Goal: Task Accomplishment & Management: Complete application form

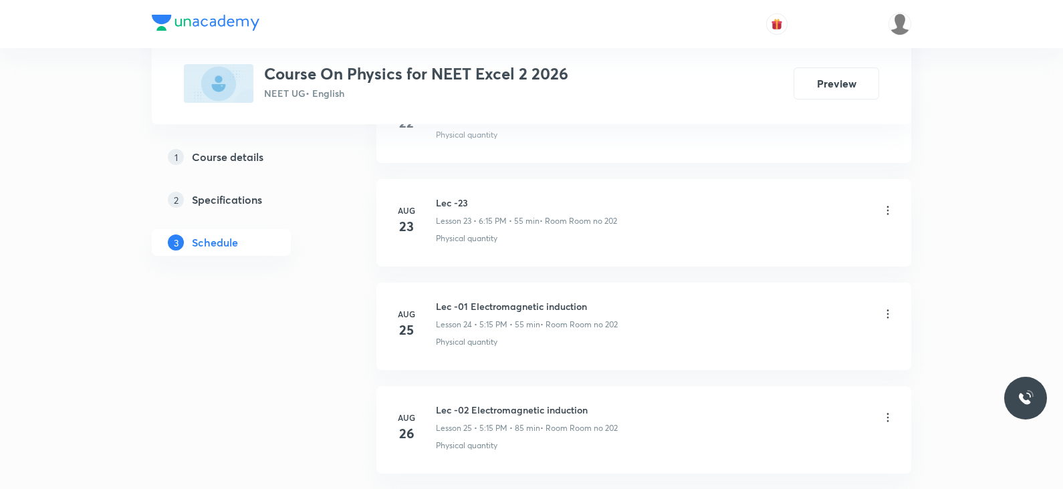
scroll to position [3372, 0]
click at [529, 300] on h6 "Lec -04 Electromagnetic induction" at bounding box center [526, 307] width 181 height 14
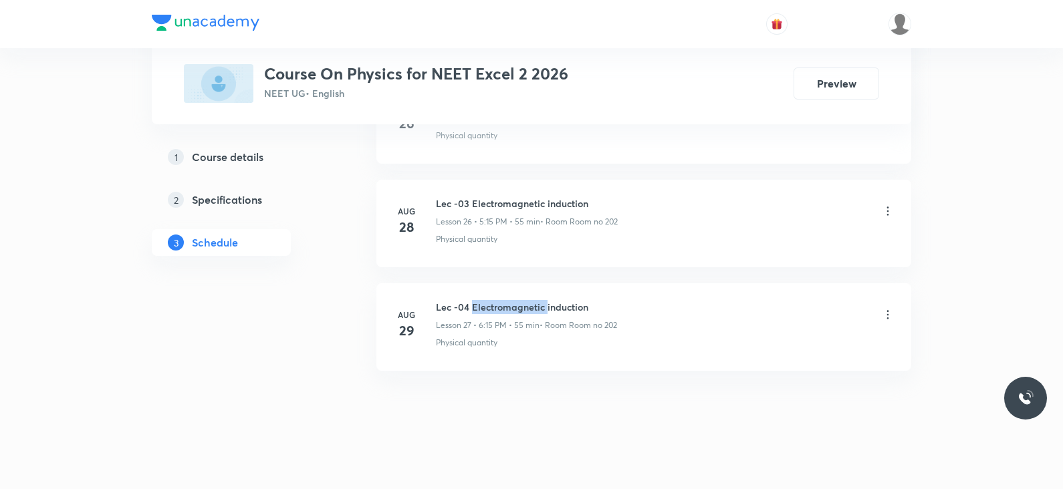
click at [529, 300] on h6 "Lec -04 Electromagnetic induction" at bounding box center [526, 307] width 181 height 14
copy h6 "Lec -04 Electromagnetic induction"
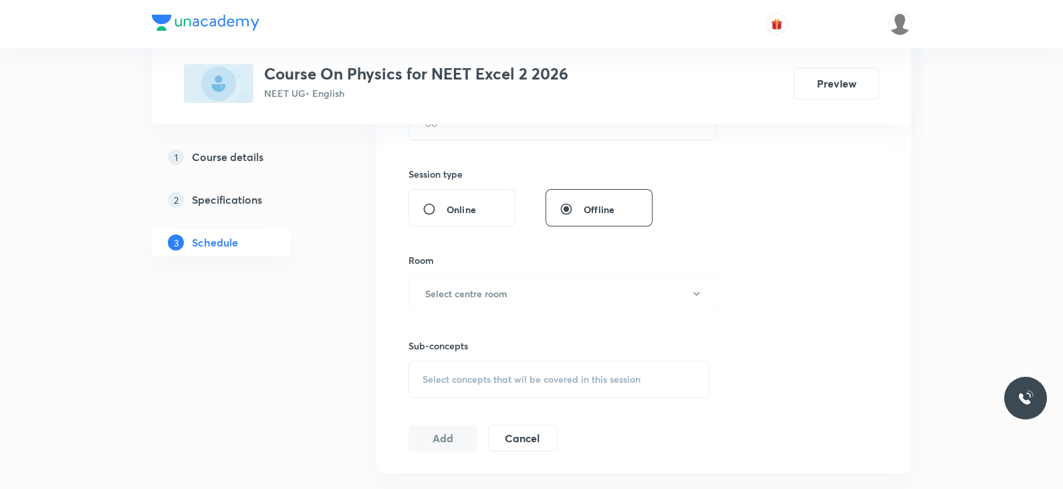
scroll to position [0, 0]
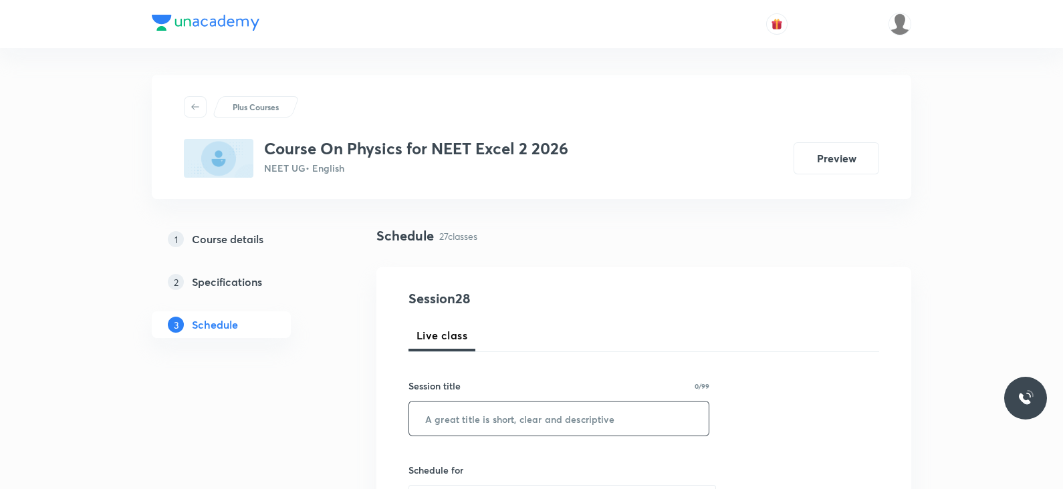
click at [533, 424] on input "text" at bounding box center [558, 419] width 299 height 34
paste input "Lec -04 Electromagnetic induction"
click at [462, 418] on input "Lec -04 Electromagnetic induction" at bounding box center [558, 419] width 299 height 34
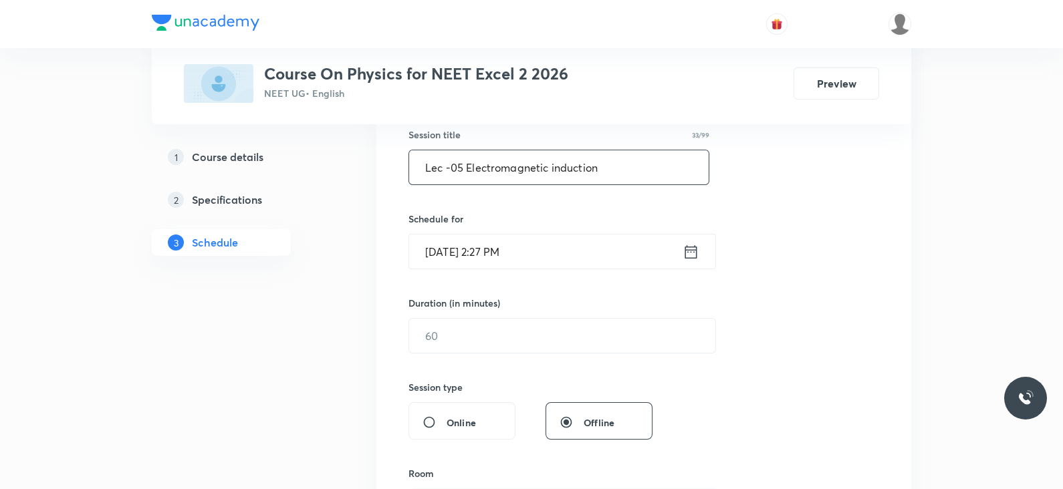
scroll to position [259, 0]
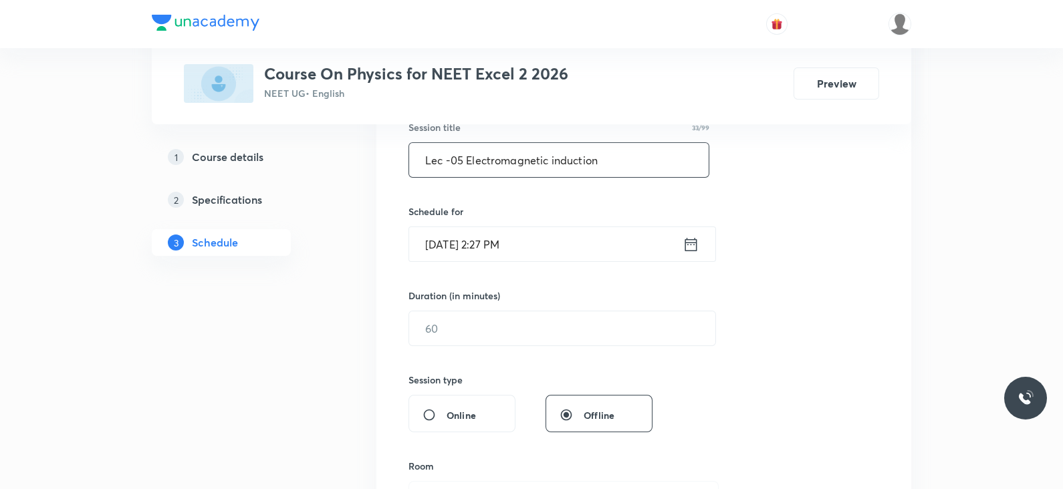
type input "Lec -05 Electromagnetic induction"
click at [683, 249] on icon at bounding box center [690, 244] width 17 height 19
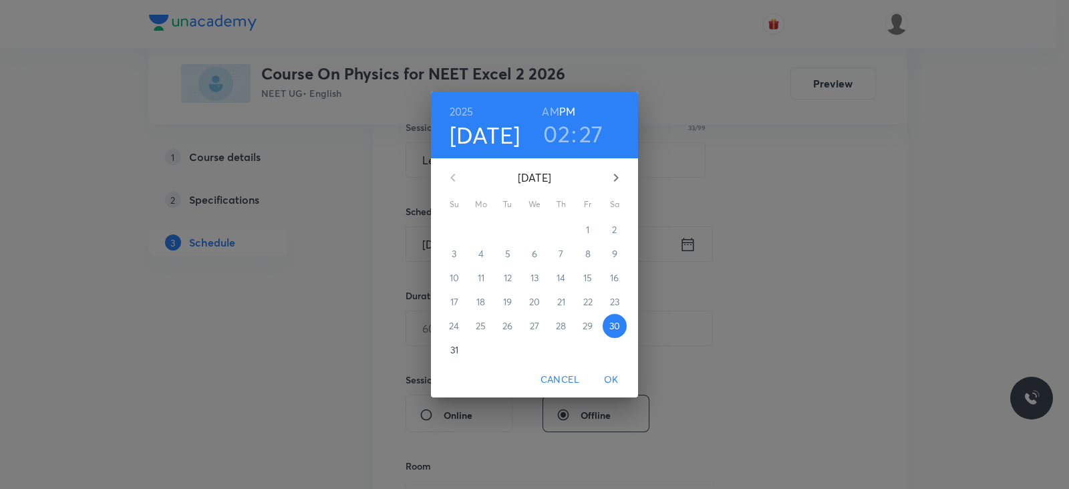
click at [556, 128] on h3 "02" at bounding box center [556, 134] width 27 height 28
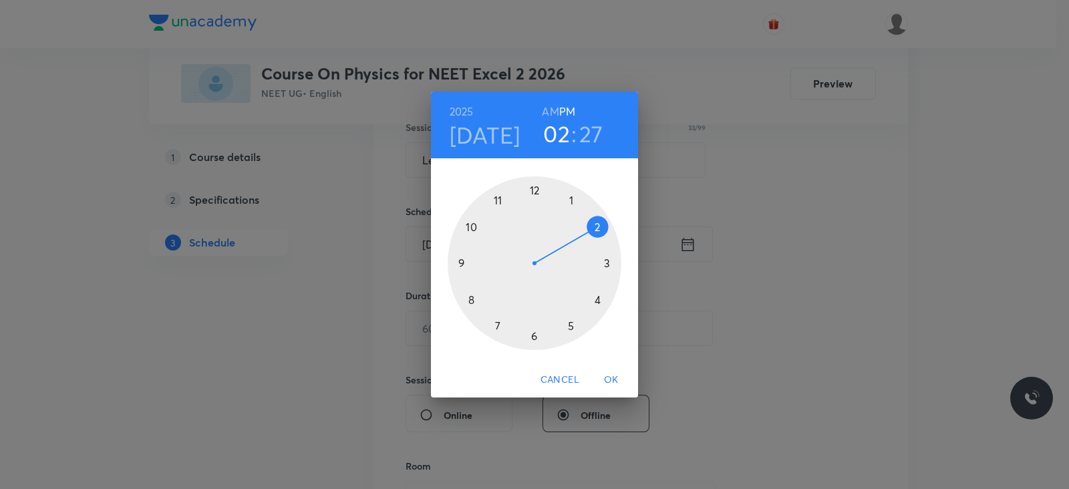
click at [571, 325] on div at bounding box center [535, 263] width 174 height 174
click at [608, 262] on div at bounding box center [535, 263] width 174 height 174
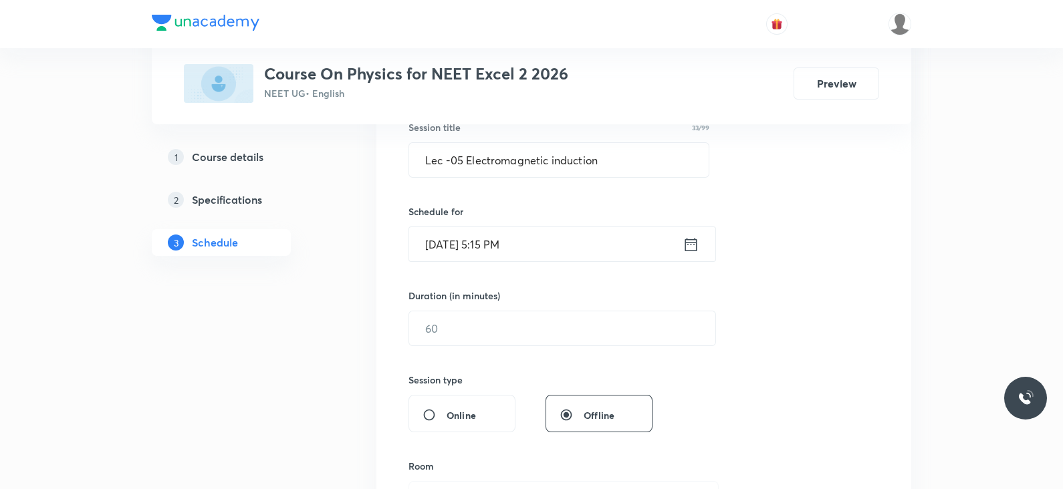
scroll to position [302, 0]
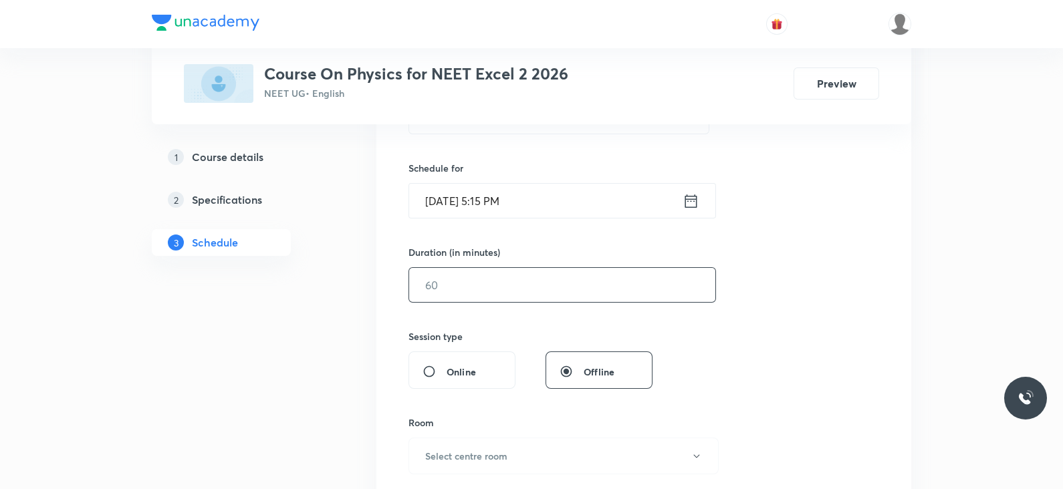
click at [576, 291] on input "text" at bounding box center [562, 285] width 306 height 34
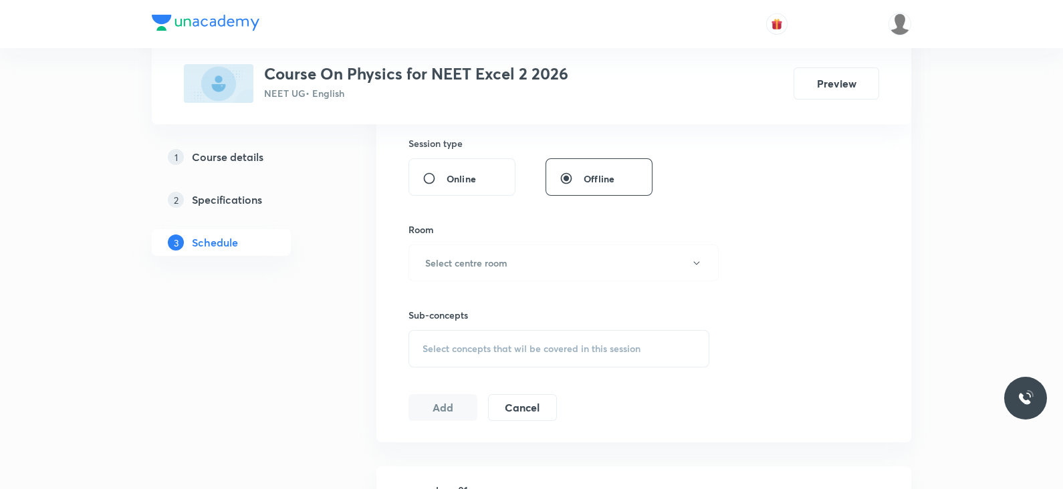
scroll to position [497, 0]
type input "55"
click at [509, 272] on button "Select centre room" at bounding box center [563, 261] width 310 height 37
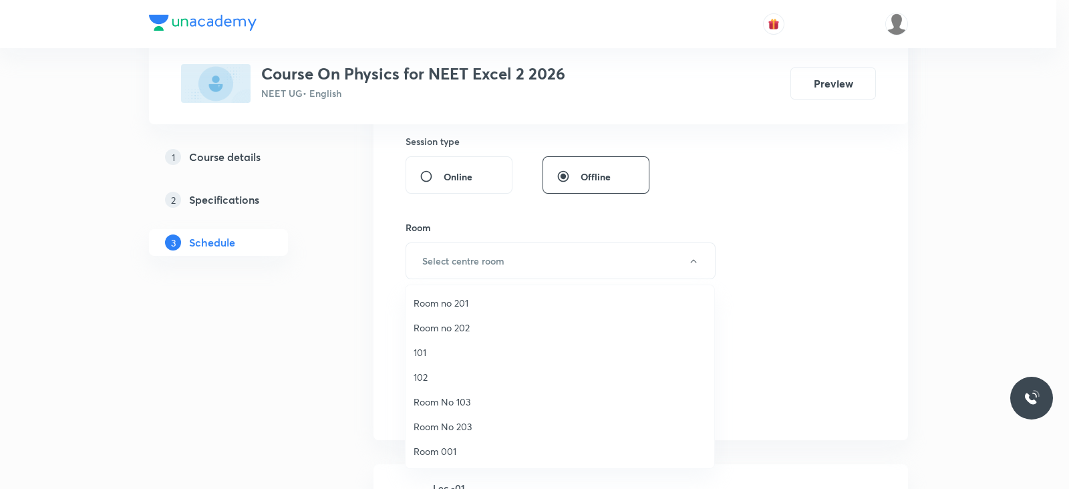
click at [460, 333] on span "Room no 202" at bounding box center [560, 328] width 293 height 14
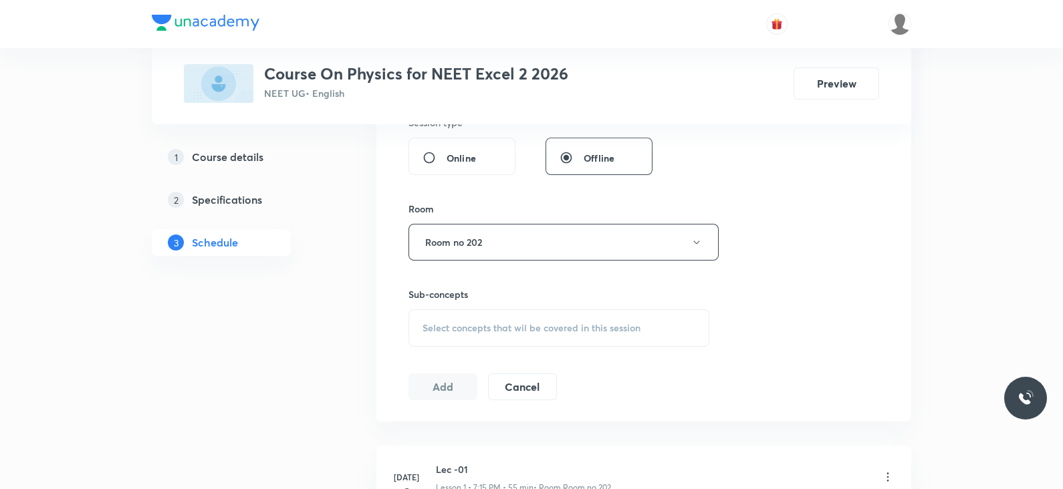
scroll to position [519, 0]
click at [539, 329] on span "Select concepts that wil be covered in this session" at bounding box center [531, 325] width 218 height 11
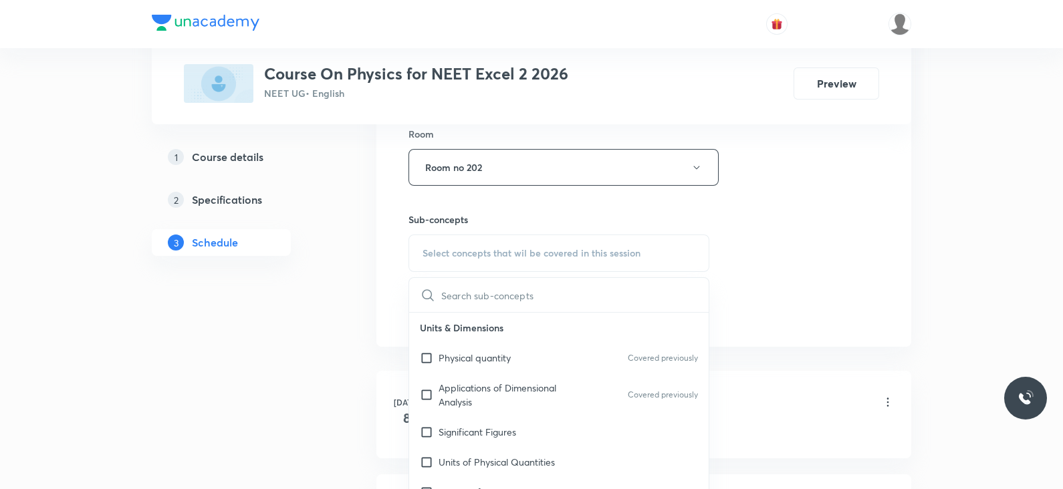
scroll to position [592, 0]
click at [524, 349] on div "Physical quantity Covered previously" at bounding box center [558, 357] width 299 height 30
click at [754, 222] on div "Session 28 Live class Session title 33/99 Lec -05 Electromagnetic induction ​ S…" at bounding box center [643, 11] width 471 height 628
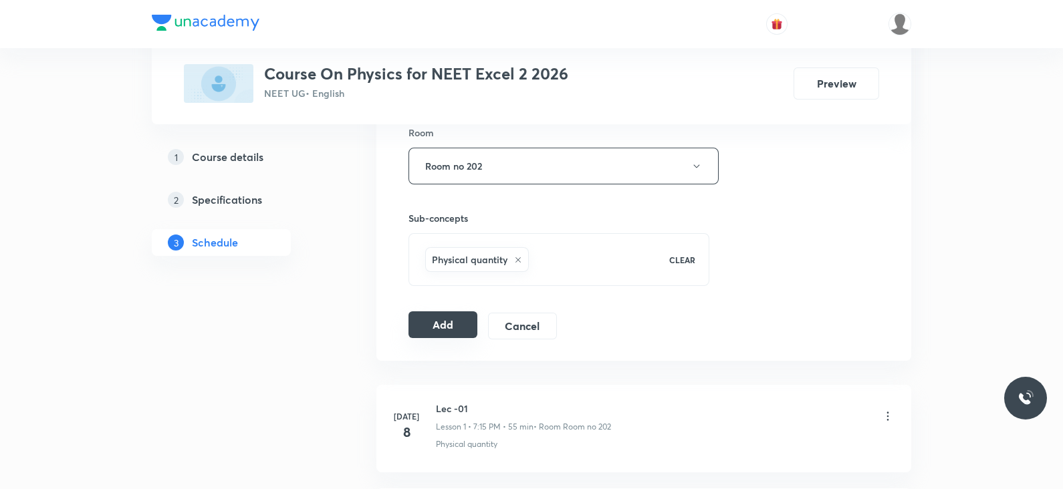
click at [442, 325] on button "Add" at bounding box center [442, 324] width 69 height 27
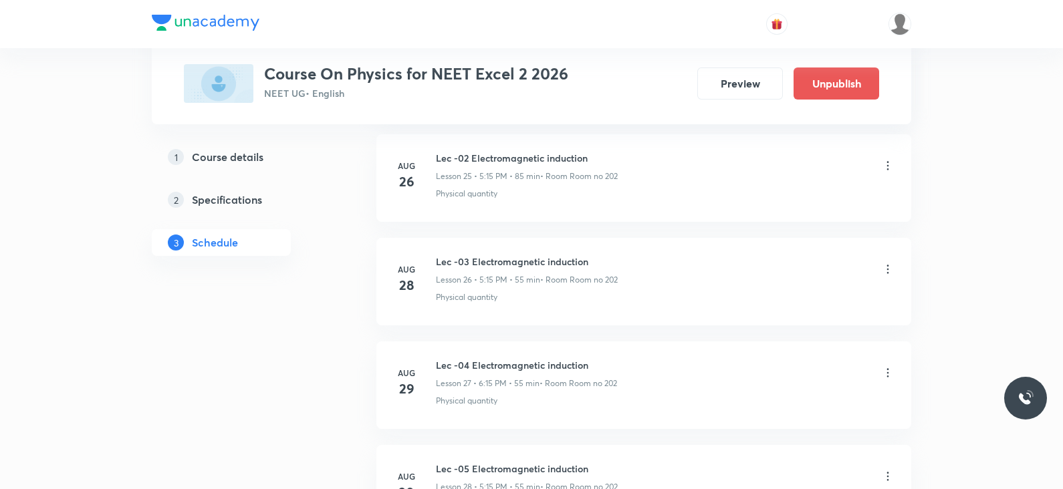
scroll to position [2861, 0]
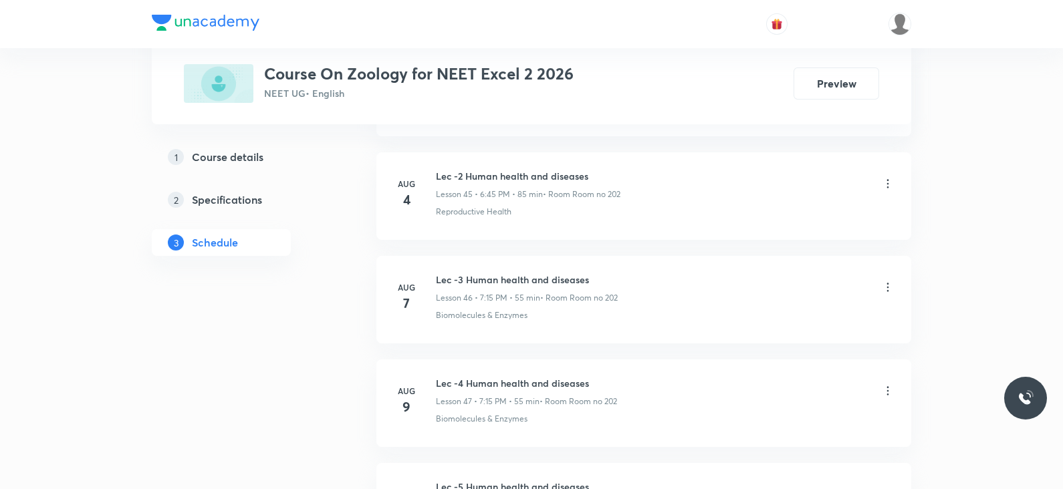
scroll to position [5955, 0]
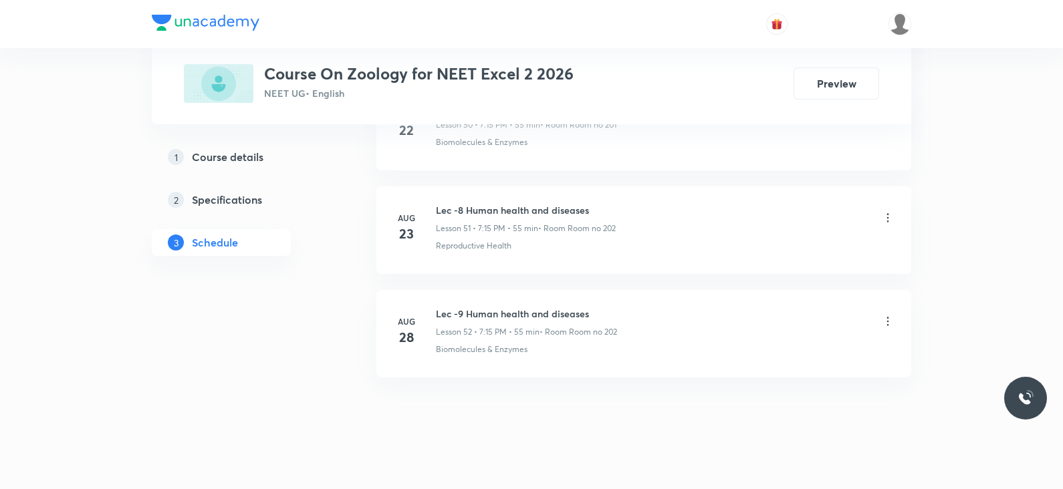
click at [504, 307] on h6 "Lec -9 Human health and diseases" at bounding box center [526, 314] width 181 height 14
copy h6 "Lec -9 Human health and diseases"
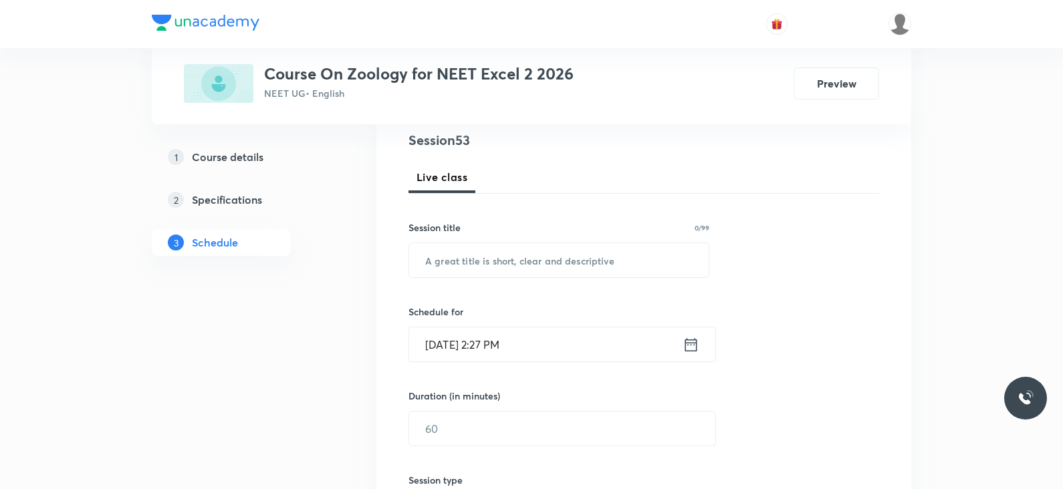
scroll to position [0, 0]
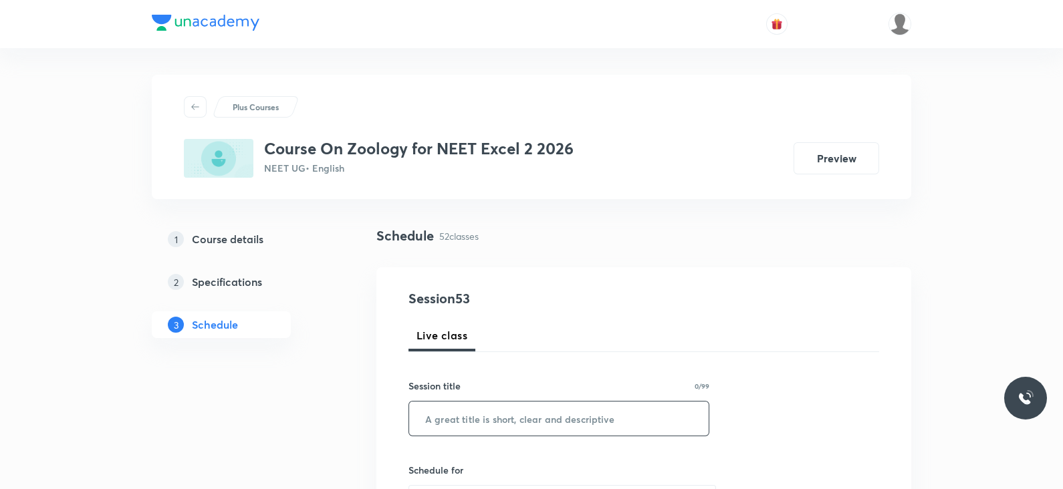
click at [476, 414] on input "text" at bounding box center [558, 419] width 299 height 34
paste input "Lec -9 Human health and diseases"
click at [454, 420] on input "Lec -9 Human health and diseases" at bounding box center [558, 419] width 299 height 34
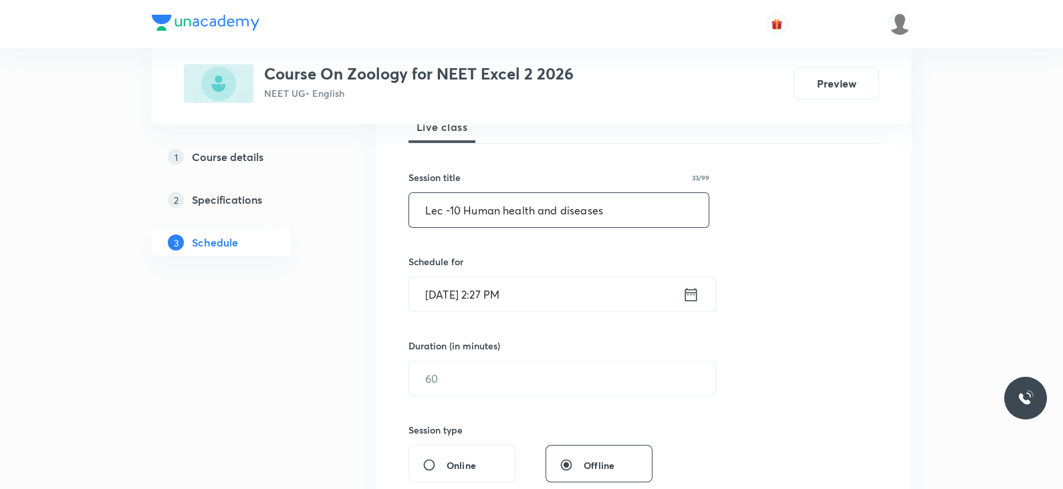
scroll to position [241, 0]
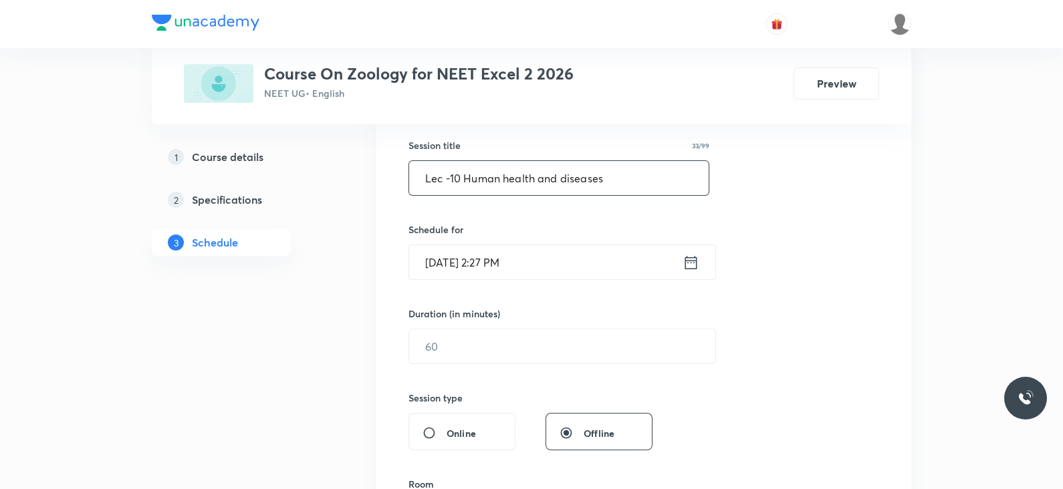
type input "Lec -10 Human health and diseases"
click at [688, 262] on icon at bounding box center [690, 262] width 17 height 19
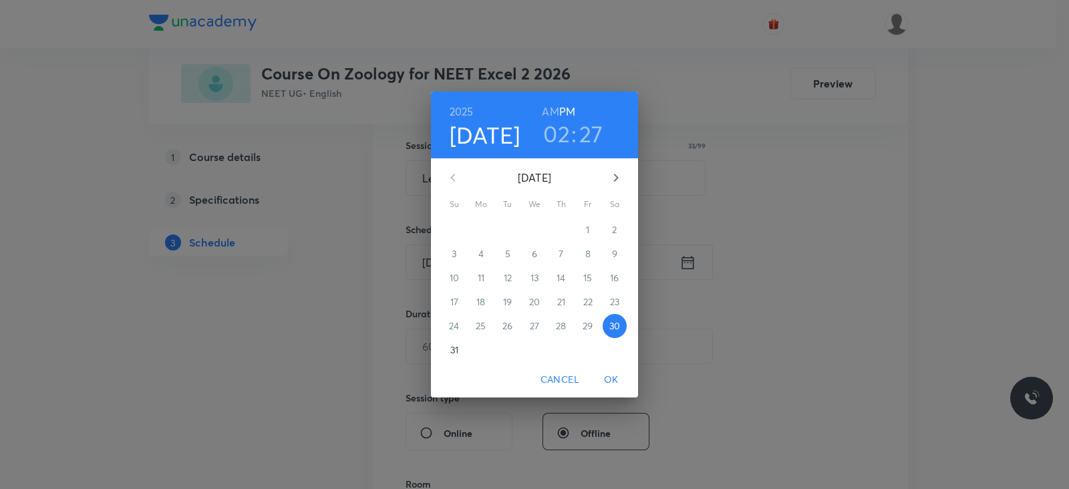
click at [561, 131] on h3 "02" at bounding box center [556, 134] width 27 height 28
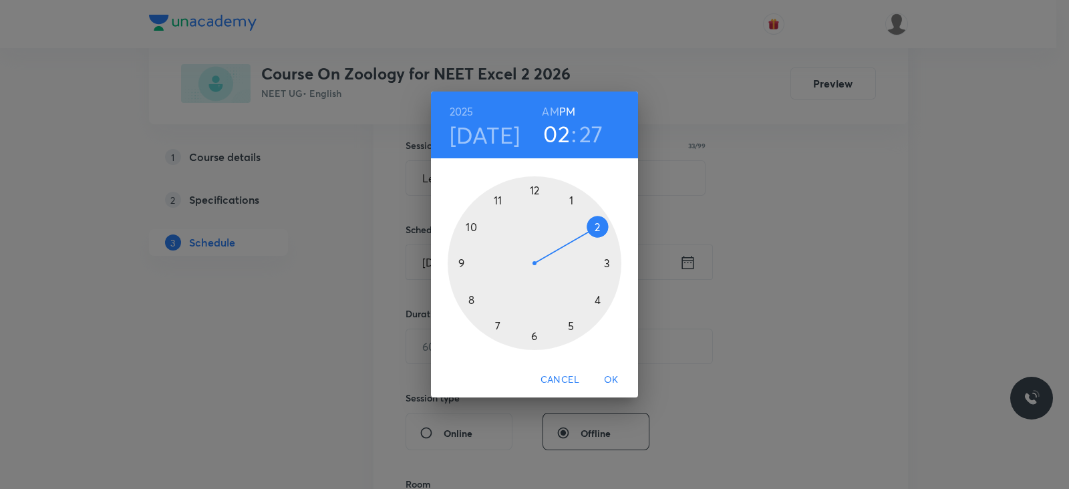
click at [497, 329] on div at bounding box center [535, 263] width 174 height 174
click at [608, 263] on div at bounding box center [535, 263] width 174 height 174
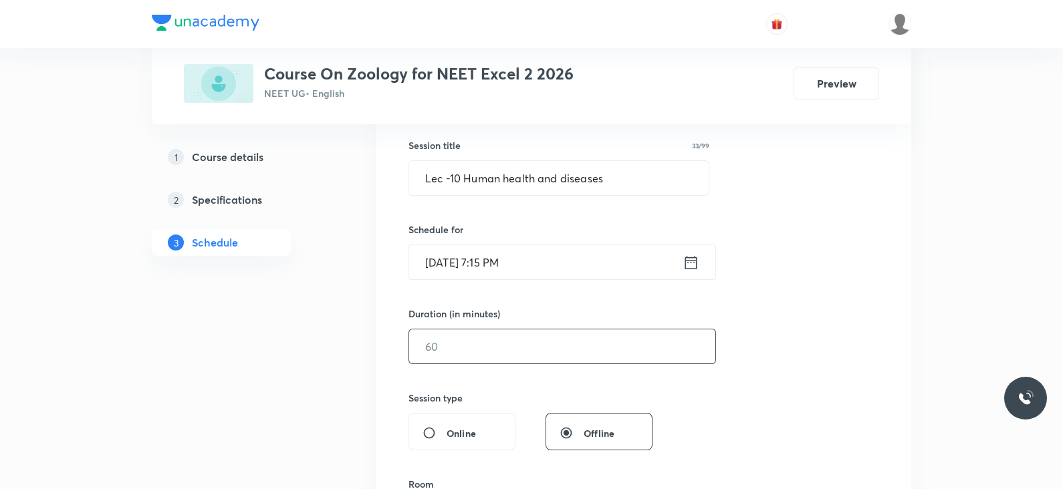
click at [471, 354] on input "text" at bounding box center [562, 346] width 306 height 34
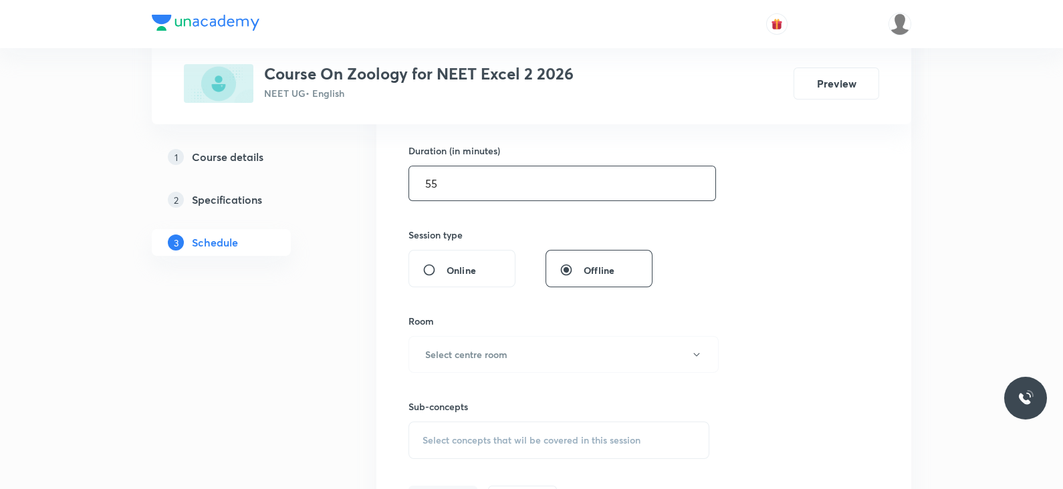
scroll to position [442, 0]
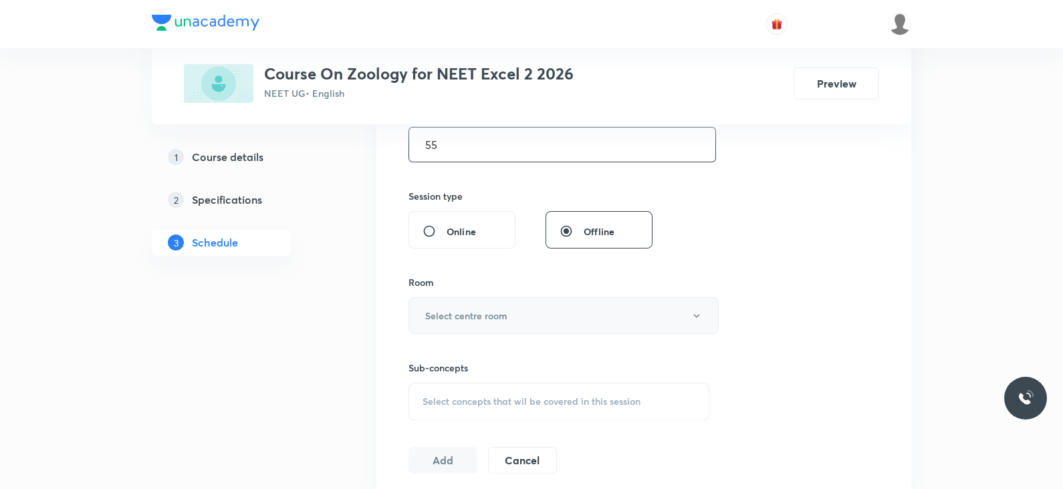
type input "55"
click at [477, 311] on h6 "Select centre room" at bounding box center [466, 316] width 82 height 14
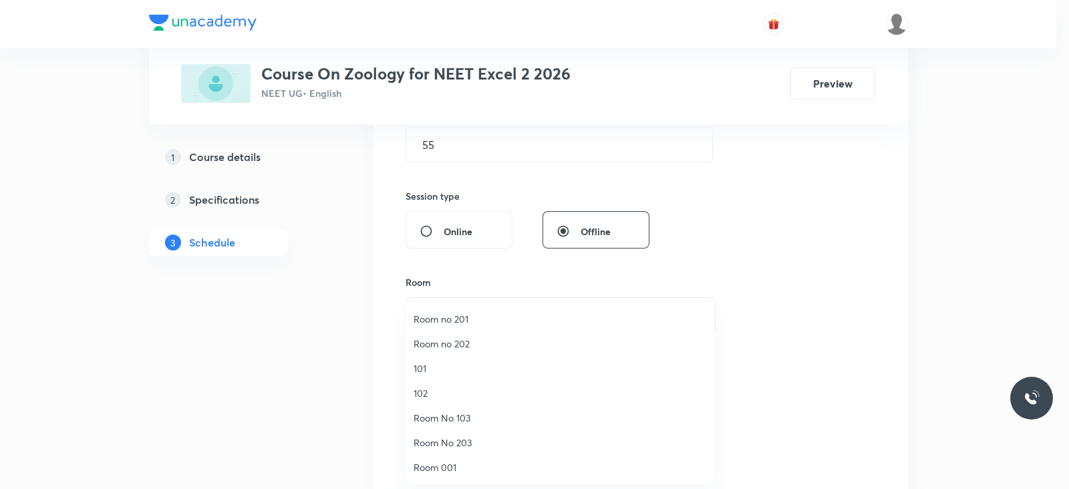
click at [465, 340] on span "Room no 202" at bounding box center [560, 344] width 293 height 14
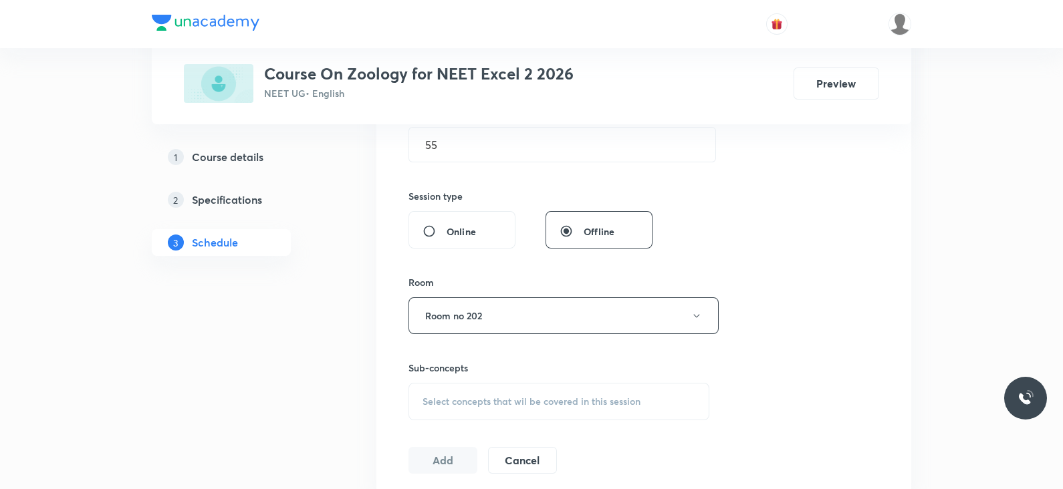
click at [488, 399] on span "Select concepts that wil be covered in this session" at bounding box center [531, 401] width 218 height 11
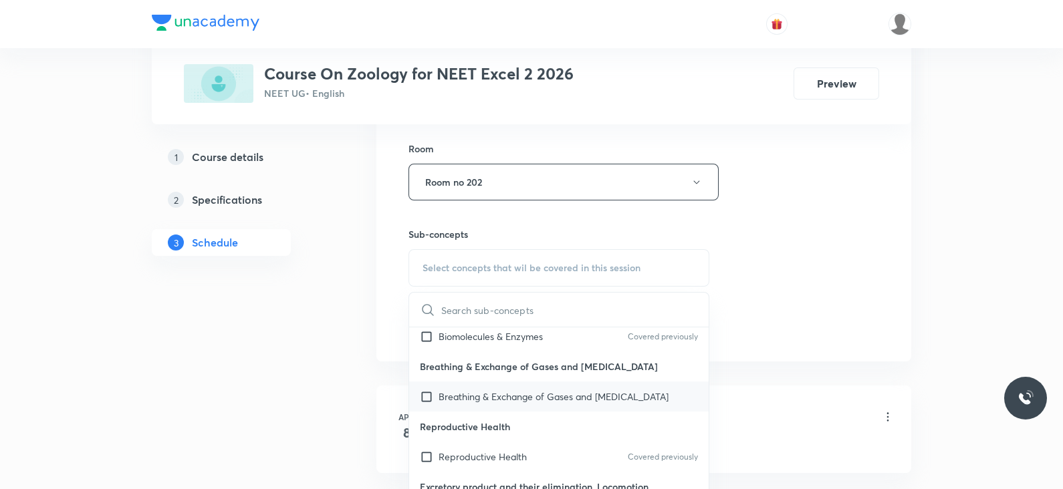
scroll to position [38, 0]
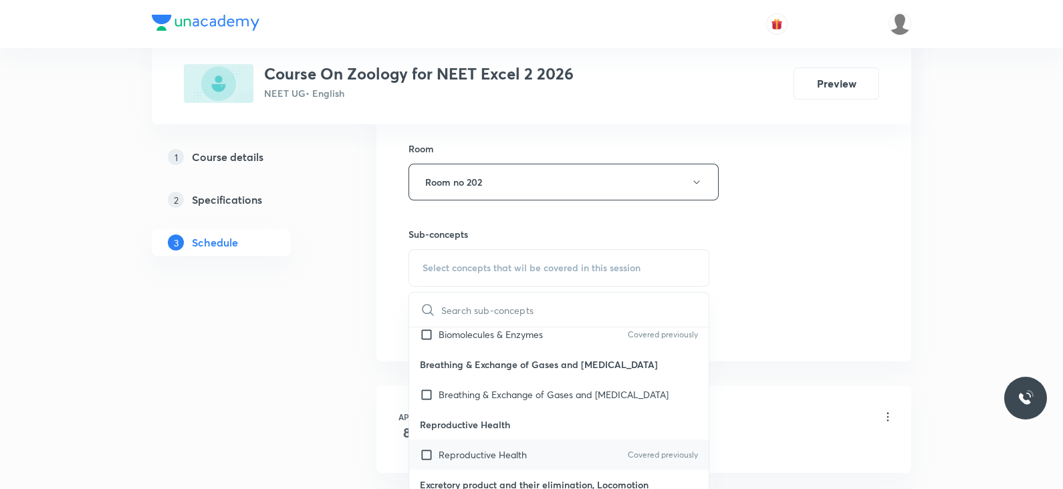
click at [500, 448] on p "Reproductive Health" at bounding box center [482, 455] width 88 height 14
checkbox input "true"
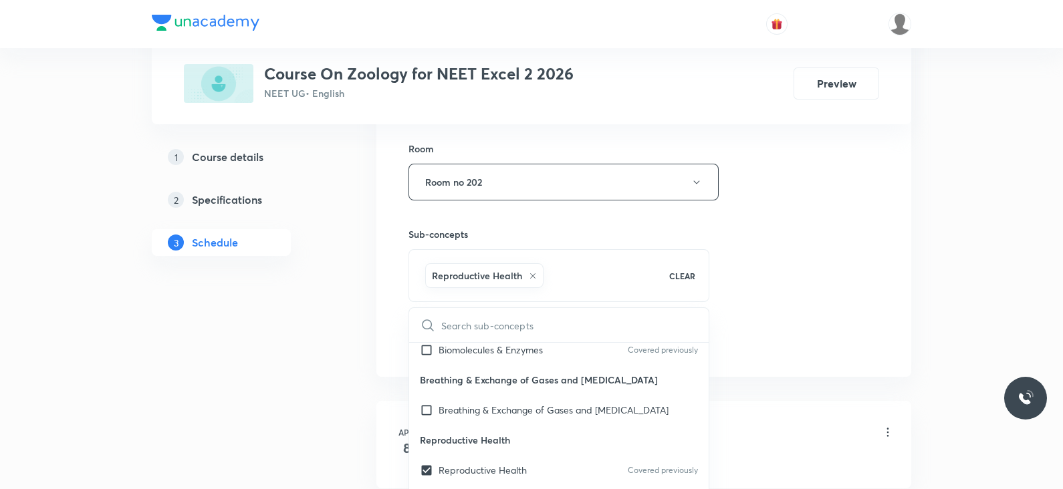
click at [769, 251] on div "Session 53 Live class Session title 33/99 Lec -10 Human health and diseases ​ S…" at bounding box center [643, 34] width 471 height 643
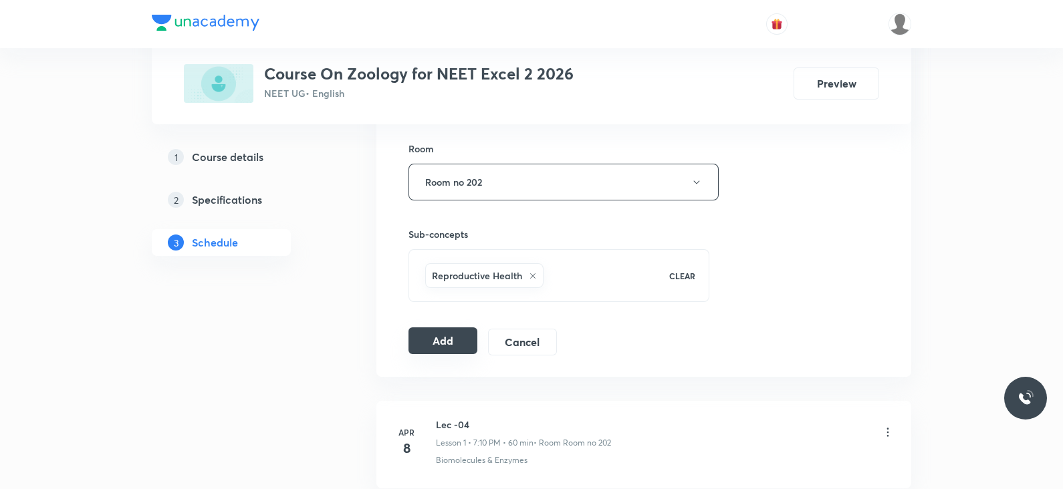
click at [423, 344] on button "Add" at bounding box center [442, 340] width 69 height 27
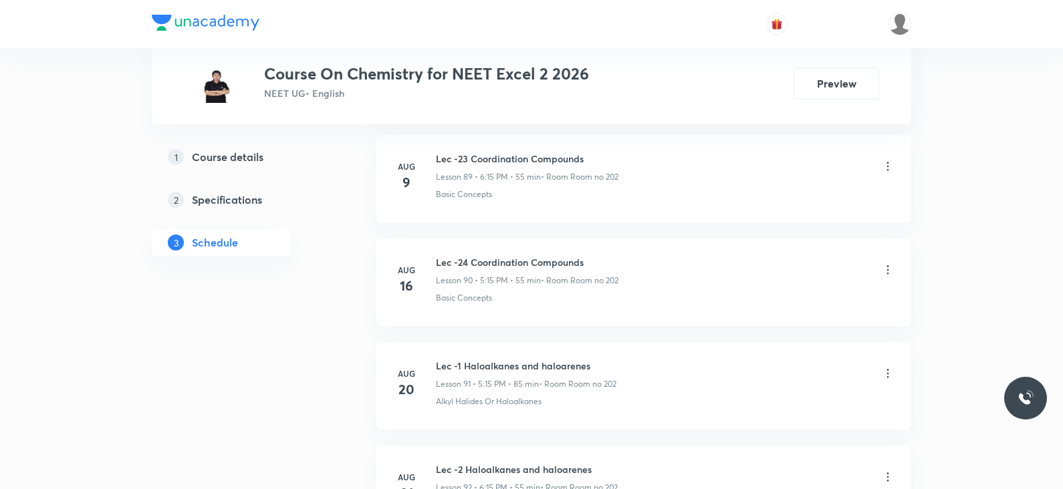
scroll to position [10606, 0]
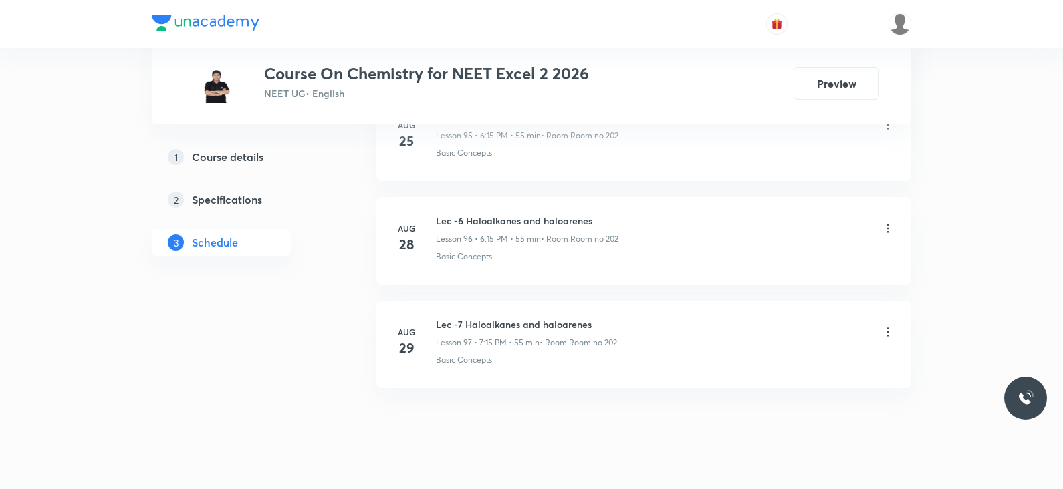
click at [475, 317] on h6 "Lec -7 Haloalkanes and haloarenes" at bounding box center [526, 324] width 181 height 14
copy h6 "Lec -7 Haloalkanes and haloarenes"
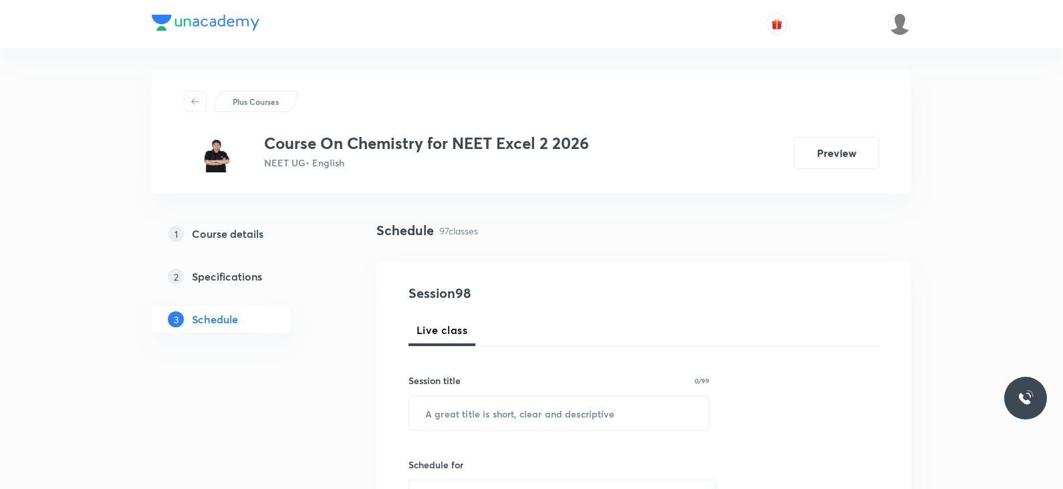
scroll to position [0, 0]
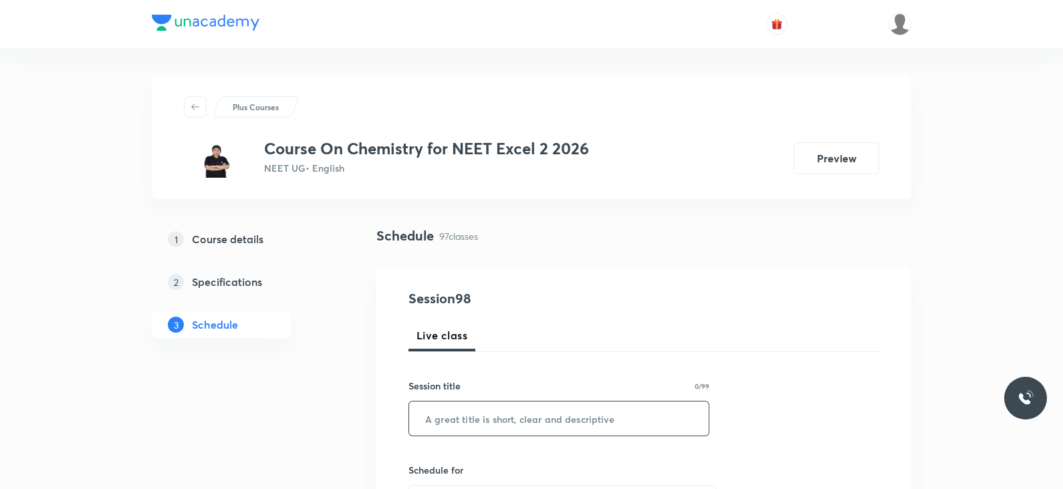
click at [471, 414] on input "text" at bounding box center [558, 419] width 299 height 34
paste input "Lec -7 Haloalkanes and haloarenes"
click at [453, 416] on input "Lec -7 Haloalkanes and haloarenes" at bounding box center [558, 419] width 299 height 34
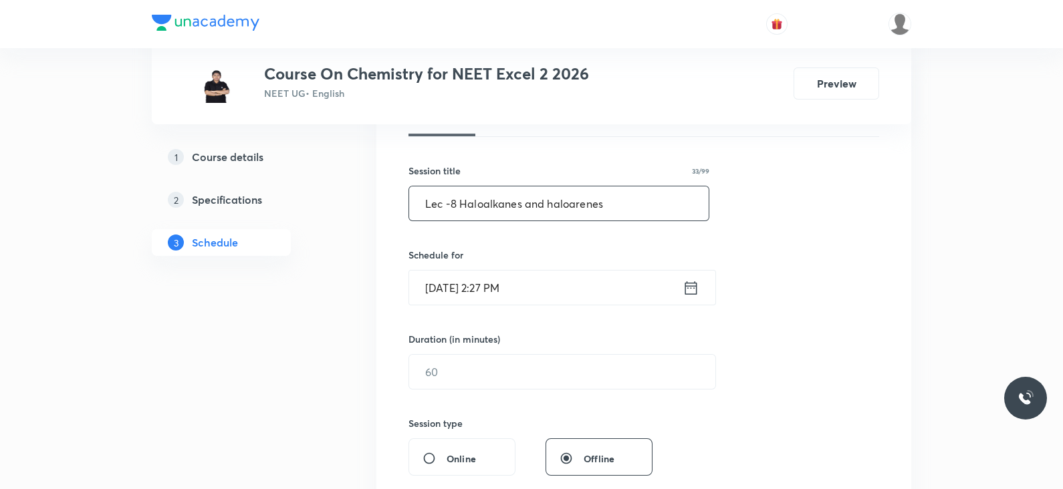
scroll to position [232, 0]
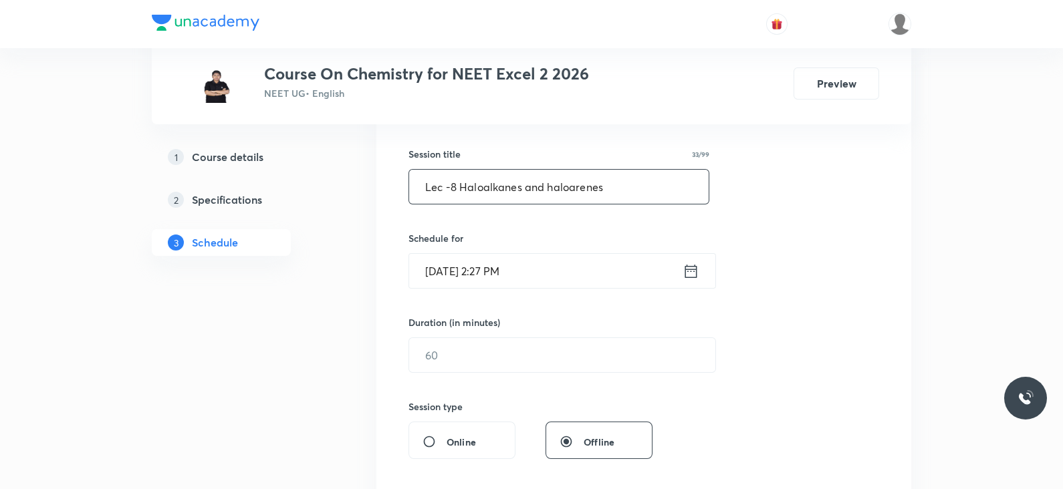
type input "Lec -8 Haloalkanes and haloarenes"
click at [682, 272] on input "Aug 30, 2025, 2:27 PM" at bounding box center [545, 271] width 273 height 34
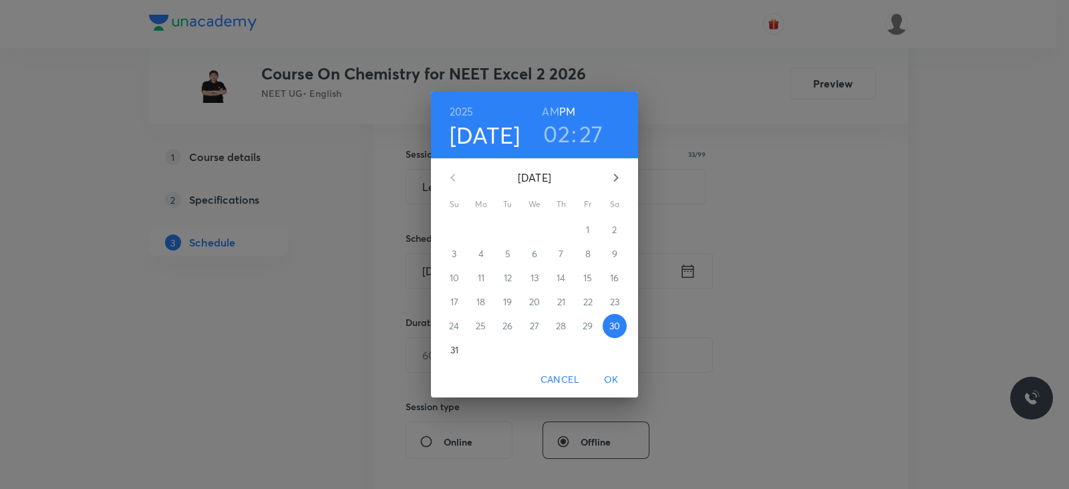
click at [561, 146] on h3 "02" at bounding box center [556, 134] width 27 height 28
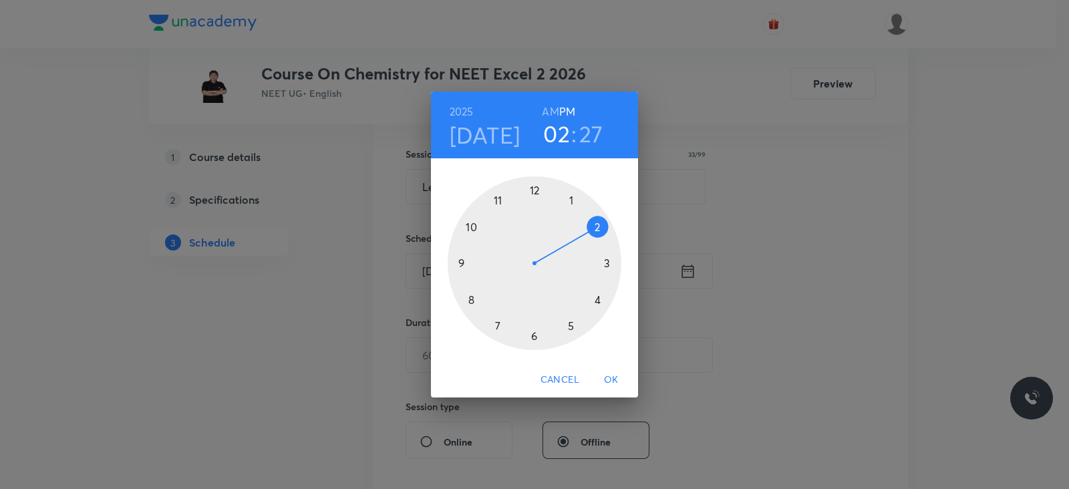
click at [533, 336] on div at bounding box center [535, 263] width 174 height 174
click at [608, 263] on div at bounding box center [535, 263] width 174 height 174
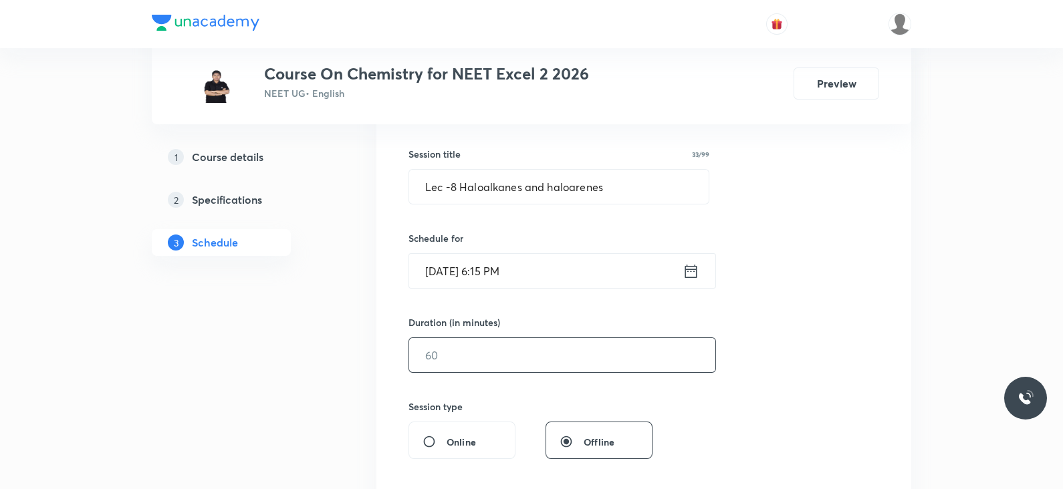
click at [477, 349] on input "text" at bounding box center [562, 355] width 306 height 34
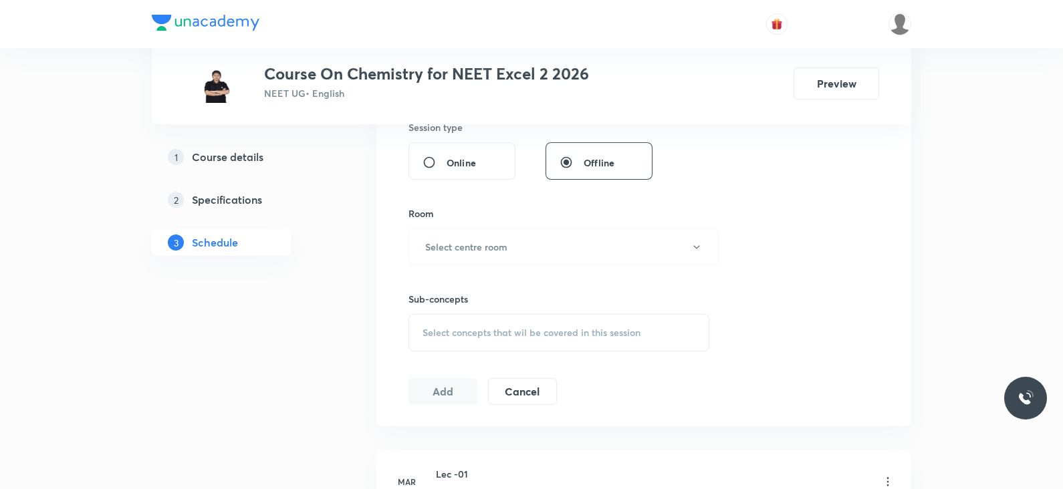
scroll to position [512, 0]
type input "55"
click at [510, 235] on button "Select centre room" at bounding box center [563, 246] width 310 height 37
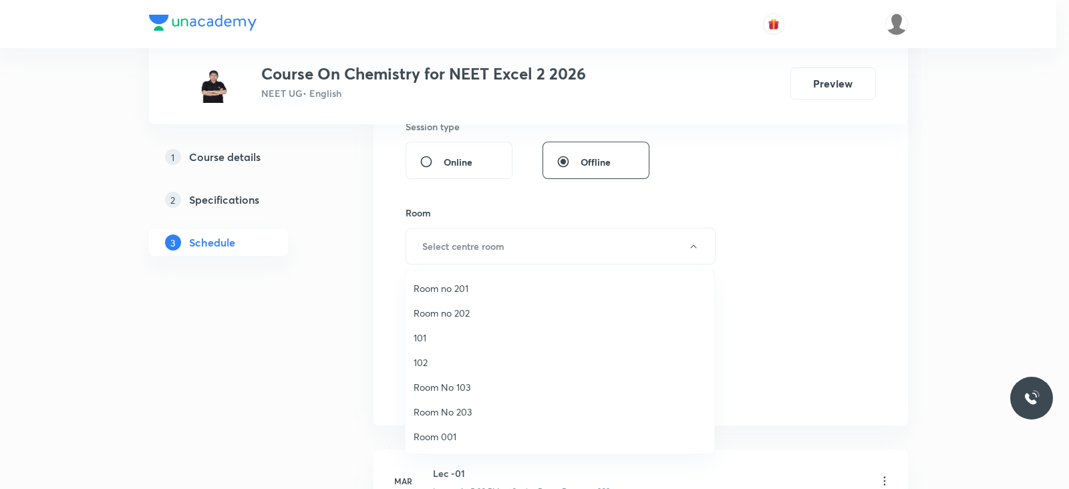
click at [457, 315] on span "Room no 202" at bounding box center [560, 313] width 293 height 14
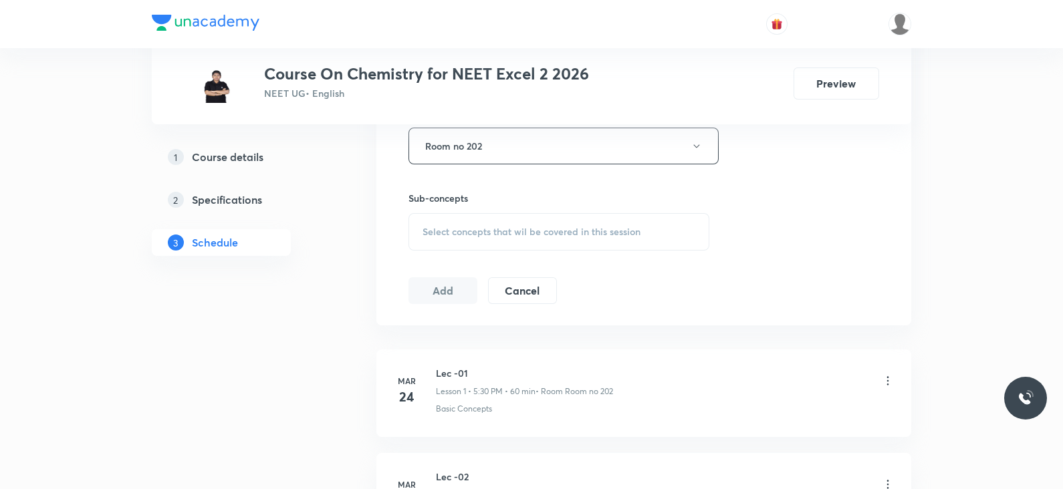
scroll to position [616, 0]
click at [496, 235] on div "Select concepts that wil be covered in this session" at bounding box center [558, 227] width 301 height 37
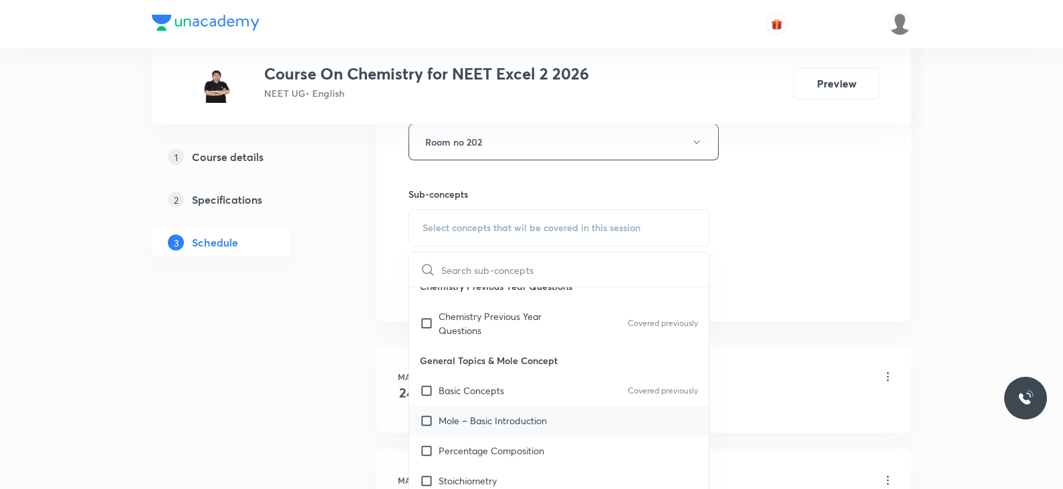
scroll to position [107, 0]
click at [515, 390] on div "Basic Concepts Covered previously" at bounding box center [558, 390] width 299 height 30
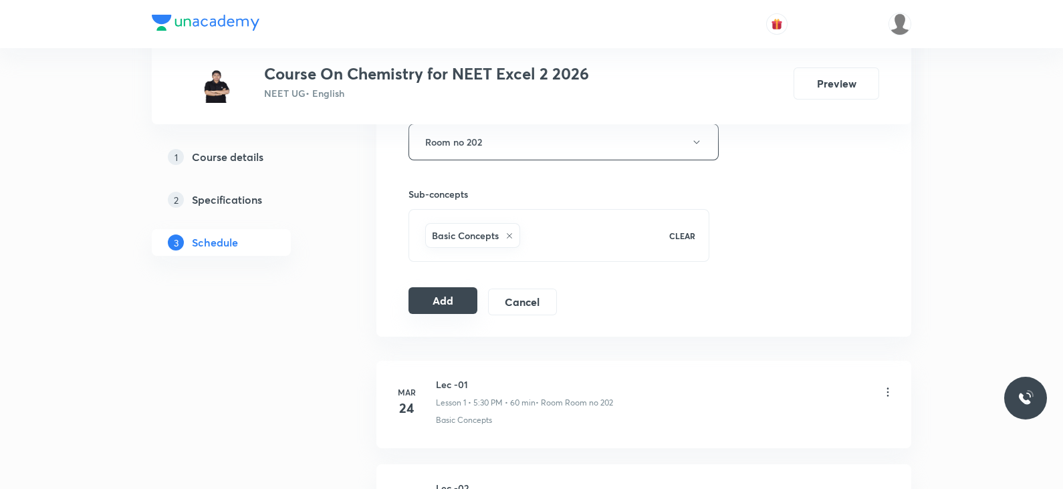
click at [454, 305] on button "Add" at bounding box center [442, 300] width 69 height 27
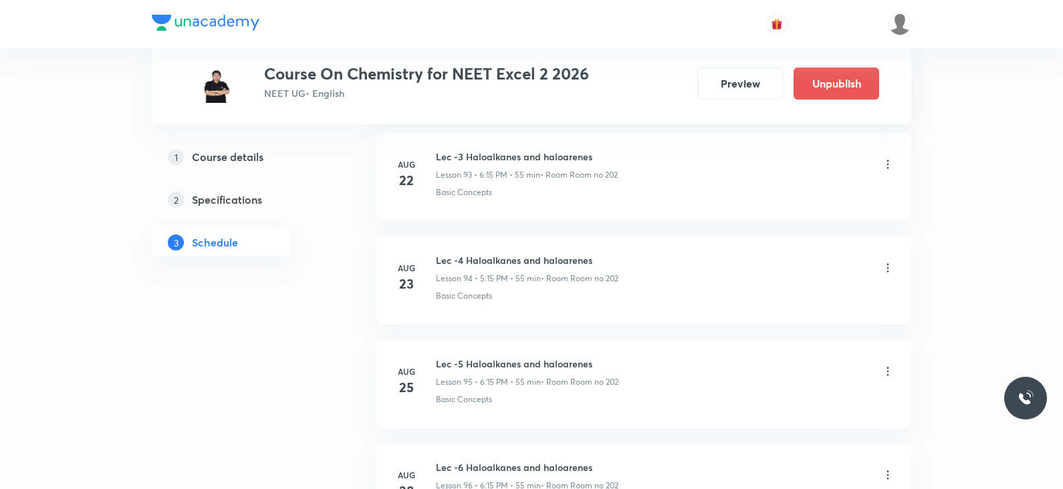
scroll to position [10096, 0]
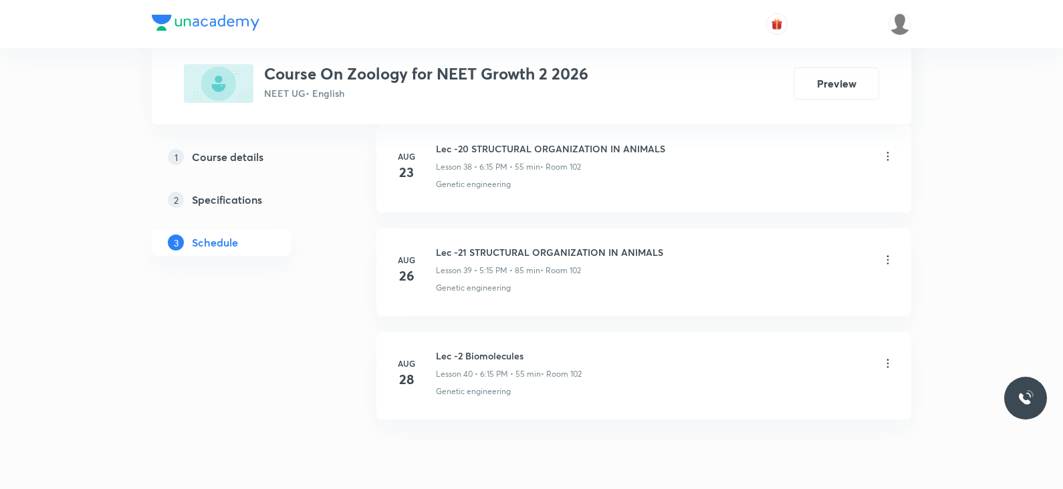
scroll to position [4715, 0]
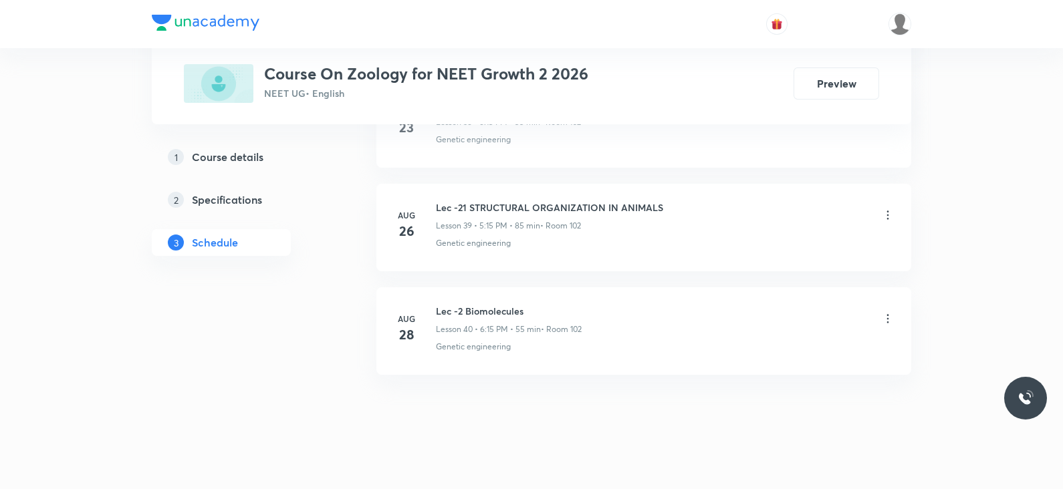
click at [495, 304] on h6 "Lec -2 Biomolecules" at bounding box center [509, 311] width 146 height 14
copy h6 "Lec -2 Biomolecules"
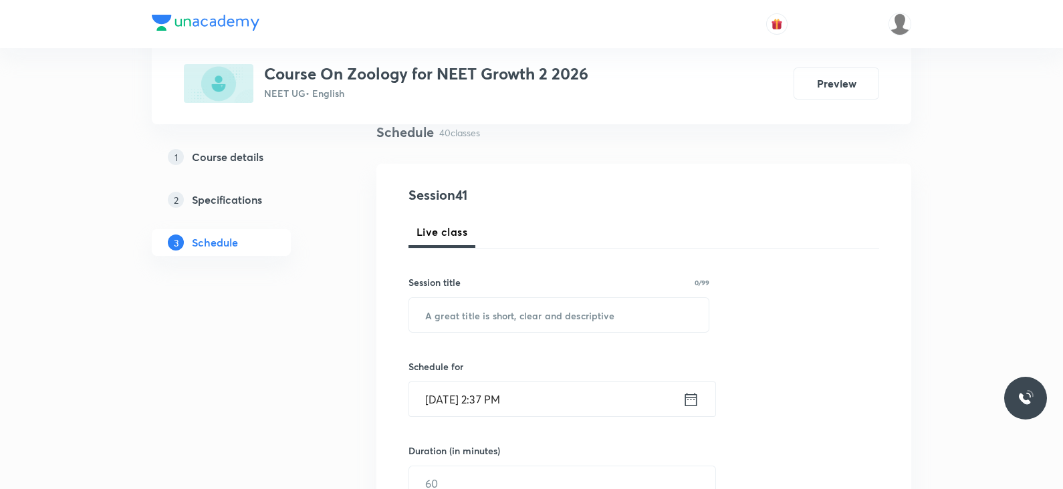
scroll to position [0, 0]
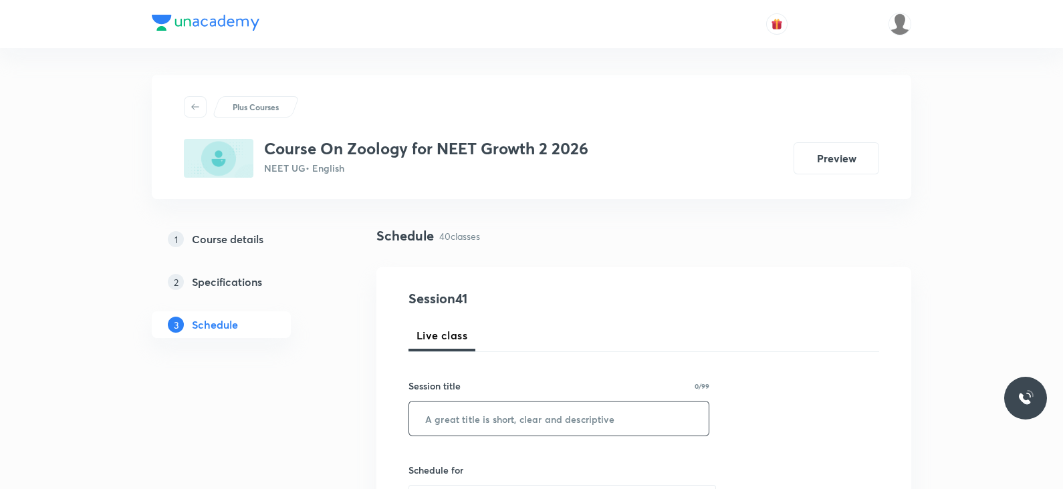
click at [481, 424] on input "text" at bounding box center [558, 419] width 299 height 34
paste input "Lec -2 Biomolecules"
click at [455, 419] on input "Lec -2 Biomolecules" at bounding box center [558, 419] width 299 height 34
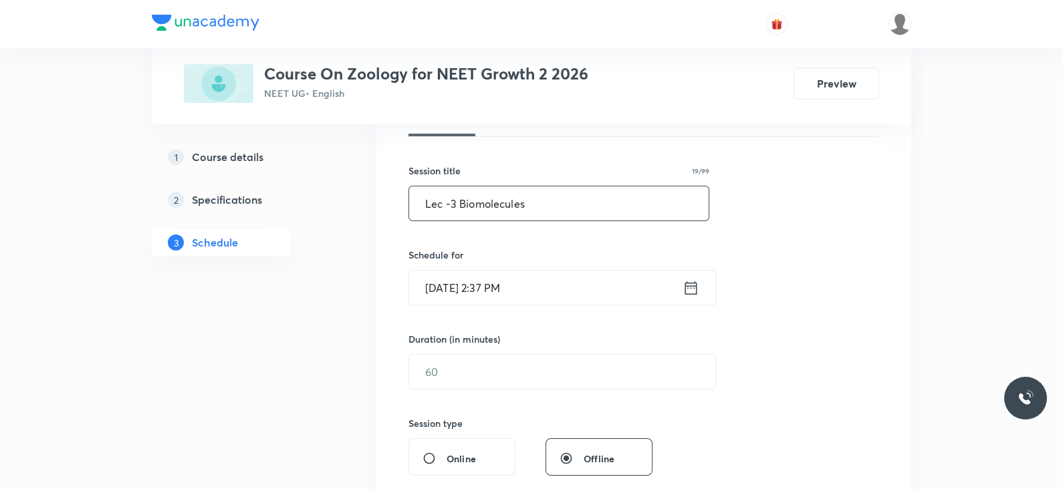
scroll to position [217, 0]
type input "Lec -3 Biomolecules"
click at [682, 293] on icon at bounding box center [690, 286] width 17 height 19
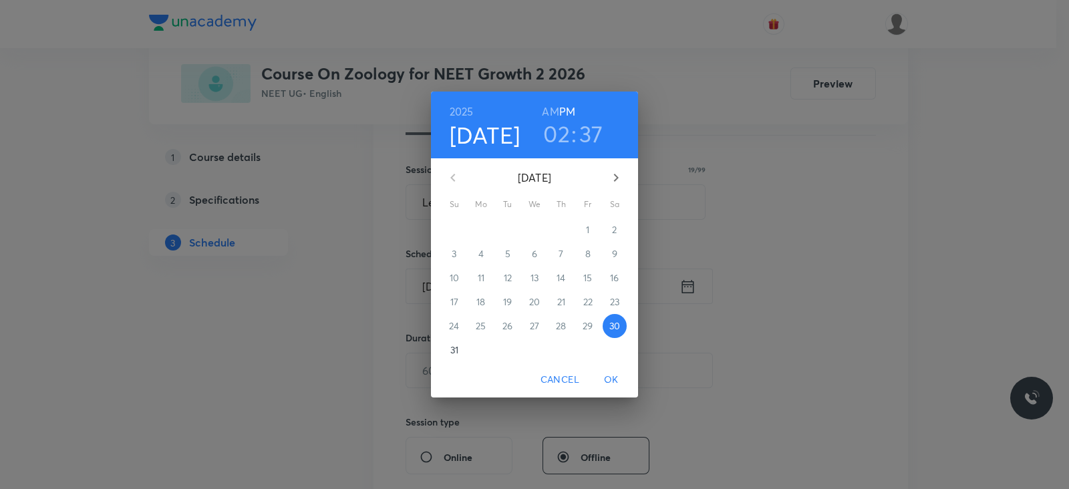
click at [559, 131] on h3 "02" at bounding box center [556, 134] width 27 height 28
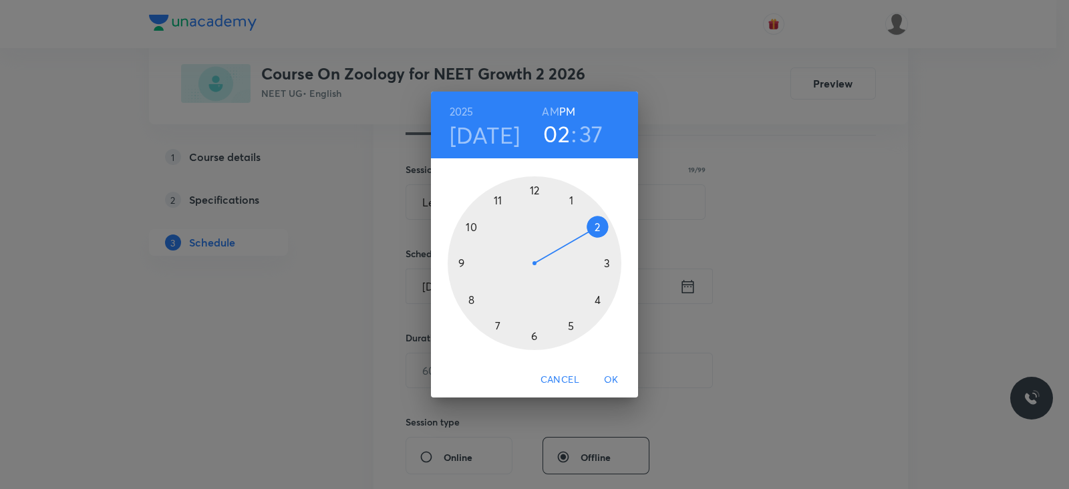
click at [572, 326] on div at bounding box center [535, 263] width 174 height 174
click at [606, 265] on div at bounding box center [535, 263] width 174 height 174
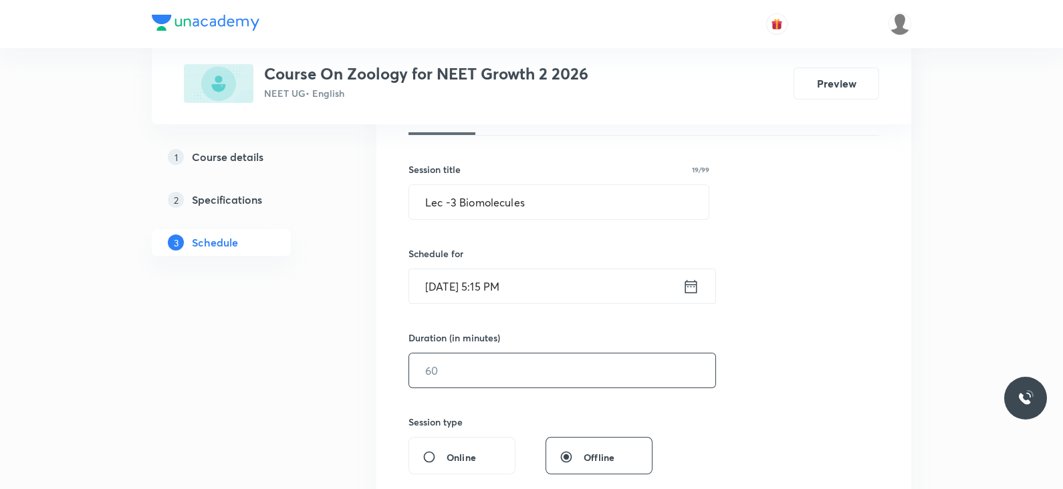
click at [545, 360] on input "text" at bounding box center [562, 371] width 306 height 34
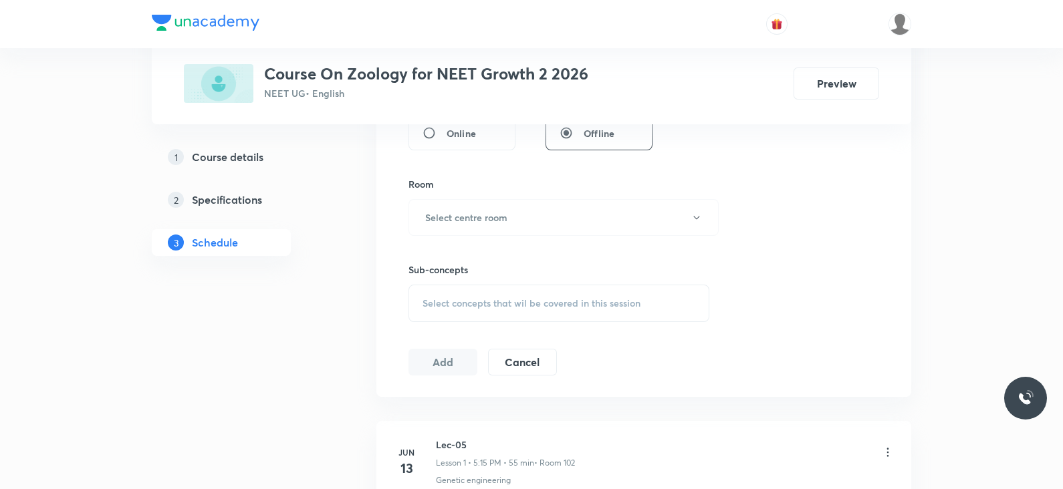
scroll to position [543, 0]
type input "55"
click at [573, 204] on button "Select centre room" at bounding box center [563, 215] width 310 height 37
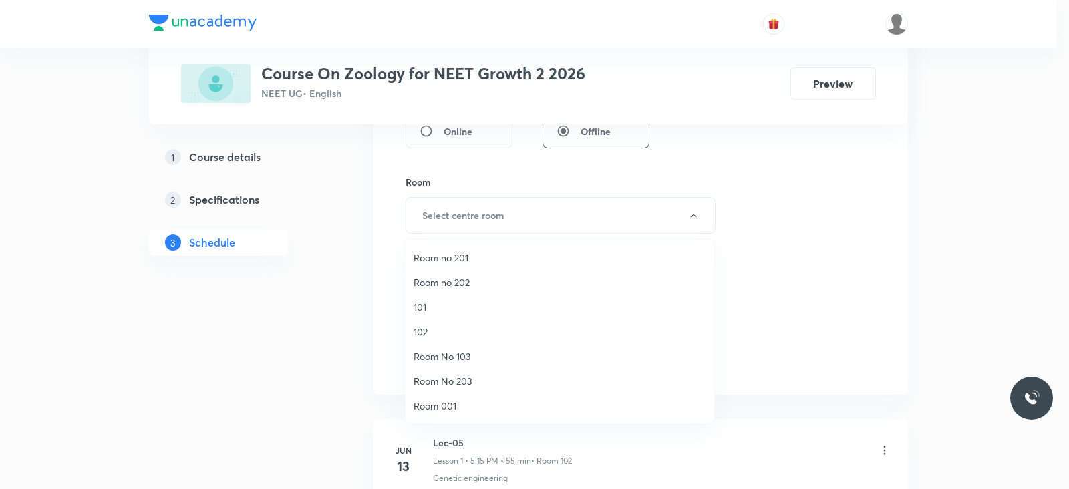
click at [448, 334] on span "102" at bounding box center [560, 332] width 293 height 14
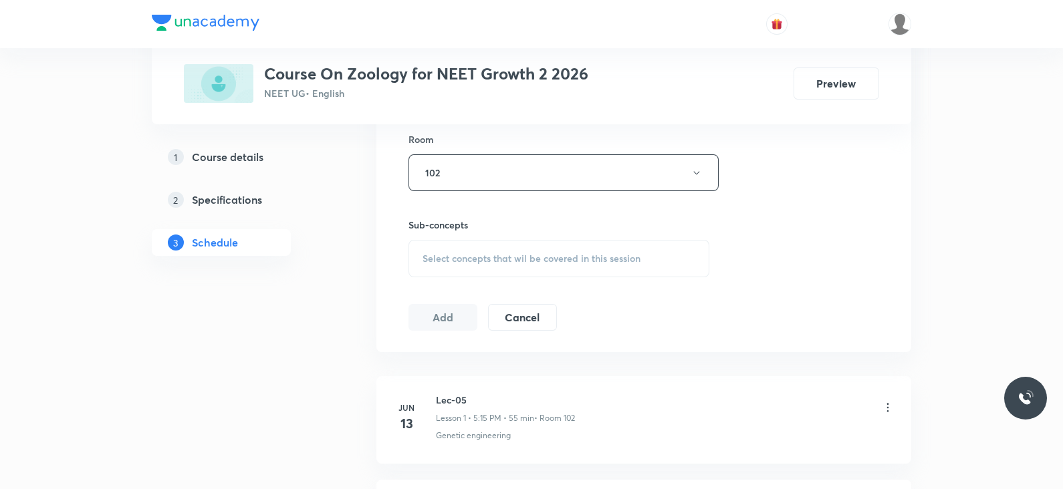
scroll to position [613, 0]
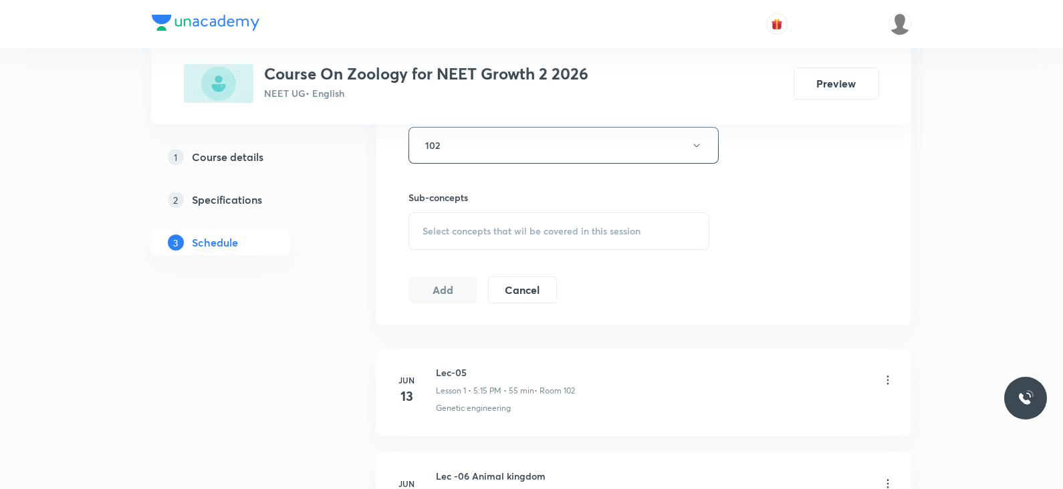
click at [543, 226] on span "Select concepts that wil be covered in this session" at bounding box center [531, 231] width 218 height 11
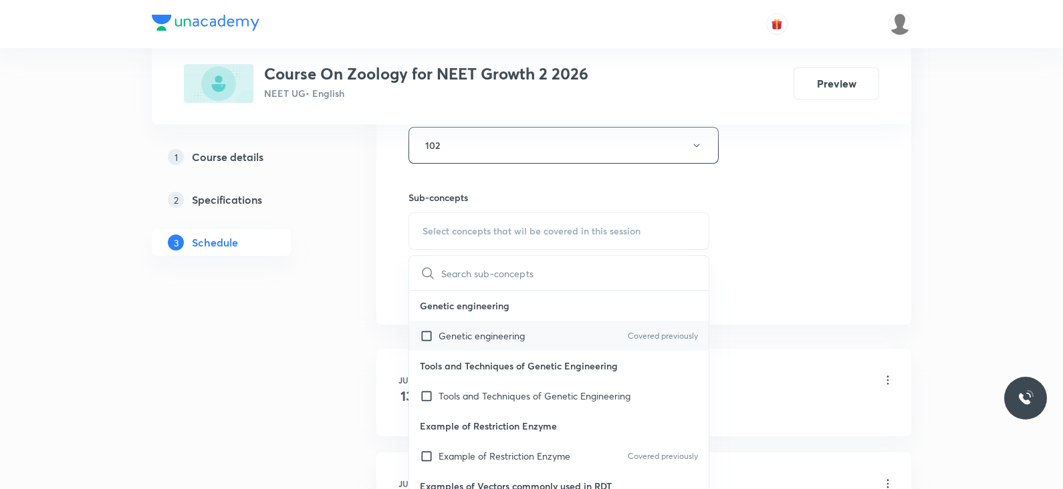
click at [535, 331] on div "Genetic engineering Covered previously" at bounding box center [558, 336] width 299 height 30
checkbox input "true"
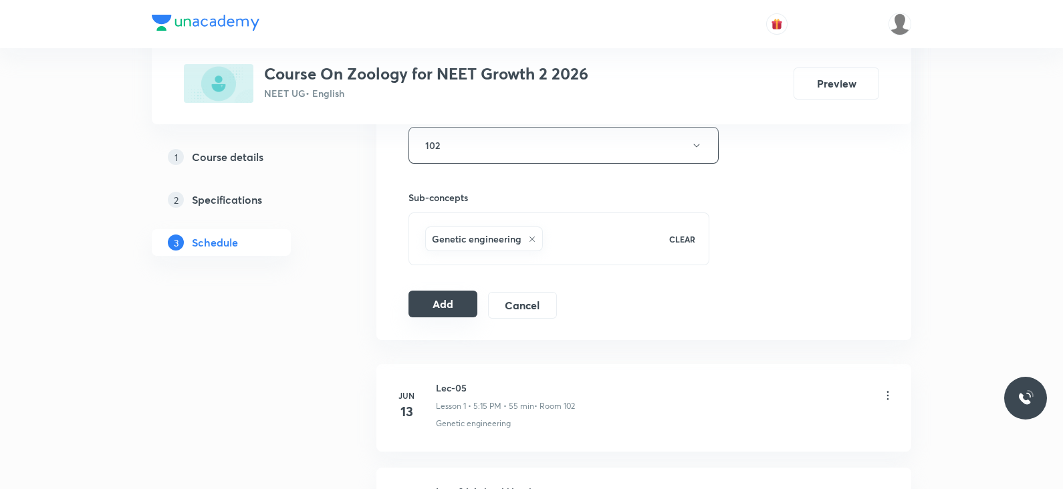
click at [450, 305] on button "Add" at bounding box center [442, 304] width 69 height 27
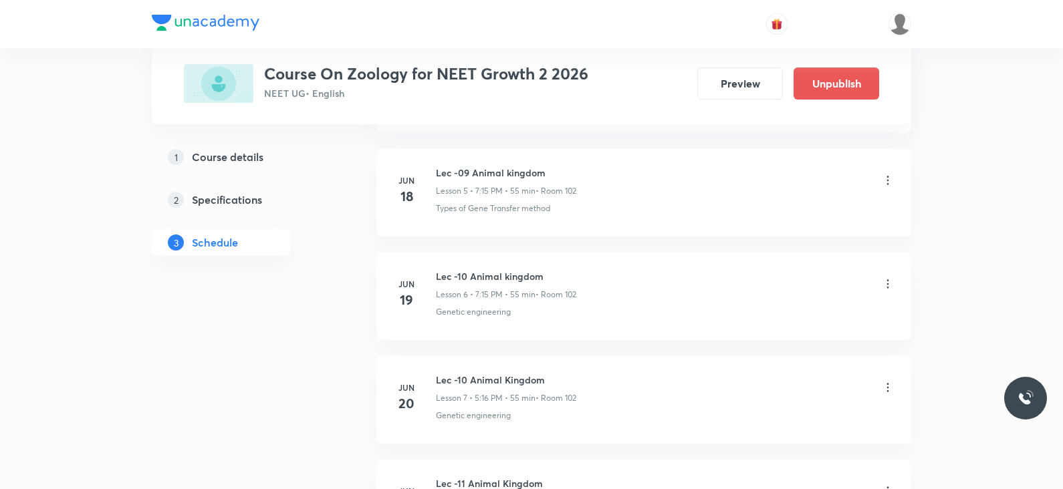
click at [450, 306] on p "Genetic engineering" at bounding box center [473, 312] width 75 height 12
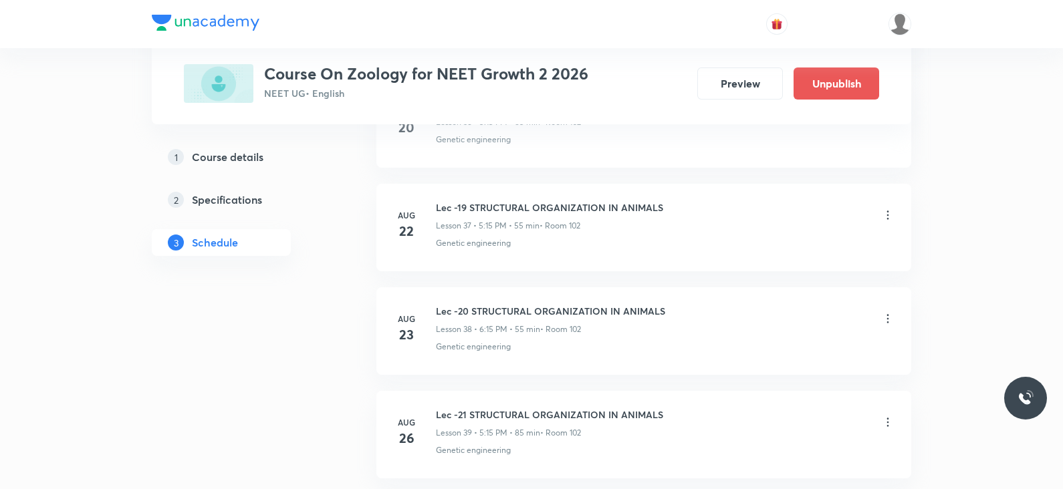
scroll to position [4205, 0]
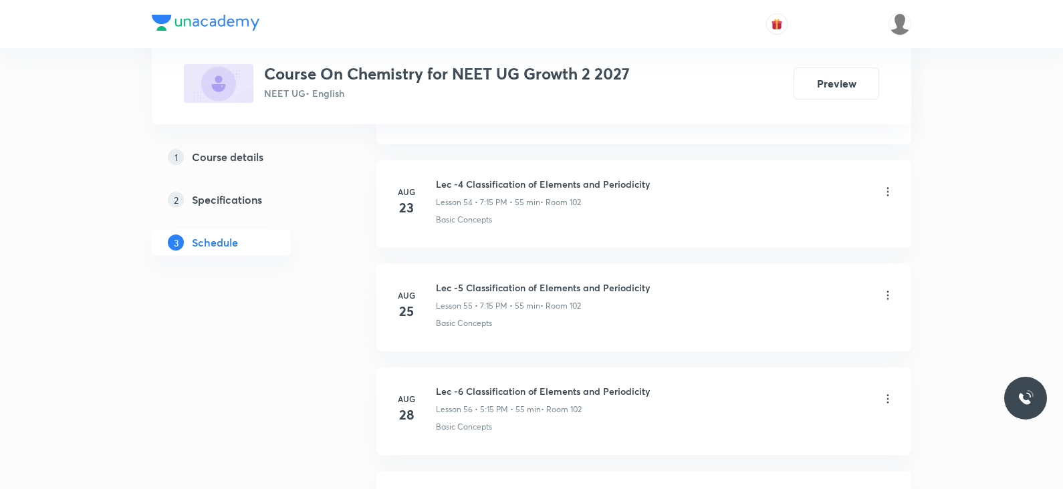
scroll to position [6472, 0]
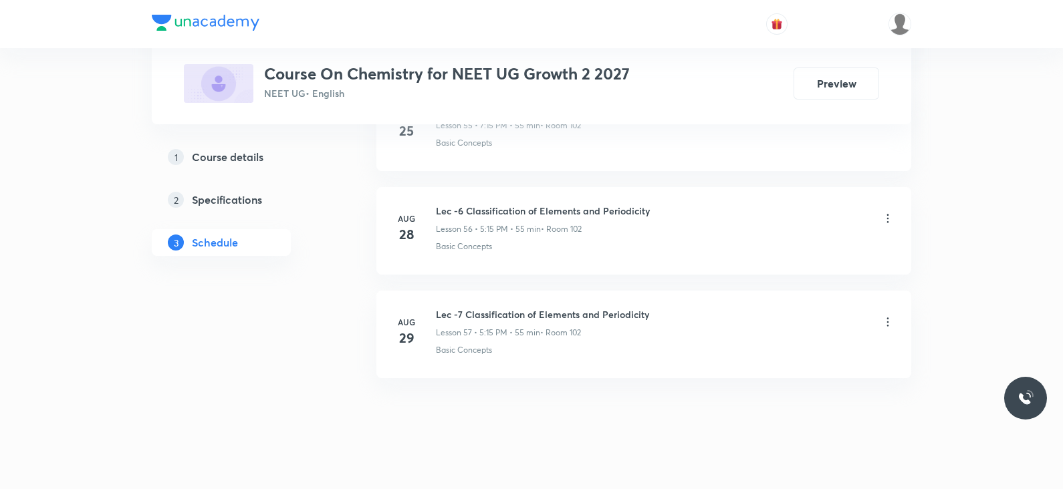
click at [515, 307] on h6 "Lec -7 Classification of Elements and Periodicity" at bounding box center [542, 314] width 213 height 14
copy h6 "Lec -7 Classification of Elements and Periodicity"
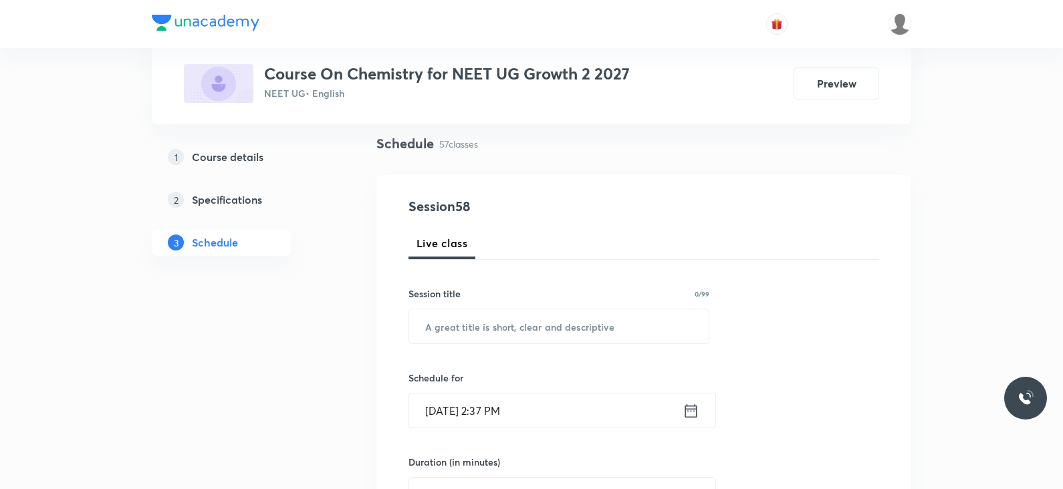
scroll to position [0, 0]
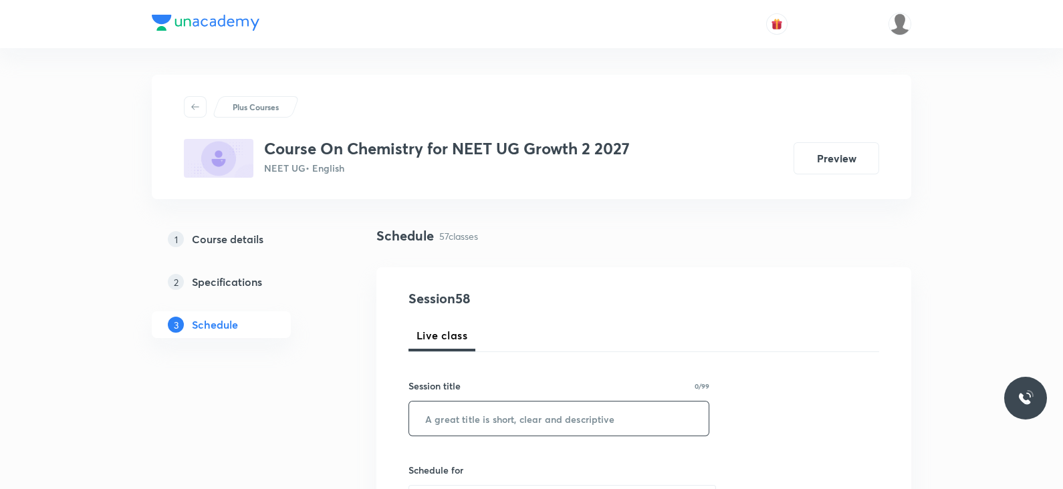
click at [480, 413] on input "text" at bounding box center [558, 419] width 299 height 34
paste input "Lec -7 Classification of Elements and Periodicity"
click at [454, 418] on input "Lec -7 Classification of Elements and Periodicity" at bounding box center [558, 419] width 299 height 34
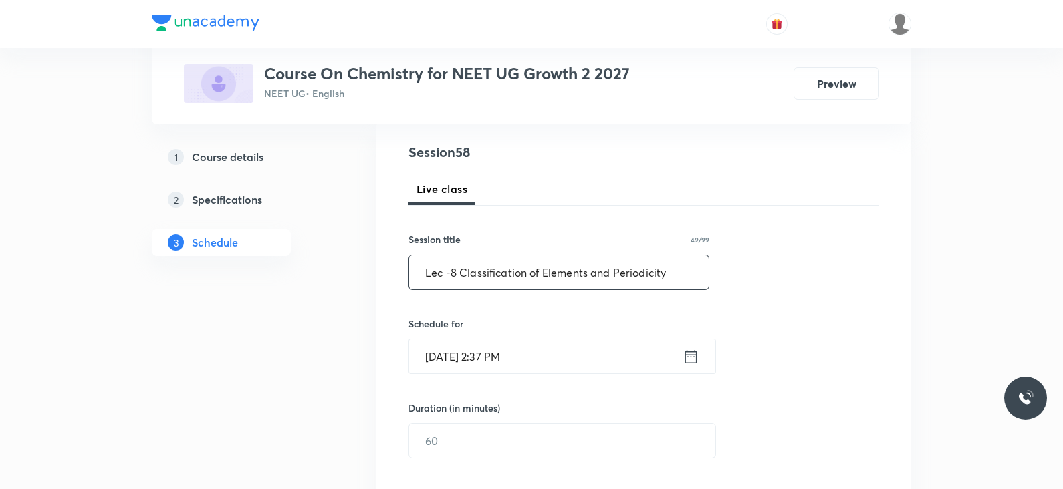
scroll to position [146, 0]
type input "Lec -8 Classification of Elements and Periodicity"
click at [698, 356] on icon at bounding box center [690, 357] width 17 height 19
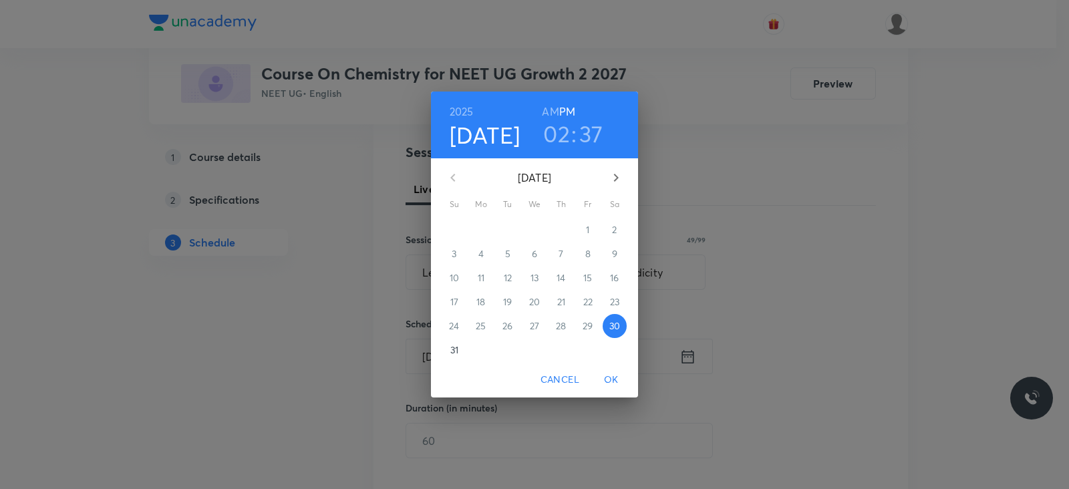
click at [556, 128] on h3 "02" at bounding box center [556, 134] width 27 height 28
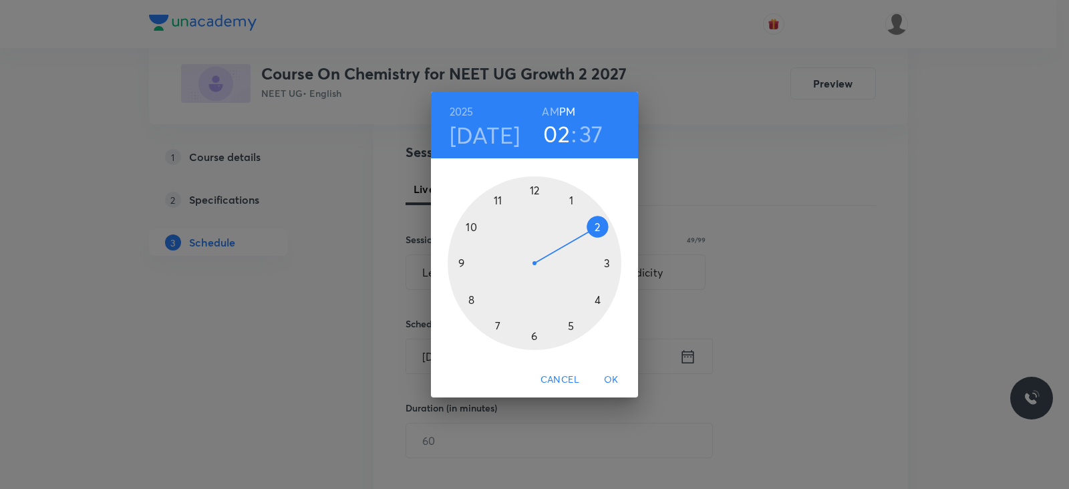
click at [495, 325] on div at bounding box center [535, 263] width 174 height 174
click at [605, 266] on div at bounding box center [535, 263] width 174 height 174
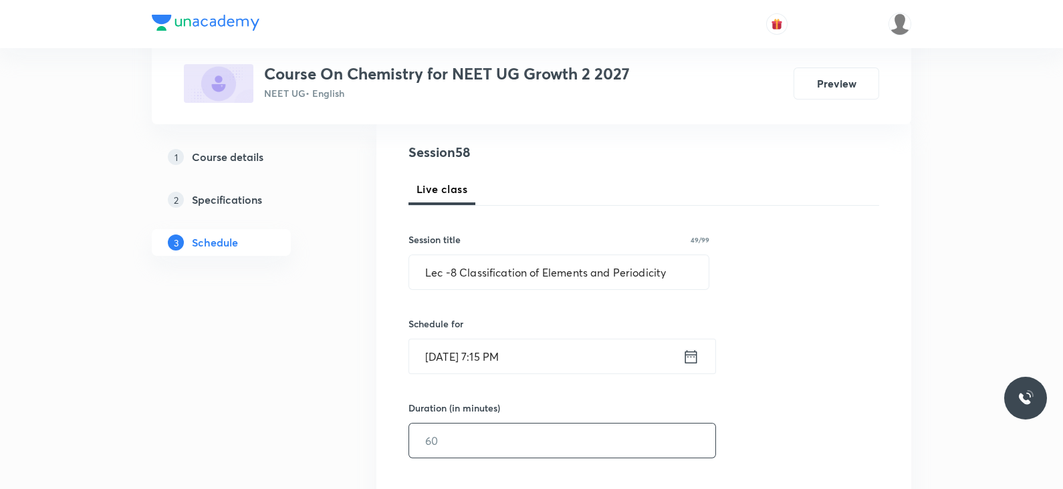
click at [497, 442] on input "text" at bounding box center [562, 441] width 306 height 34
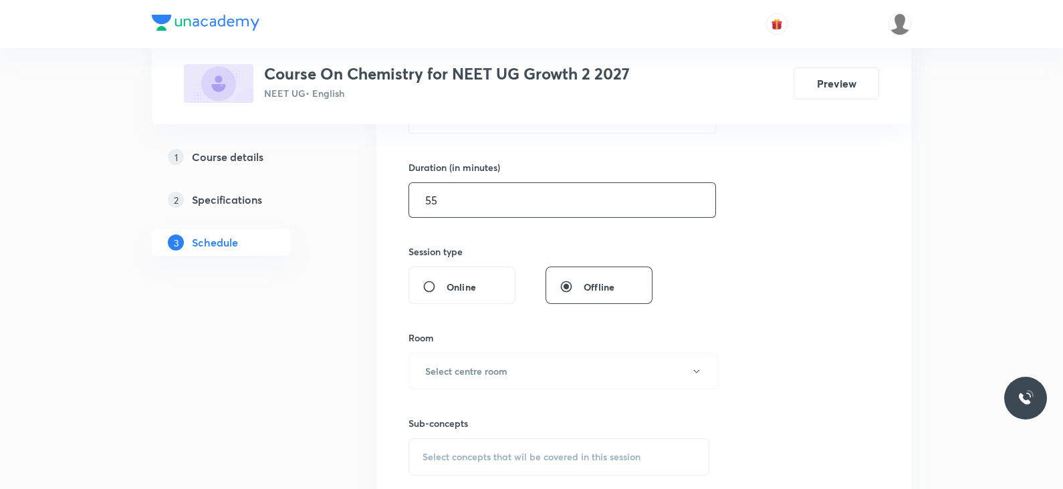
scroll to position [388, 0]
type input "55"
click at [503, 377] on button "Select centre room" at bounding box center [563, 370] width 310 height 37
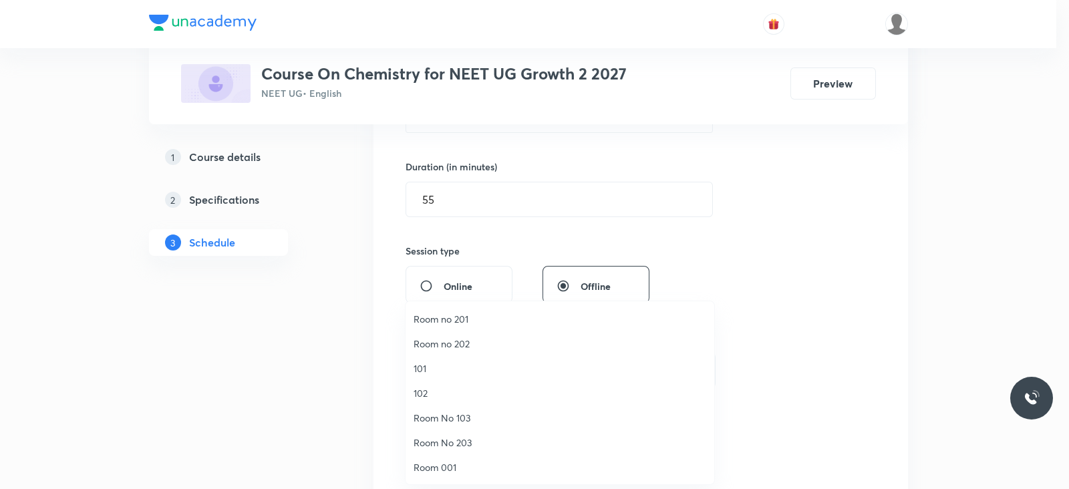
click at [423, 397] on span "102" at bounding box center [560, 393] width 293 height 14
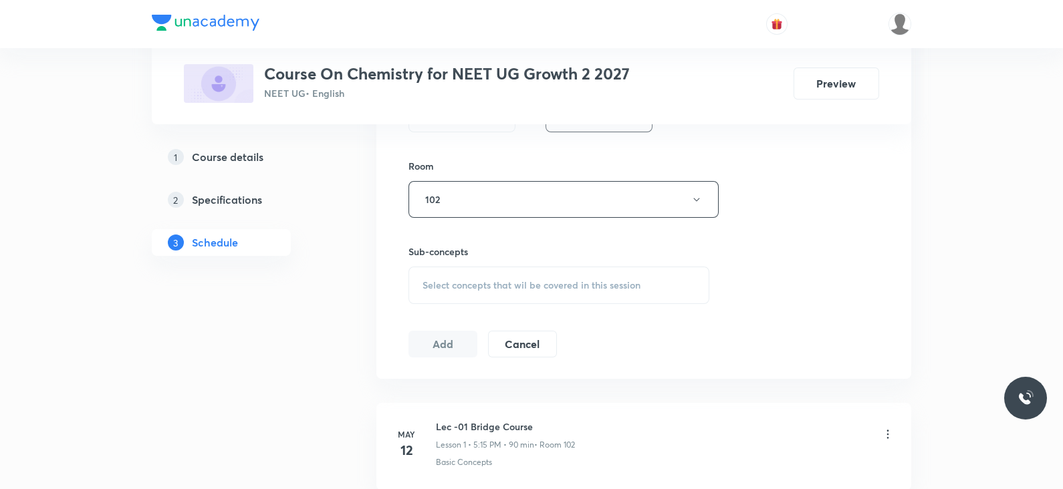
scroll to position [561, 0]
click at [474, 281] on span "Select concepts that wil be covered in this session" at bounding box center [531, 283] width 218 height 11
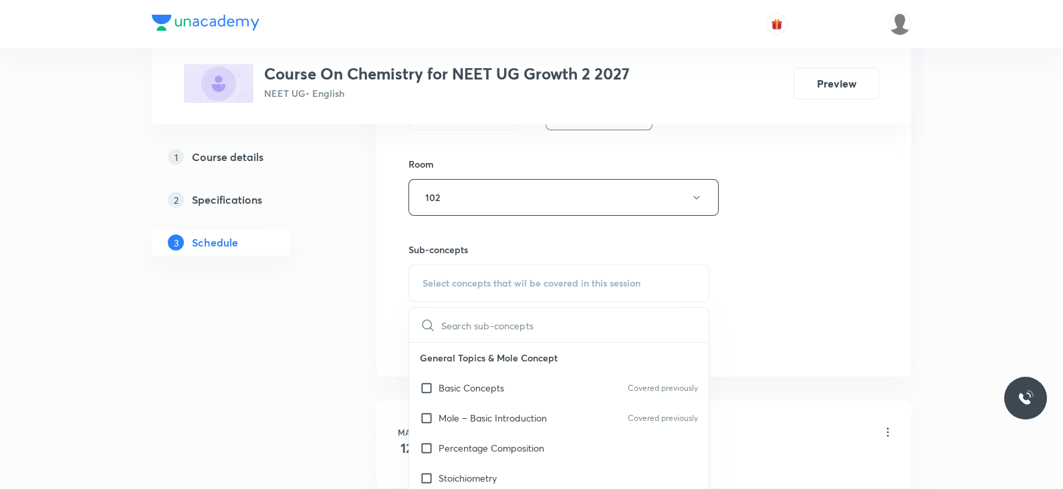
scroll to position [652, 0]
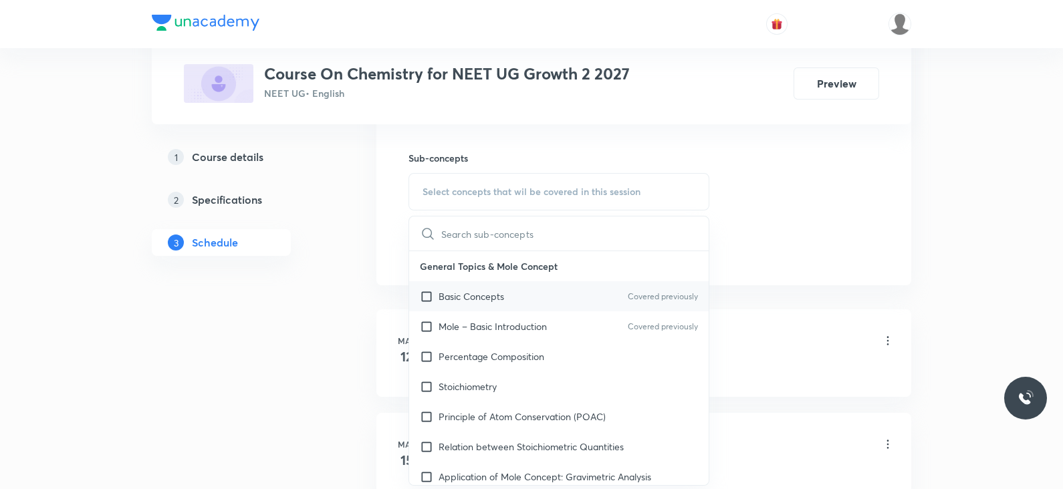
click at [473, 289] on p "Basic Concepts" at bounding box center [470, 296] width 65 height 14
checkbox input "true"
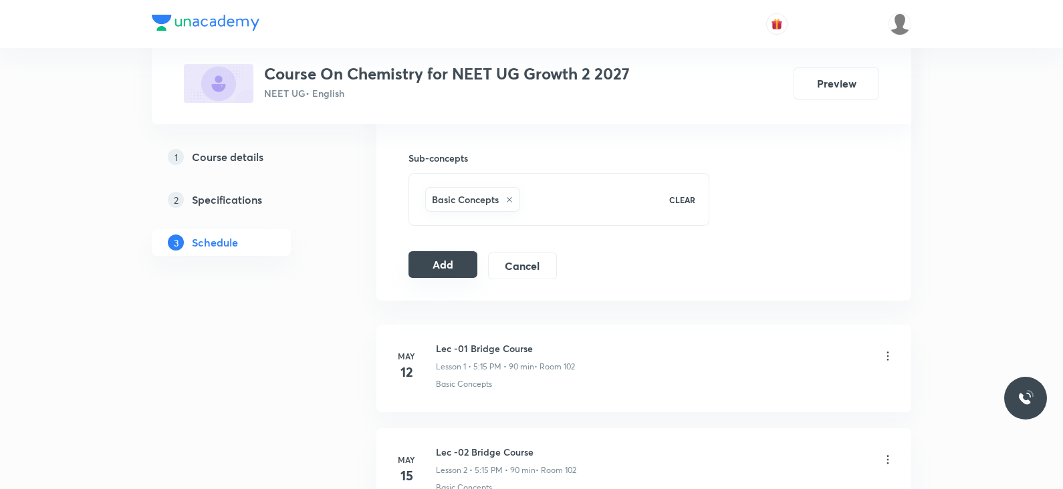
click at [418, 265] on button "Add" at bounding box center [442, 264] width 69 height 27
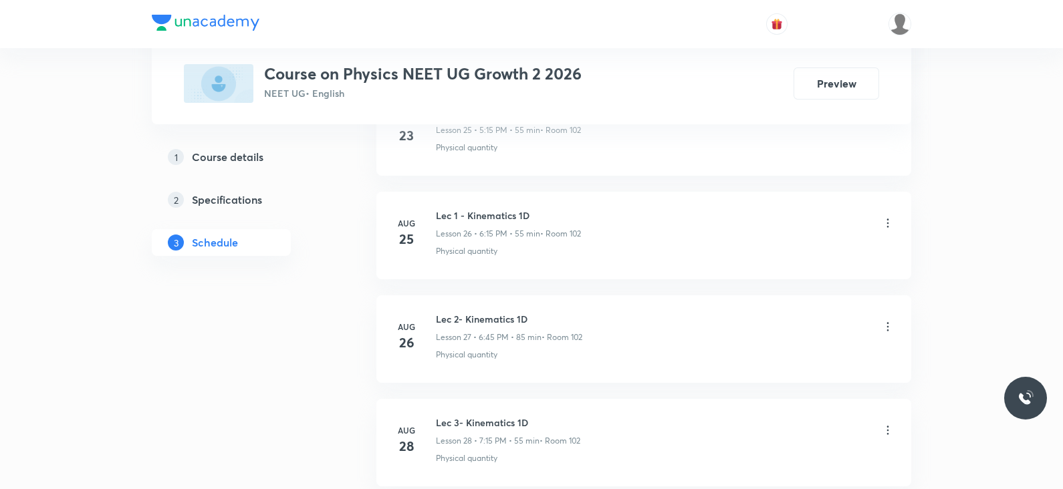
scroll to position [3578, 0]
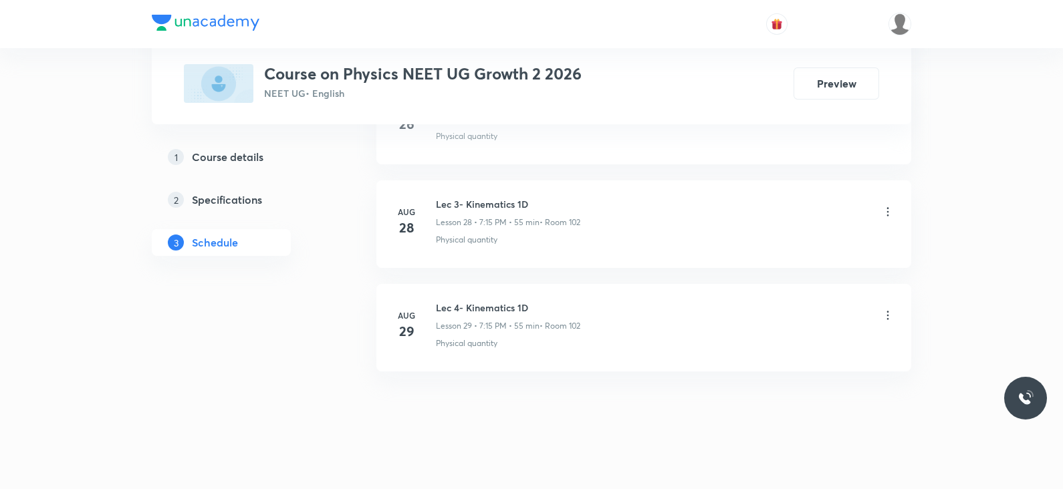
click at [509, 302] on h6 "Lec 4- Kinematics 1D" at bounding box center [508, 308] width 144 height 14
copy h6 "Lec 4- Kinematics 1D"
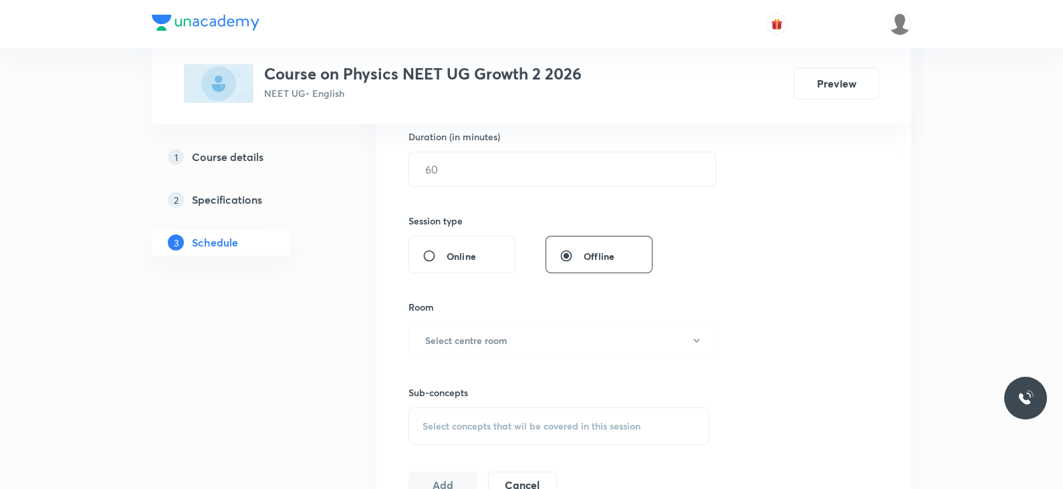
scroll to position [0, 0]
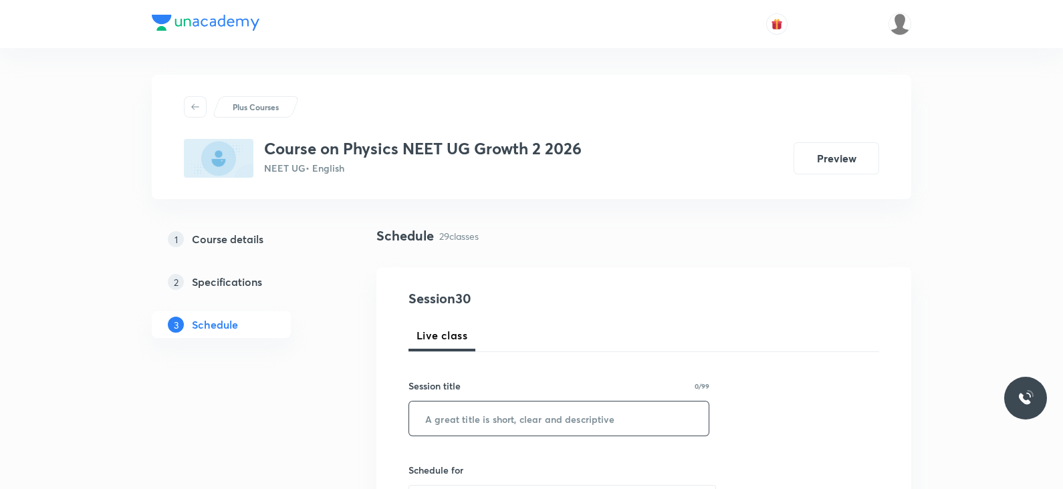
click at [468, 420] on input "text" at bounding box center [558, 419] width 299 height 34
paste input "Lec 4- Kinematics 1D"
click at [453, 421] on input "Lec 4- Kinematics 1D" at bounding box center [558, 419] width 299 height 34
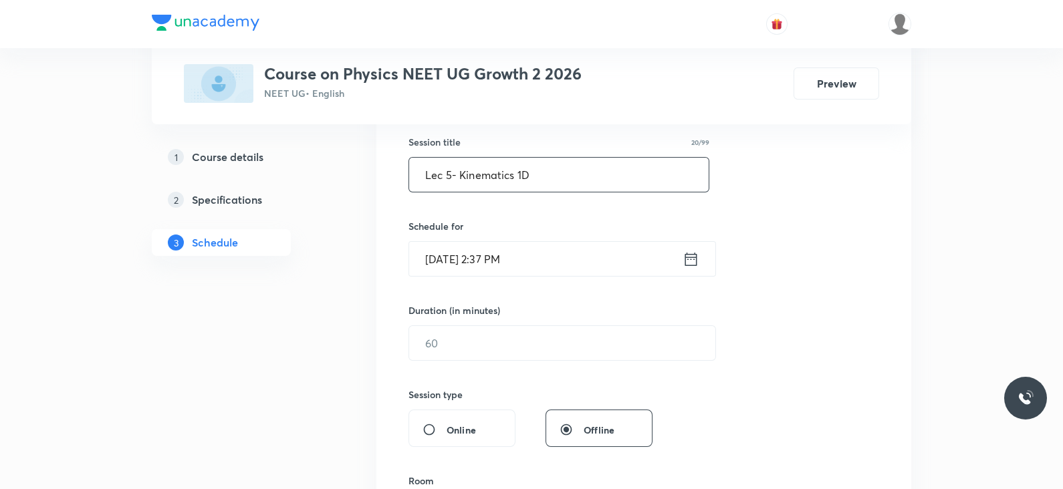
scroll to position [247, 0]
type input "Lec 5- Kinematics 1D"
click at [690, 256] on icon at bounding box center [690, 256] width 17 height 19
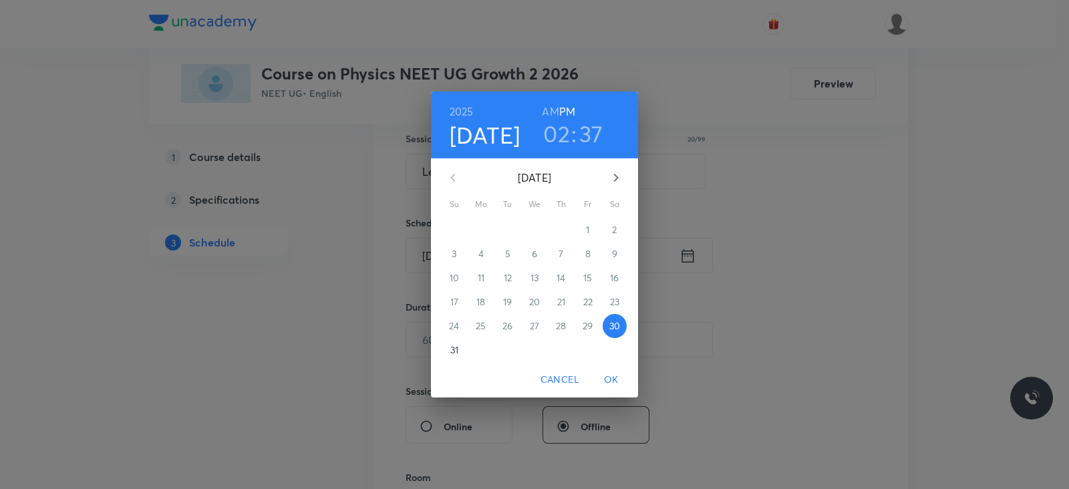
click at [561, 132] on h3 "02" at bounding box center [556, 134] width 27 height 28
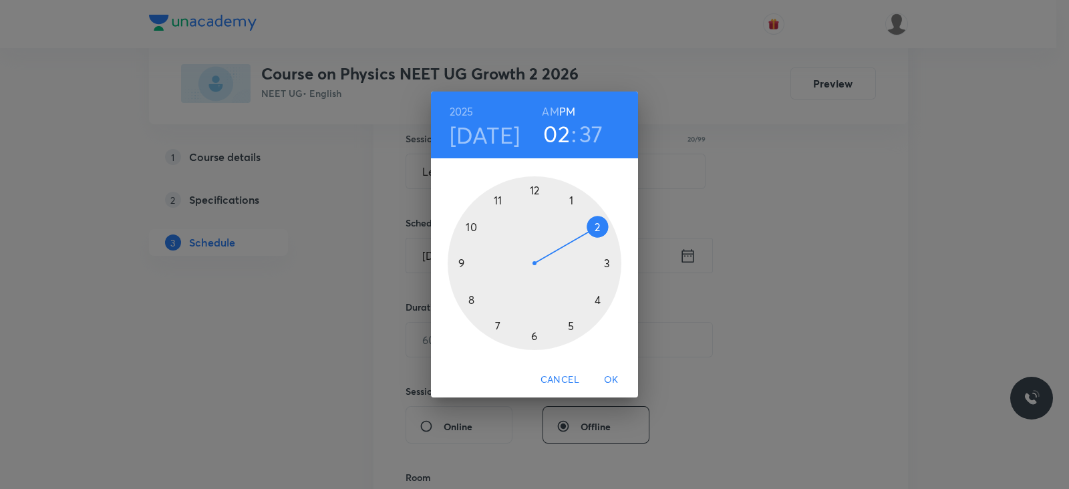
click at [533, 338] on div at bounding box center [535, 263] width 174 height 174
click at [608, 265] on div at bounding box center [535, 263] width 174 height 174
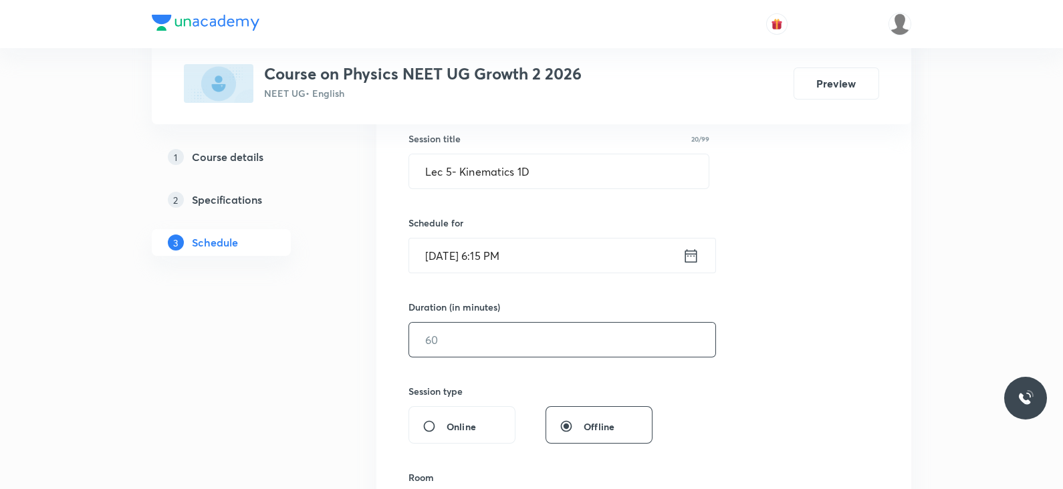
click at [491, 351] on input "text" at bounding box center [562, 340] width 306 height 34
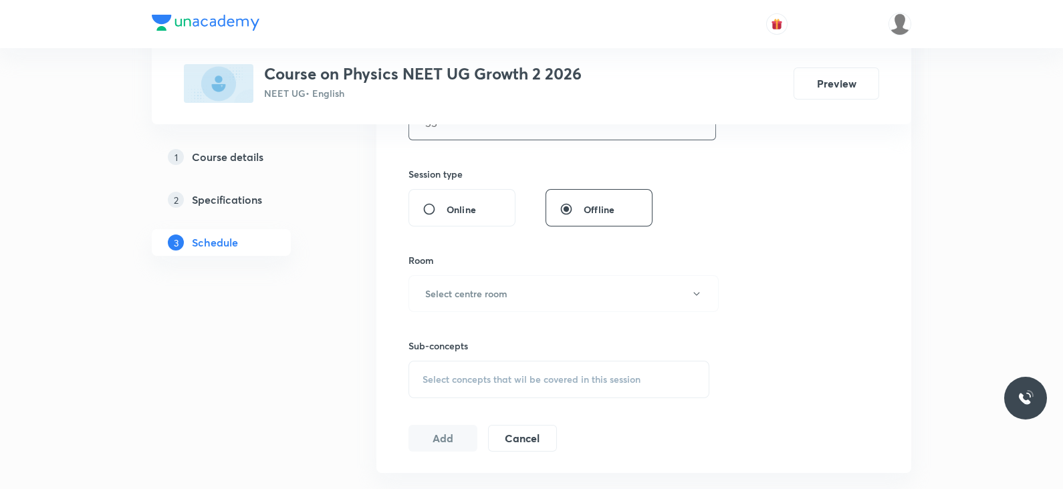
scroll to position [465, 0]
type input "55"
click at [503, 287] on h6 "Select centre room" at bounding box center [466, 293] width 82 height 14
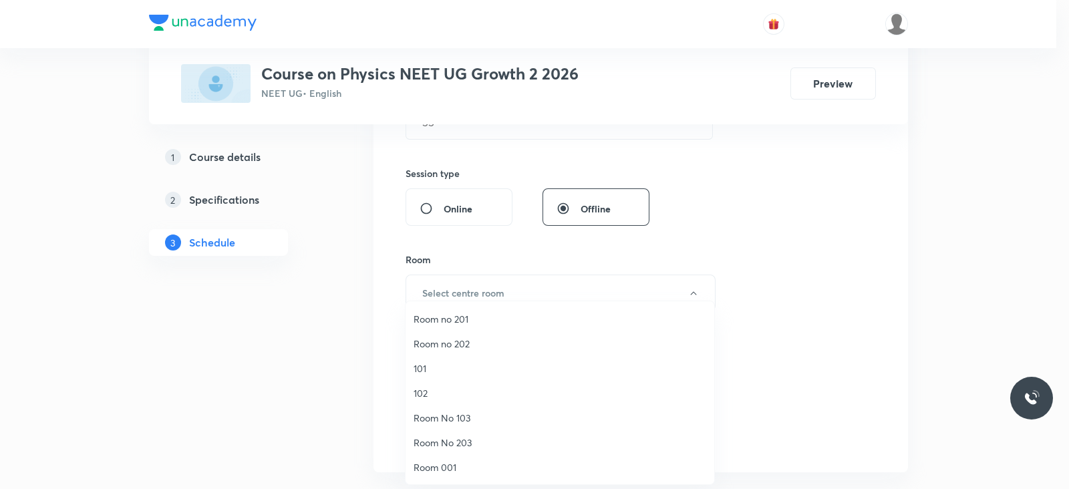
click at [435, 392] on span "102" at bounding box center [560, 393] width 293 height 14
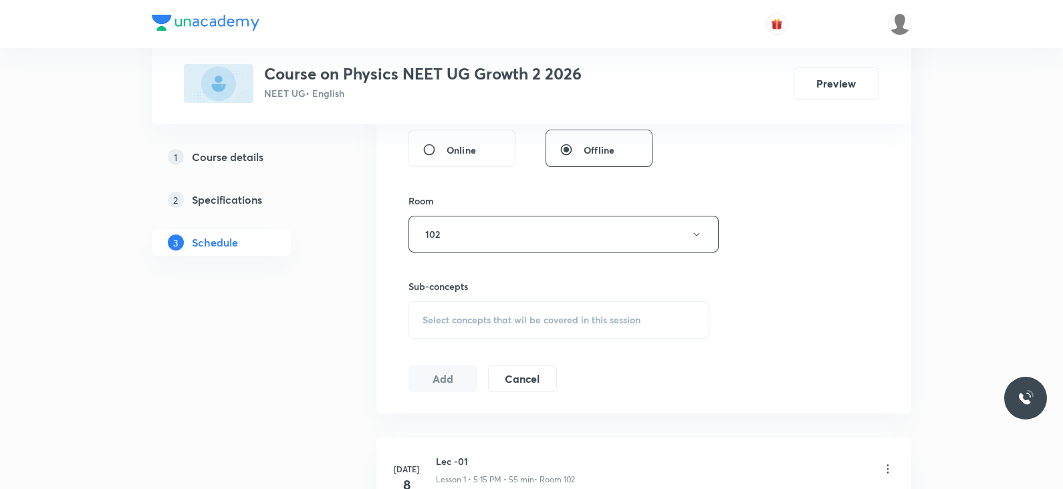
scroll to position [524, 0]
click at [495, 316] on span "Select concepts that wil be covered in this session" at bounding box center [531, 320] width 218 height 11
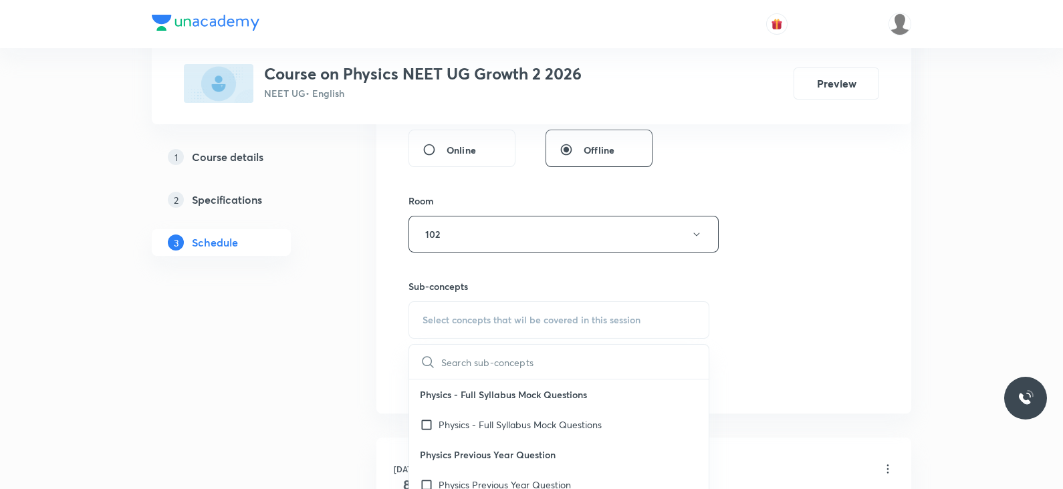
scroll to position [126, 0]
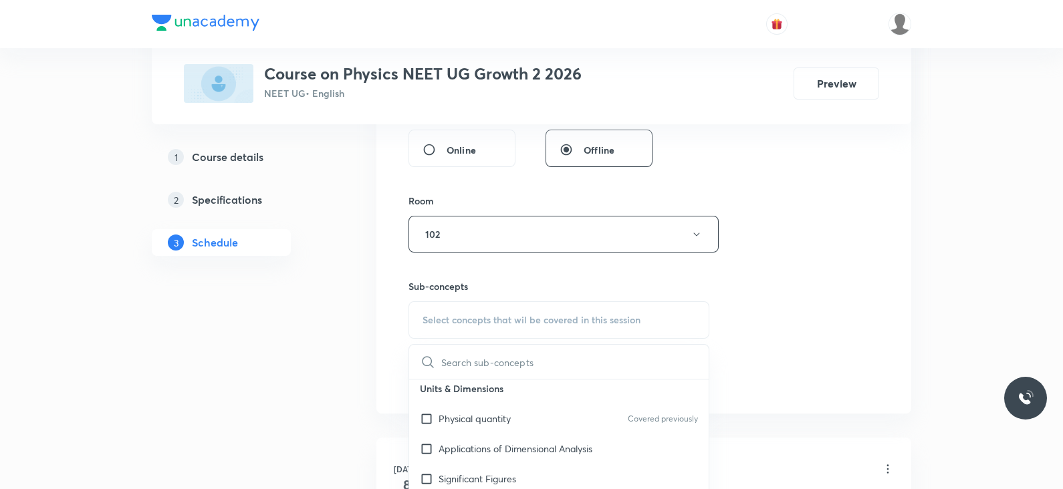
click at [485, 412] on p "Physical quantity" at bounding box center [474, 419] width 72 height 14
click at [762, 342] on div "Session 30 Live class Session title 20/99 Lec 5- Kinematics 1D ​ Schedule for A…" at bounding box center [643, 79] width 471 height 628
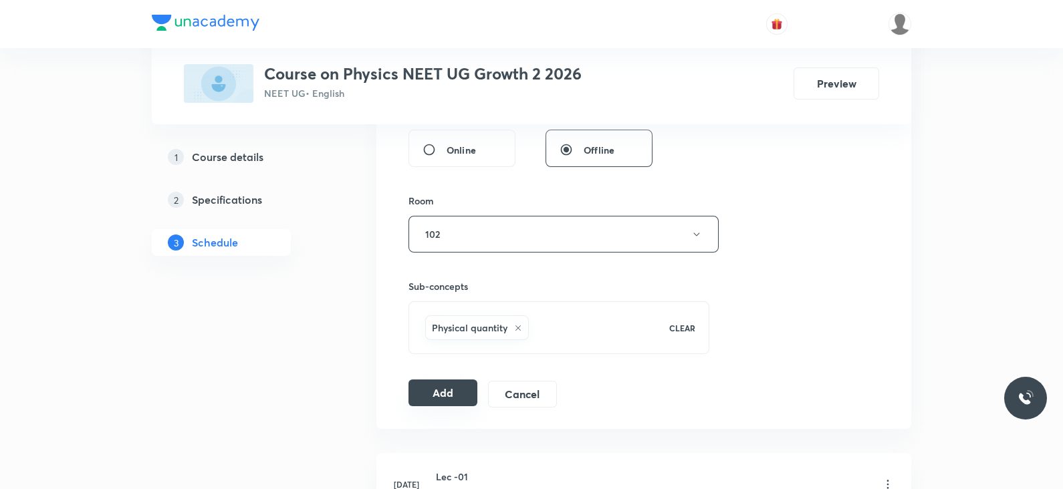
click at [448, 388] on button "Add" at bounding box center [442, 393] width 69 height 27
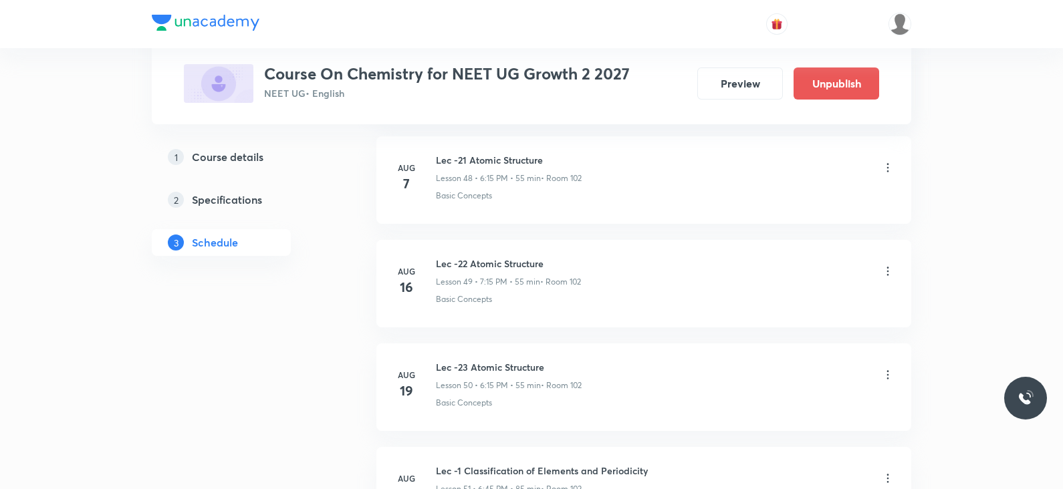
scroll to position [6575, 0]
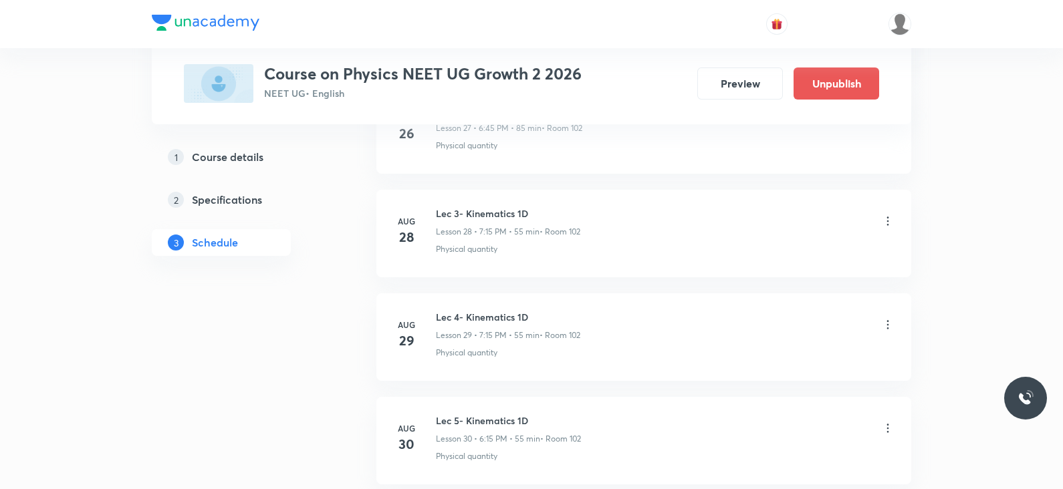
scroll to position [3681, 0]
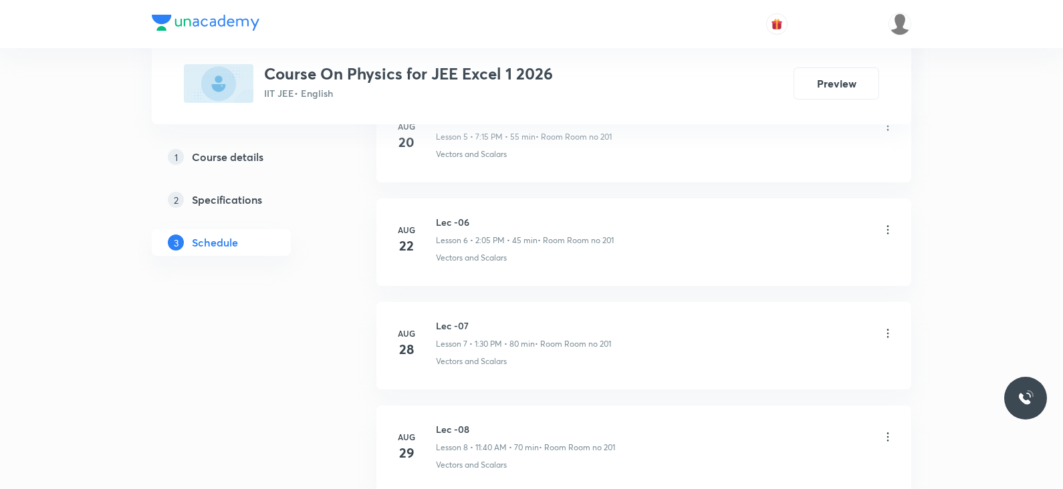
scroll to position [1408, 0]
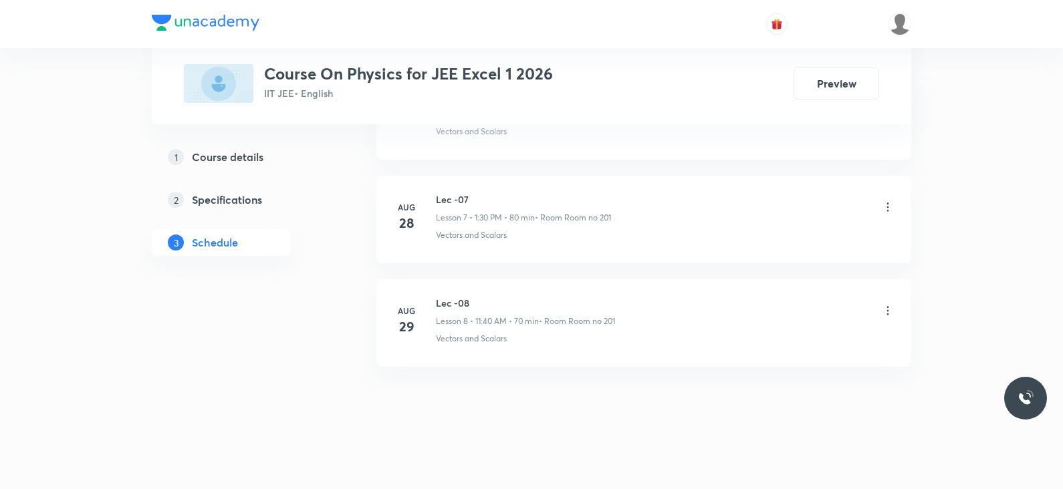
click at [448, 297] on h6 "Lec -08" at bounding box center [525, 303] width 179 height 14
copy h6 "Lec -08"
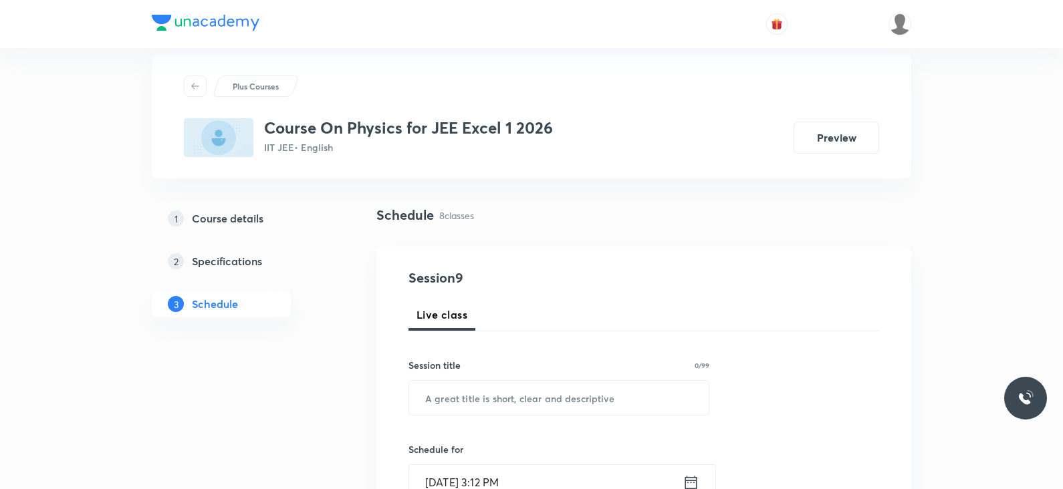
scroll to position [0, 0]
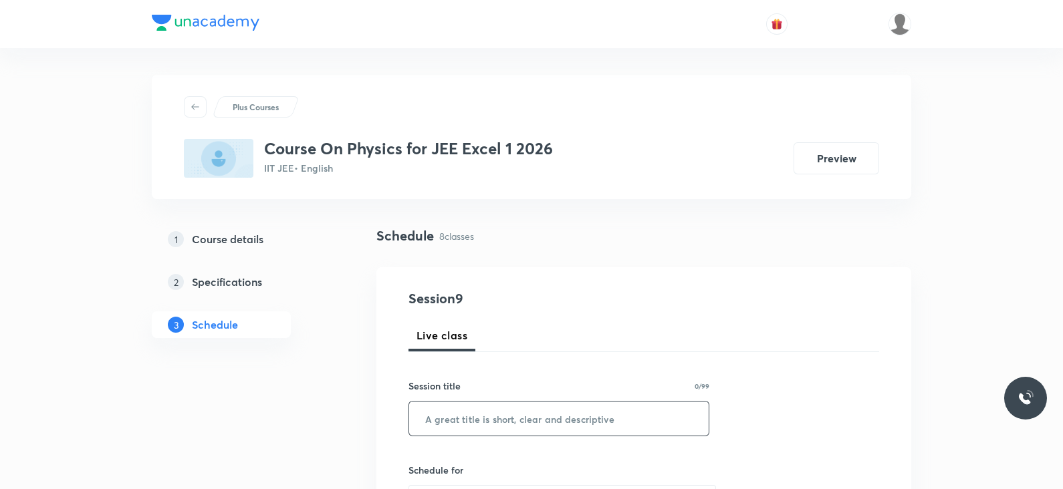
click at [447, 390] on input "text" at bounding box center [558, 419] width 299 height 34
paste input "Lec -08"
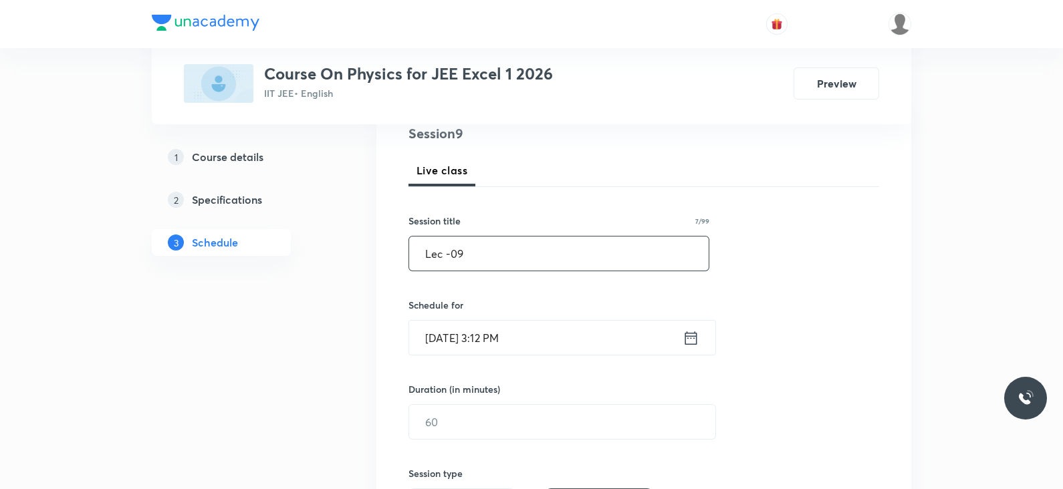
scroll to position [175, 0]
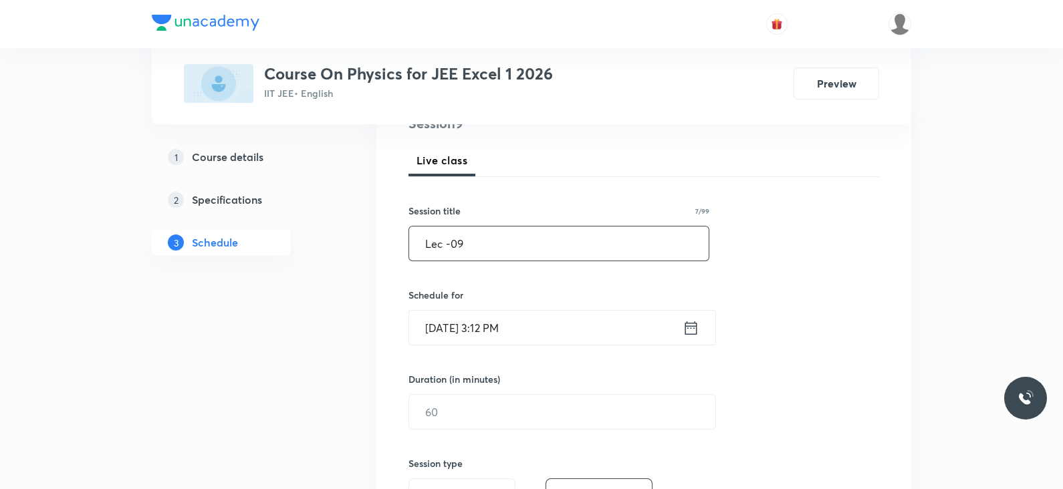
type input "Lec -09"
click at [687, 333] on icon at bounding box center [691, 327] width 12 height 13
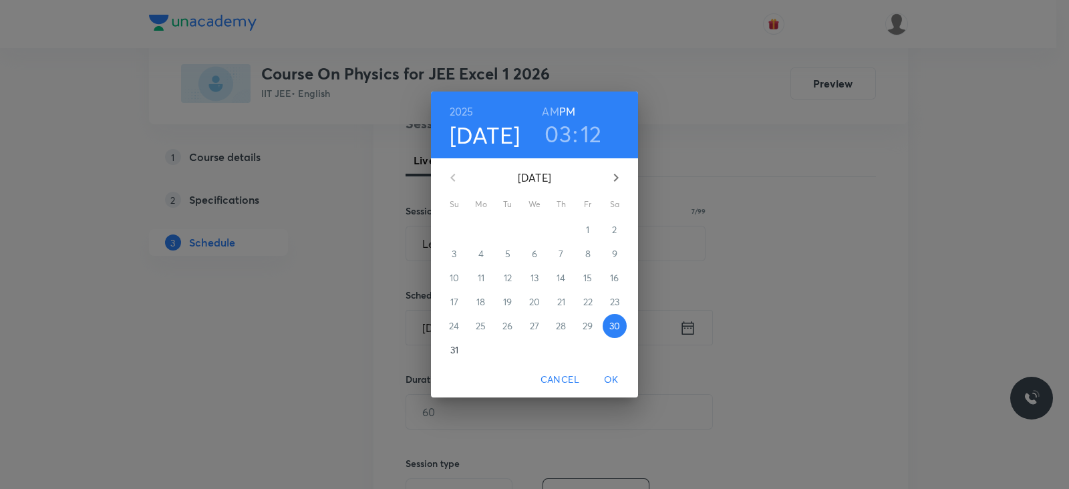
click at [565, 142] on h3 "03" at bounding box center [558, 134] width 27 height 28
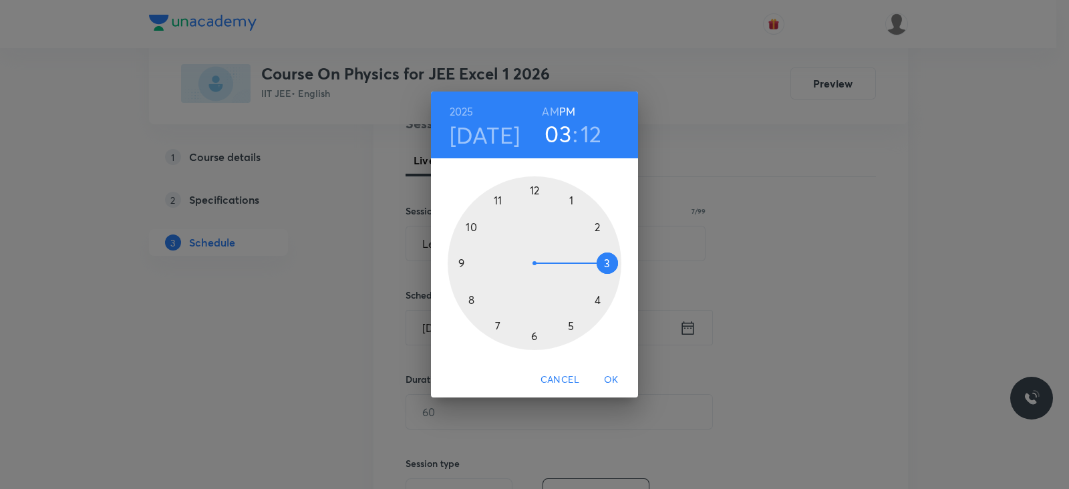
click at [574, 326] on div at bounding box center [535, 263] width 174 height 174
click at [603, 264] on div at bounding box center [535, 263] width 174 height 174
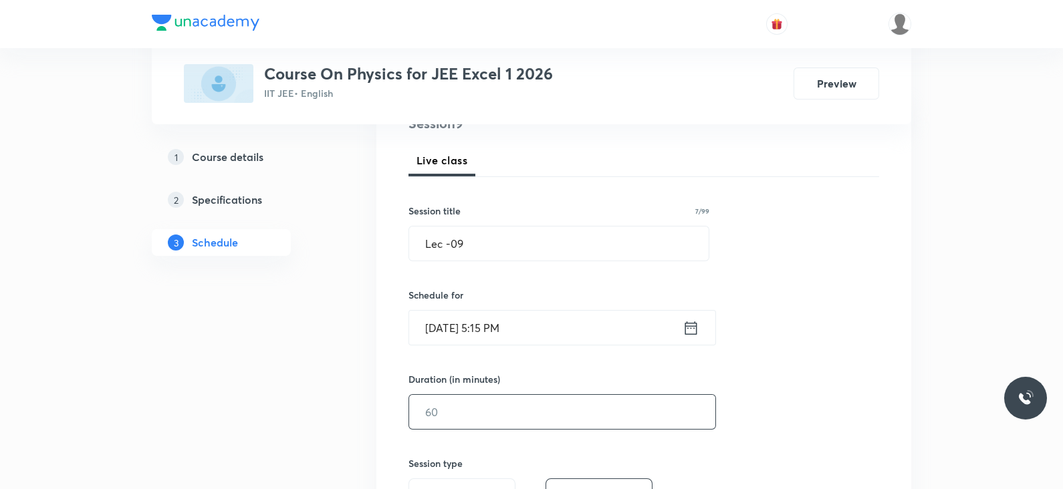
click at [455, 390] on input "text" at bounding box center [562, 412] width 306 height 34
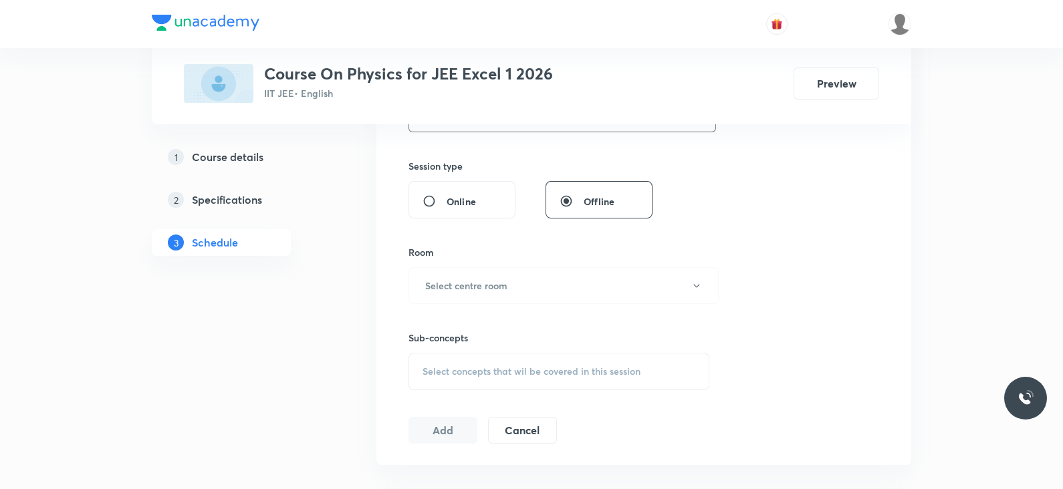
scroll to position [479, 0]
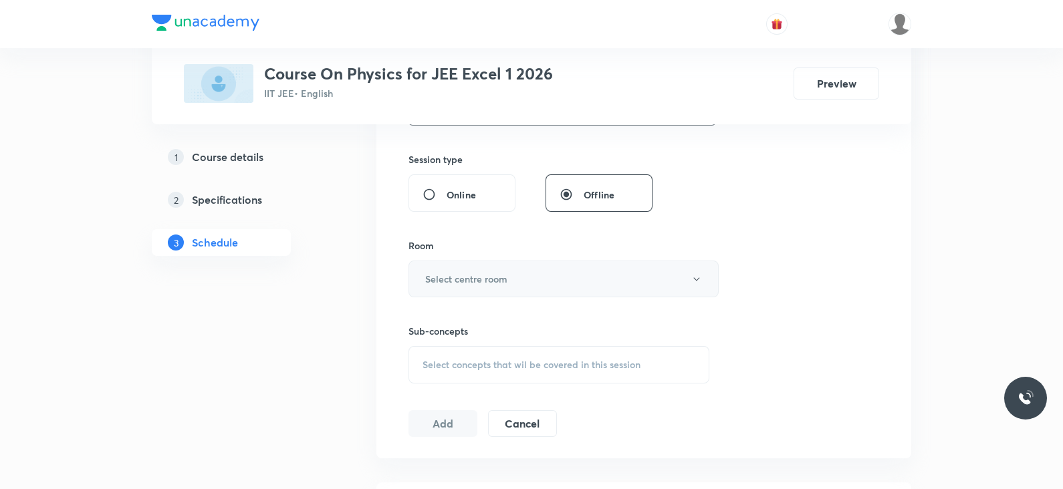
type input "85"
click at [541, 279] on button "Select centre room" at bounding box center [563, 279] width 310 height 37
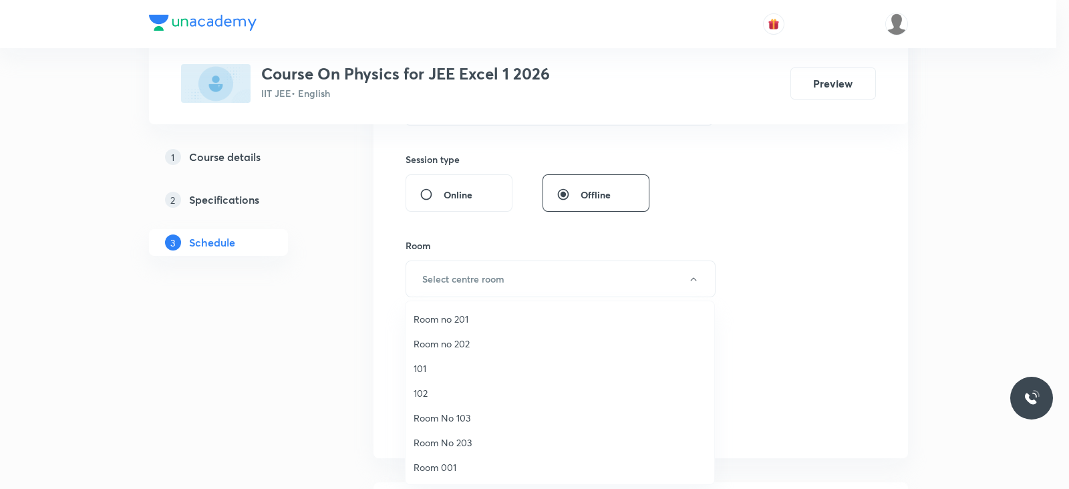
click at [450, 363] on span "101" at bounding box center [560, 369] width 293 height 14
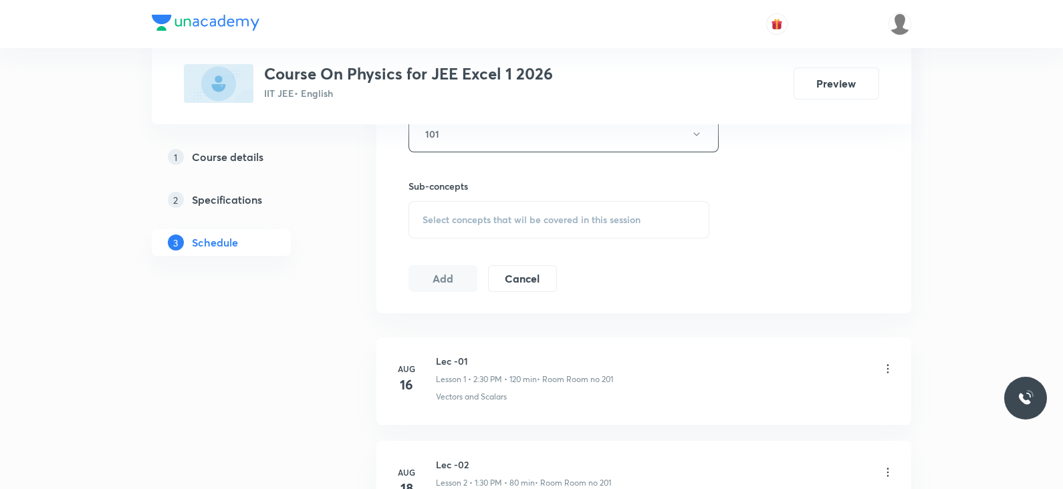
scroll to position [626, 0]
click at [494, 205] on div "Select concepts that wil be covered in this session" at bounding box center [558, 217] width 301 height 37
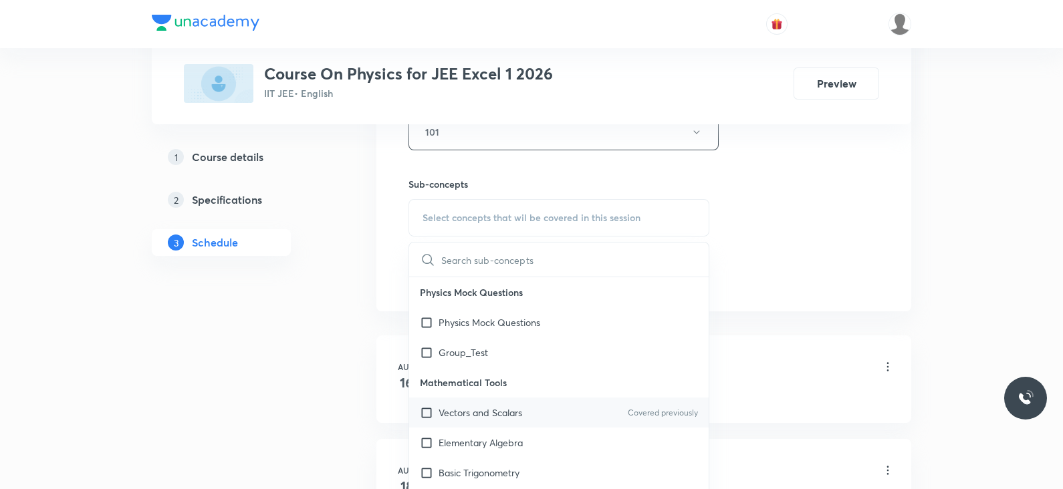
click at [445, 390] on p "Vectors and Scalars" at bounding box center [480, 413] width 84 height 14
checkbox input "true"
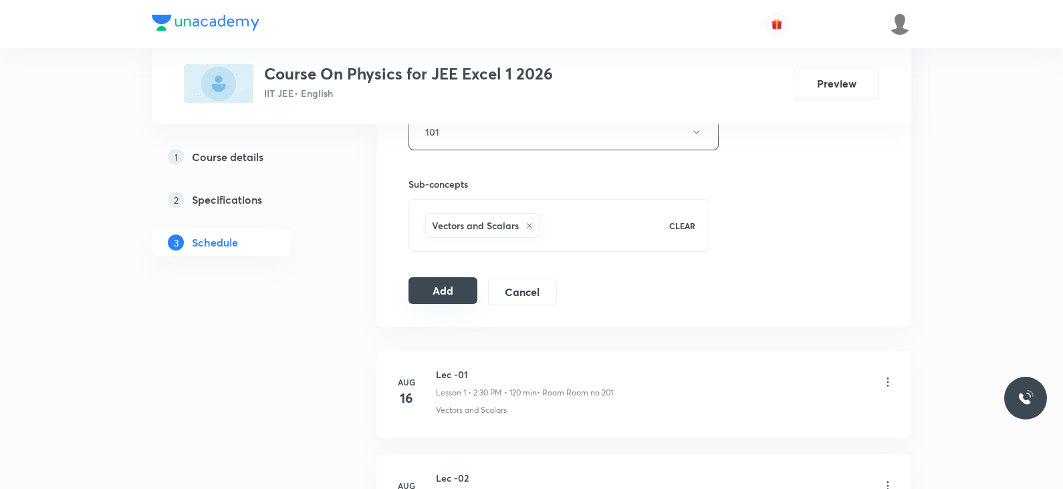
click at [434, 290] on button "Add" at bounding box center [442, 290] width 69 height 27
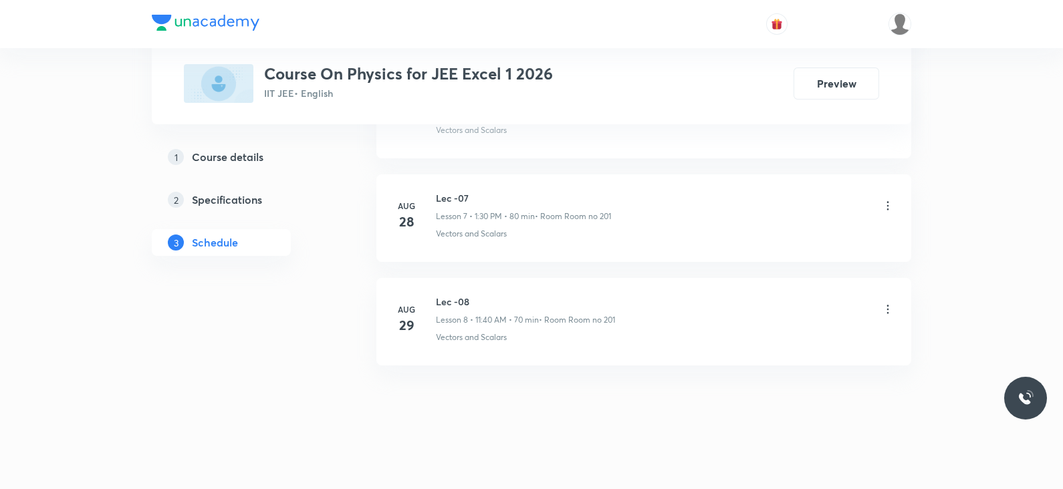
scroll to position [898, 0]
click at [848, 310] on icon at bounding box center [887, 309] width 13 height 13
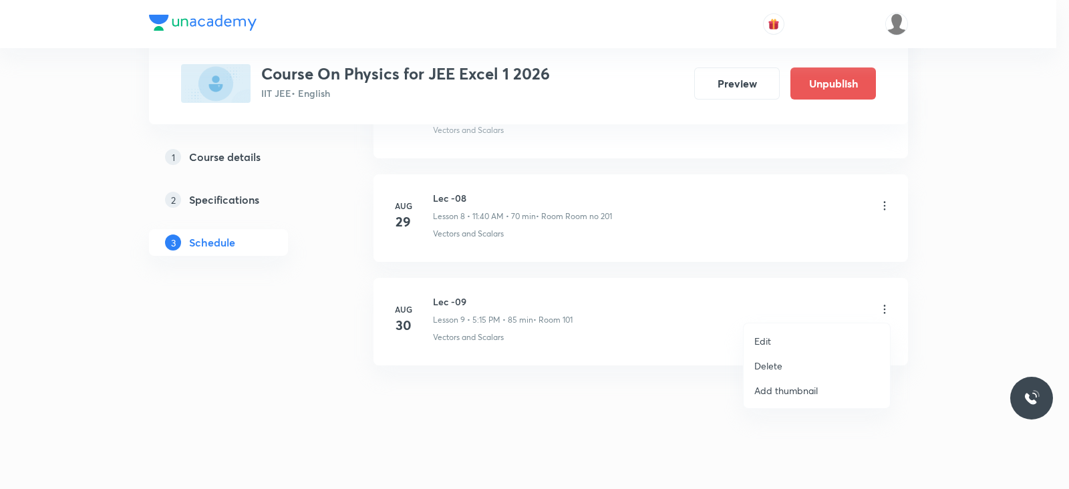
click at [795, 361] on li "Delete" at bounding box center [817, 366] width 146 height 25
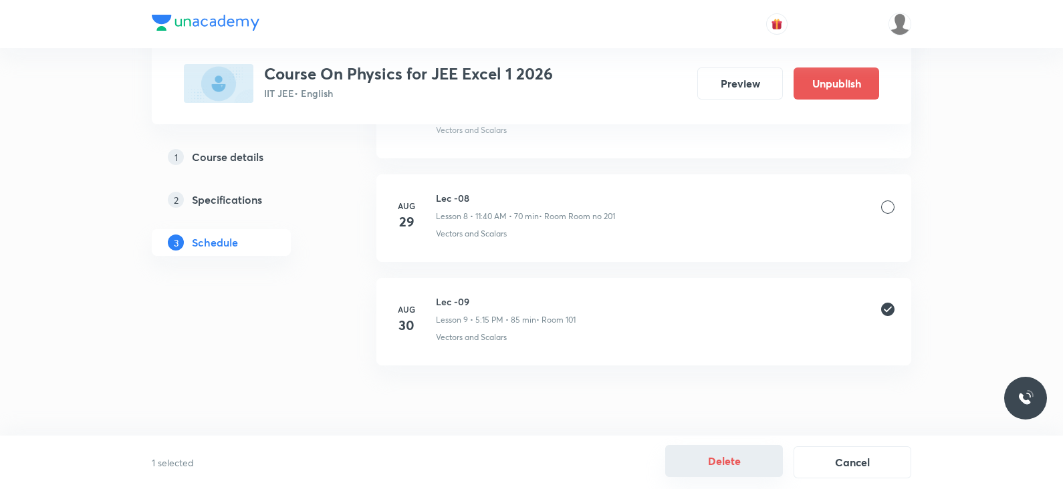
click at [694, 390] on button "Delete" at bounding box center [724, 461] width 118 height 32
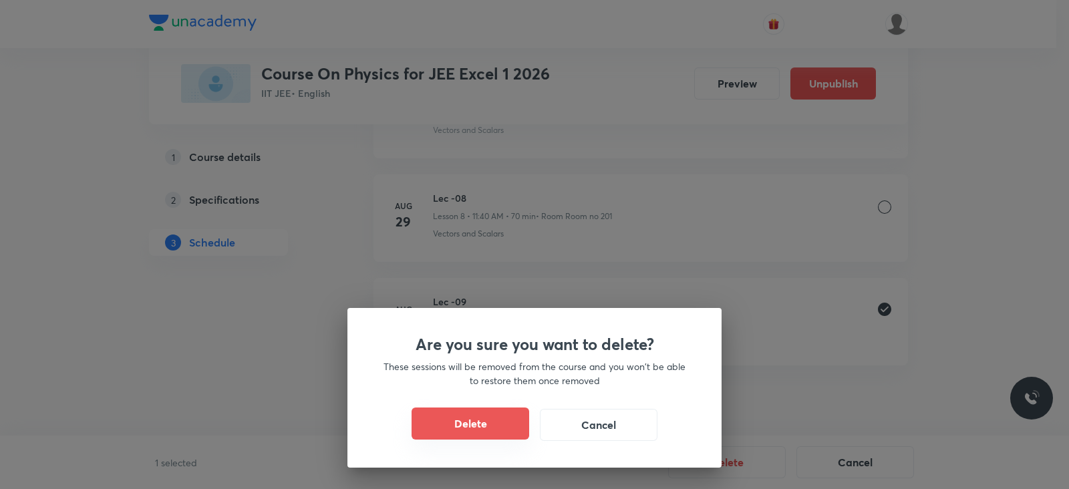
click at [490, 390] on button "Delete" at bounding box center [471, 424] width 118 height 32
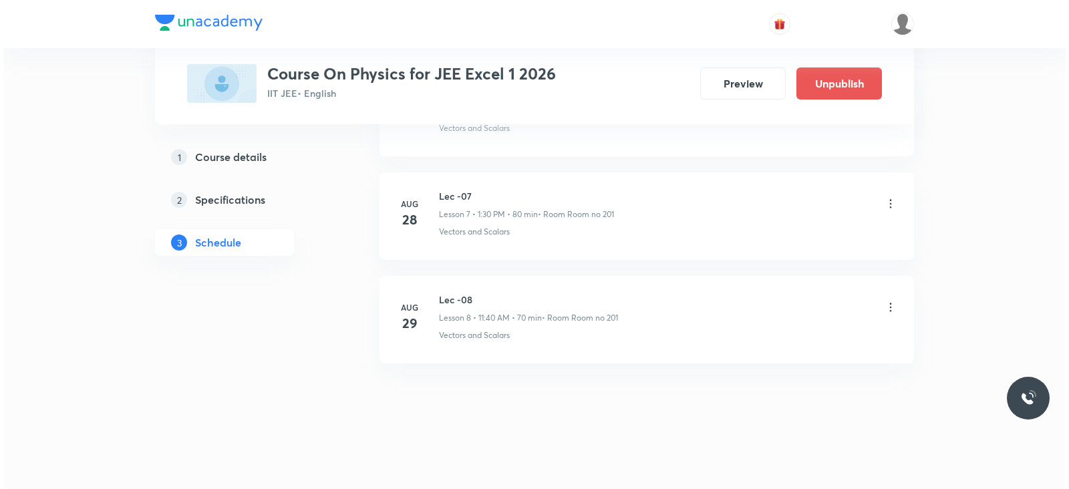
scroll to position [795, 0]
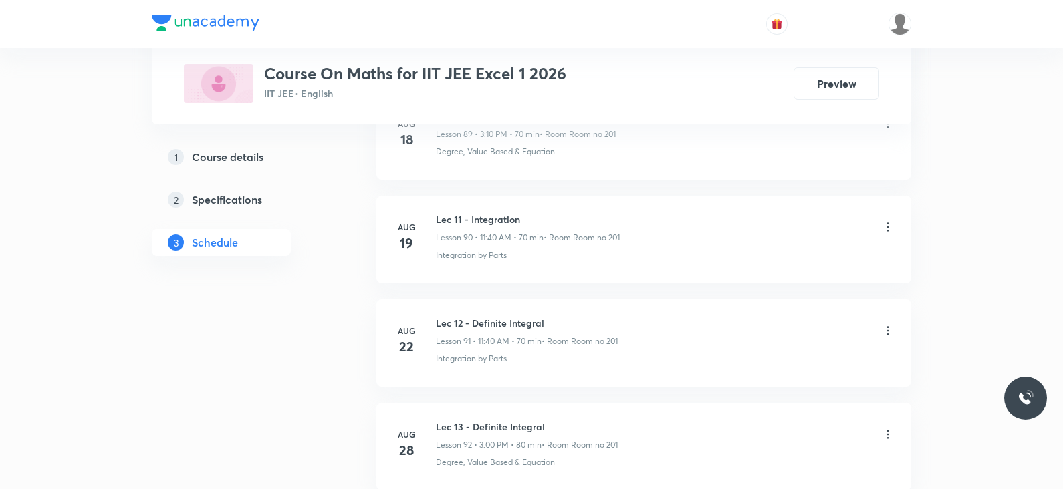
scroll to position [10278, 0]
click at [472, 317] on h6 "Lec 14 - Definite Integral" at bounding box center [527, 324] width 182 height 14
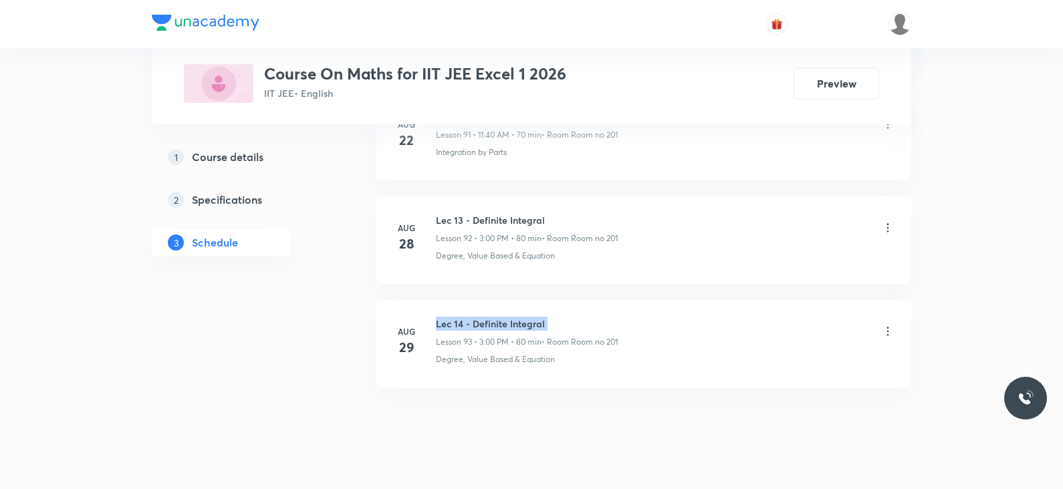
click at [472, 317] on h6 "Lec 14 - Definite Integral" at bounding box center [527, 324] width 182 height 14
copy h6 "Lec 14 - Definite Integral"
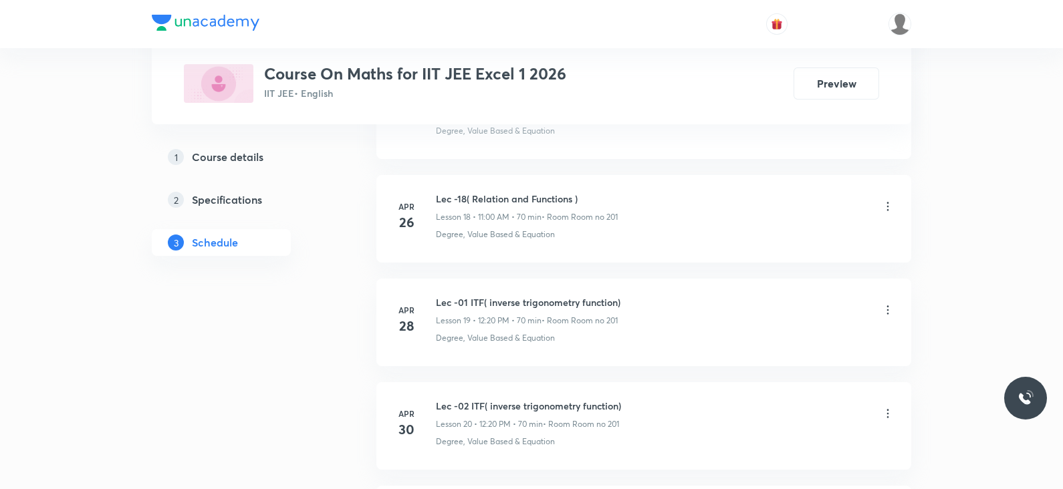
scroll to position [2534, 0]
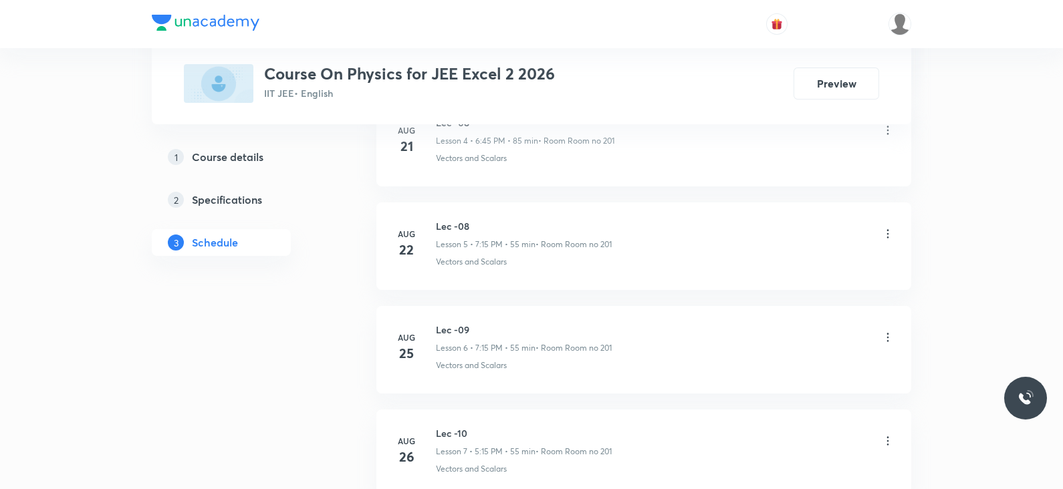
scroll to position [1408, 0]
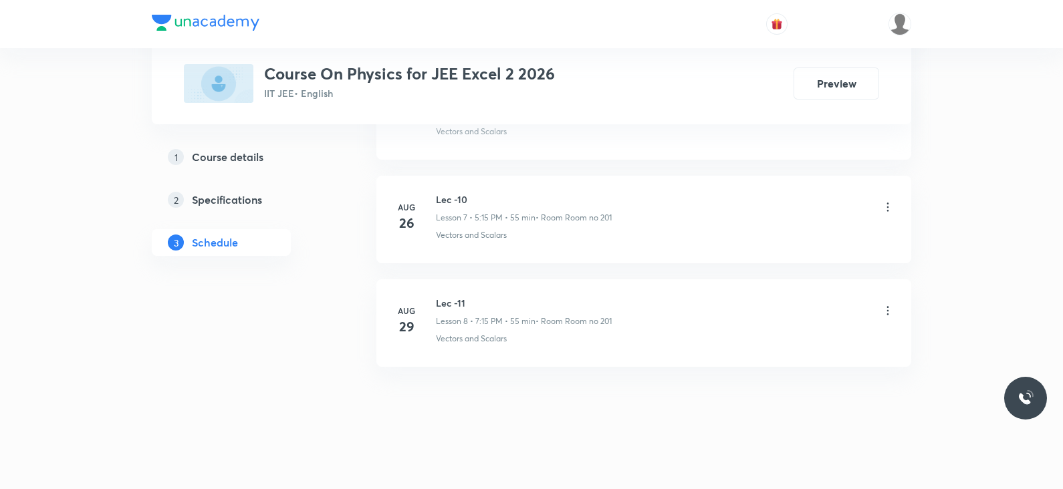
click at [444, 296] on h6 "Lec -11" at bounding box center [524, 303] width 176 height 14
copy h6 "Lec -11"
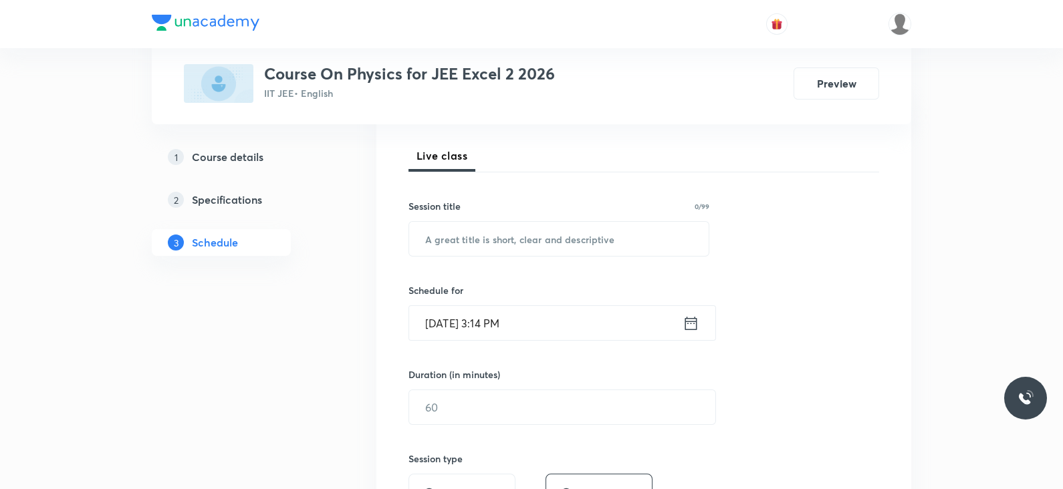
scroll to position [0, 0]
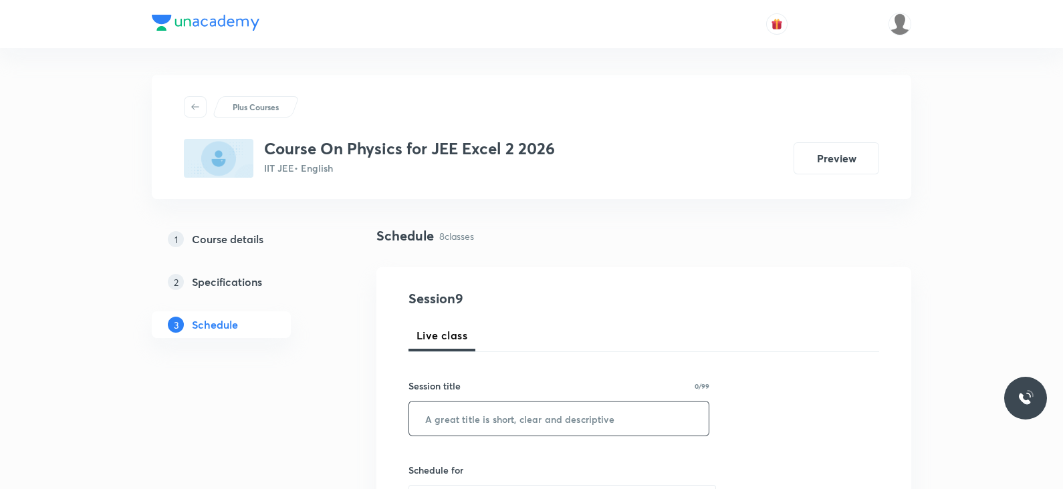
click at [460, 415] on input "text" at bounding box center [558, 419] width 299 height 34
paste input "Lec -11"
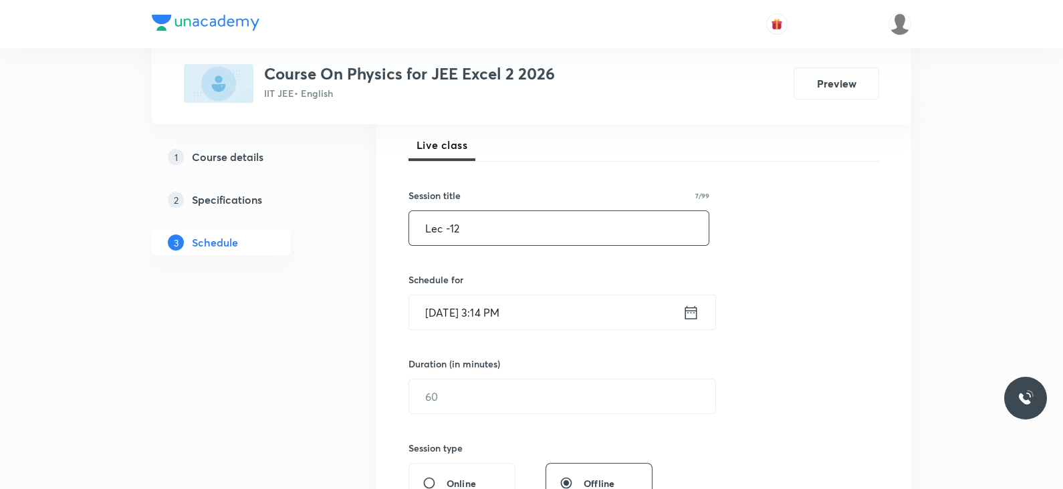
scroll to position [192, 0]
type input "Lec -12"
click at [692, 312] on icon at bounding box center [690, 311] width 17 height 19
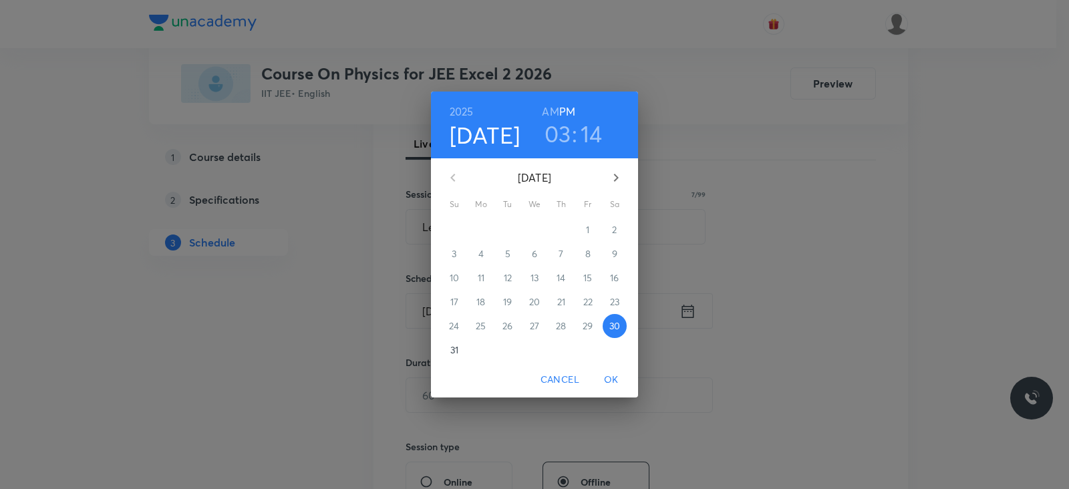
click at [565, 122] on h3 "03" at bounding box center [558, 134] width 27 height 28
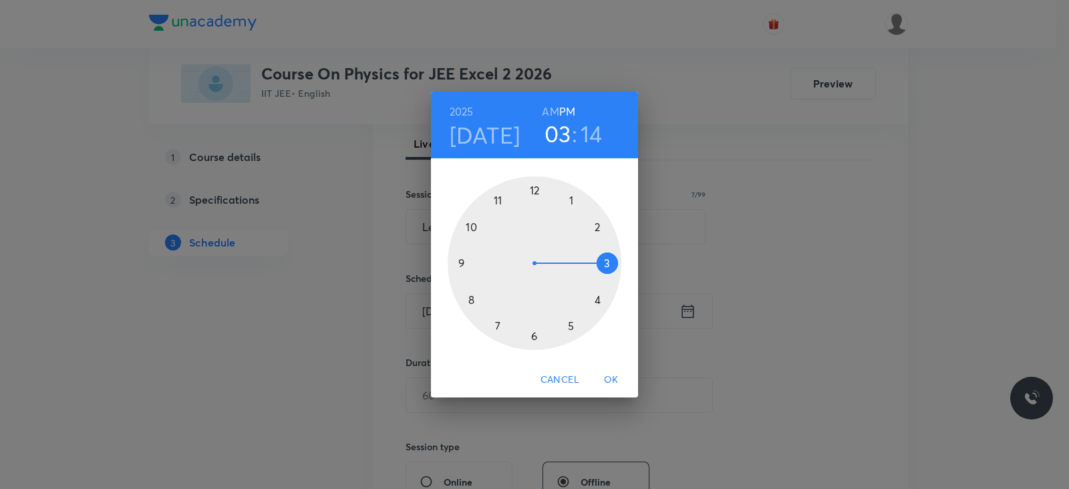
click at [569, 326] on div at bounding box center [535, 263] width 174 height 174
click at [607, 263] on div at bounding box center [535, 263] width 174 height 174
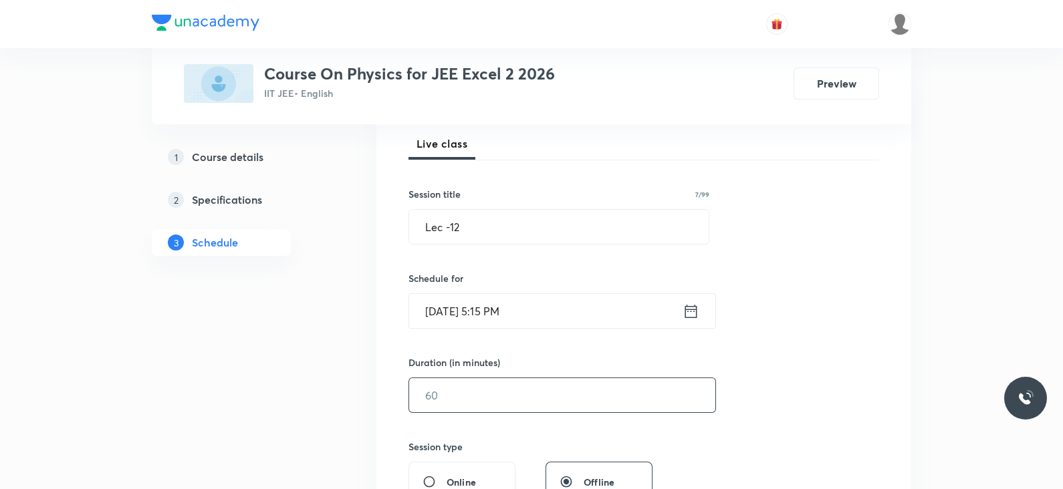
click at [430, 397] on input "text" at bounding box center [562, 395] width 306 height 34
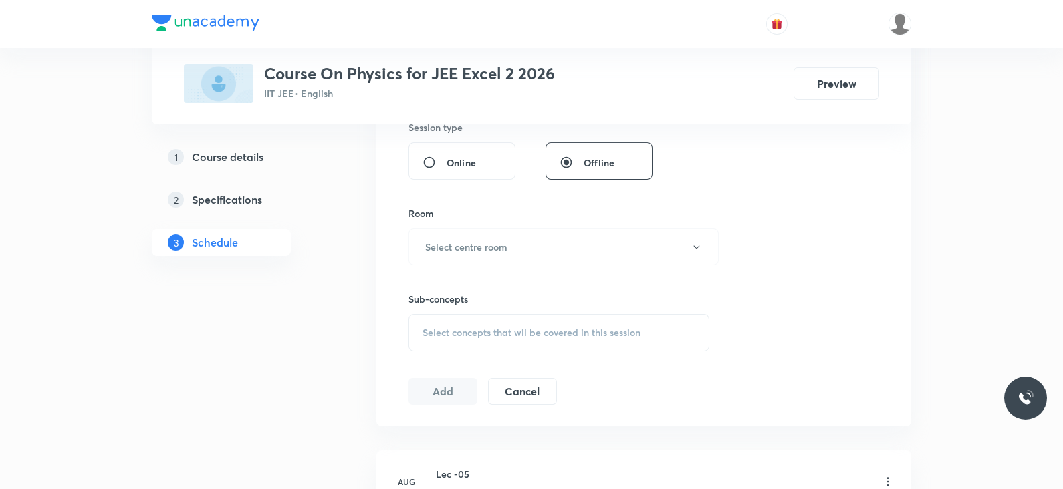
scroll to position [516, 0]
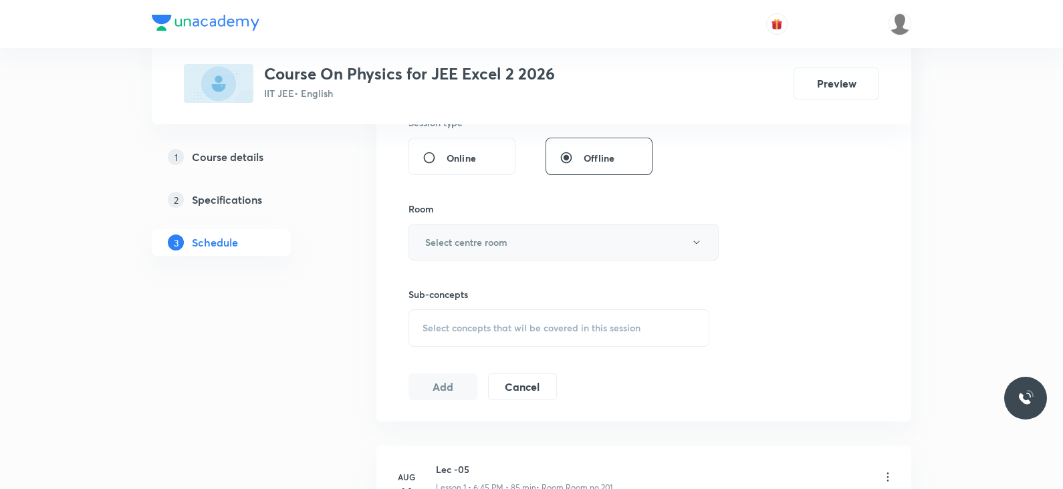
type input "85"
click at [498, 232] on button "Select centre room" at bounding box center [563, 242] width 310 height 37
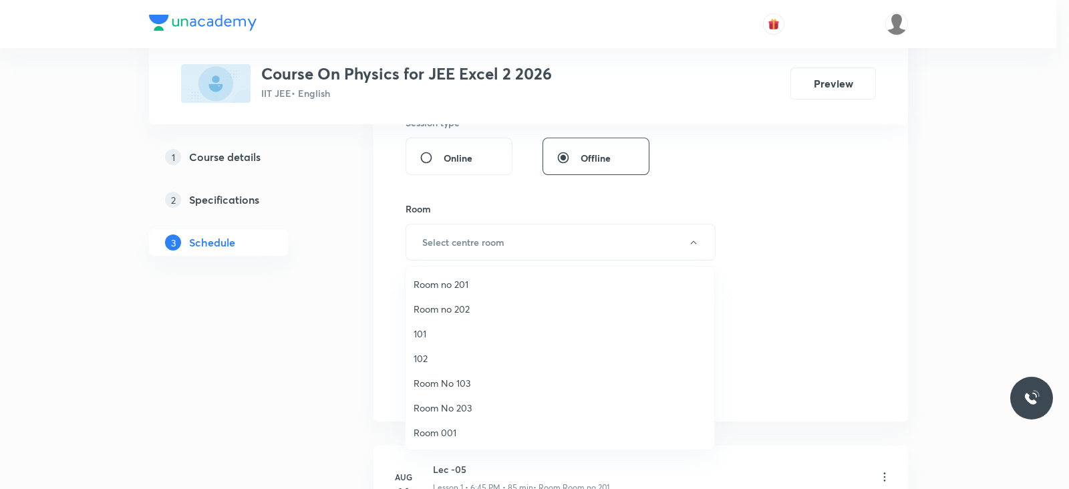
click at [428, 323] on li "101" at bounding box center [560, 333] width 309 height 25
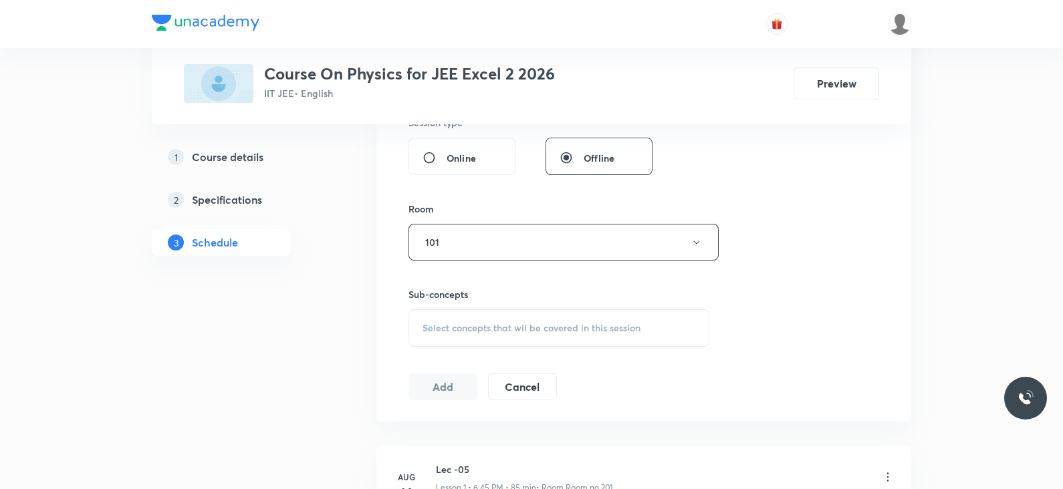
scroll to position [557, 0]
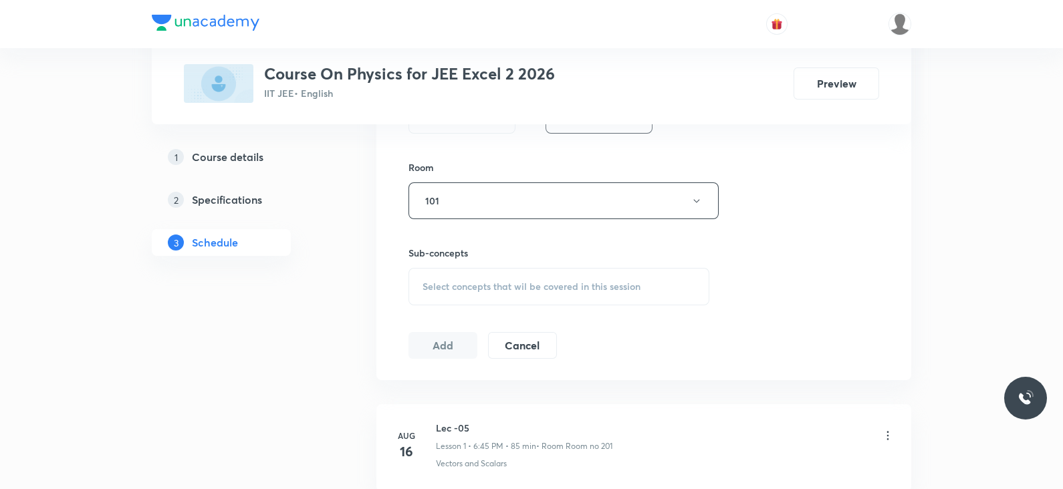
click at [498, 281] on span "Select concepts that wil be covered in this session" at bounding box center [531, 286] width 218 height 11
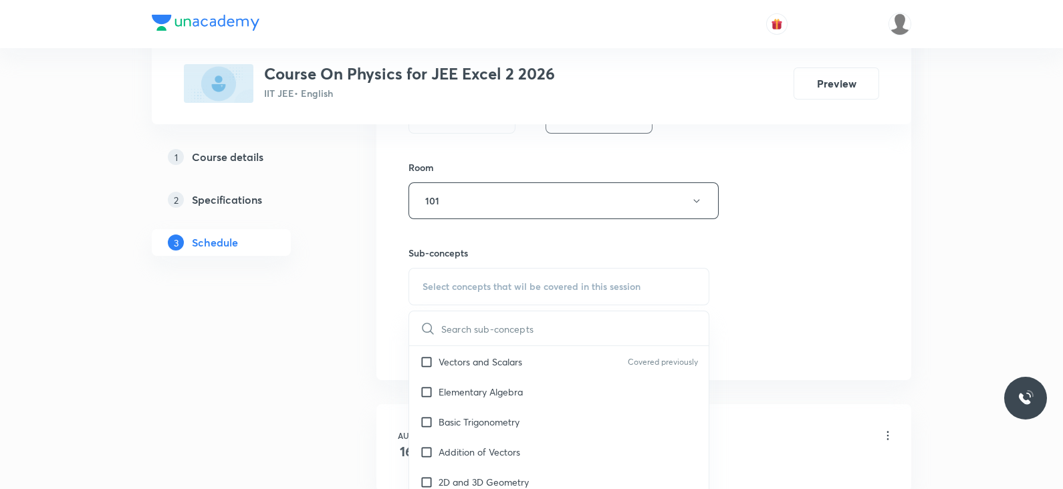
scroll to position [118, 0]
click at [475, 372] on div "Vectors and Scalars Covered previously" at bounding box center [558, 364] width 299 height 30
checkbox input "true"
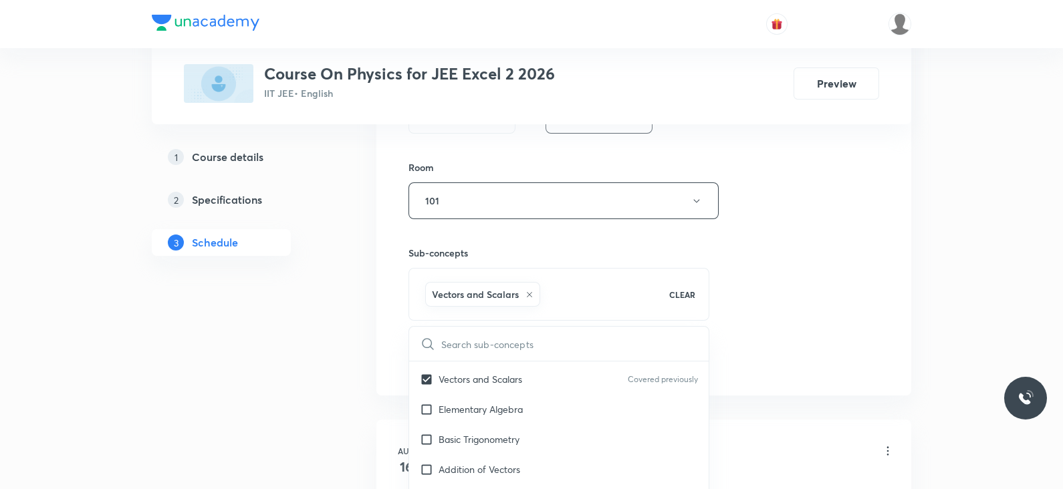
click at [793, 324] on div "Session 9 Live class Session title 7/99 Lec -12 ​ Schedule for Aug 30, 2025, 5:…" at bounding box center [643, 52] width 471 height 643
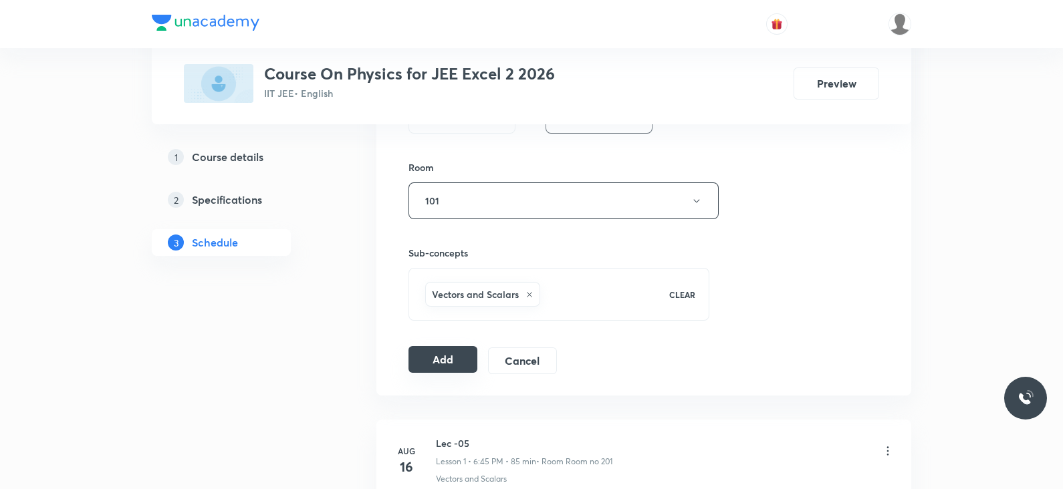
click at [418, 360] on button "Add" at bounding box center [442, 359] width 69 height 27
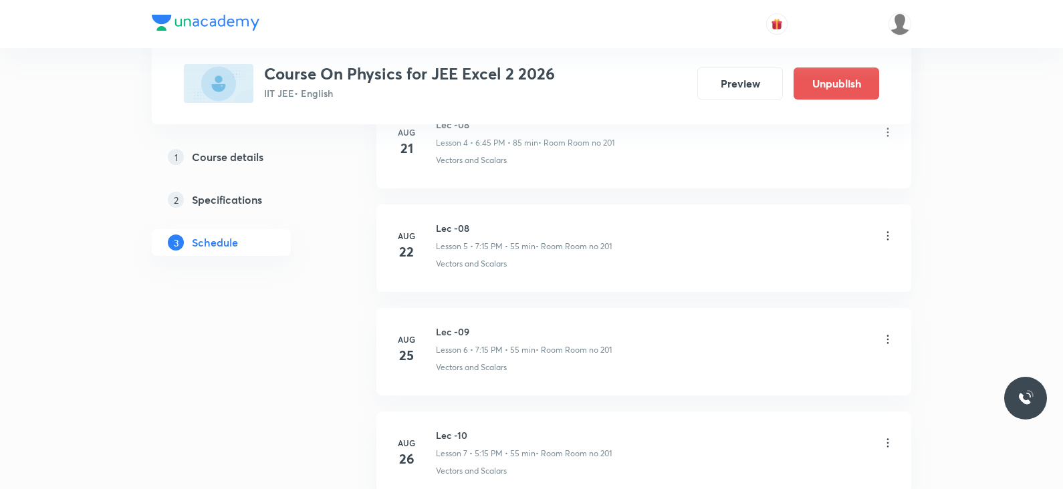
scroll to position [898, 0]
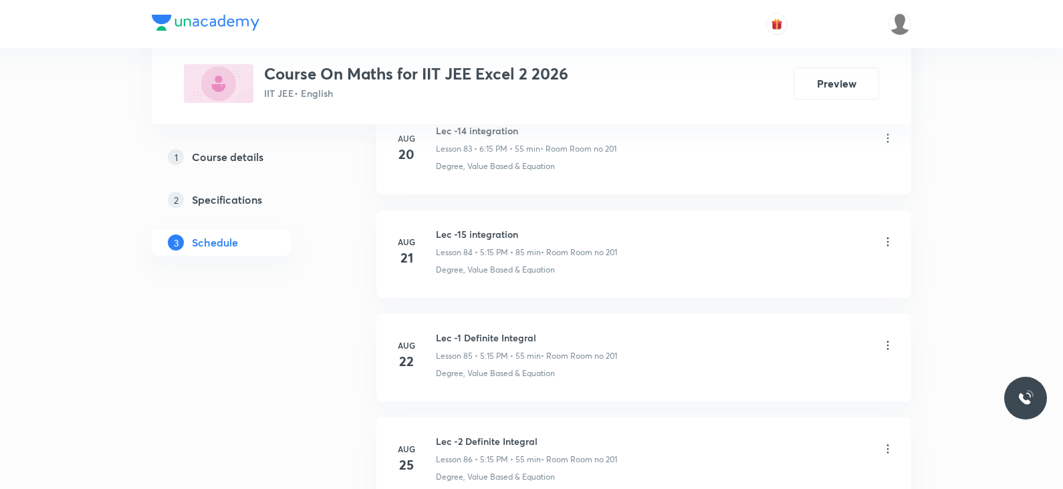
scroll to position [9779, 0]
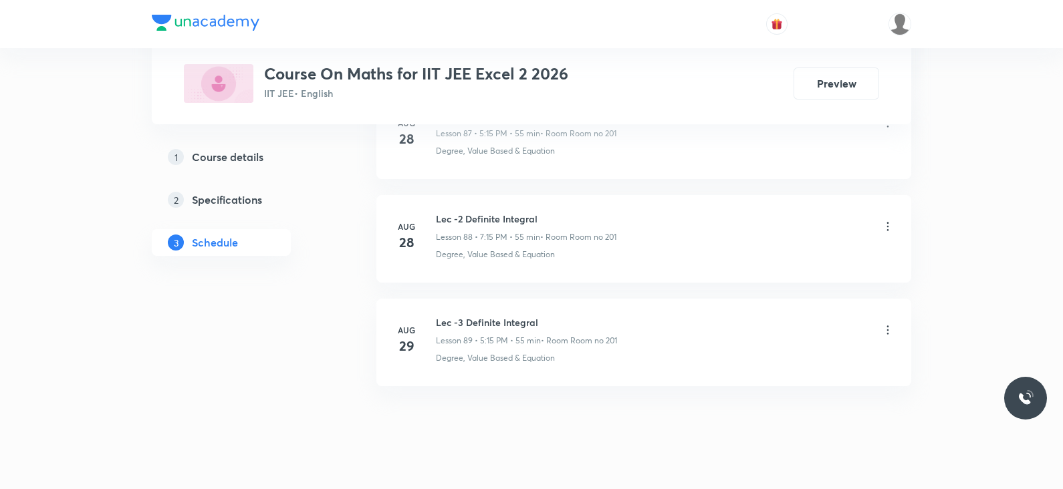
click at [489, 315] on h6 "Lec -3 Definite Integral" at bounding box center [526, 322] width 181 height 14
copy h6 "Lec -3 Definite Integral"
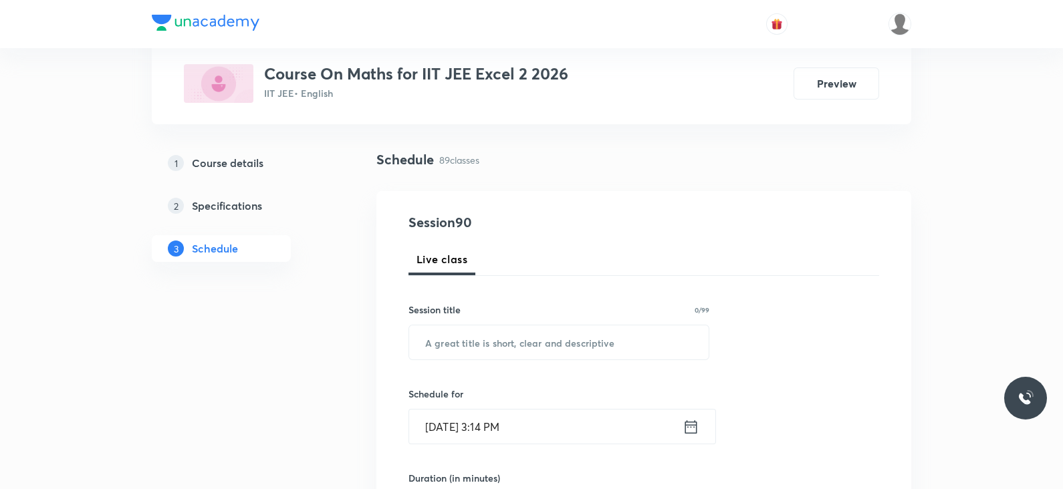
scroll to position [0, 0]
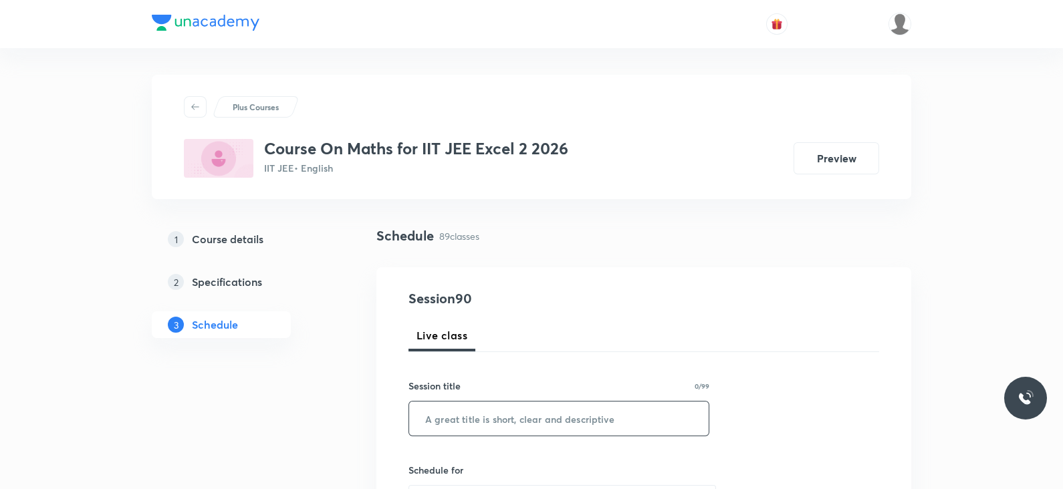
click at [499, 413] on input "text" at bounding box center [558, 419] width 299 height 34
paste input "Lec -3 Definite Integral"
click at [451, 419] on input "Lec -3 Definite Integral" at bounding box center [558, 419] width 299 height 34
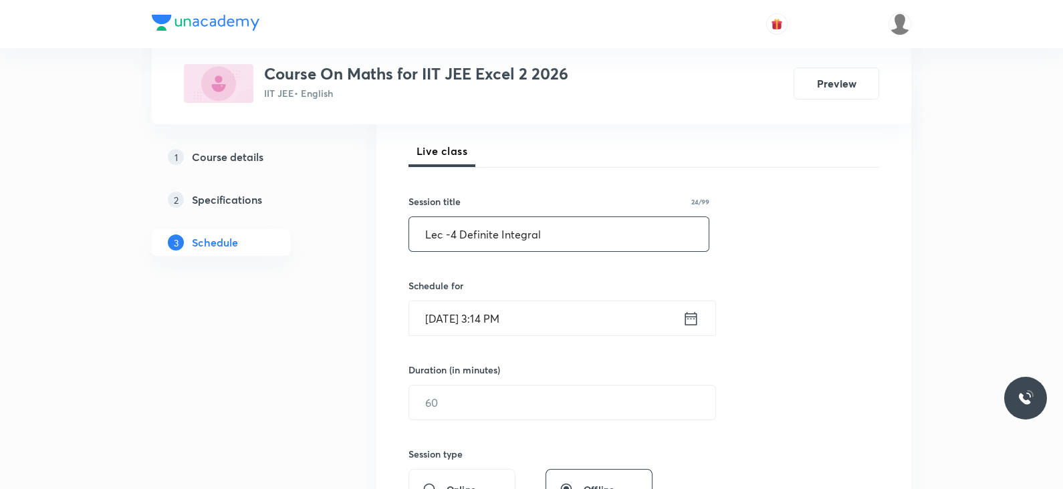
scroll to position [185, 0]
type input "Lec -4 Definite Integral"
click at [680, 319] on input "Aug 30, 2025, 3:14 PM" at bounding box center [545, 318] width 273 height 34
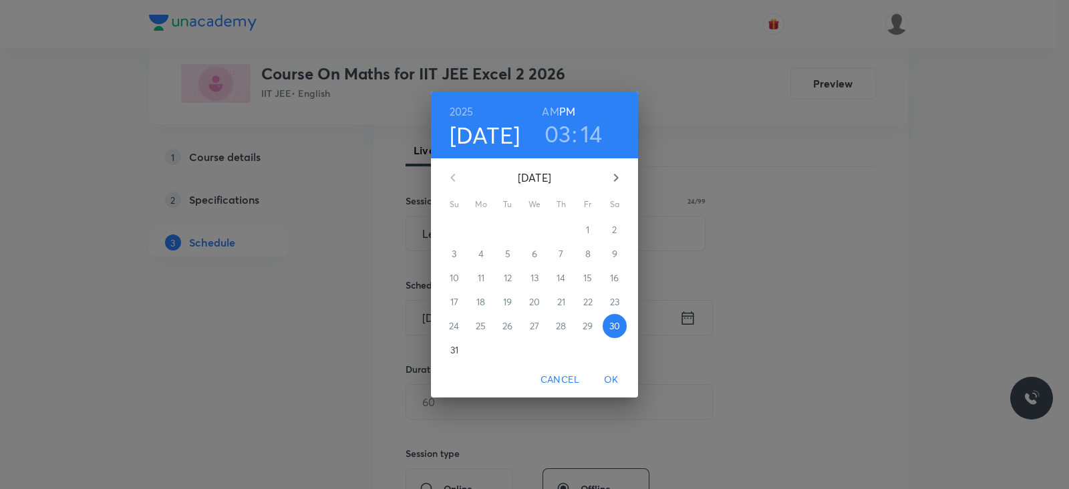
click at [561, 138] on h3 "03" at bounding box center [558, 134] width 27 height 28
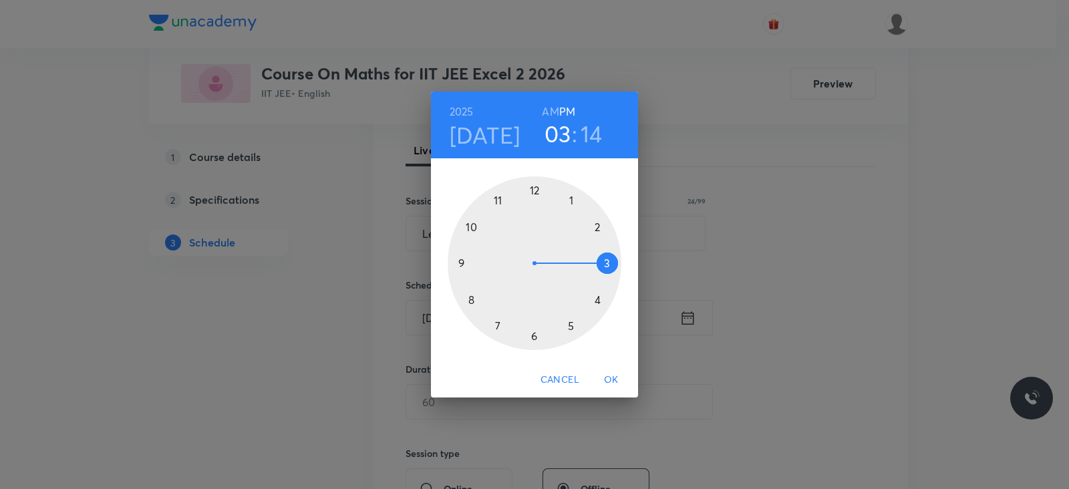
click at [532, 336] on div at bounding box center [535, 263] width 174 height 174
click at [454, 263] on div at bounding box center [535, 263] width 174 height 174
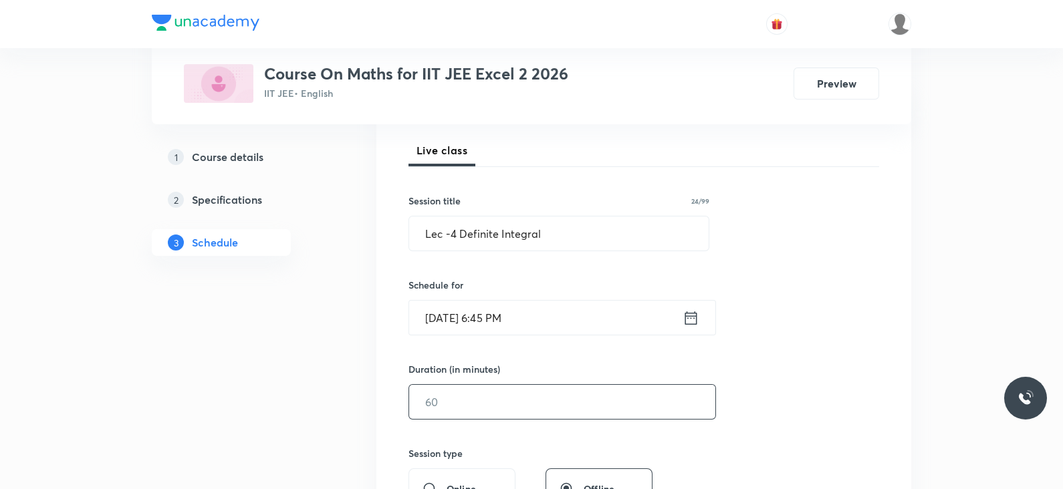
click at [460, 399] on input "text" at bounding box center [562, 402] width 306 height 34
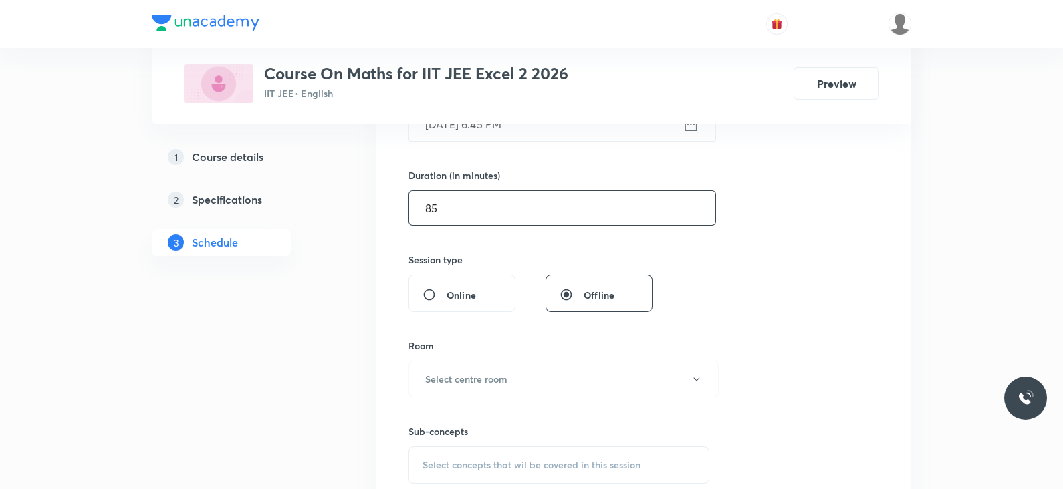
scroll to position [387, 0]
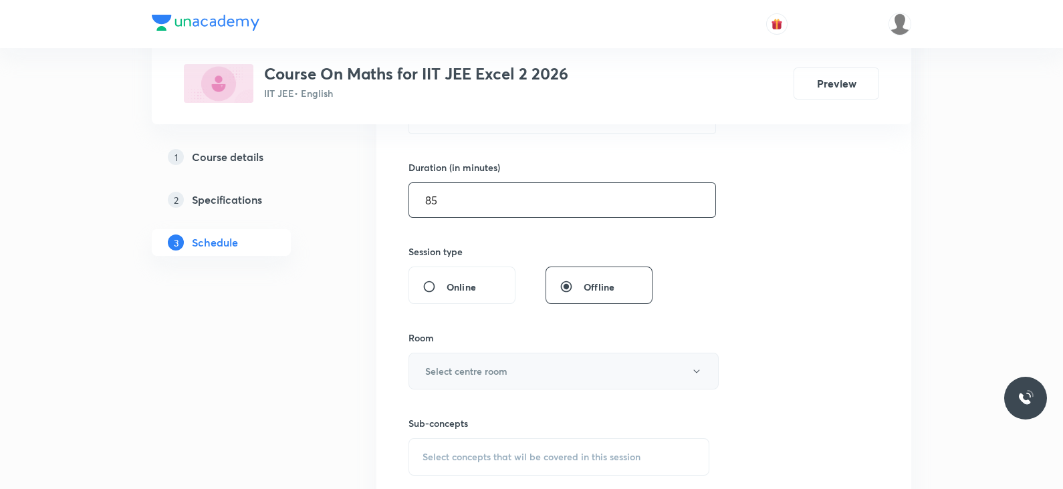
type input "85"
click at [492, 378] on button "Select centre room" at bounding box center [563, 371] width 310 height 37
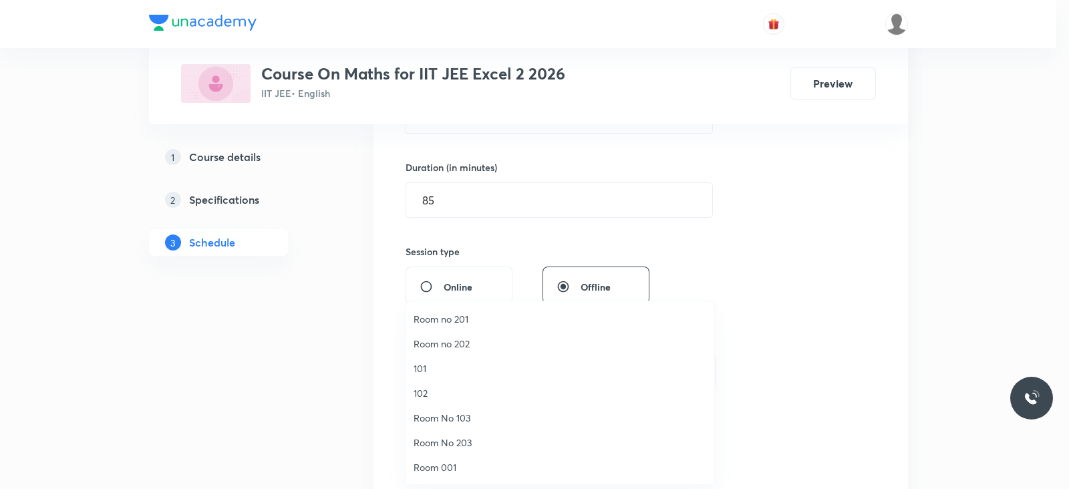
click at [431, 368] on span "101" at bounding box center [560, 369] width 293 height 14
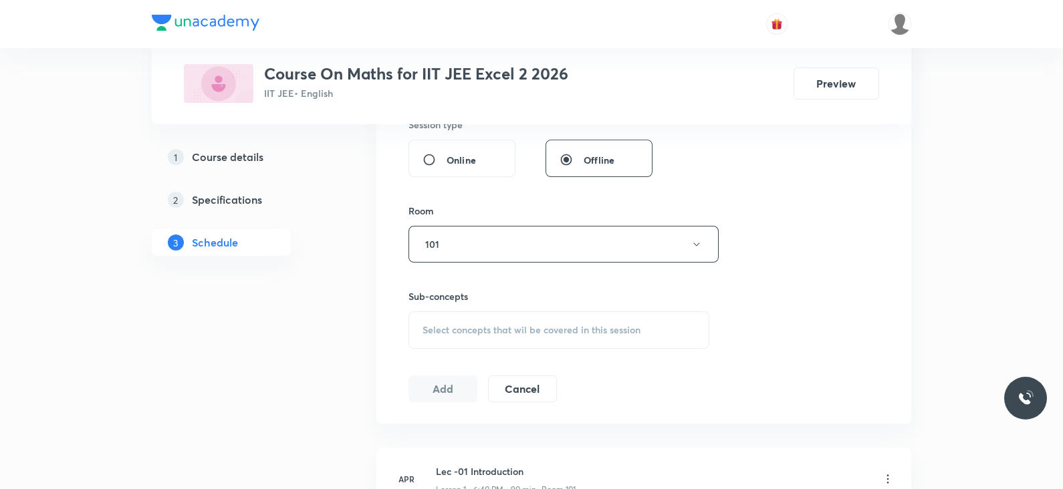
scroll to position [516, 0]
click at [510, 341] on div "Select concepts that wil be covered in this session" at bounding box center [558, 327] width 301 height 37
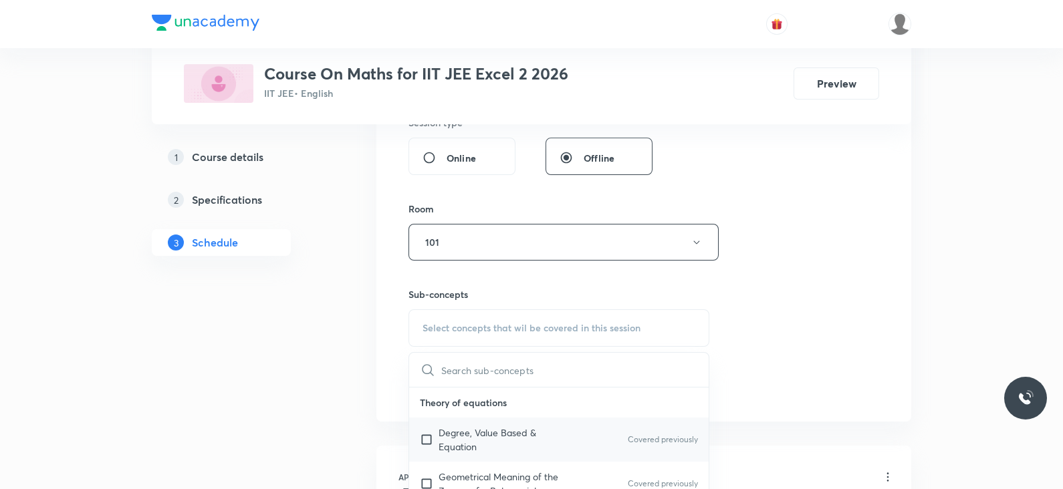
click at [483, 442] on p "Degree, Value Based & Equation" at bounding box center [505, 440] width 135 height 28
checkbox input "true"
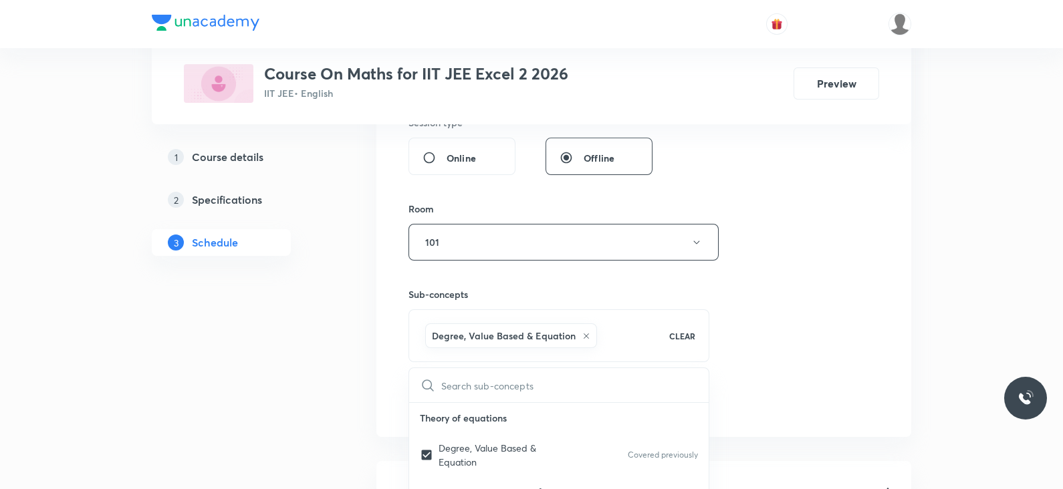
click at [799, 265] on div "Session 90 Live class Session title 24/99 Lec -4 Definite Integral ​ Schedule f…" at bounding box center [643, 94] width 471 height 643
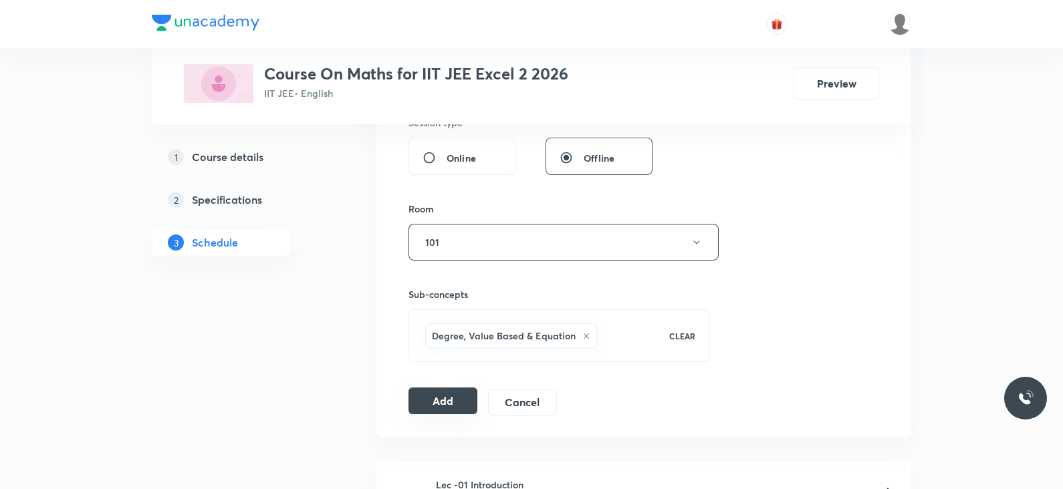
click at [419, 396] on button "Add" at bounding box center [442, 401] width 69 height 27
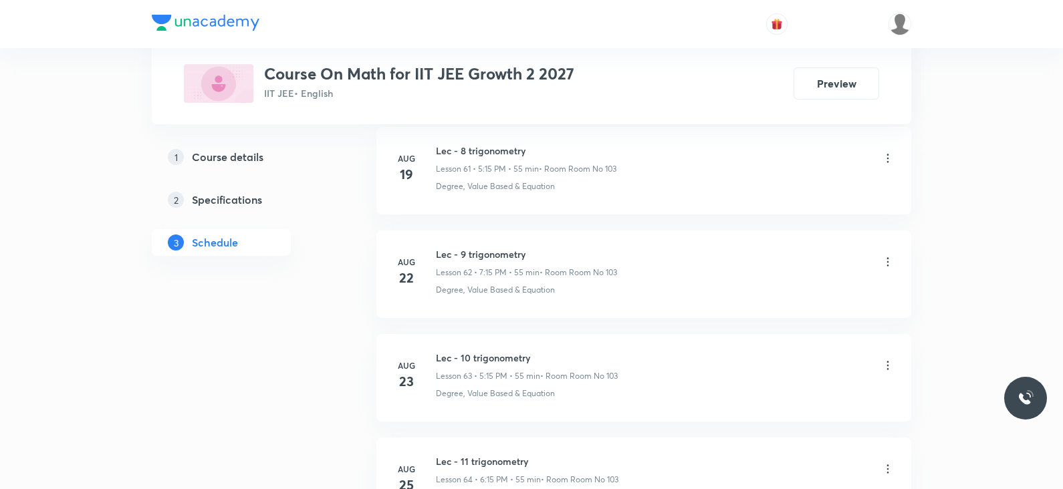
scroll to position [7402, 0]
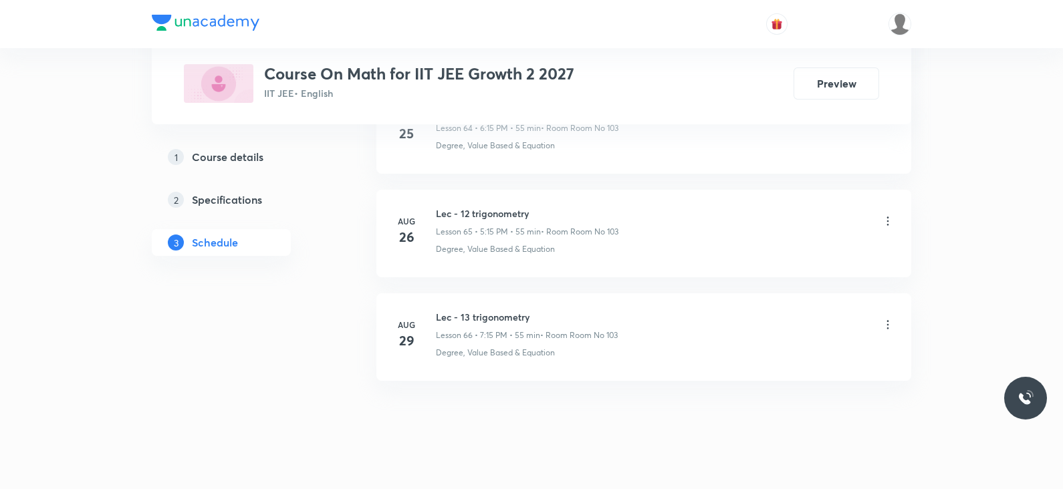
click at [488, 310] on h6 "Lec - 13 trigonometry" at bounding box center [527, 317] width 182 height 14
copy h6 "Lec - 13 trigonometry"
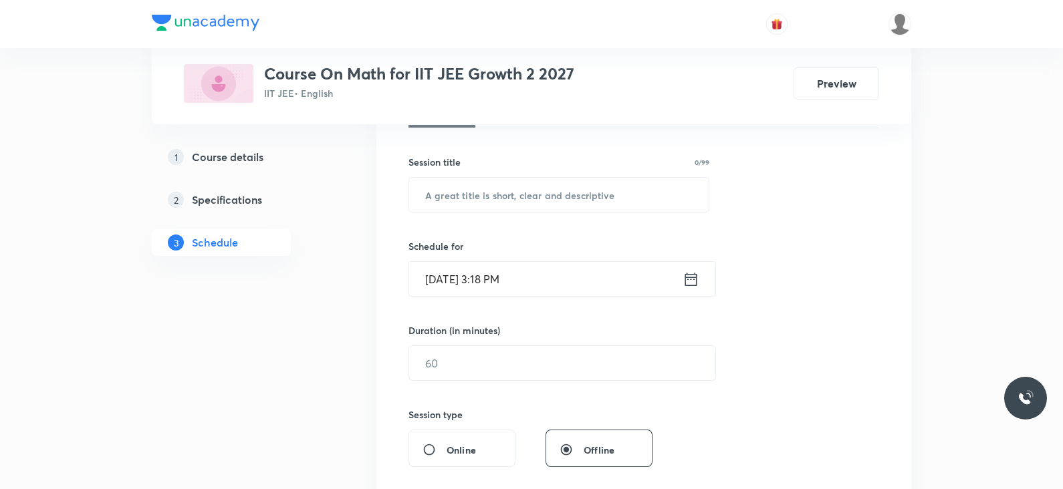
scroll to position [0, 0]
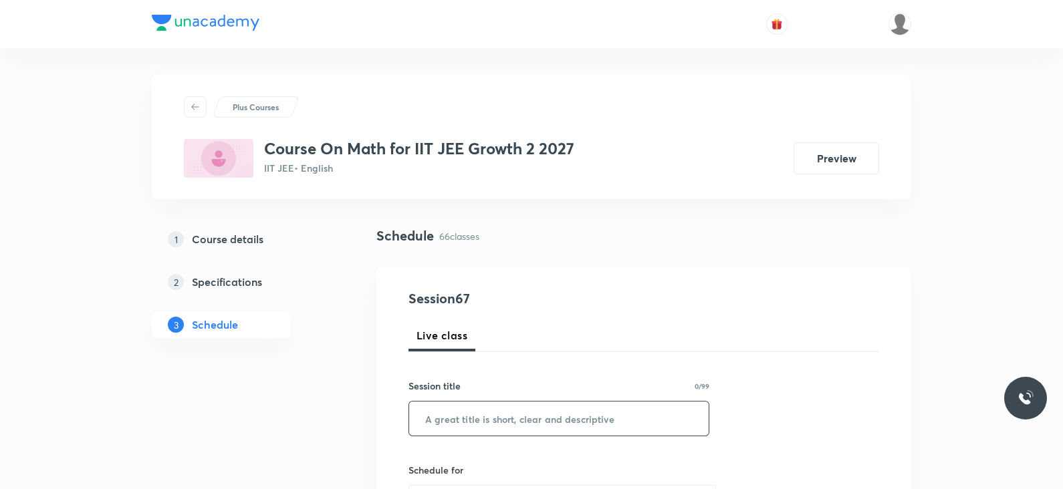
click at [466, 421] on input "text" at bounding box center [558, 419] width 299 height 34
paste input "Lec - 13 trigonometry"
click at [461, 421] on input "Lec - 13 trigonometry" at bounding box center [558, 419] width 299 height 34
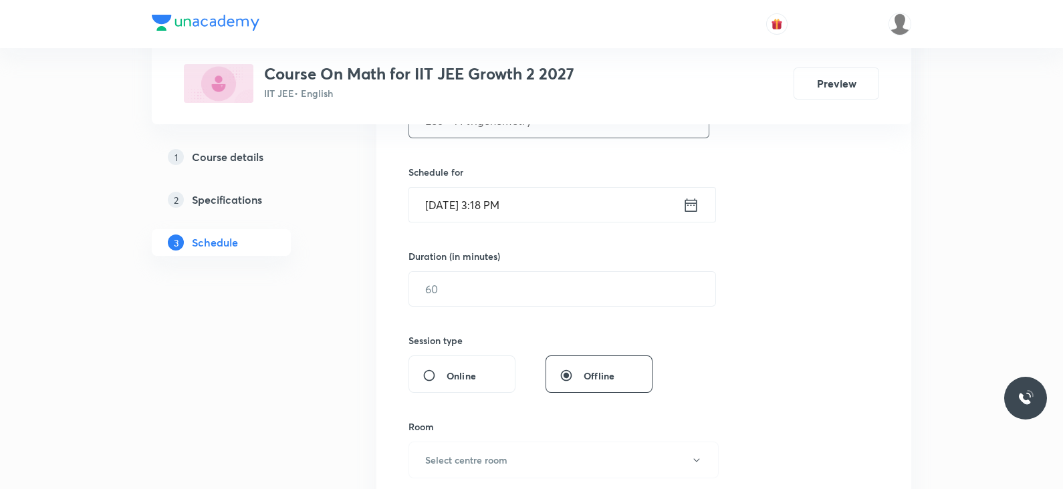
scroll to position [307, 0]
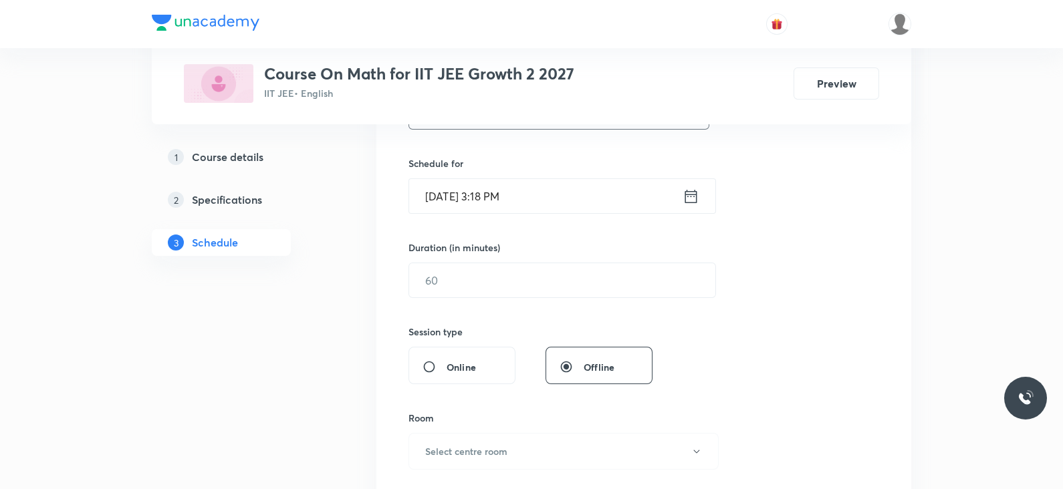
type input "Lec - 14 trigonometry"
click at [691, 190] on icon at bounding box center [691, 195] width 12 height 13
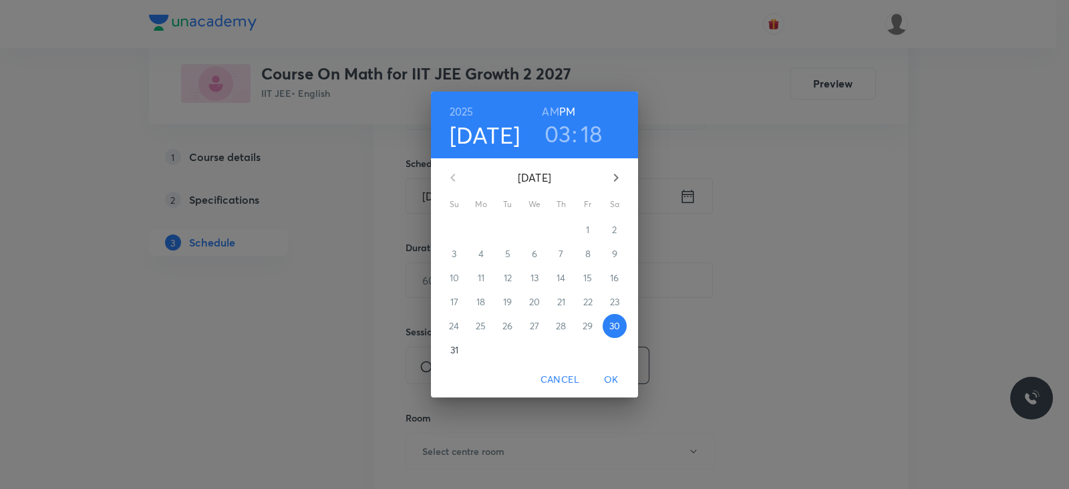
click at [559, 140] on h3 "03" at bounding box center [558, 134] width 27 height 28
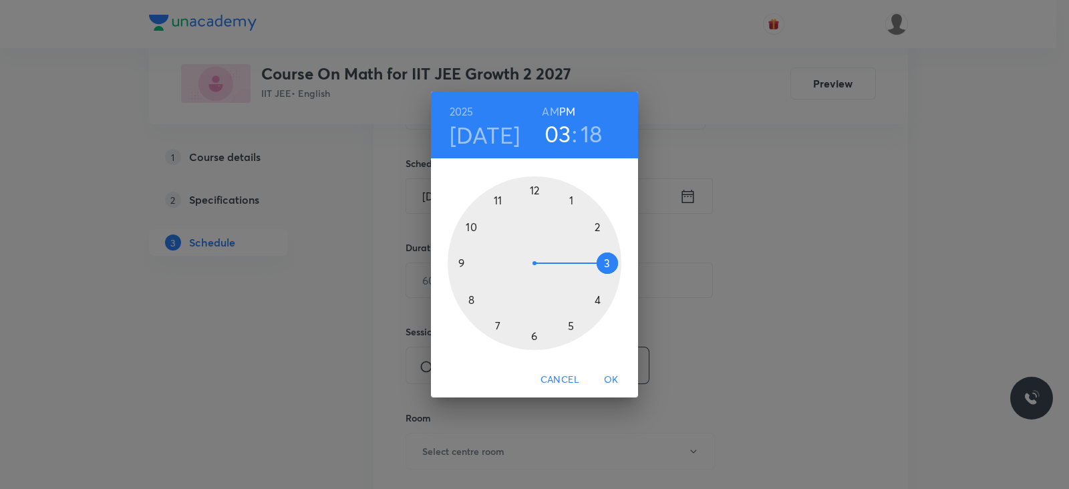
click at [571, 329] on div at bounding box center [535, 263] width 174 height 174
click at [608, 265] on div at bounding box center [535, 263] width 174 height 174
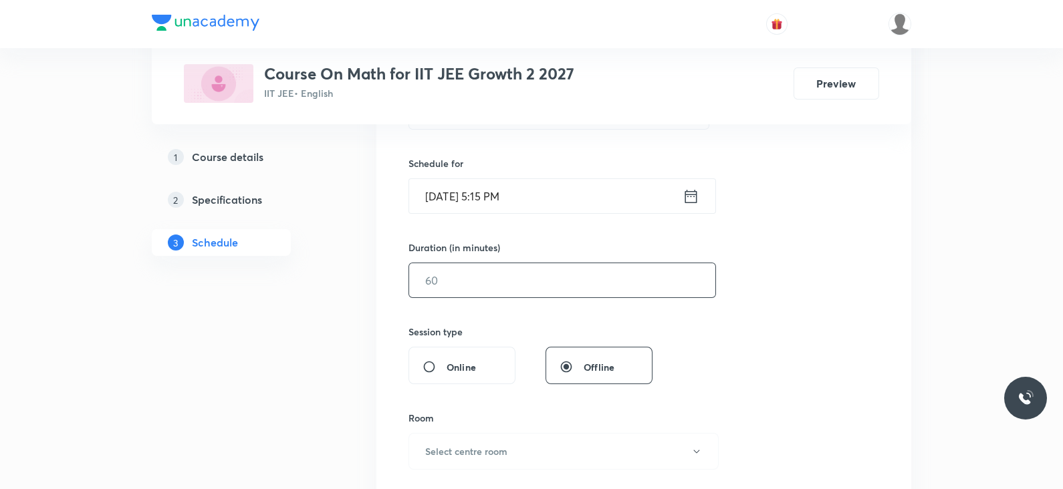
click at [493, 279] on input "text" at bounding box center [562, 280] width 306 height 34
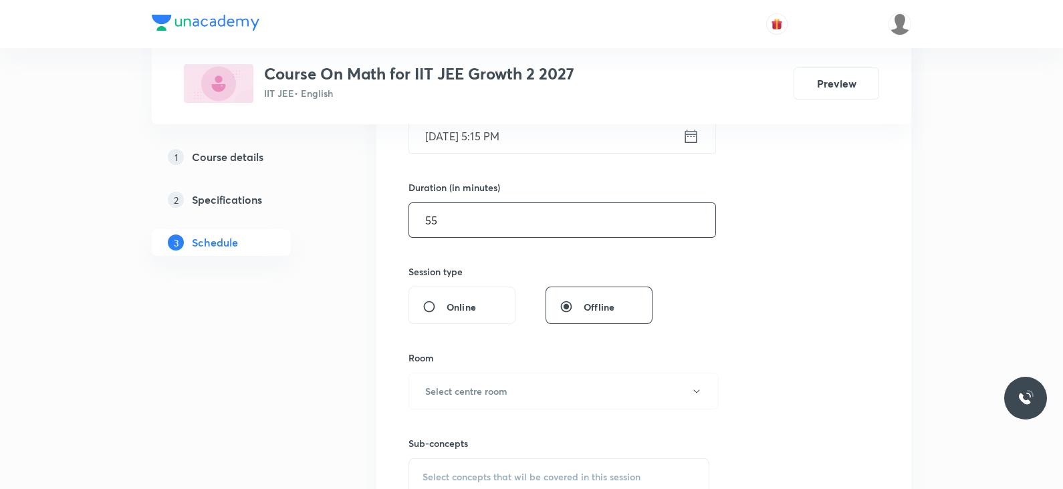
scroll to position [368, 0]
type input "5"
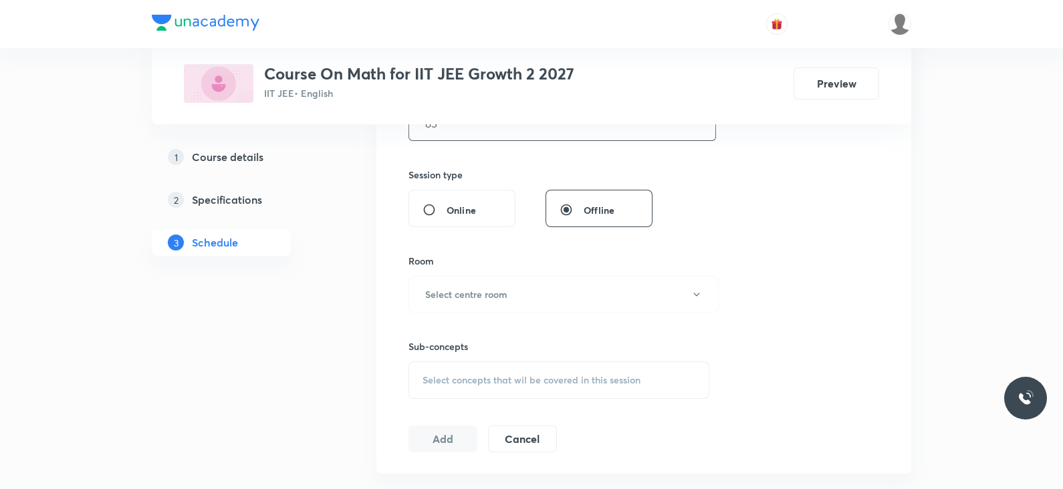
scroll to position [466, 0]
type input "85"
click at [483, 282] on button "Select centre room" at bounding box center [563, 292] width 310 height 37
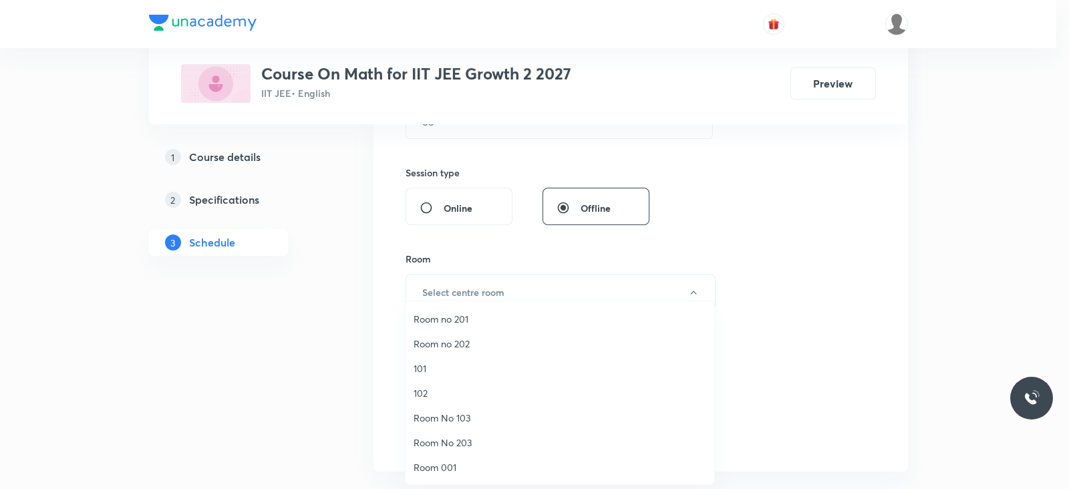
click at [441, 422] on span "Room No 103" at bounding box center [560, 418] width 293 height 14
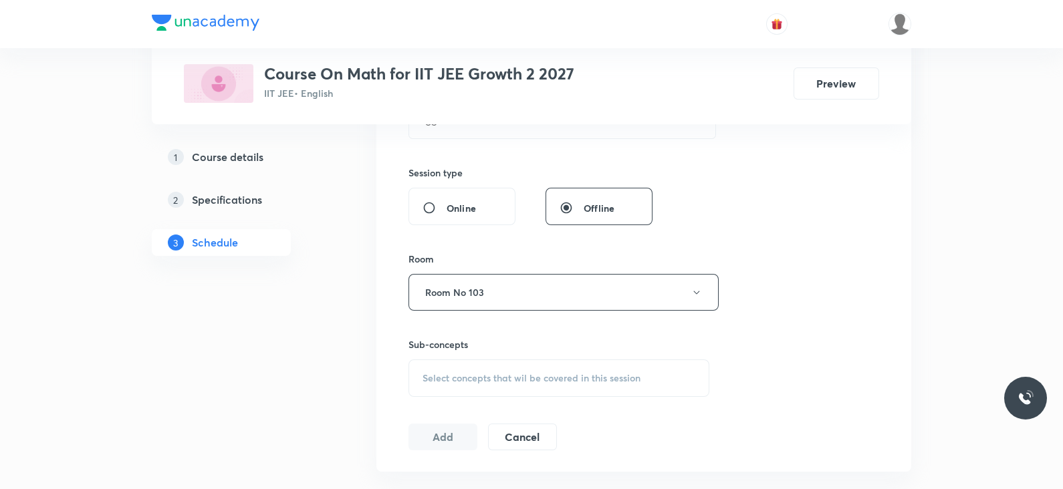
click at [505, 377] on span "Select concepts that wil be covered in this session" at bounding box center [531, 378] width 218 height 11
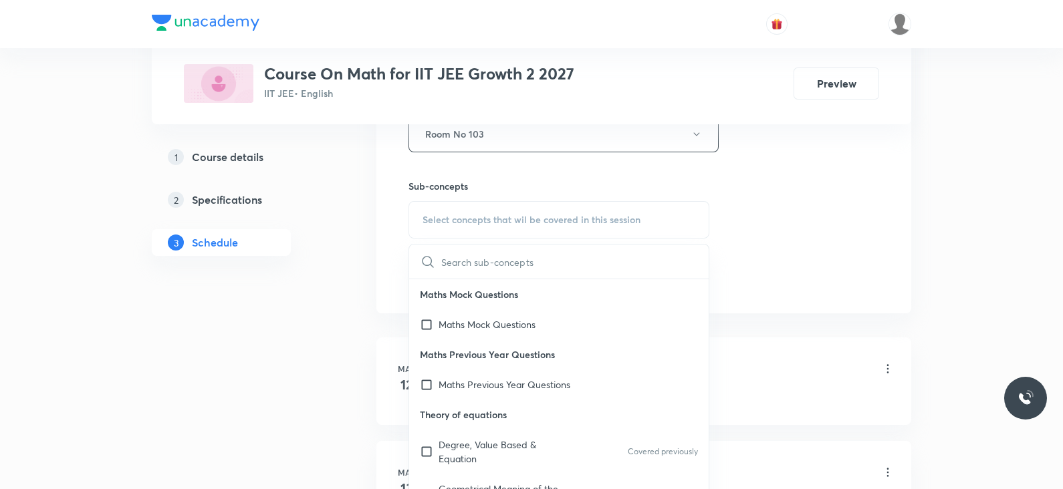
scroll to position [114, 0]
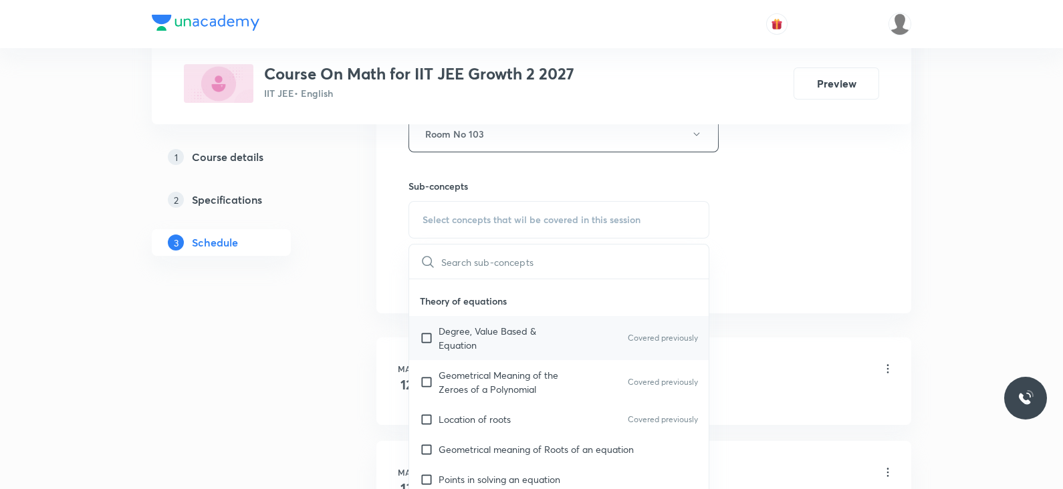
click at [510, 339] on p "Degree, Value Based & Equation" at bounding box center [505, 338] width 135 height 28
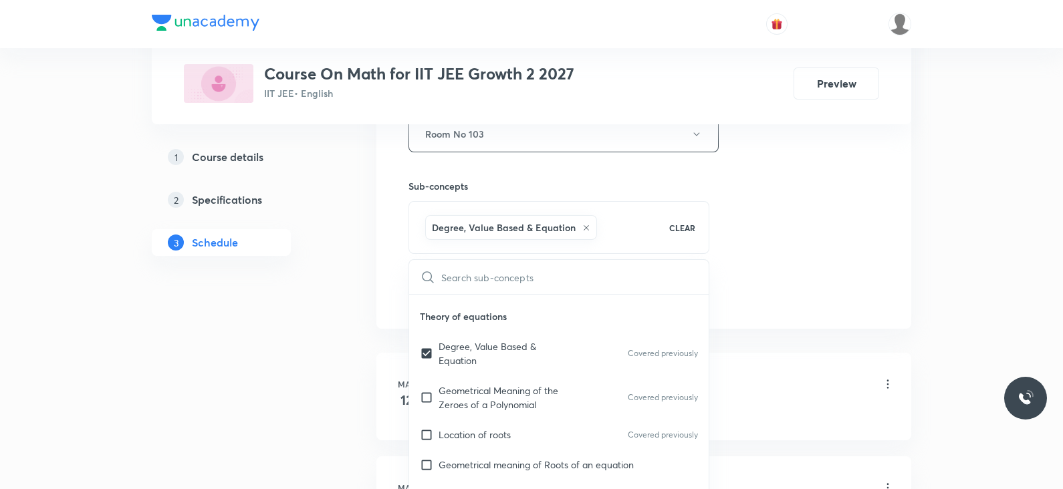
checkbox input "true"
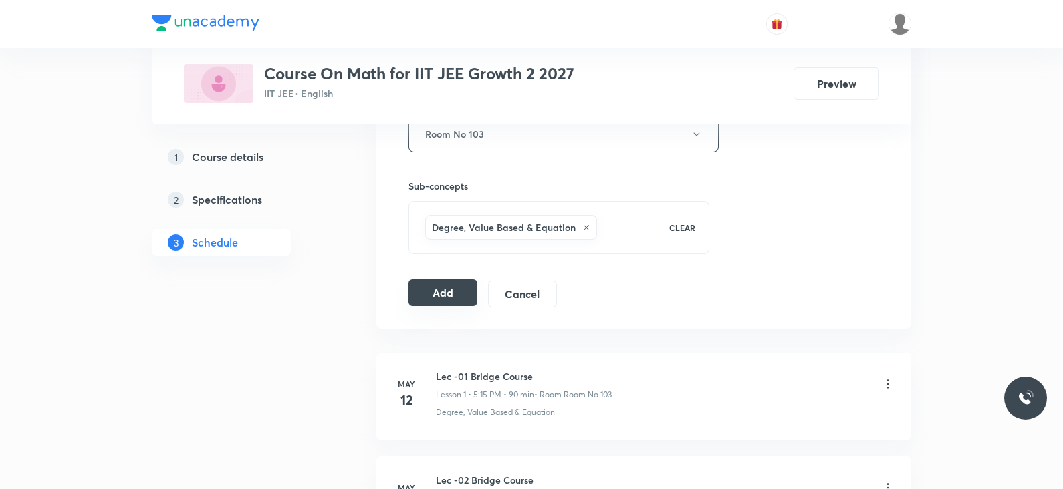
click at [445, 291] on button "Add" at bounding box center [442, 292] width 69 height 27
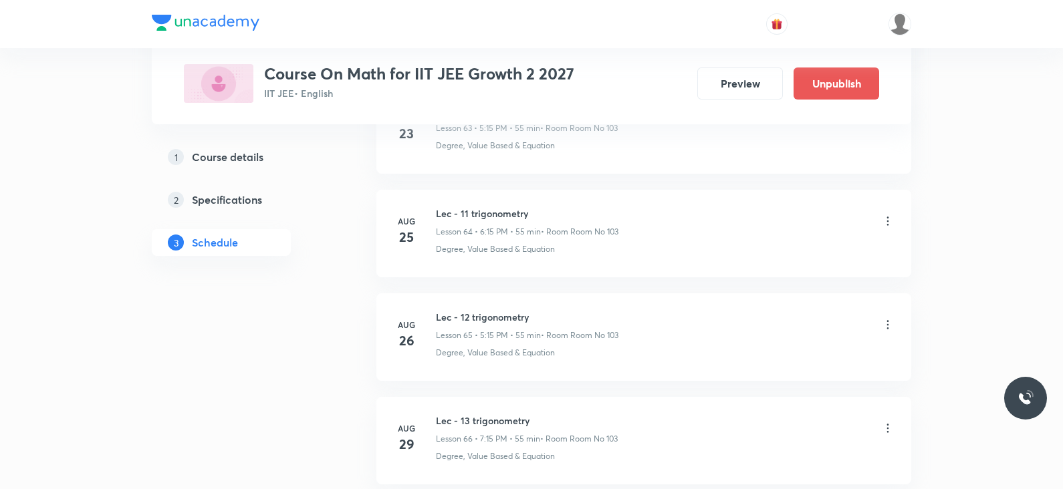
scroll to position [6892, 0]
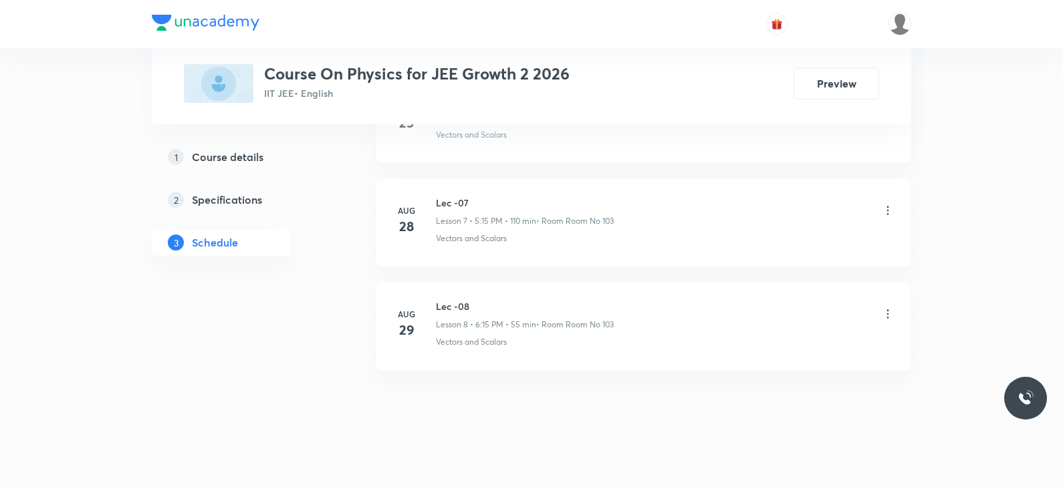
scroll to position [1408, 0]
click at [455, 301] on h6 "Lec -08" at bounding box center [525, 303] width 178 height 14
copy h6 "Lec -08"
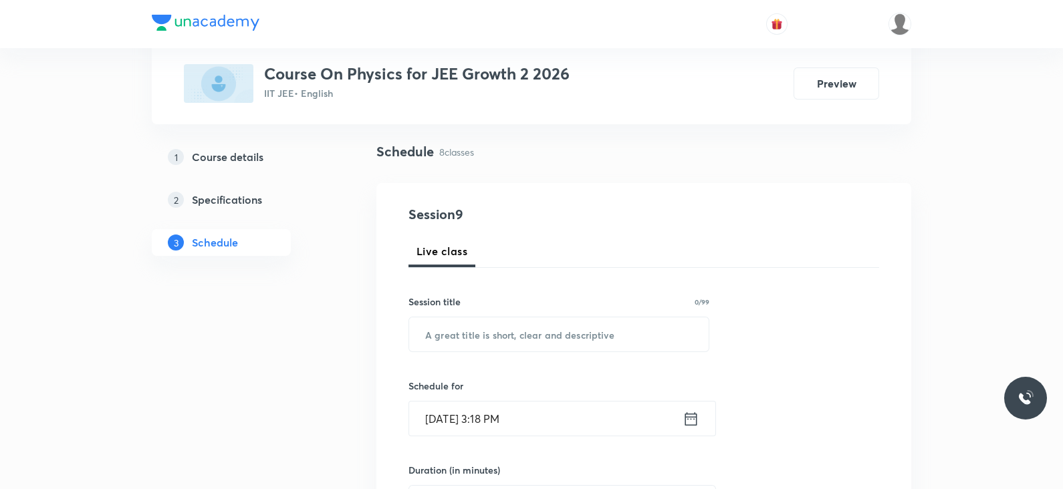
scroll to position [0, 0]
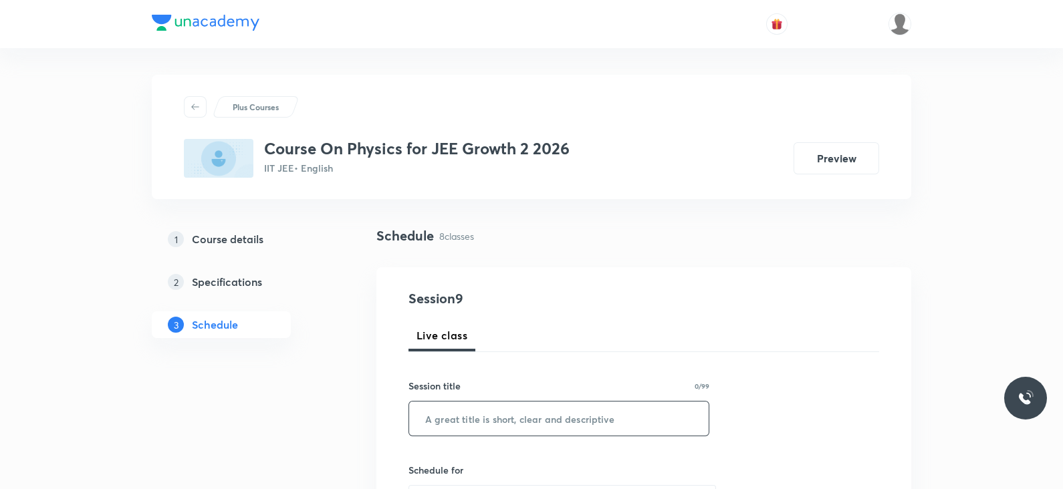
click at [450, 419] on input "text" at bounding box center [558, 419] width 299 height 34
paste input "Lec -08"
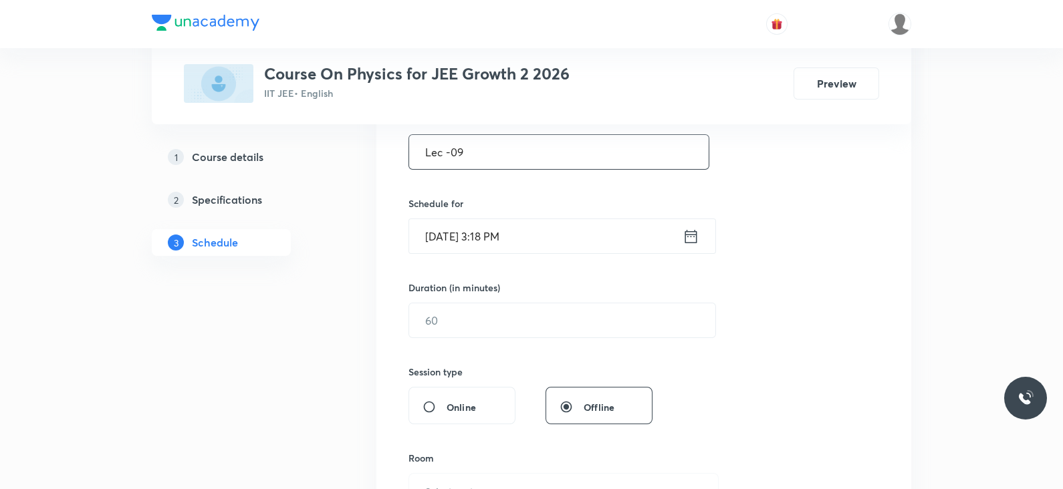
scroll to position [269, 0]
type input "Lec -09"
click at [690, 237] on icon at bounding box center [690, 234] width 17 height 19
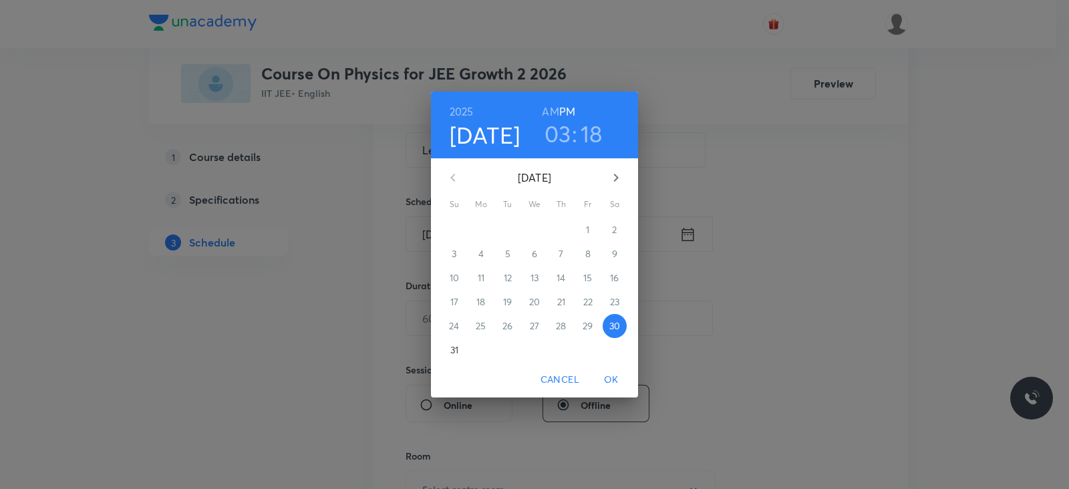
click at [554, 128] on h3 "03" at bounding box center [558, 134] width 27 height 28
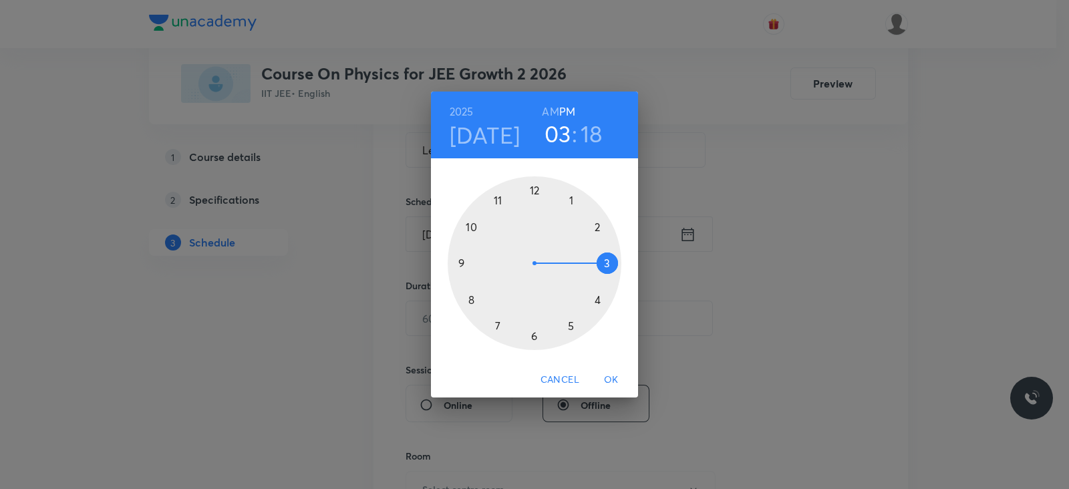
click at [534, 336] on div at bounding box center [535, 263] width 174 height 174
click at [461, 264] on div at bounding box center [535, 263] width 174 height 174
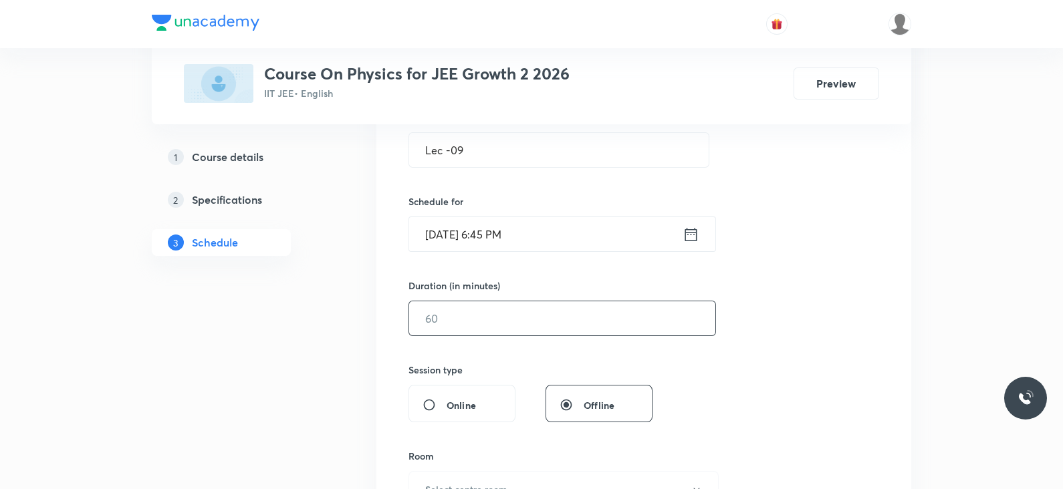
click at [471, 315] on input "text" at bounding box center [562, 318] width 306 height 34
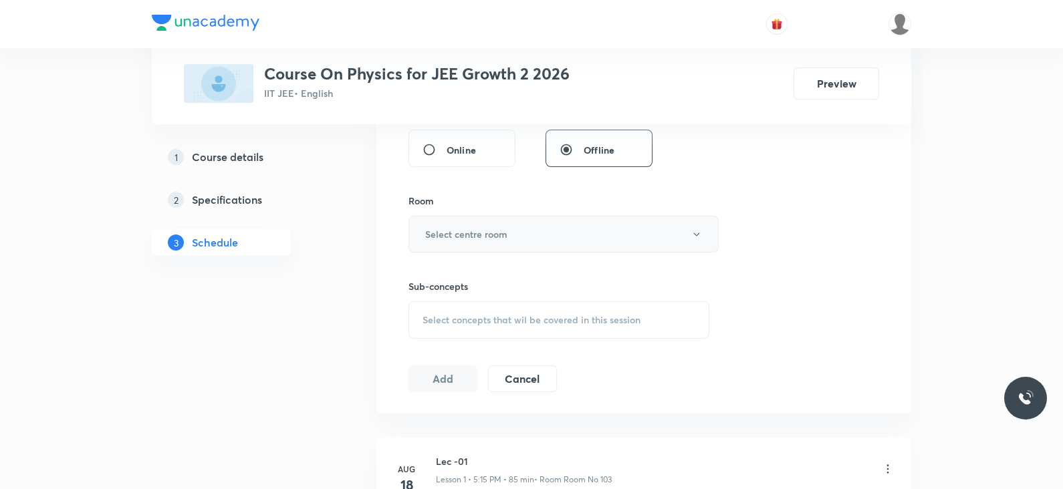
scroll to position [524, 0]
type input "85"
click at [489, 233] on h6 "Select centre room" at bounding box center [466, 234] width 82 height 14
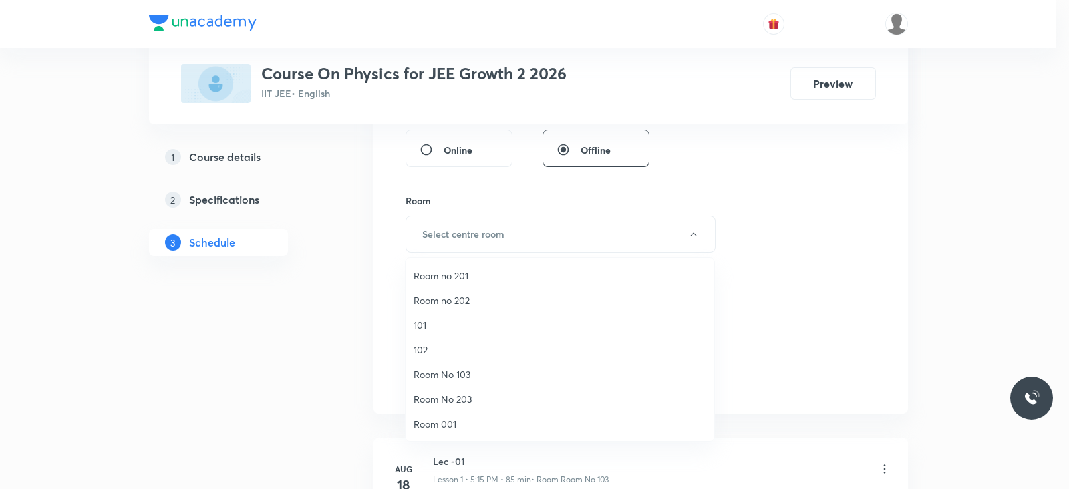
click at [442, 369] on span "Room No 103" at bounding box center [560, 375] width 293 height 14
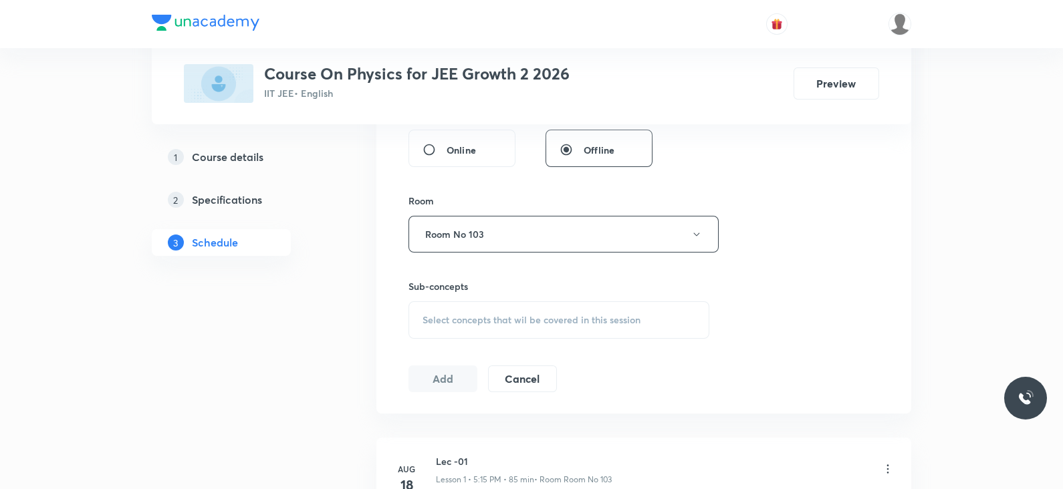
click at [495, 322] on span "Select concepts that wil be covered in this session" at bounding box center [531, 320] width 218 height 11
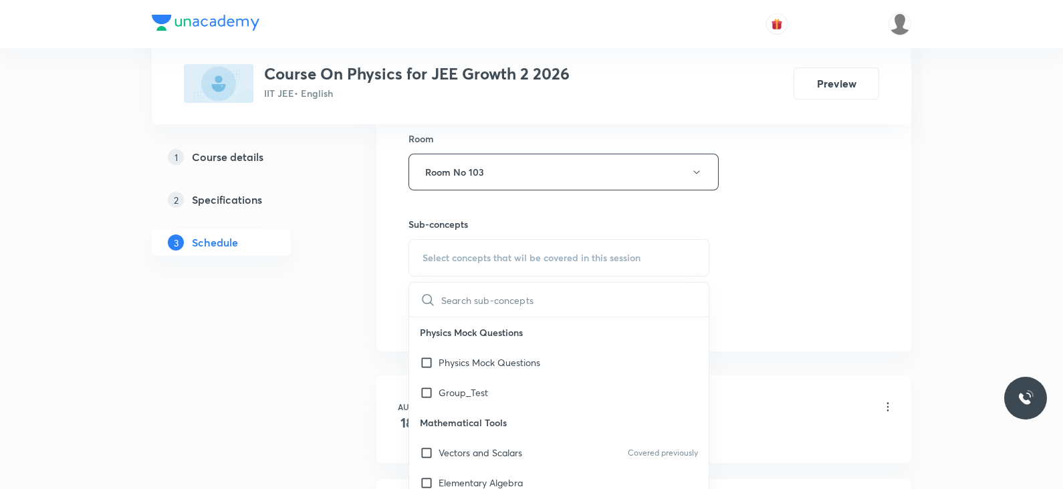
scroll to position [589, 0]
click at [489, 437] on div "Vectors and Scalars Covered previously" at bounding box center [558, 450] width 299 height 30
checkbox input "true"
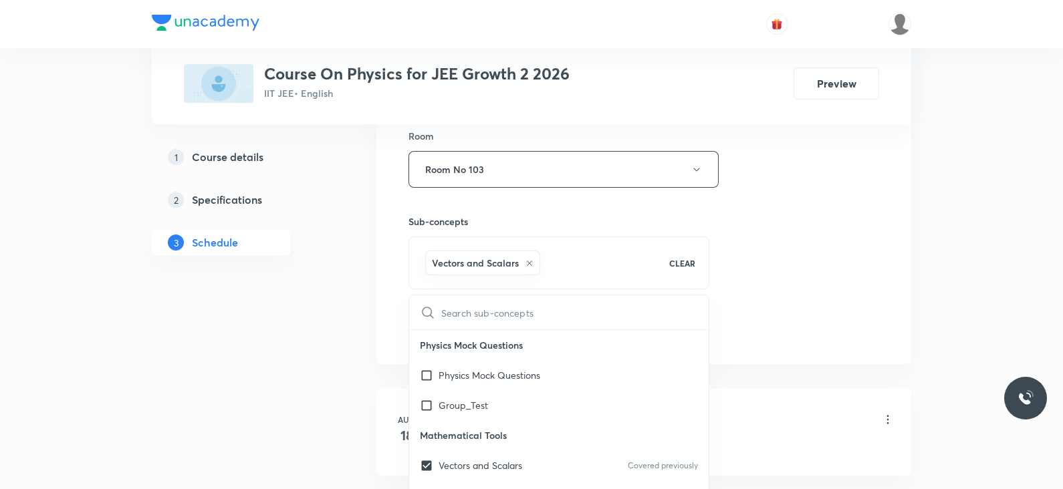
click at [764, 272] on div "Session 9 Live class Session title 7/99 Lec -09 ​ Schedule for Aug 30, 2025, 6:…" at bounding box center [643, 21] width 471 height 643
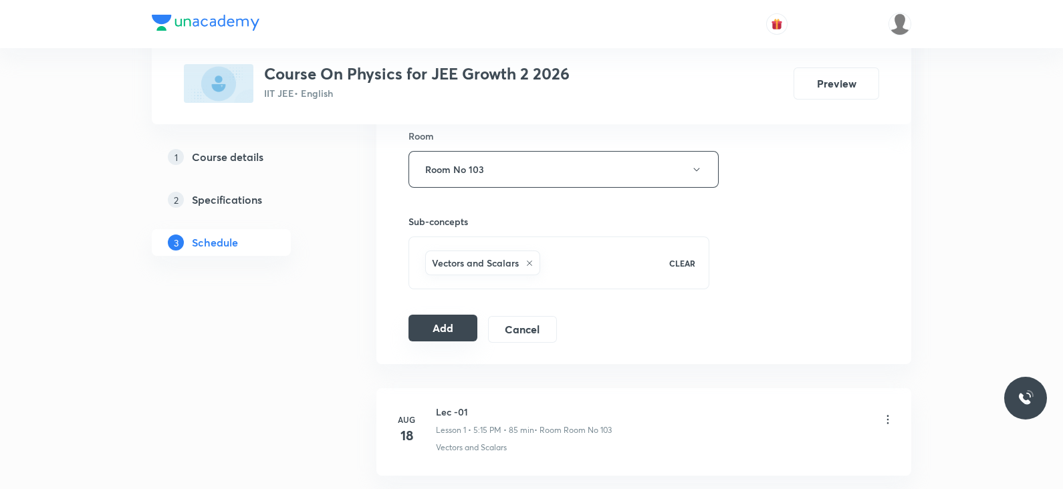
click at [441, 329] on button "Add" at bounding box center [442, 328] width 69 height 27
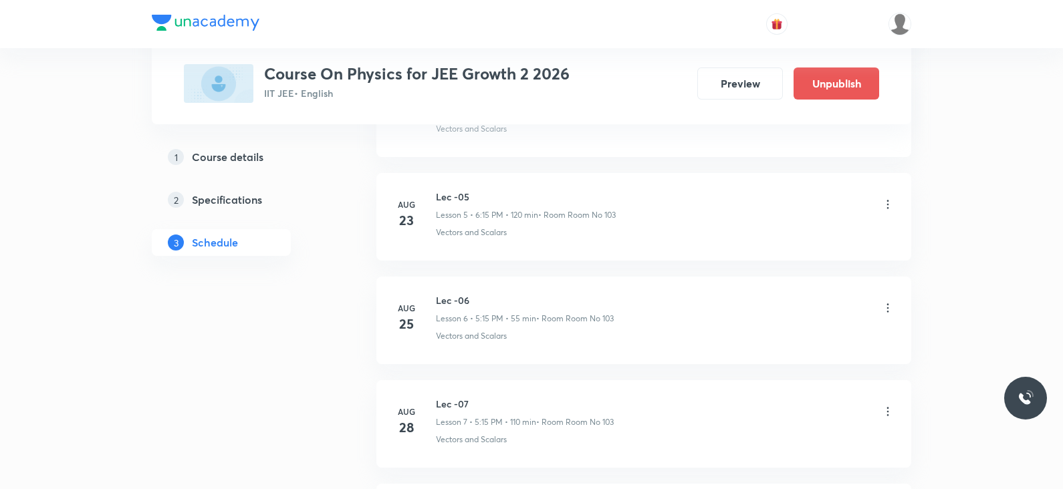
scroll to position [898, 0]
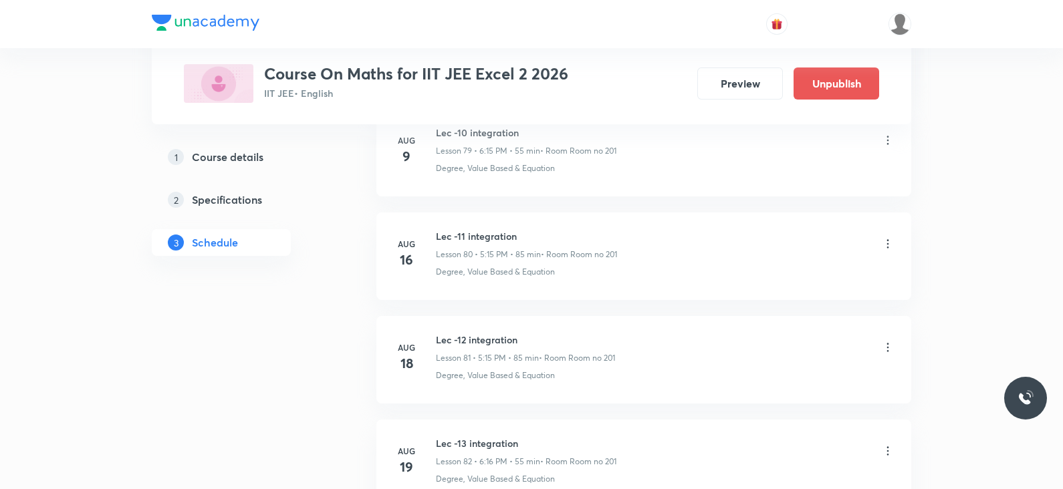
scroll to position [9882, 0]
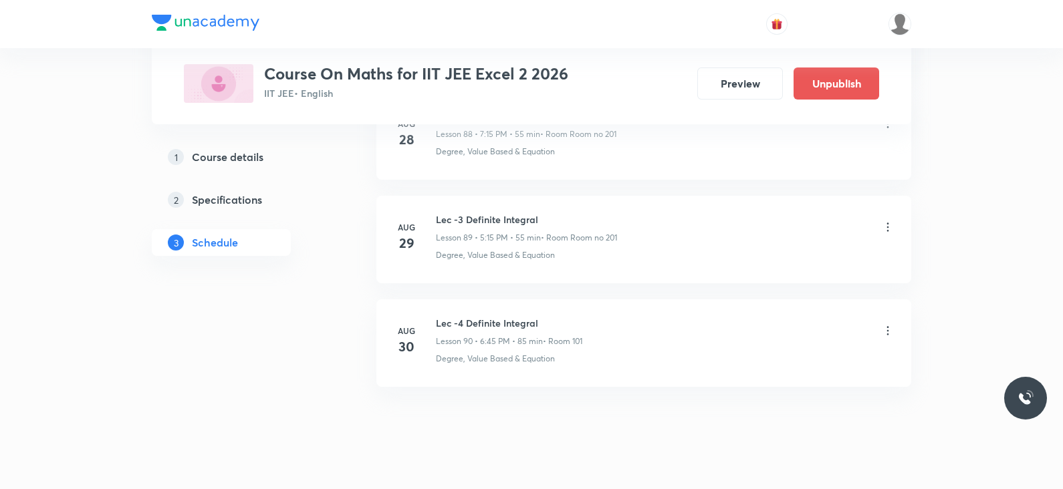
click at [460, 316] on h6 "Lec -4 Definite Integral" at bounding box center [509, 323] width 146 height 14
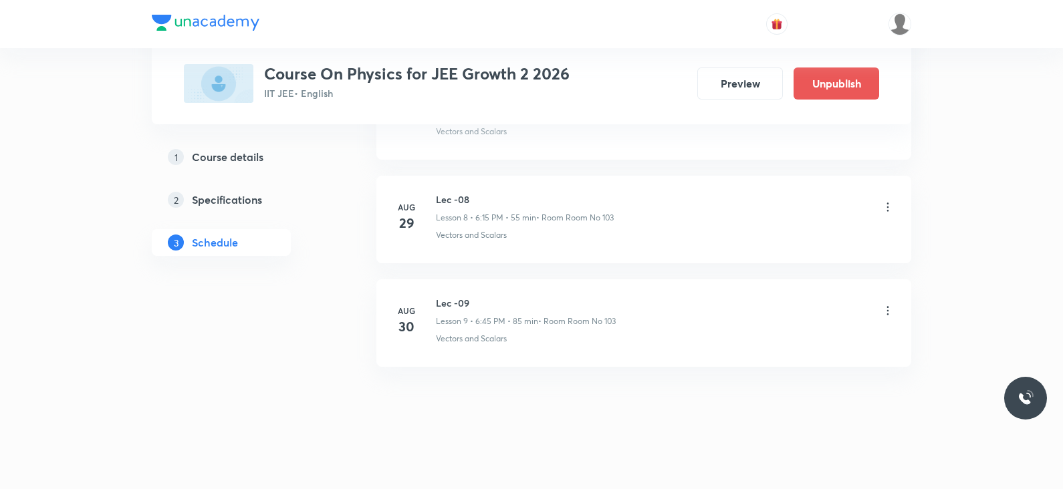
click at [460, 301] on h6 "Lec -09" at bounding box center [526, 303] width 180 height 14
copy h6 "Lec -09"
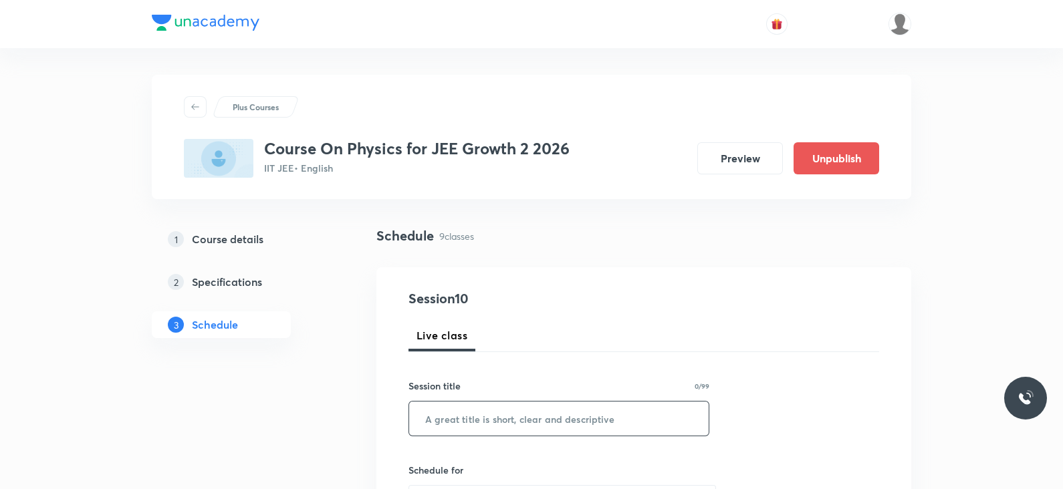
click at [488, 416] on input "text" at bounding box center [558, 419] width 299 height 34
paste input "Lec -09"
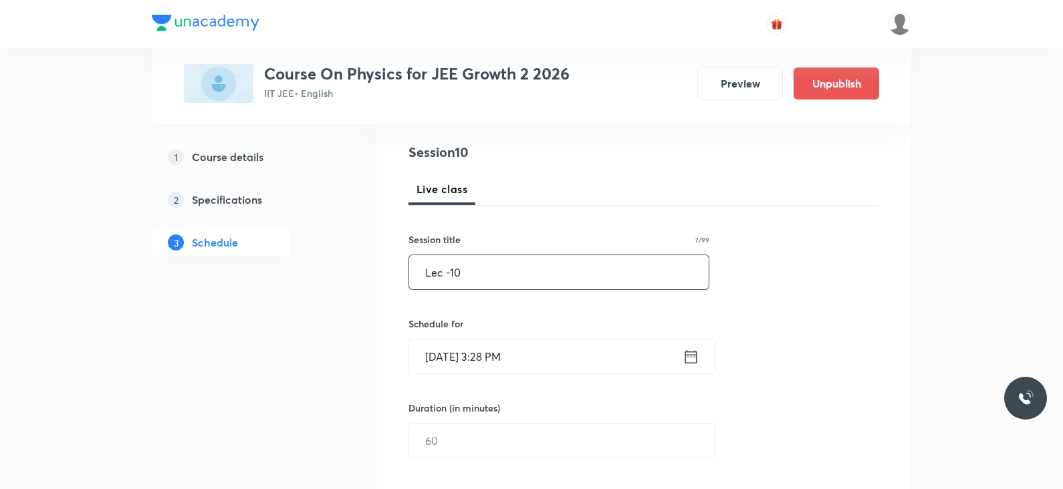
scroll to position [151, 0]
type input "Lec -10"
click at [688, 356] on icon at bounding box center [690, 352] width 17 height 19
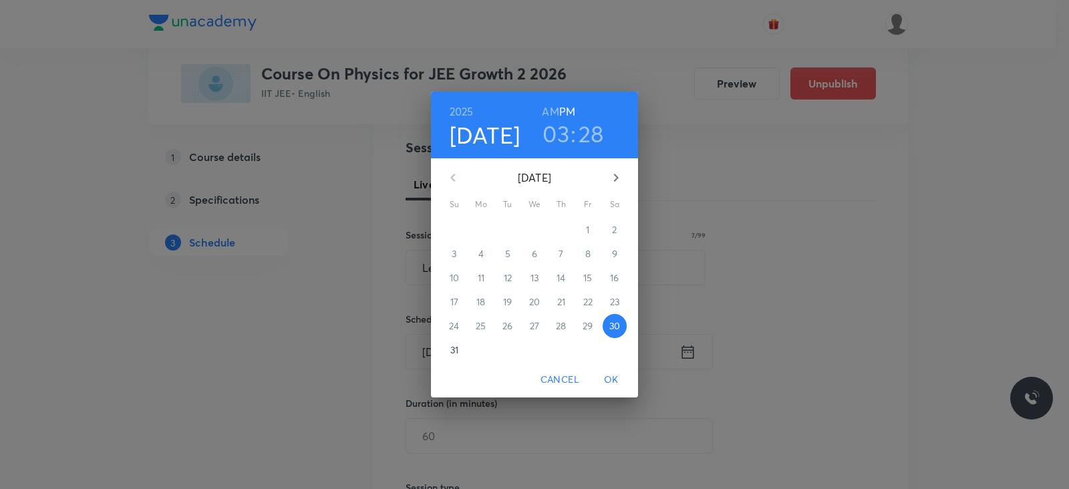
click at [559, 132] on h3 "03" at bounding box center [556, 134] width 27 height 28
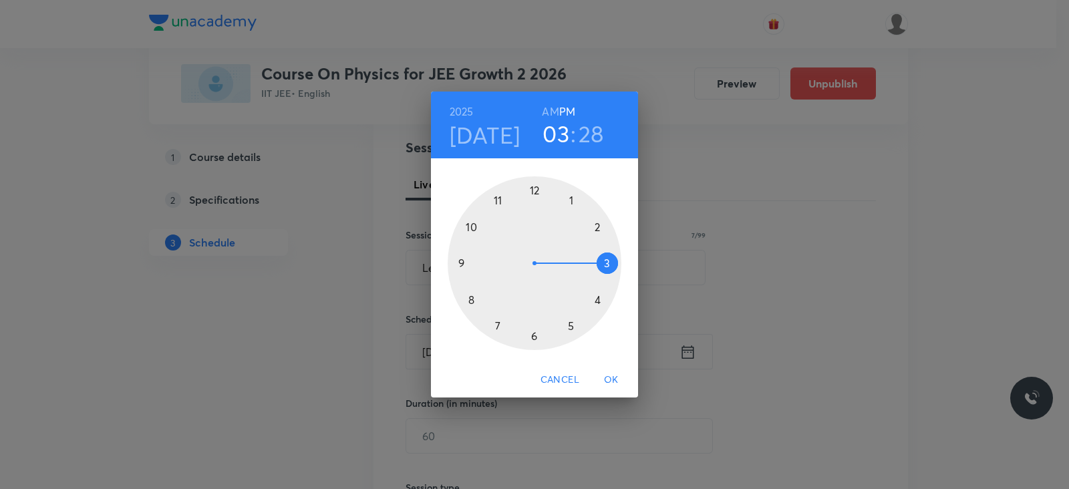
click at [533, 336] on div at bounding box center [535, 263] width 174 height 174
click at [463, 263] on div at bounding box center [535, 263] width 174 height 174
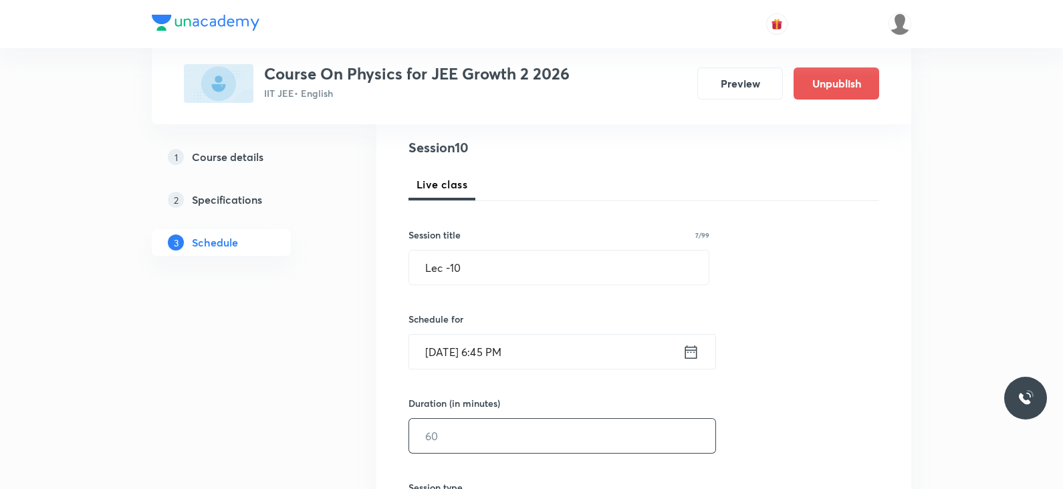
click at [473, 436] on input "text" at bounding box center [562, 436] width 306 height 34
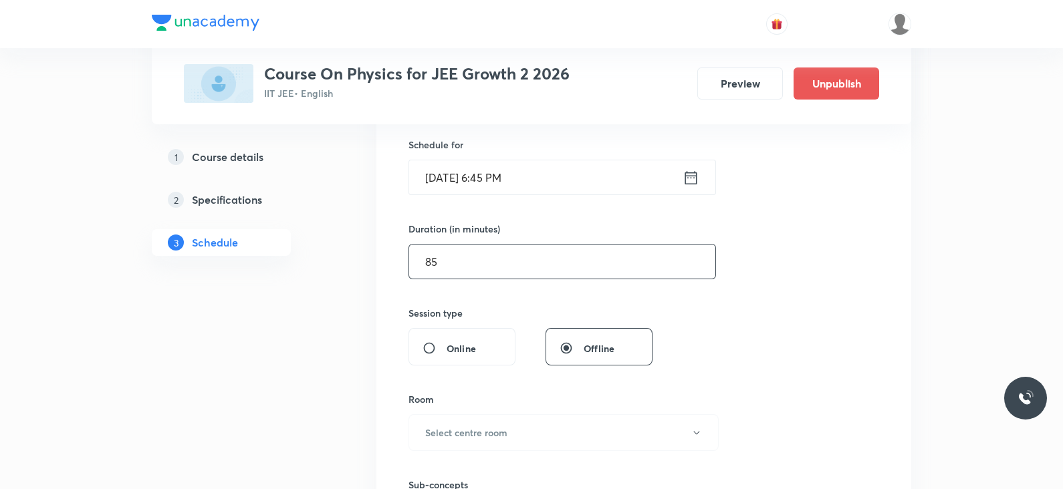
scroll to position [327, 0]
type input "85"
click at [505, 432] on h6 "Select centre room" at bounding box center [466, 431] width 82 height 14
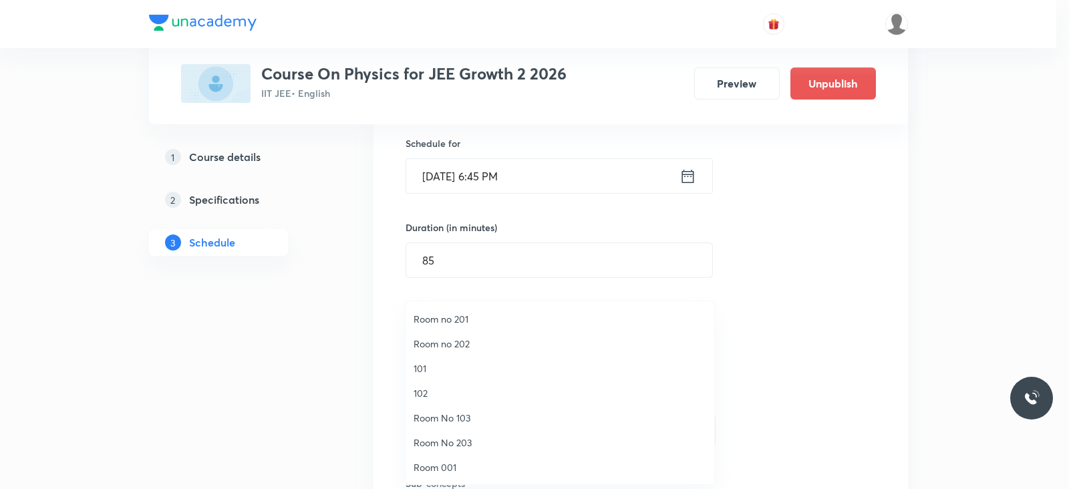
click at [454, 416] on span "Room No 103" at bounding box center [560, 418] width 293 height 14
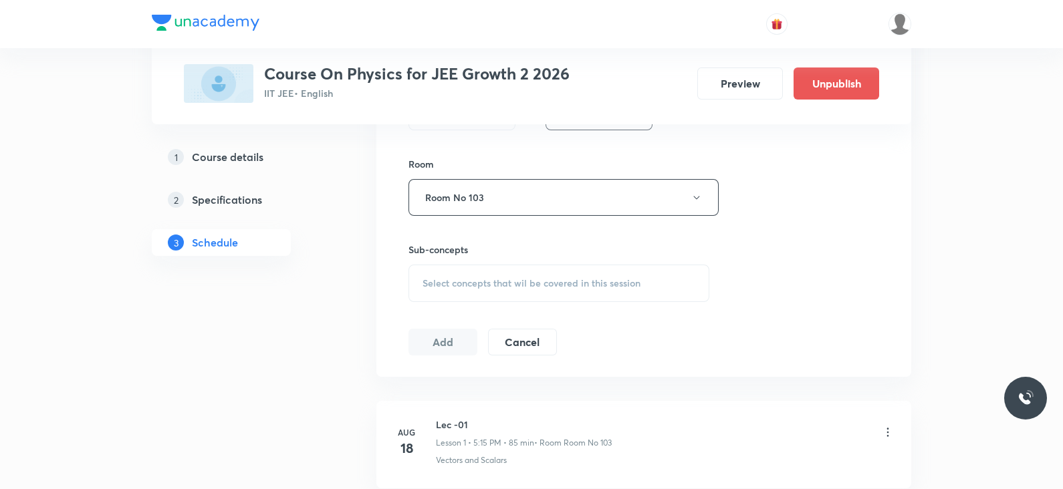
scroll to position [562, 0]
click at [503, 289] on div "Select concepts that wil be covered in this session" at bounding box center [558, 281] width 301 height 37
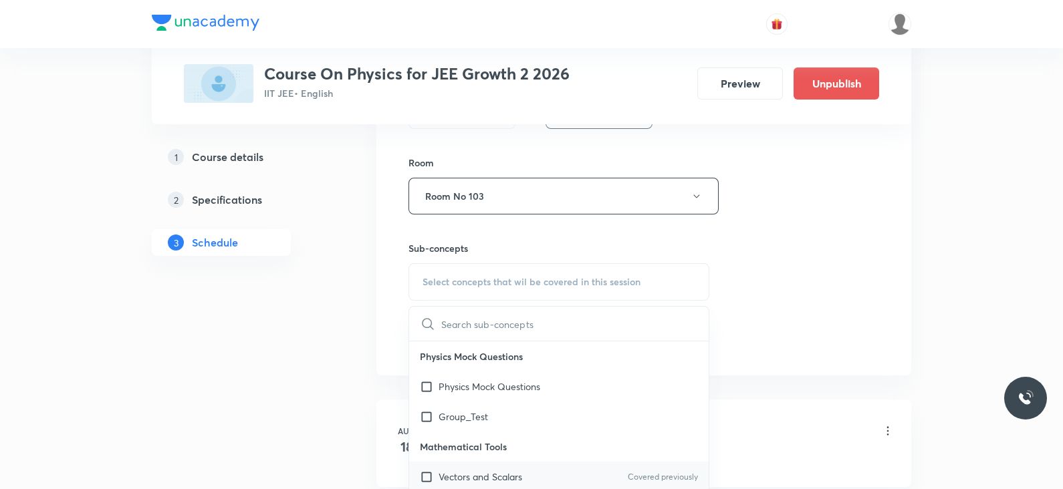
click at [487, 470] on p "Vectors and Scalars" at bounding box center [480, 477] width 84 height 14
checkbox input "true"
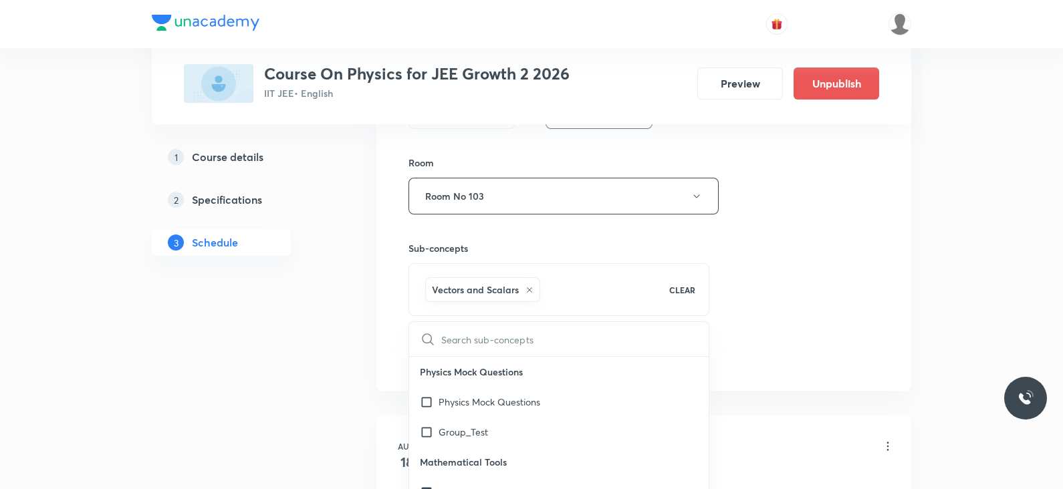
click at [709, 322] on div "Session 10 Live class Session title 7/99 Lec -10 ​ Schedule for Aug 30, 2025, 6…" at bounding box center [643, 48] width 471 height 643
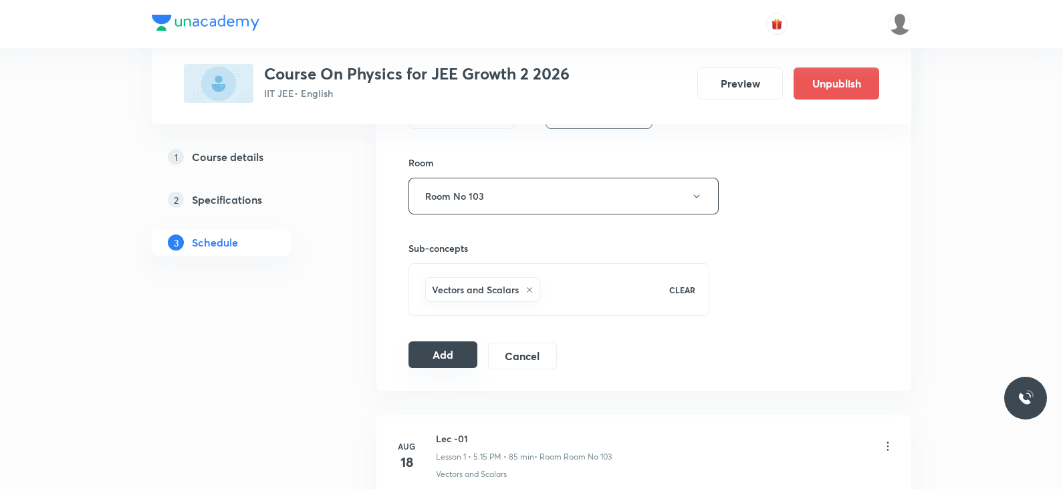
click at [429, 364] on button "Add" at bounding box center [442, 355] width 69 height 27
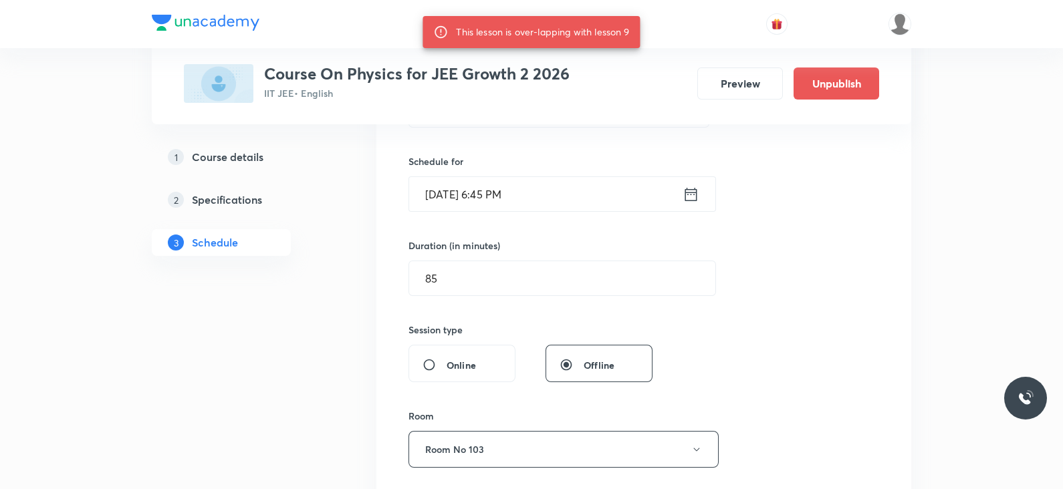
scroll to position [297, 0]
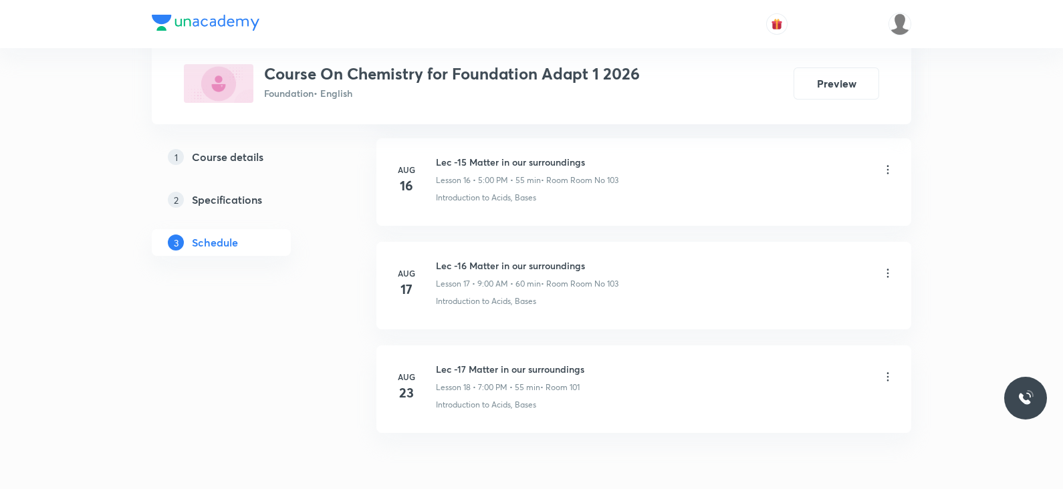
scroll to position [2441, 0]
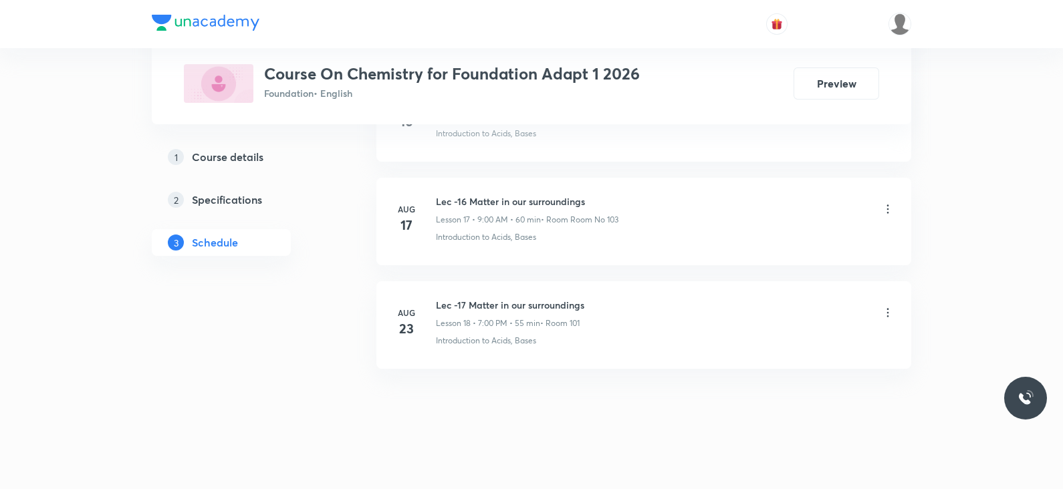
click at [505, 298] on h6 "Lec -17 Matter in our surroundings" at bounding box center [510, 305] width 148 height 14
copy h6 "Lec -17 Matter in our surroundings"
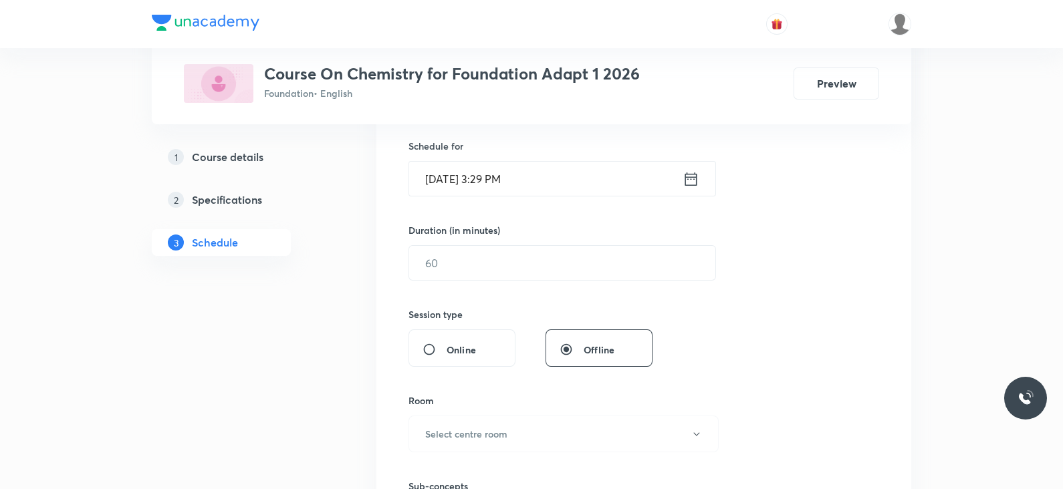
scroll to position [0, 0]
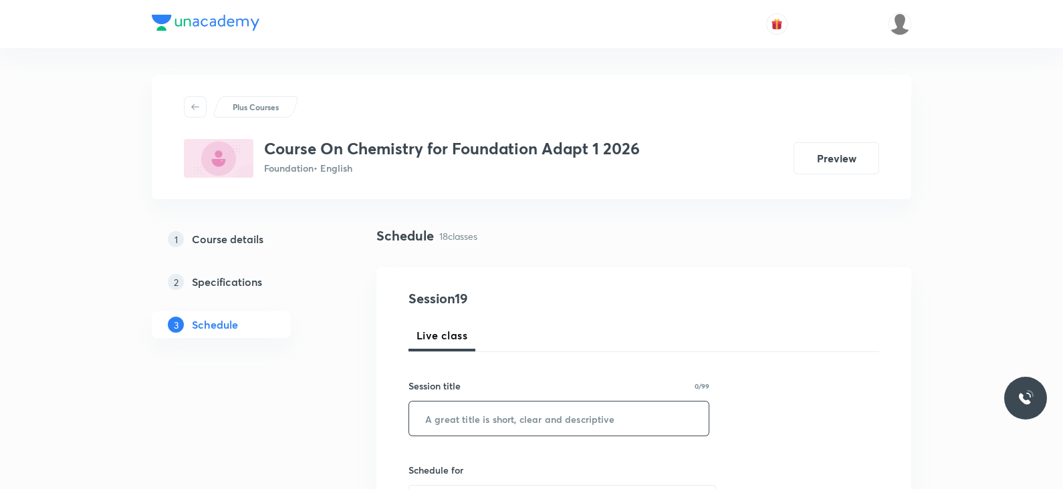
click at [508, 422] on input "text" at bounding box center [558, 419] width 299 height 34
paste input "Lec -17 Matter in our surroundings"
click at [458, 416] on input "Lec -17 Matter in our surroundings" at bounding box center [558, 419] width 299 height 34
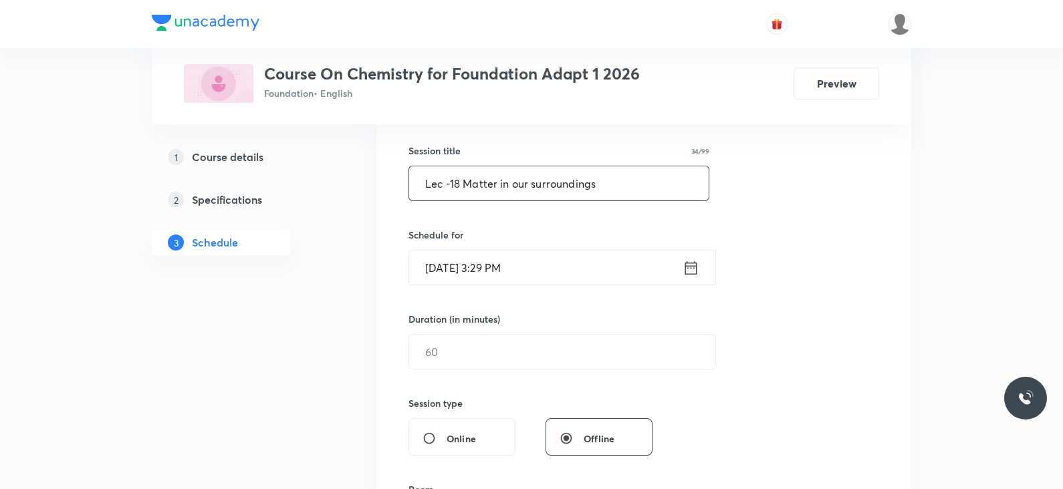
scroll to position [241, 0]
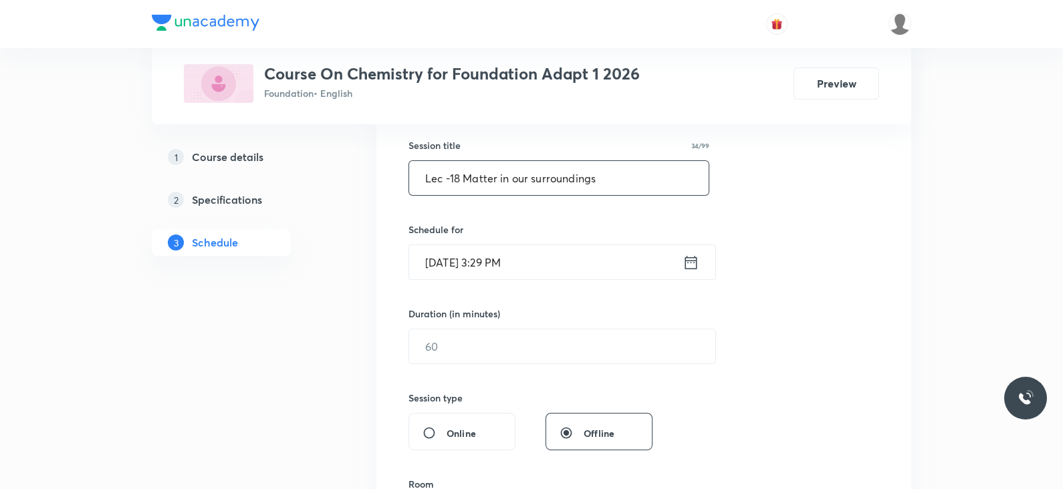
type input "Lec -18 Matter in our surroundings"
click at [687, 260] on icon at bounding box center [691, 261] width 12 height 13
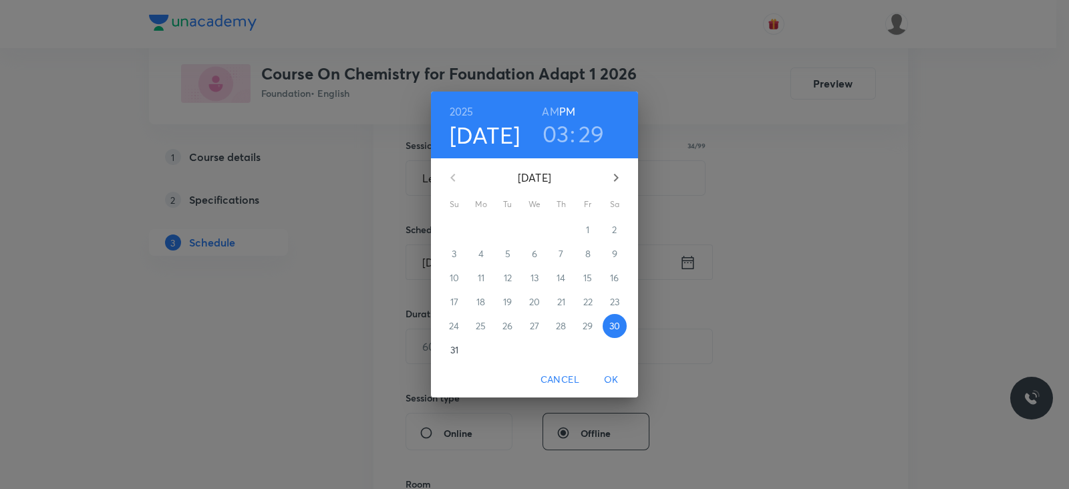
click at [554, 138] on h3 "03" at bounding box center [556, 134] width 27 height 28
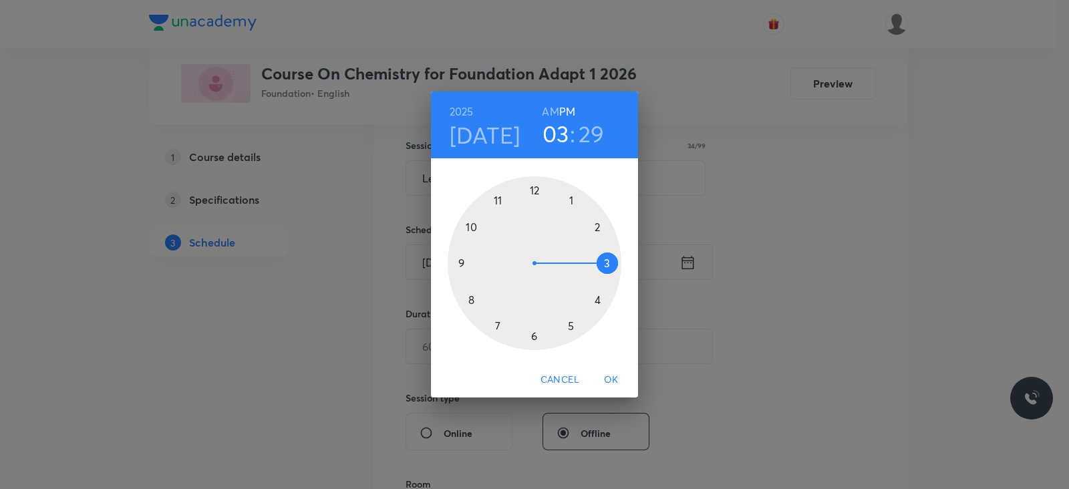
click at [569, 327] on div at bounding box center [535, 263] width 174 height 174
click at [533, 189] on div at bounding box center [535, 263] width 174 height 174
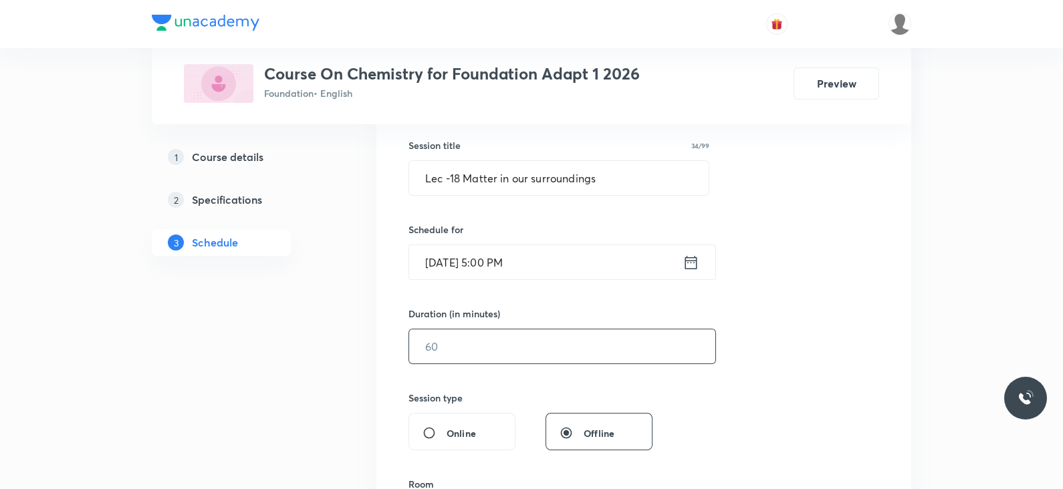
click at [481, 344] on input "text" at bounding box center [562, 346] width 306 height 34
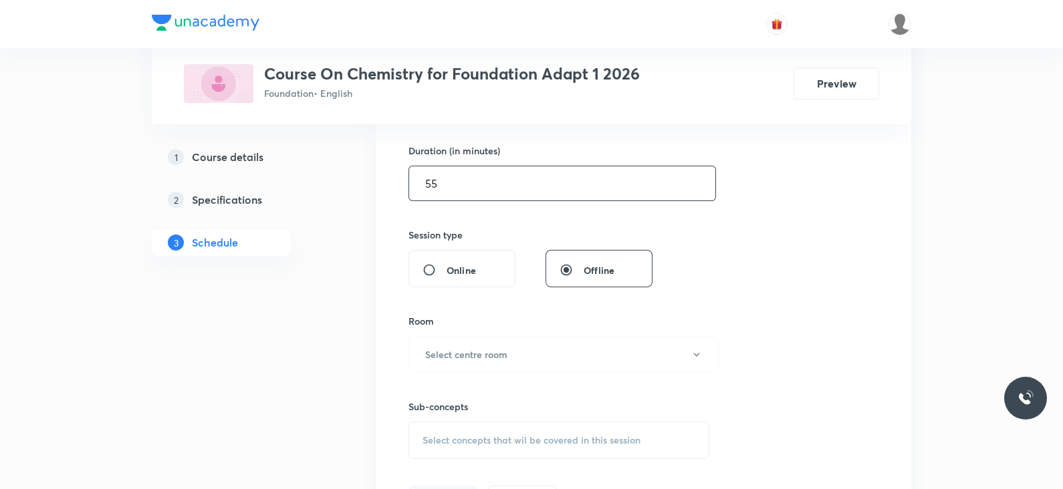
scroll to position [406, 0]
type input "55"
click at [507, 343] on button "Select centre room" at bounding box center [563, 352] width 310 height 37
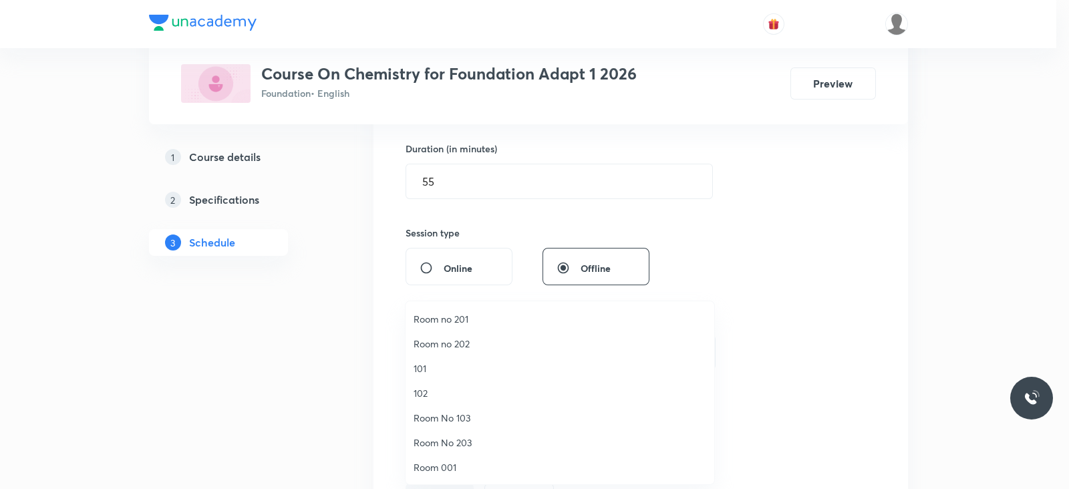
click at [454, 440] on span "Room No 203" at bounding box center [560, 443] width 293 height 14
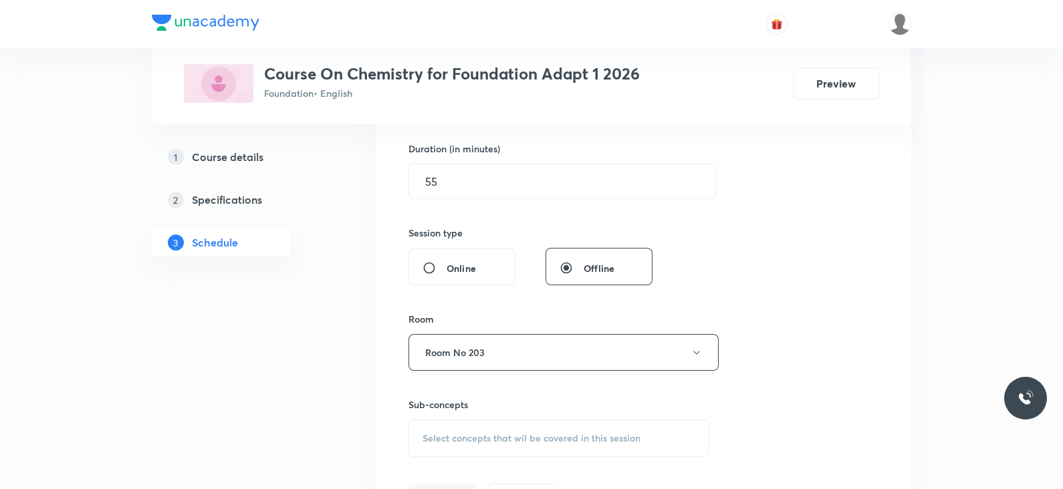
click at [519, 433] on span "Select concepts that wil be covered in this session" at bounding box center [531, 438] width 218 height 11
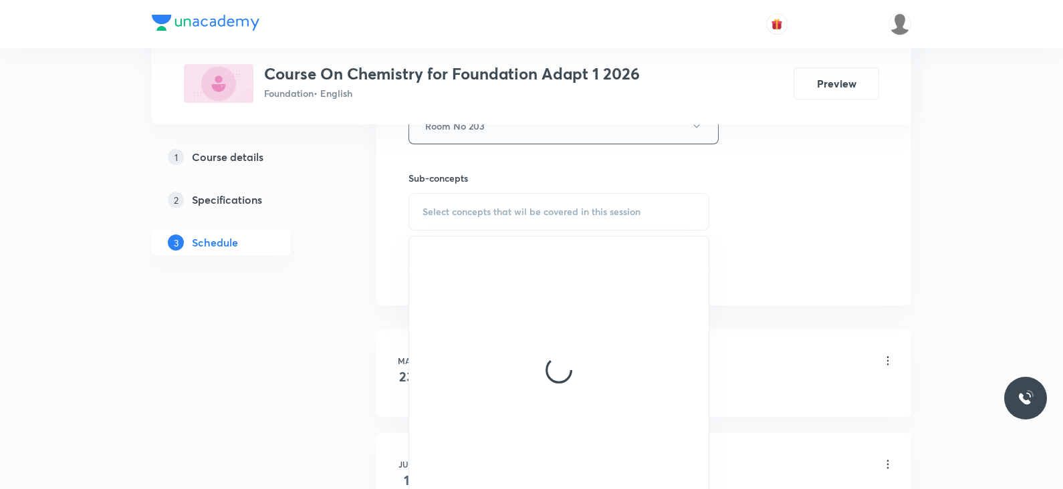
scroll to position [633, 0]
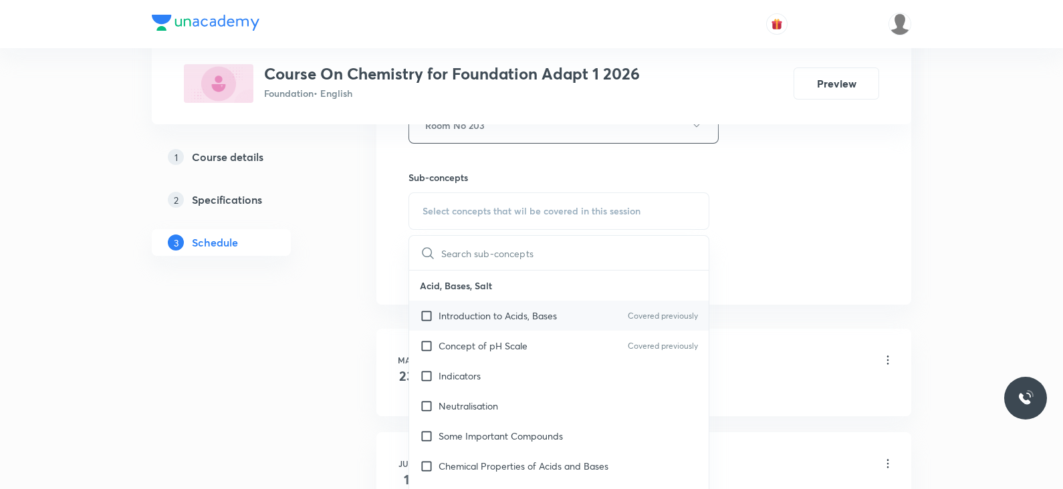
click at [561, 315] on div "Introduction to Acids, Bases Covered previously" at bounding box center [558, 316] width 299 height 30
checkbox input "true"
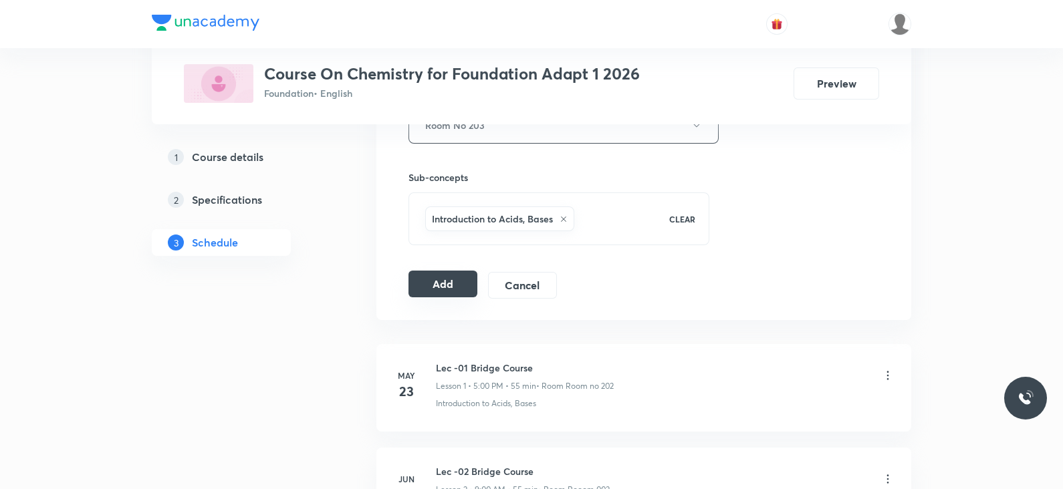
click at [430, 290] on button "Add" at bounding box center [442, 284] width 69 height 27
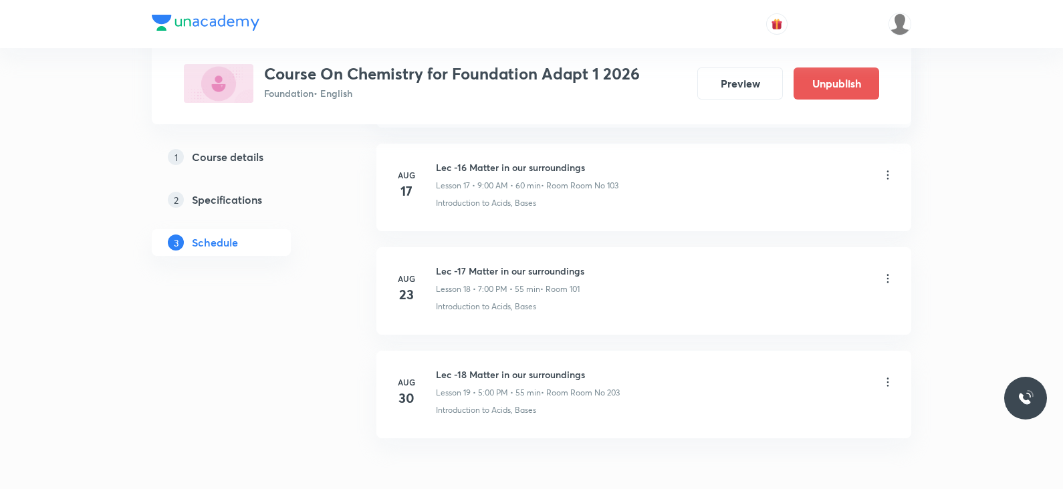
scroll to position [1932, 0]
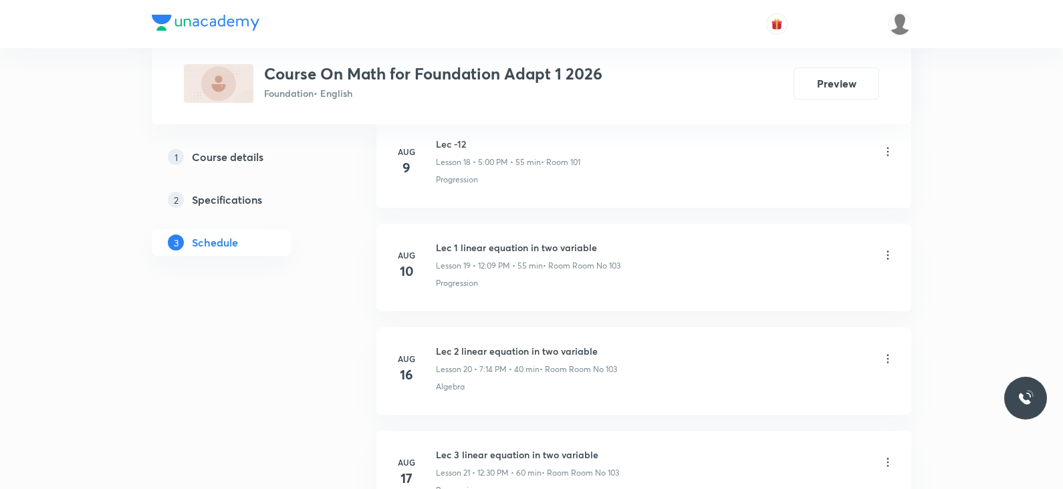
scroll to position [2855, 0]
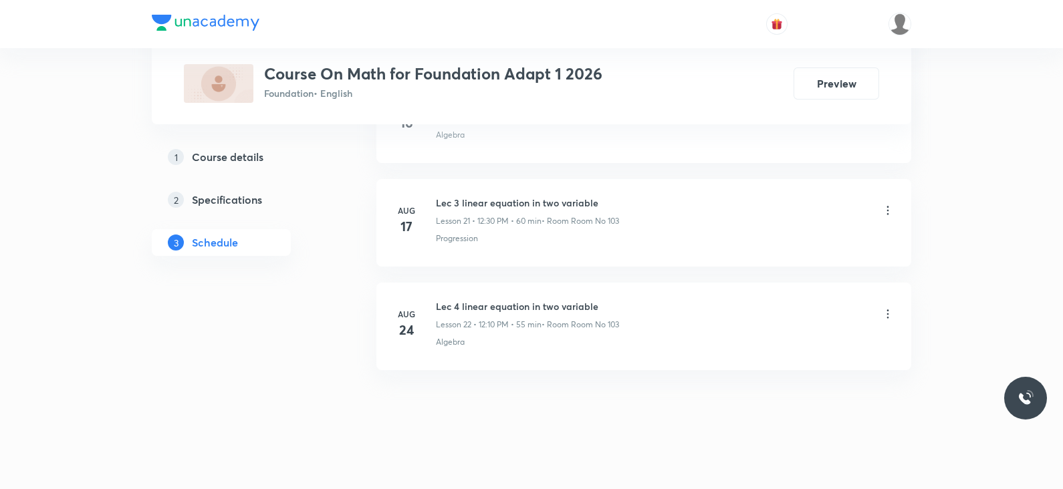
click at [471, 299] on h6 "Lec 4 linear equation in two variable" at bounding box center [527, 306] width 183 height 14
copy h6 "Lec 4 linear equation in two variable"
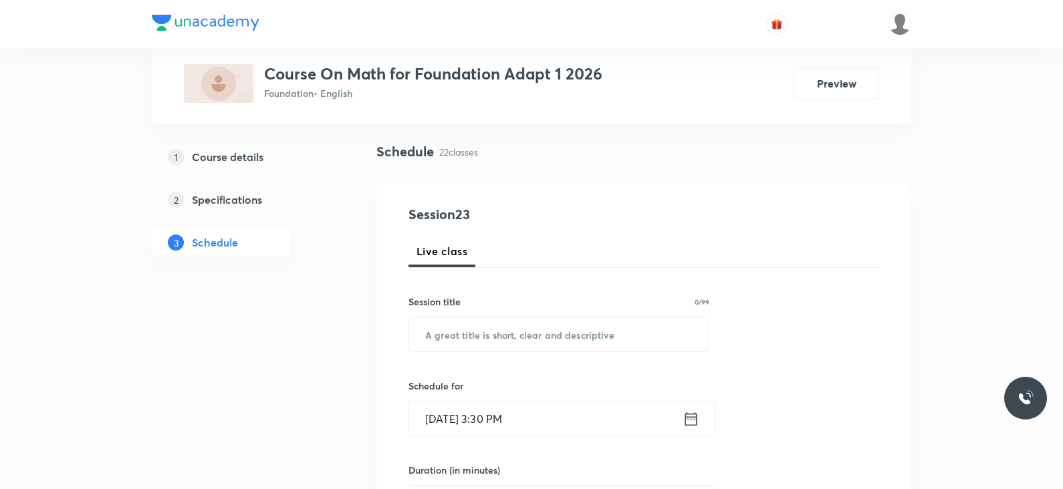
scroll to position [0, 0]
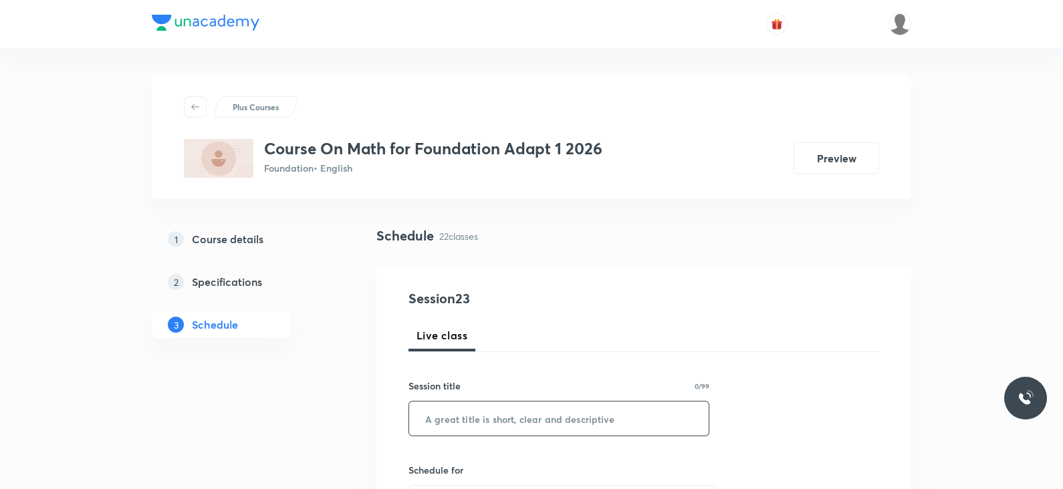
click at [481, 416] on input "text" at bounding box center [558, 419] width 299 height 34
paste input "Lec 4 linear equation in two variable"
click at [454, 420] on input "Lec 4 linear equation in two variable" at bounding box center [558, 419] width 299 height 34
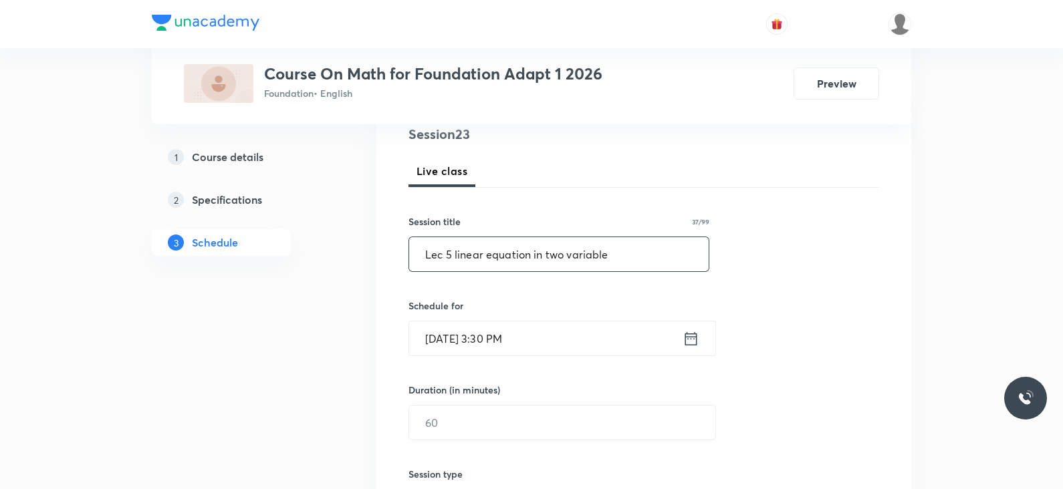
scroll to position [165, 0]
type input "Lec 5 linear equation in two variable"
click at [693, 332] on icon at bounding box center [690, 338] width 17 height 19
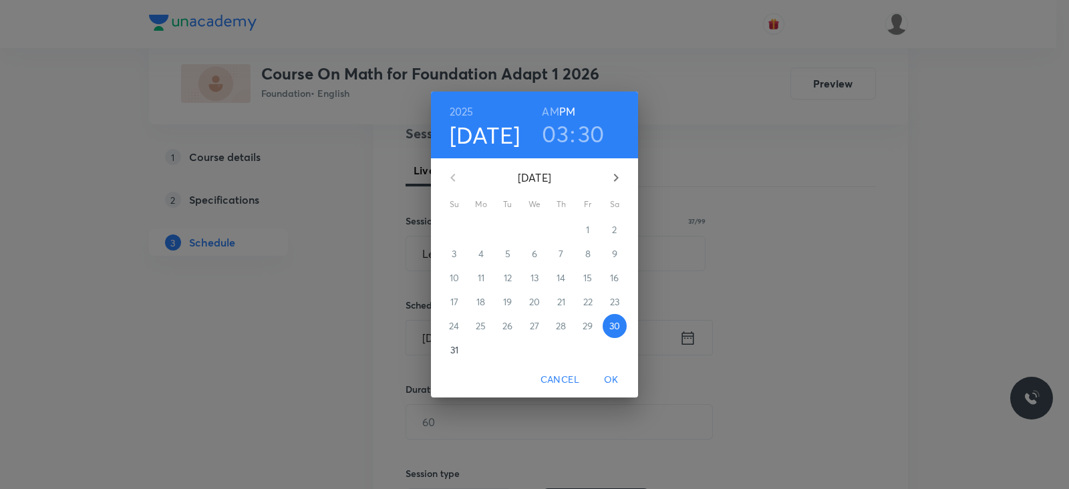
click at [565, 122] on h3 "03" at bounding box center [555, 134] width 27 height 28
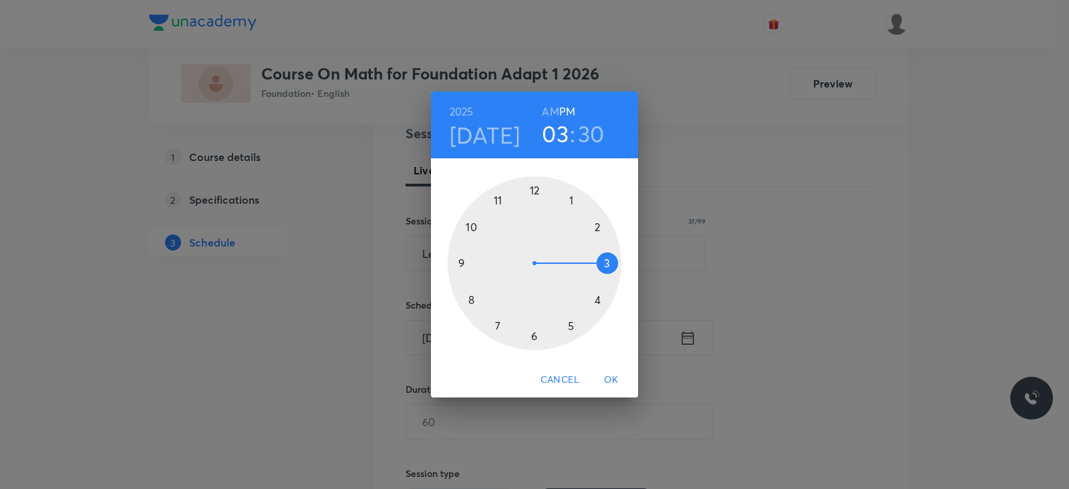
click at [533, 339] on div at bounding box center [535, 263] width 174 height 174
click at [534, 192] on div at bounding box center [535, 263] width 174 height 174
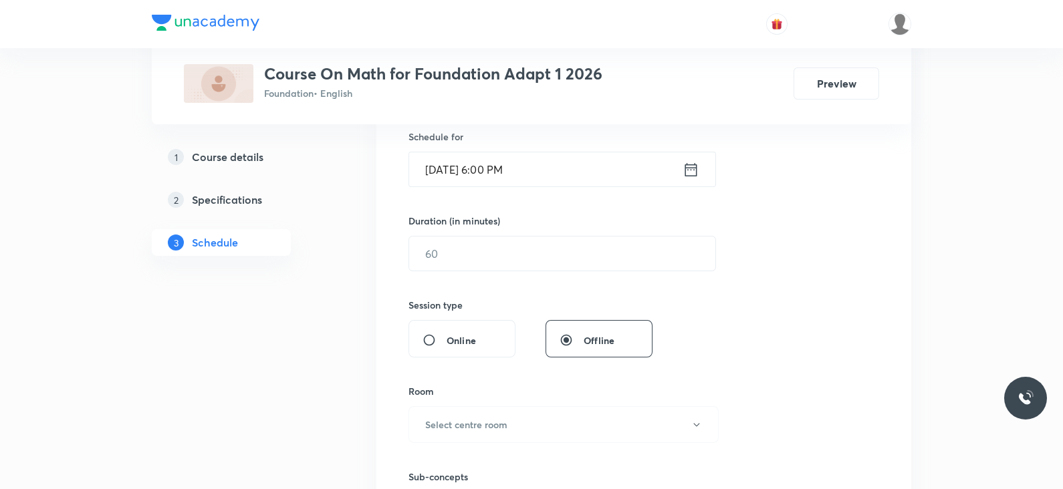
scroll to position [335, 0]
click at [452, 252] on input "text" at bounding box center [562, 252] width 306 height 34
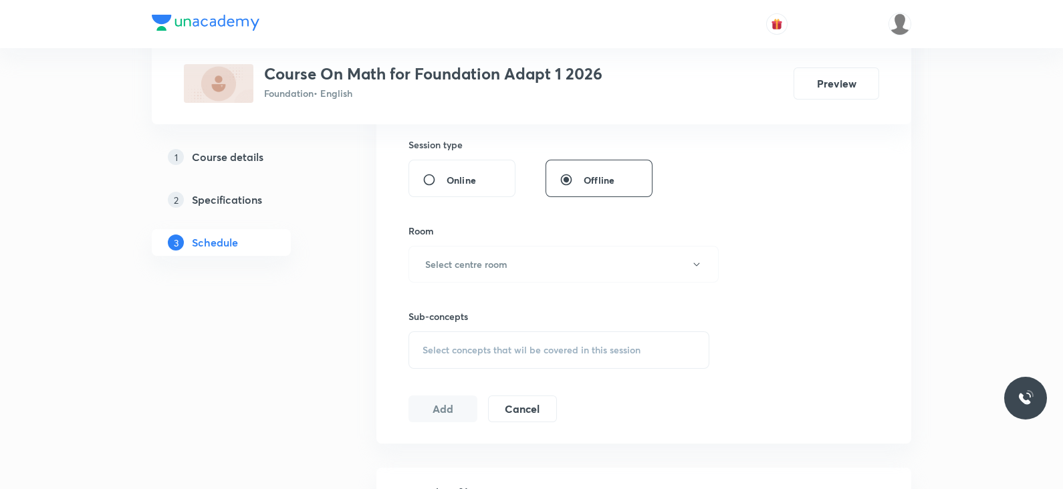
scroll to position [501, 0]
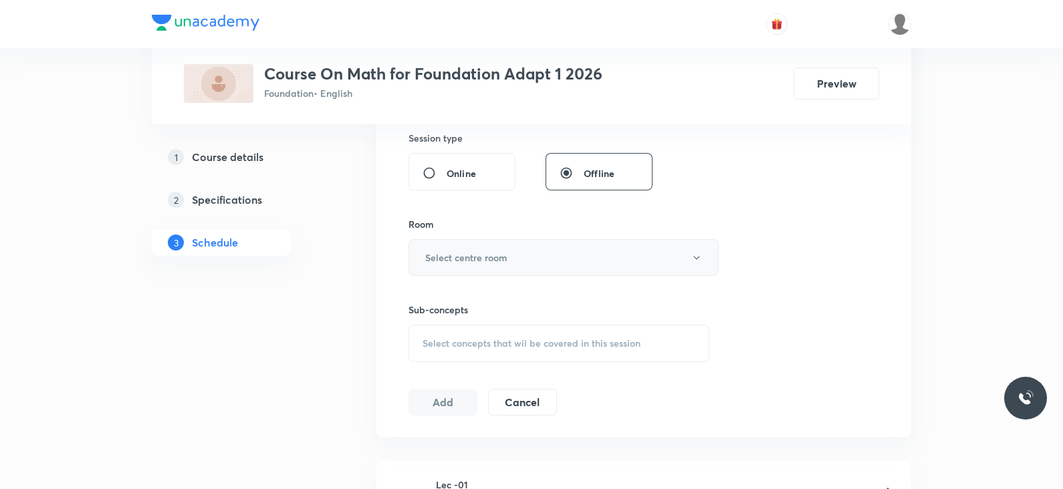
type input "55"
click at [451, 255] on h6 "Select centre room" at bounding box center [466, 258] width 82 height 14
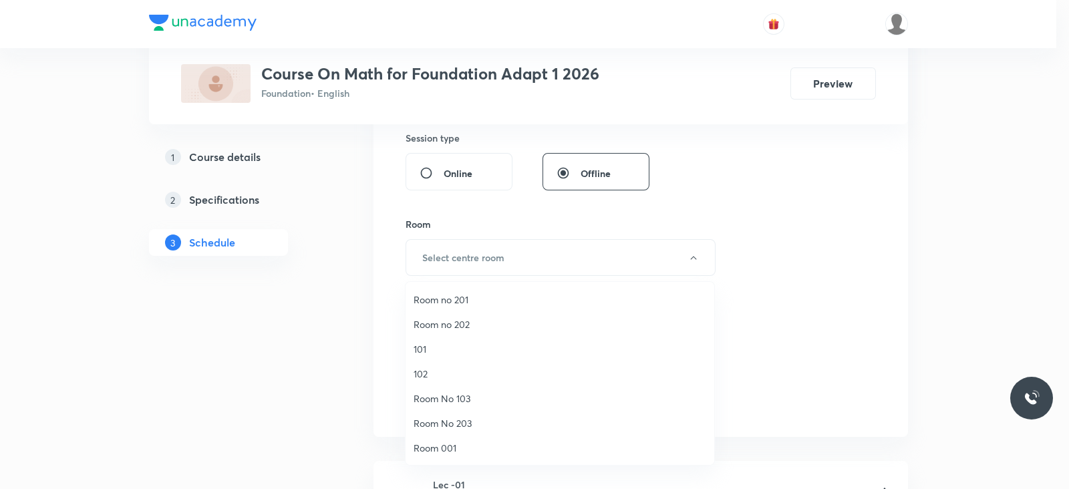
click at [454, 422] on span "Room No 203" at bounding box center [560, 423] width 293 height 14
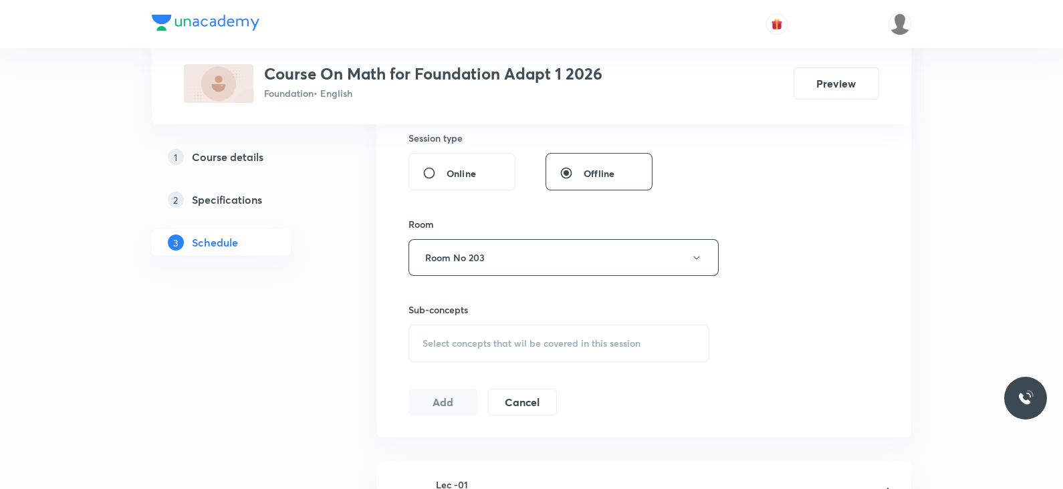
click at [587, 317] on div "Sub-concepts Select concepts that wil be covered in this session" at bounding box center [558, 332] width 301 height 59
click at [591, 333] on div "Select concepts that wil be covered in this session" at bounding box center [558, 343] width 301 height 37
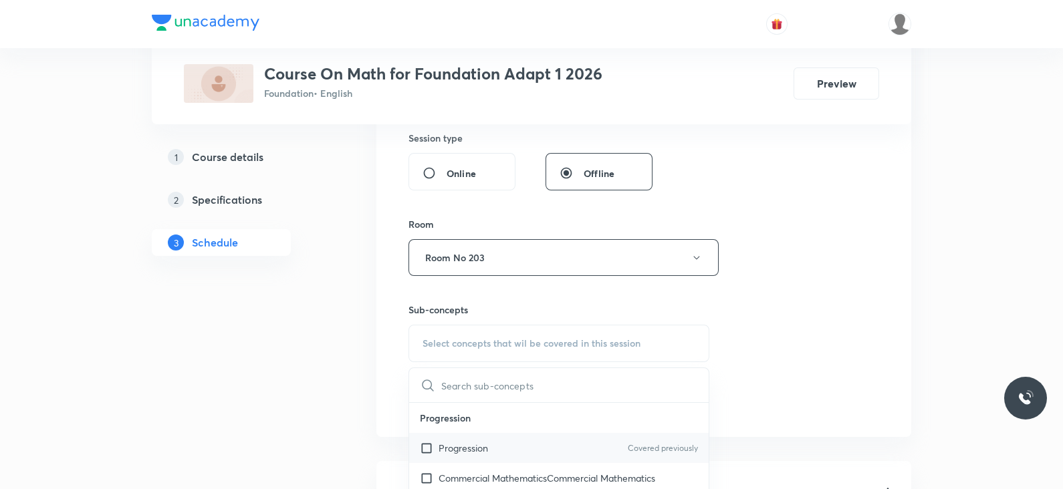
click at [494, 439] on div "Progression Covered previously" at bounding box center [558, 448] width 299 height 30
checkbox input "true"
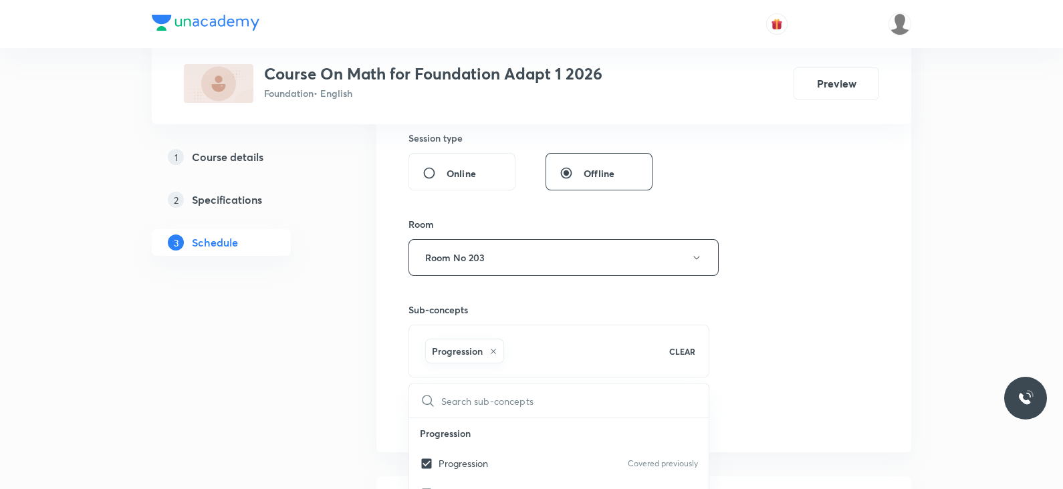
click at [803, 319] on div "Session 23 Live class Session title 37/99 Lec 5 linear equation in two variable…" at bounding box center [643, 109] width 471 height 643
click at [426, 420] on button "Add" at bounding box center [442, 416] width 69 height 27
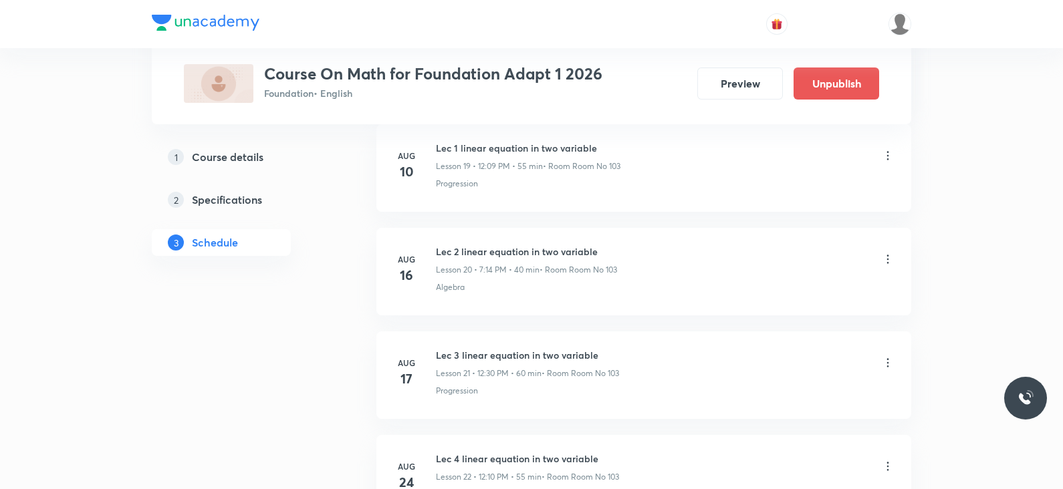
scroll to position [2345, 0]
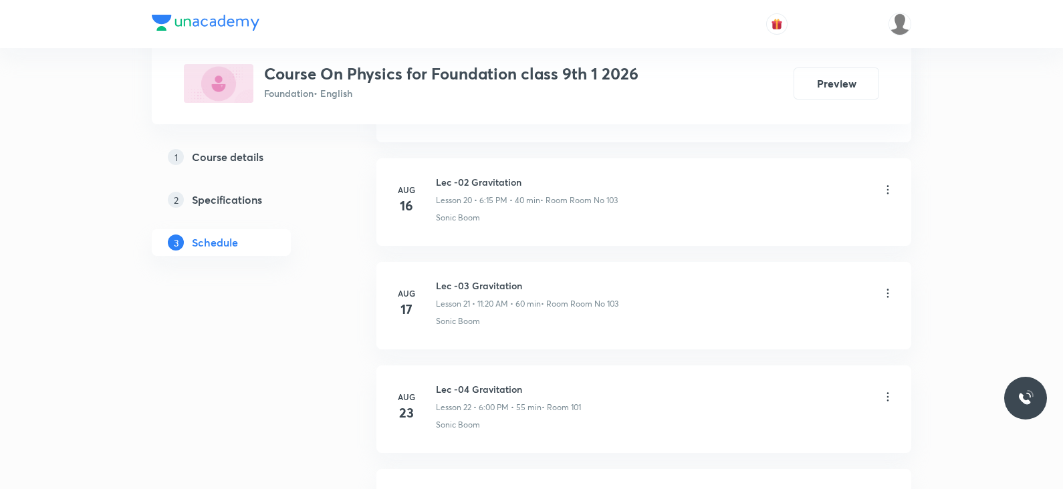
scroll to position [2957, 0]
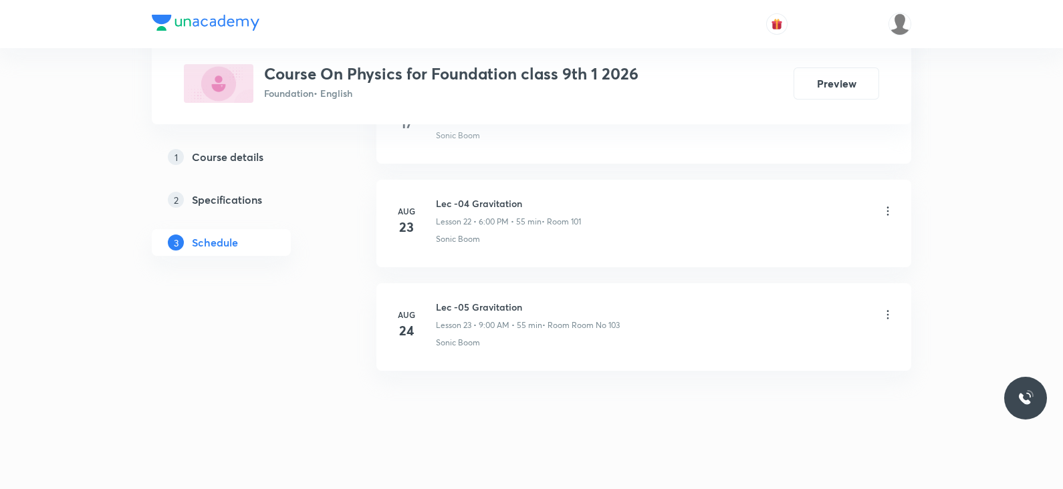
click at [488, 302] on h6 "Lec -05 Gravitation" at bounding box center [528, 307] width 184 height 14
copy h6 "Lec -05 Gravitation"
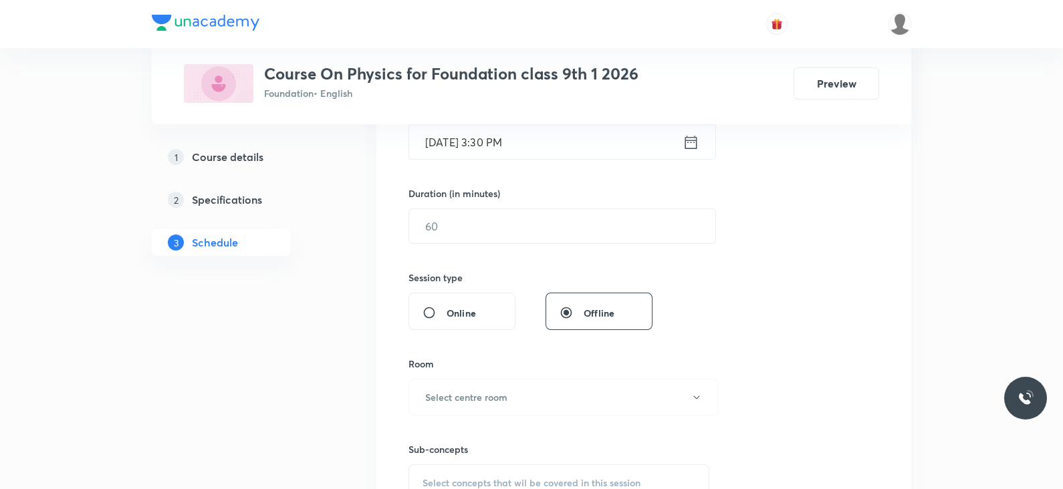
scroll to position [0, 0]
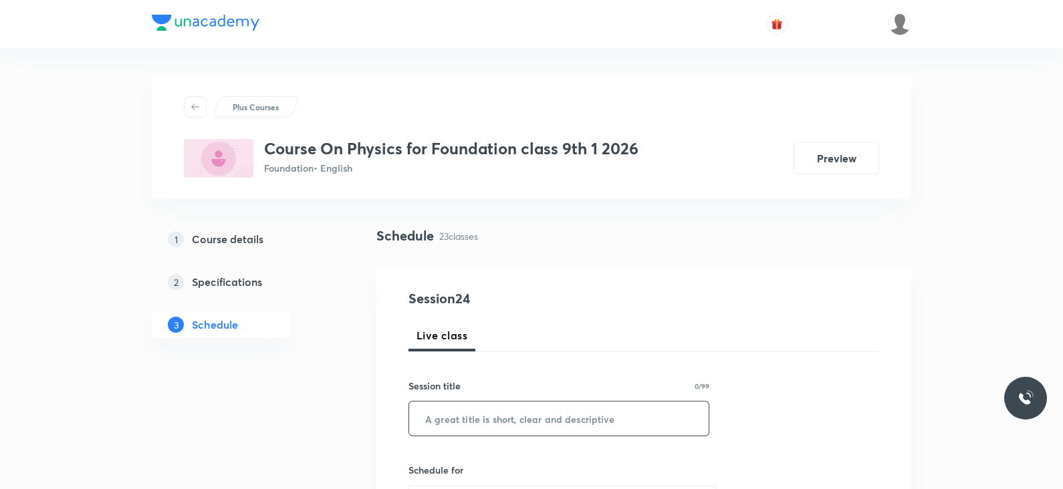
click at [452, 430] on input "text" at bounding box center [558, 419] width 299 height 34
paste input "Lec -05 Gravitation"
click at [460, 416] on input "Lec -05 Gravitation" at bounding box center [558, 419] width 299 height 34
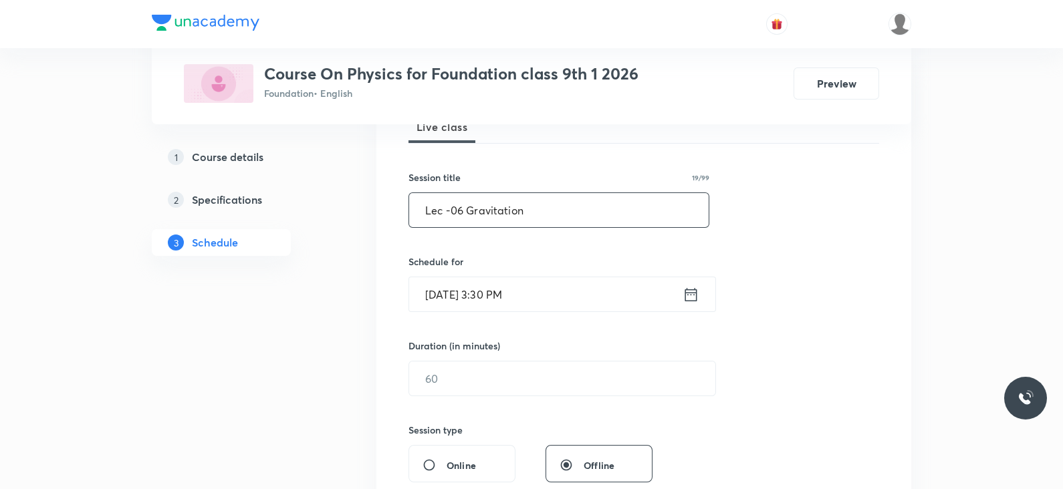
scroll to position [235, 0]
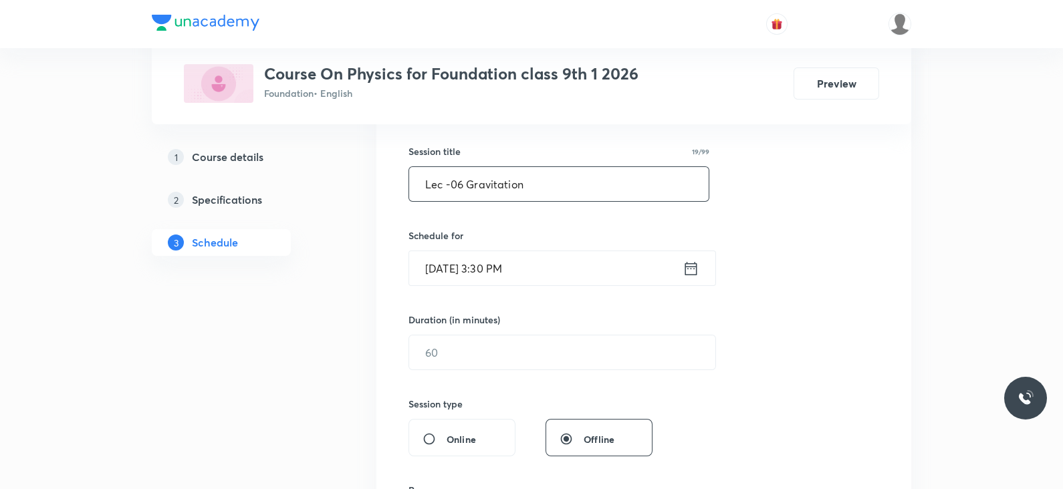
type input "Lec -06 Gravitation"
click at [689, 270] on icon at bounding box center [690, 268] width 17 height 19
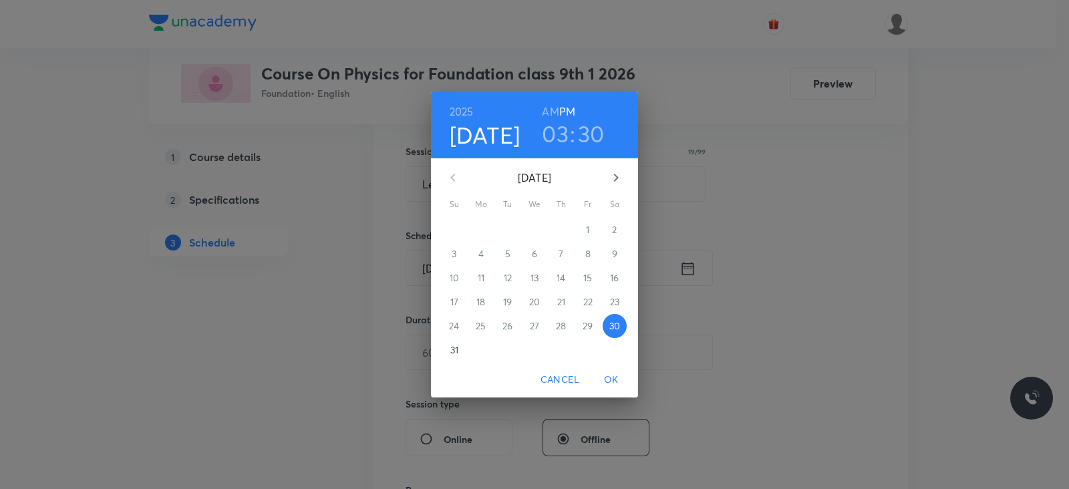
click at [545, 133] on h3 "03" at bounding box center [555, 134] width 27 height 28
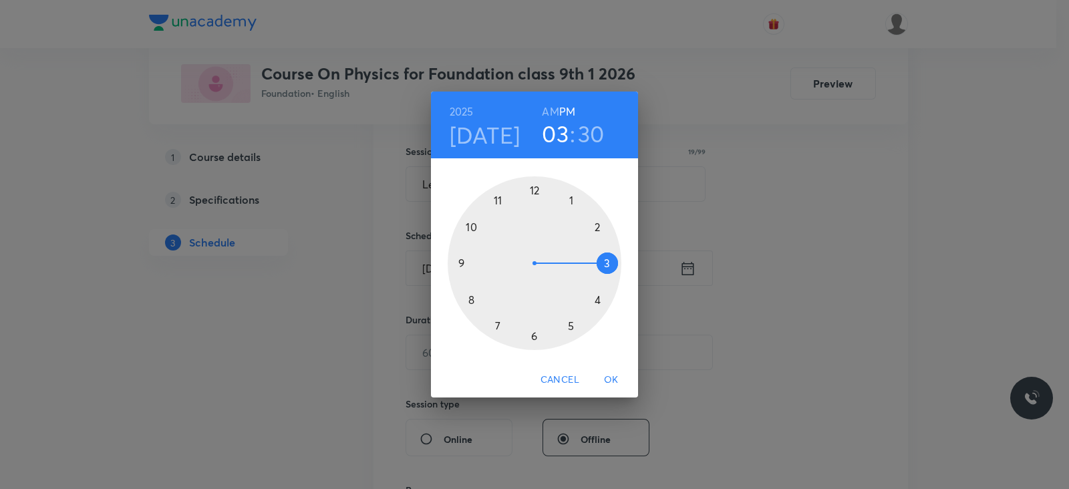
click at [495, 328] on div at bounding box center [535, 263] width 174 height 174
click at [533, 190] on div at bounding box center [535, 263] width 174 height 174
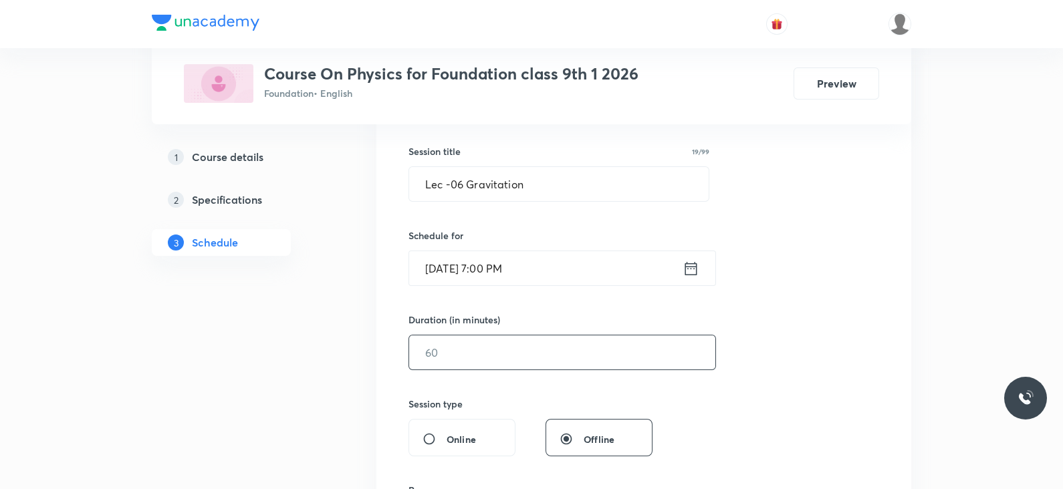
click at [486, 356] on input "text" at bounding box center [562, 353] width 306 height 34
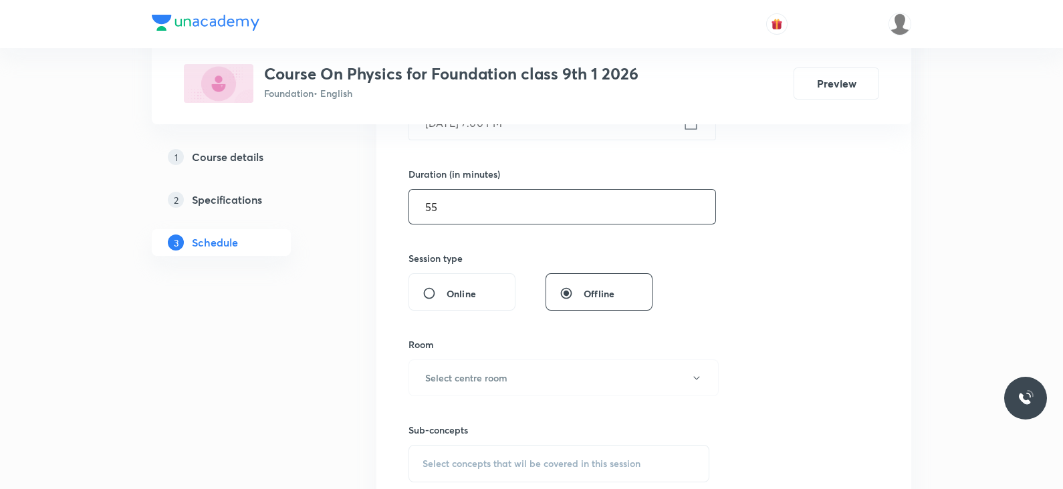
scroll to position [440, 0]
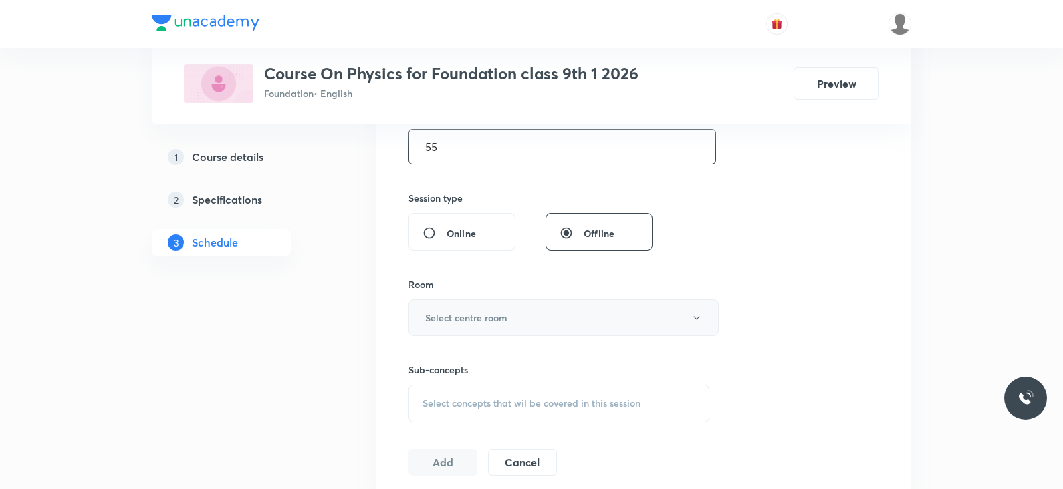
type input "55"
click at [491, 318] on h6 "Select centre room" at bounding box center [466, 318] width 82 height 14
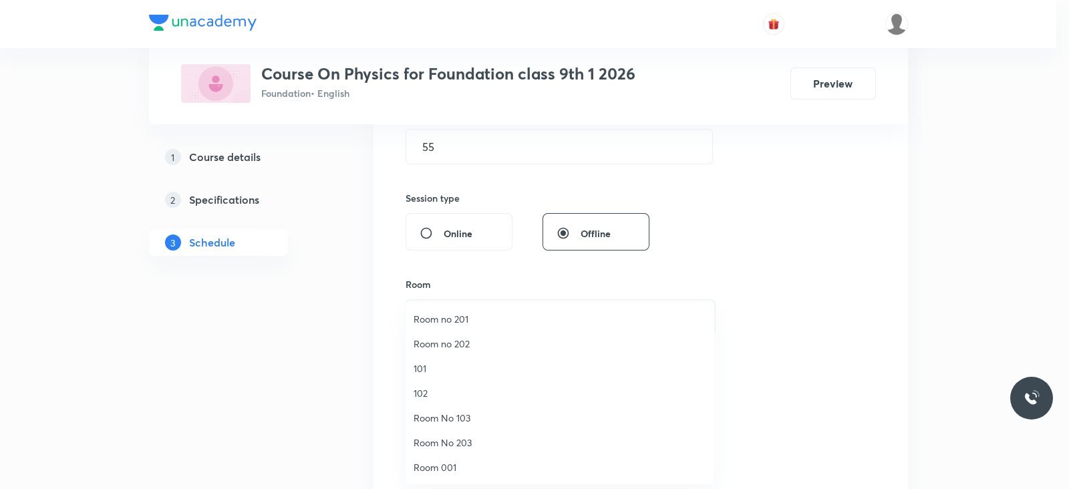
click at [454, 443] on span "Room No 203" at bounding box center [560, 443] width 293 height 14
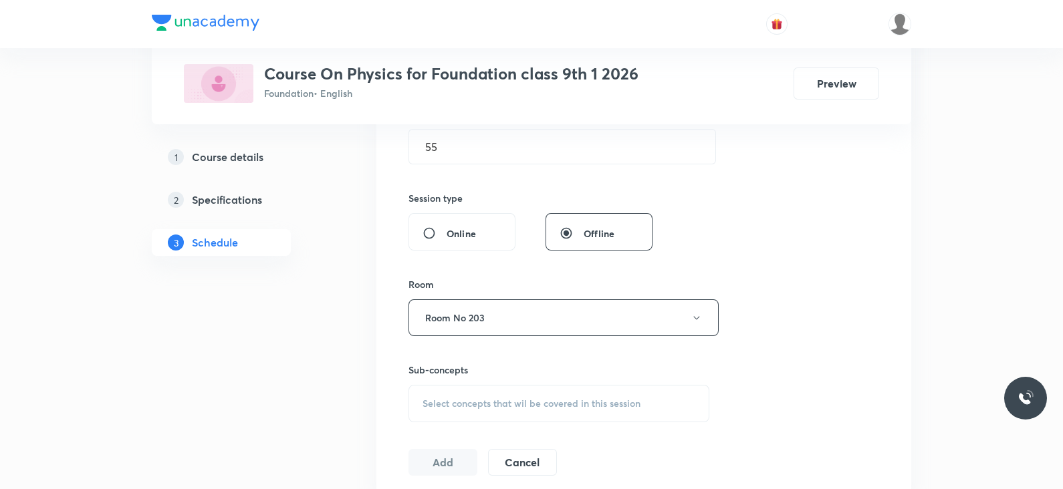
click at [503, 398] on span "Select concepts that wil be covered in this session" at bounding box center [531, 403] width 218 height 11
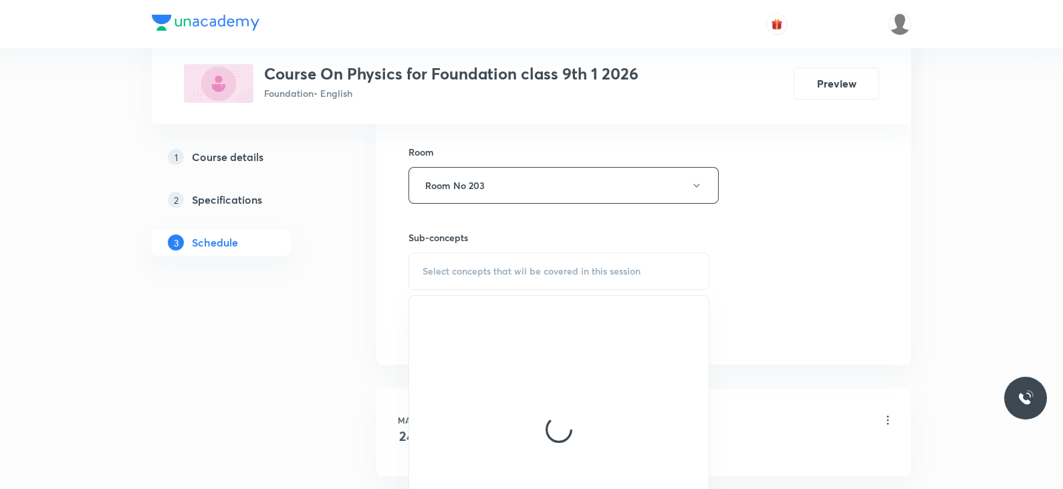
scroll to position [589, 0]
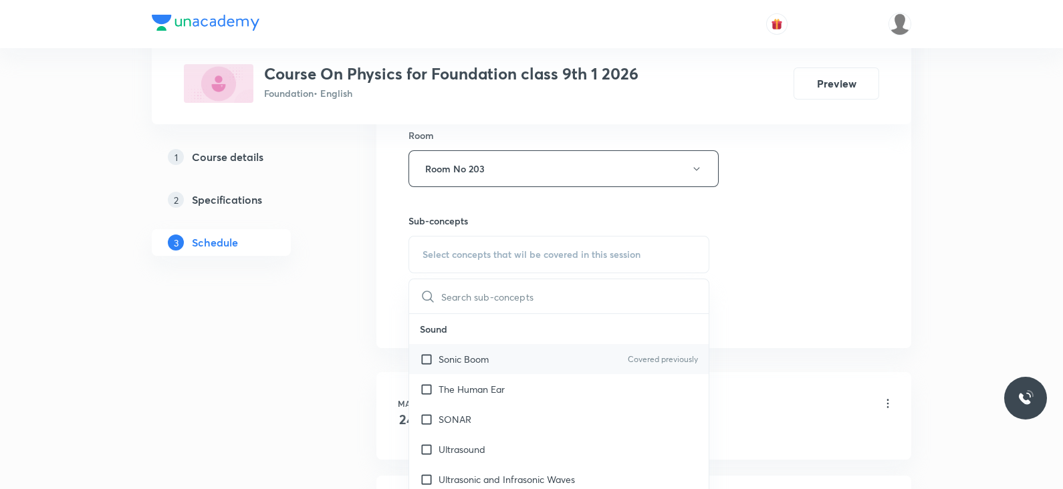
click at [502, 360] on div "Sonic Boom Covered previously" at bounding box center [558, 359] width 299 height 30
checkbox input "true"
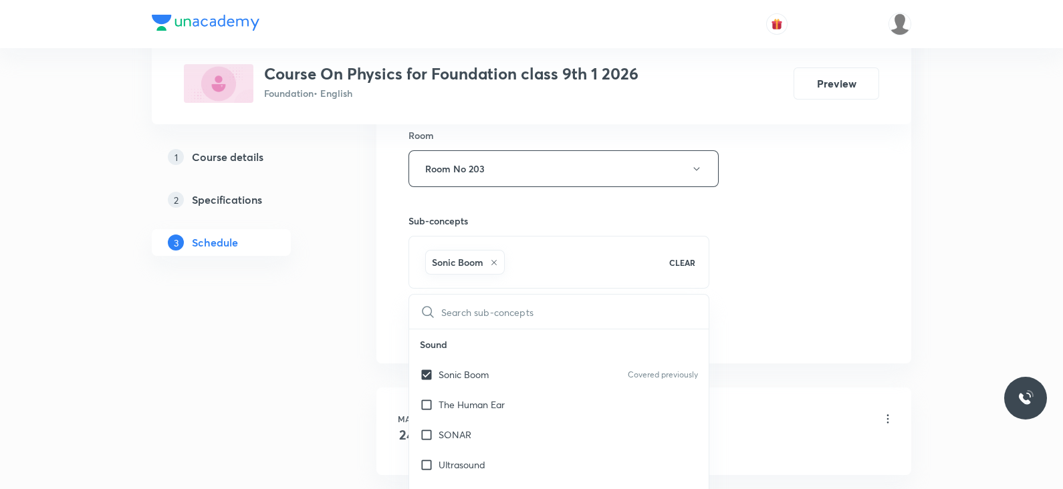
click at [713, 249] on div "Session 24 Live class Session title 19/99 Lec -06 Gravitation ​ Schedule for Au…" at bounding box center [643, 20] width 471 height 643
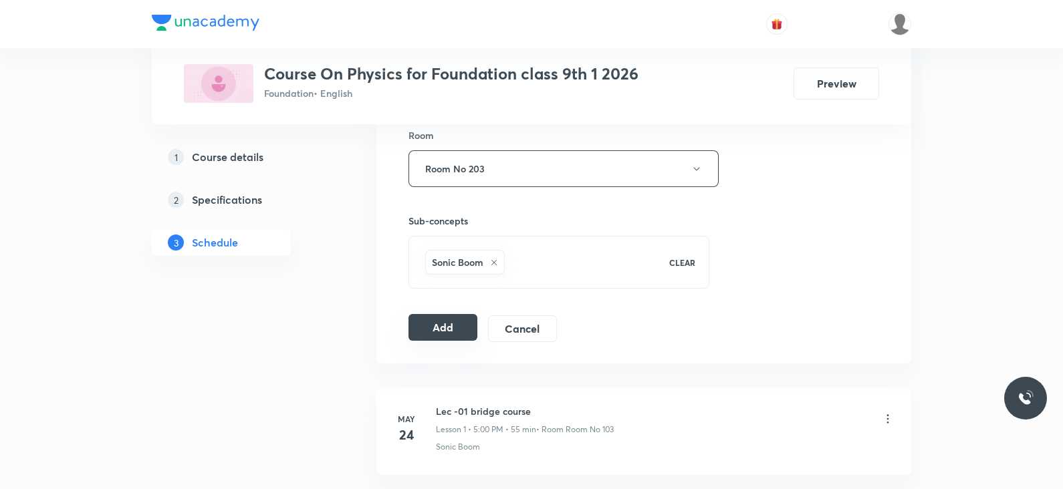
click at [438, 334] on button "Add" at bounding box center [442, 327] width 69 height 27
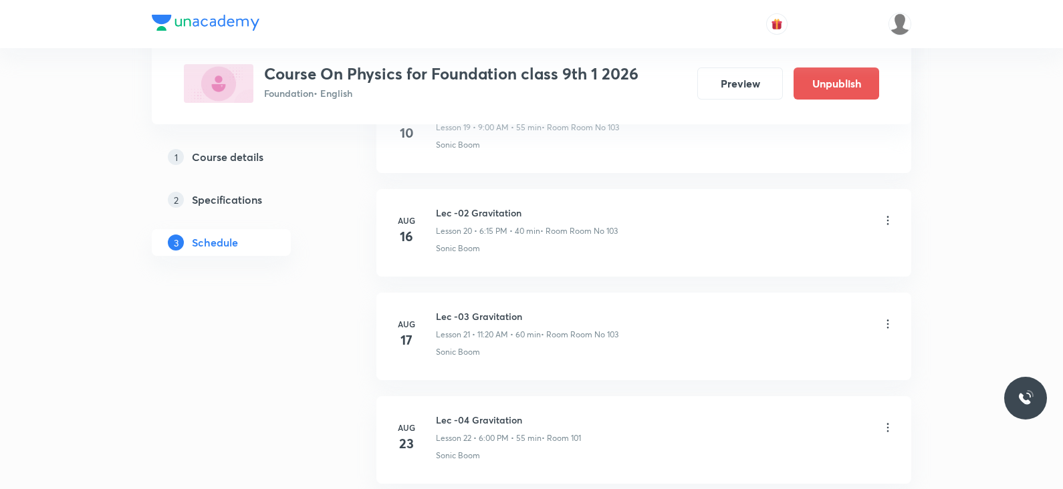
scroll to position [2448, 0]
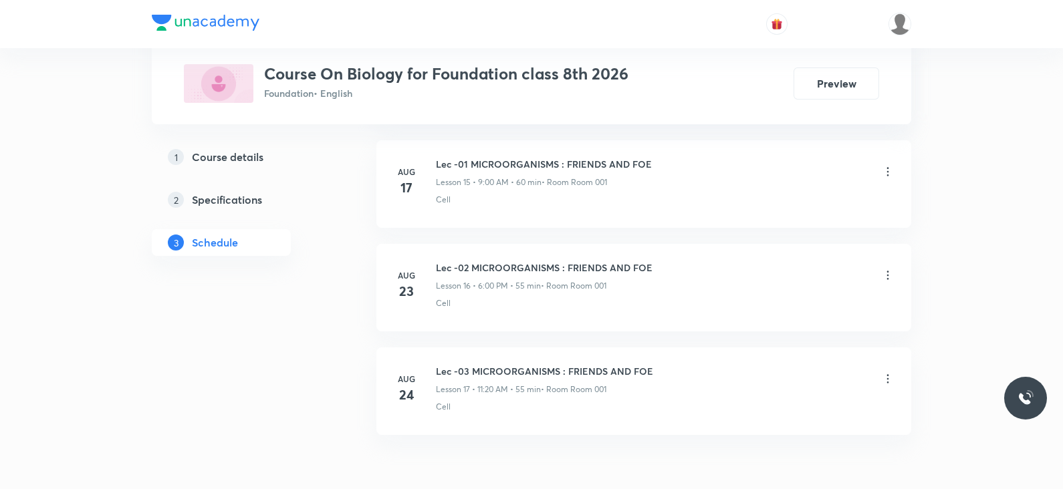
scroll to position [2338, 0]
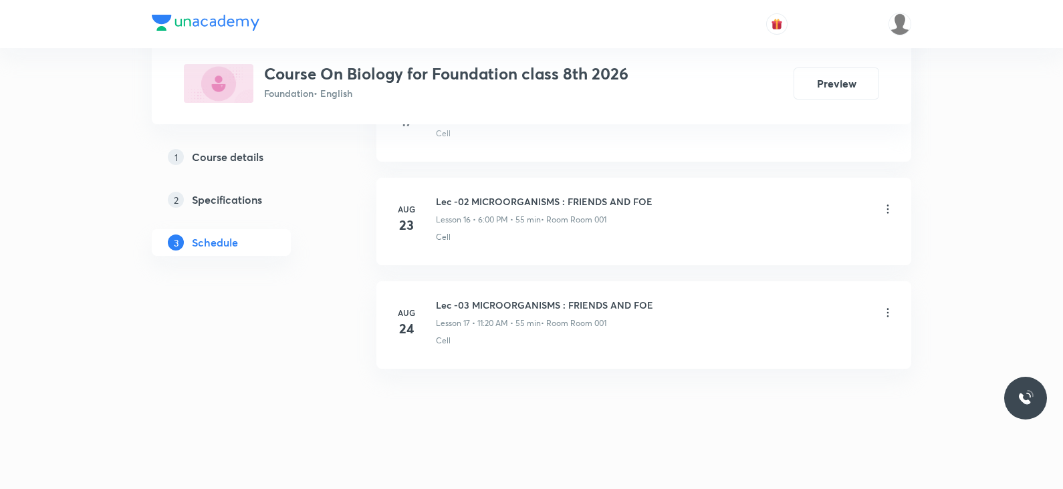
click at [512, 298] on h6 "Lec -03 MICROORGANISMS : FRIENDS AND FOE" at bounding box center [544, 305] width 217 height 14
copy h6 "Lec -03 MICROORGANISMS : FRIENDS AND FOE"
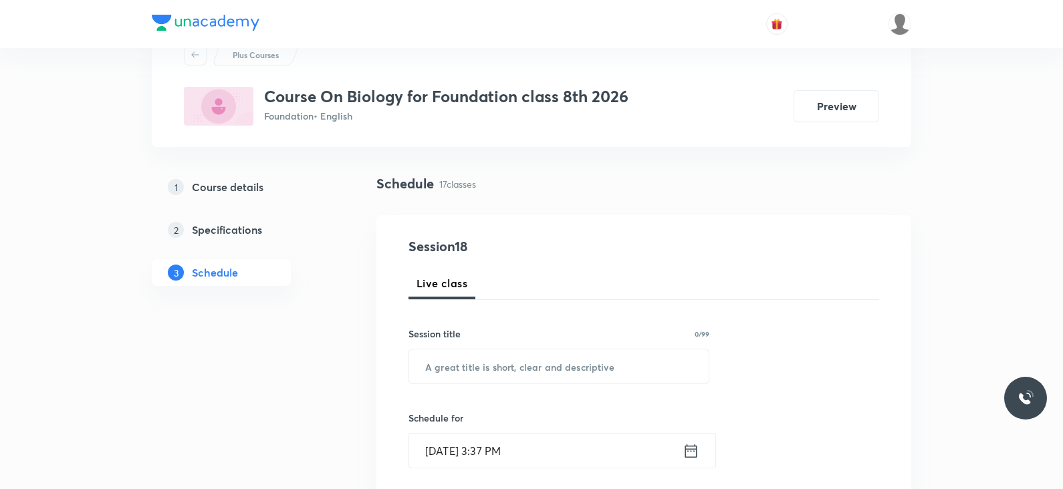
scroll to position [0, 0]
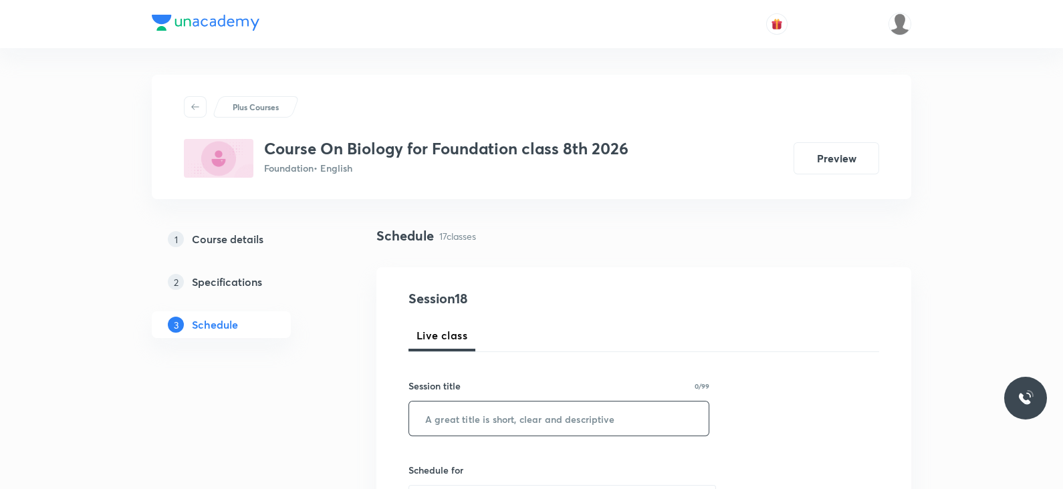
click at [503, 422] on input "text" at bounding box center [558, 419] width 299 height 34
paste input "Lec -03 MICROORGANISMS : FRIENDS AND FOE"
click at [461, 418] on input "Lec -03 MICROORGANISMS : FRIENDS AND FOE" at bounding box center [558, 419] width 299 height 34
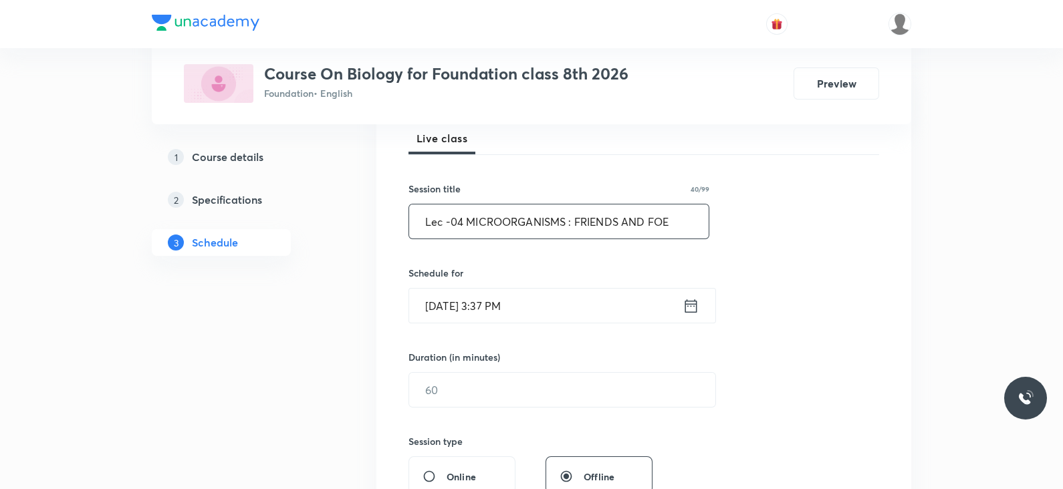
scroll to position [199, 0]
type input "Lec -04 MICROORGANISMS : FRIENDS AND FOE"
click at [695, 308] on icon at bounding box center [690, 304] width 17 height 19
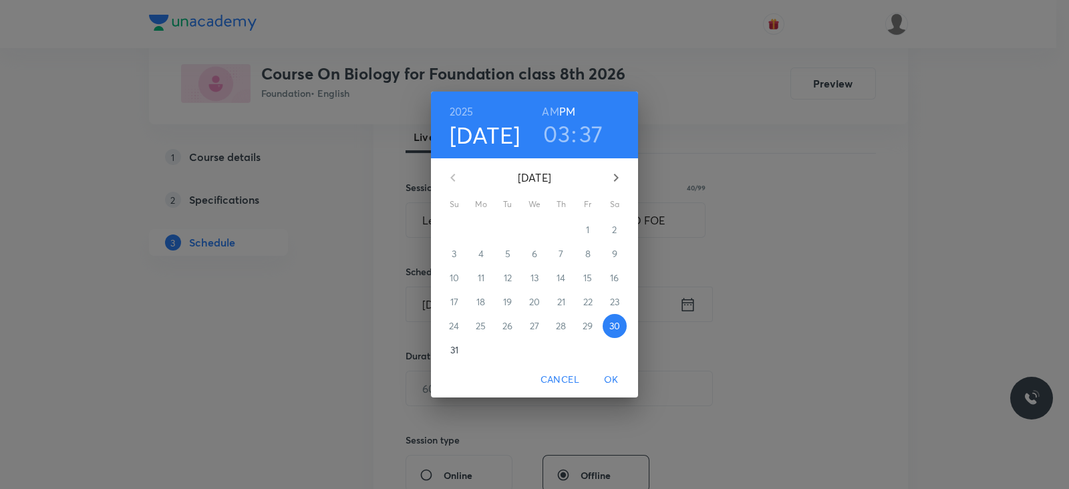
click at [555, 138] on h3 "03" at bounding box center [556, 134] width 27 height 28
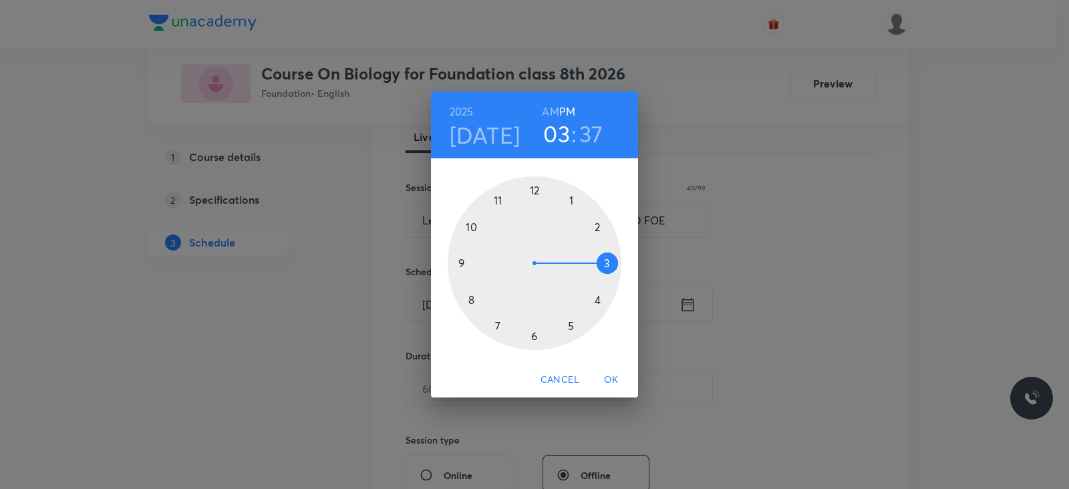
click at [571, 326] on div at bounding box center [535, 263] width 174 height 174
click at [591, 140] on h3 "37" at bounding box center [592, 134] width 24 height 28
click at [534, 192] on div at bounding box center [535, 263] width 174 height 174
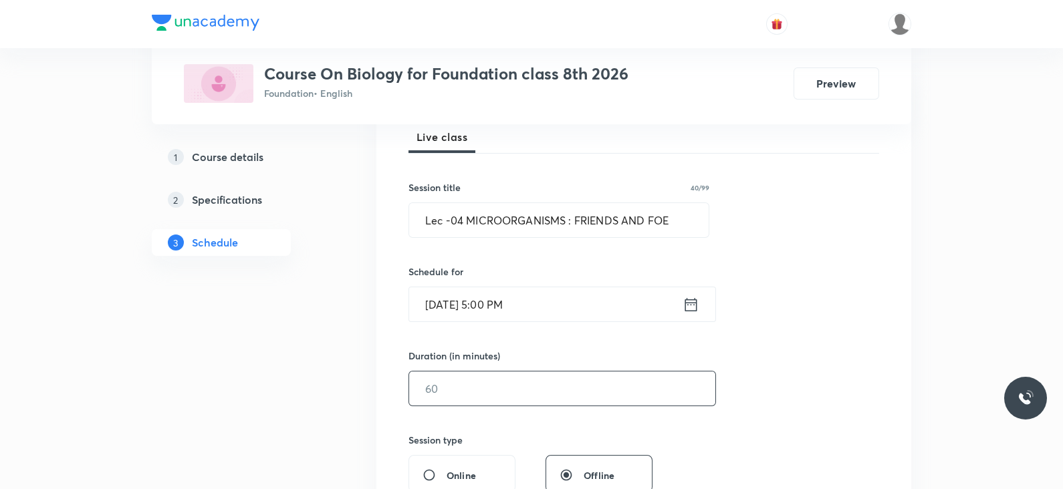
click at [522, 399] on input "text" at bounding box center [562, 389] width 306 height 34
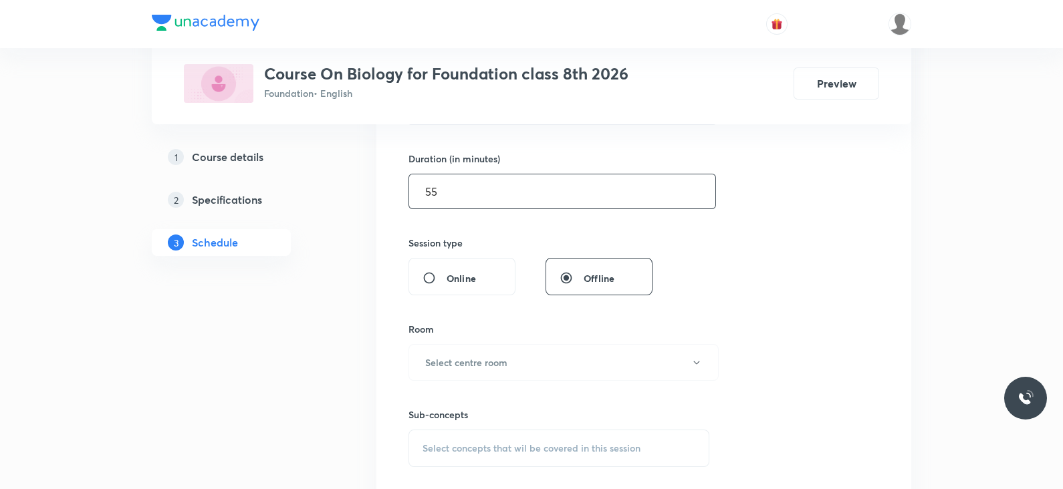
scroll to position [405, 0]
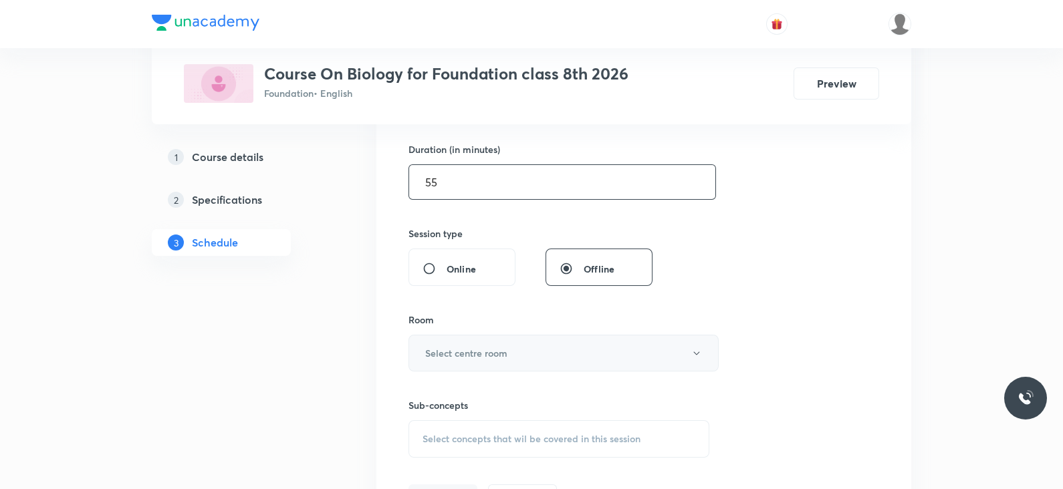
type input "55"
click at [521, 360] on button "Select centre room" at bounding box center [563, 353] width 310 height 37
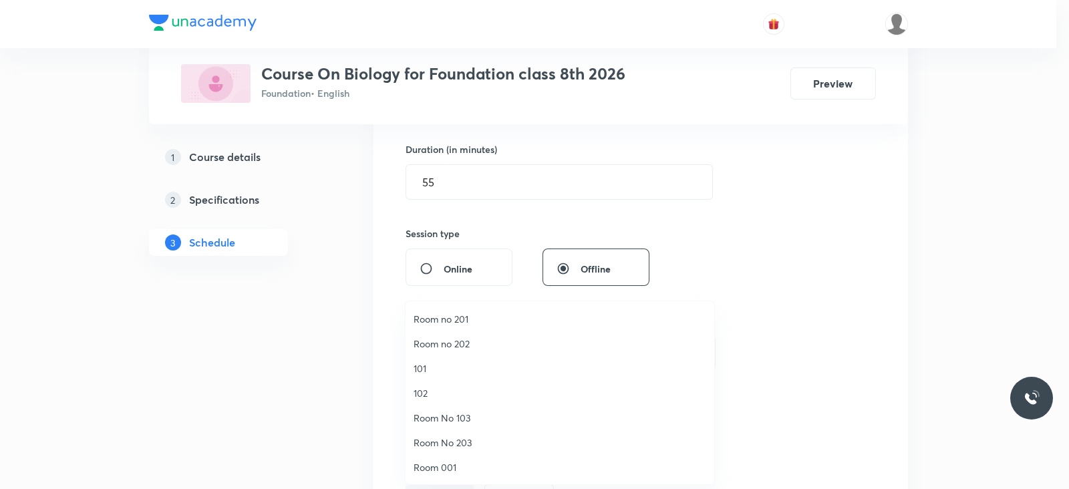
click at [460, 471] on span "Room 001" at bounding box center [560, 467] width 293 height 14
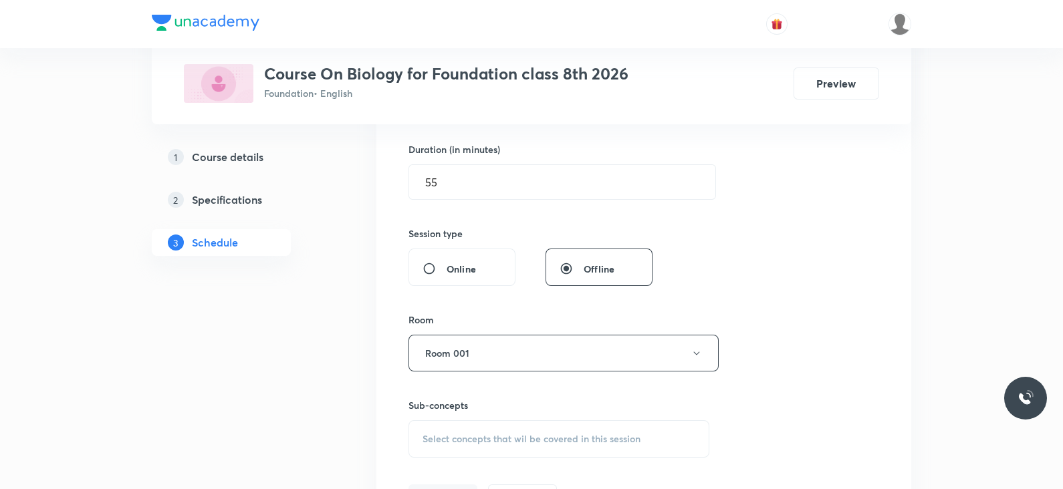
click at [541, 425] on div "Select concepts that wil be covered in this session" at bounding box center [558, 438] width 301 height 37
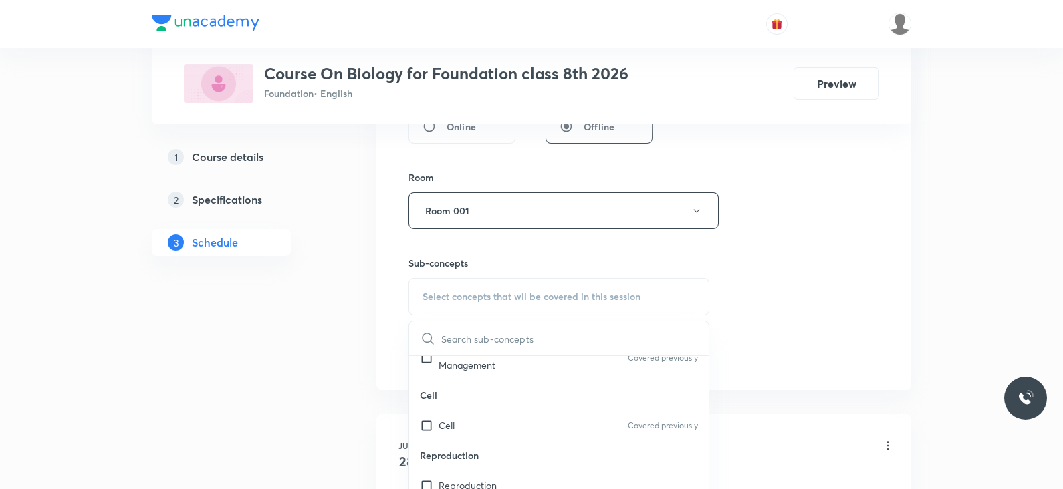
scroll to position [57, 0]
click at [495, 425] on div "Cell Covered previously" at bounding box center [558, 418] width 299 height 30
checkbox input "true"
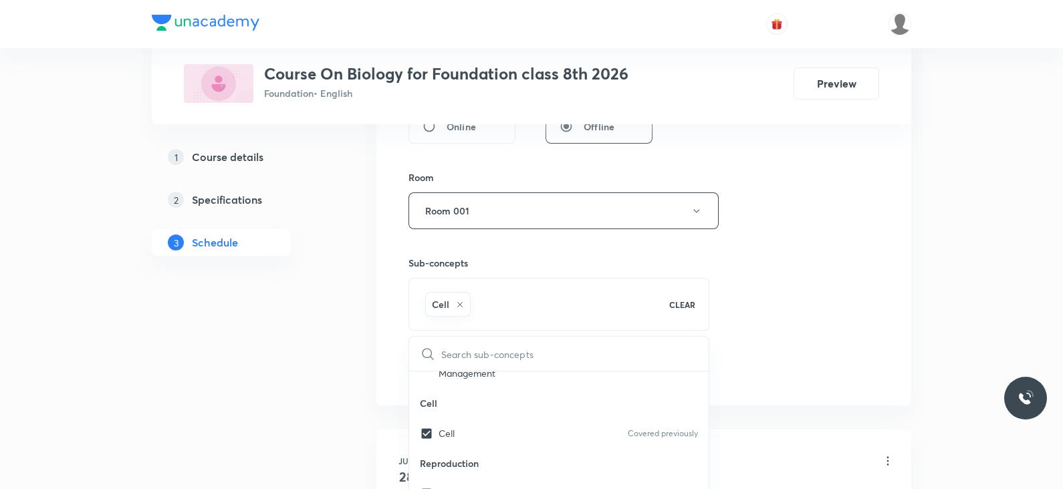
click at [745, 339] on div "Session 18 Live class Session title 40/99 Lec -04 MICROORGANISMS : FRIENDS AND …" at bounding box center [643, 62] width 471 height 643
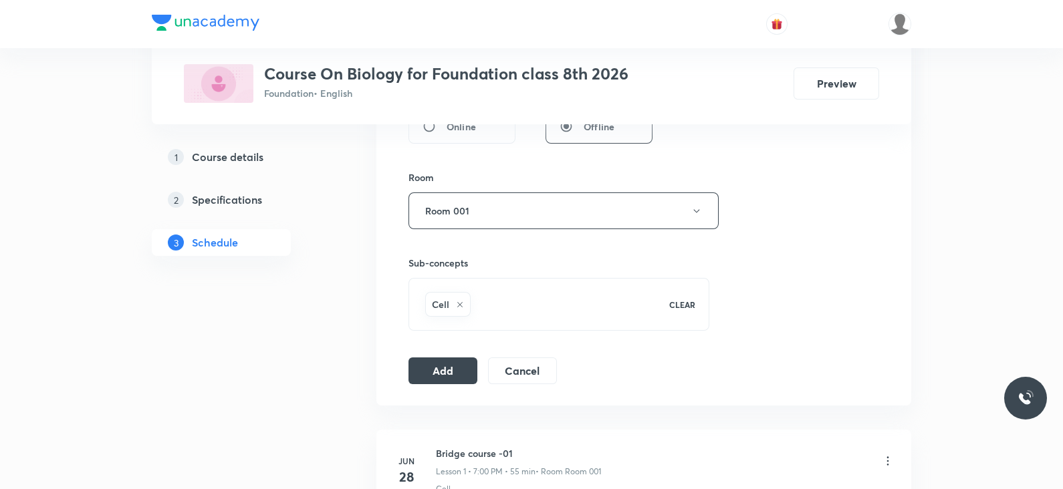
click at [432, 387] on div "Session 18 Live class Session title 40/99 Lec -04 MICROORGANISMS : FRIENDS AND …" at bounding box center [643, 63] width 535 height 686
click at [440, 374] on button "Add" at bounding box center [442, 369] width 69 height 27
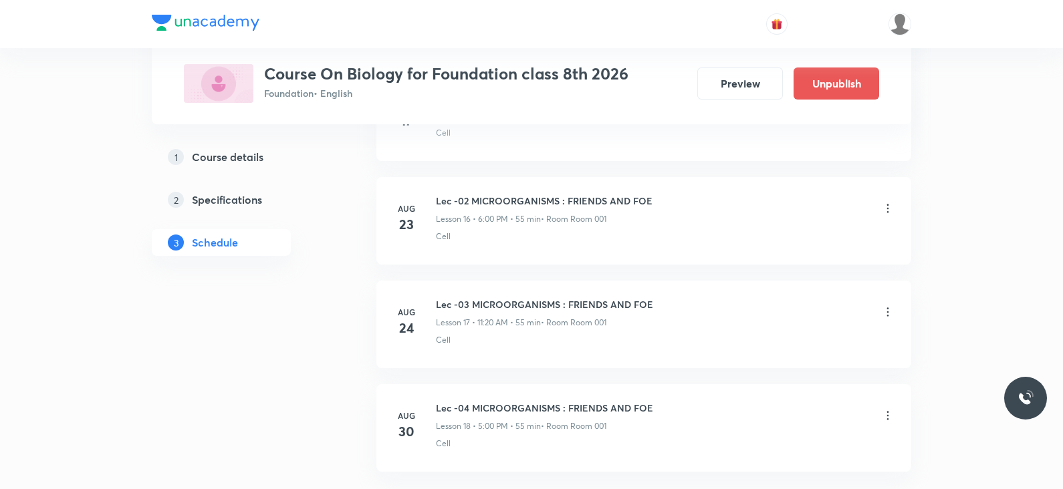
scroll to position [1828, 0]
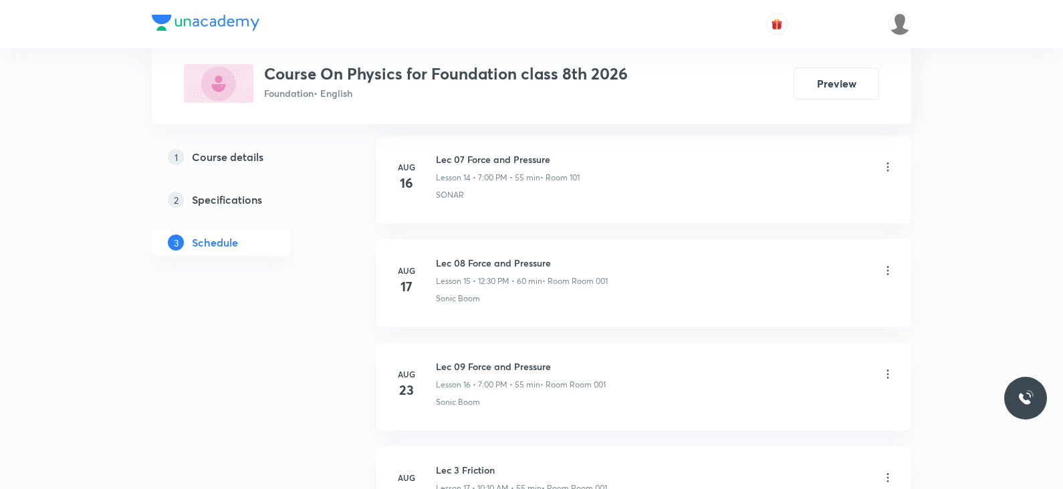
scroll to position [2338, 0]
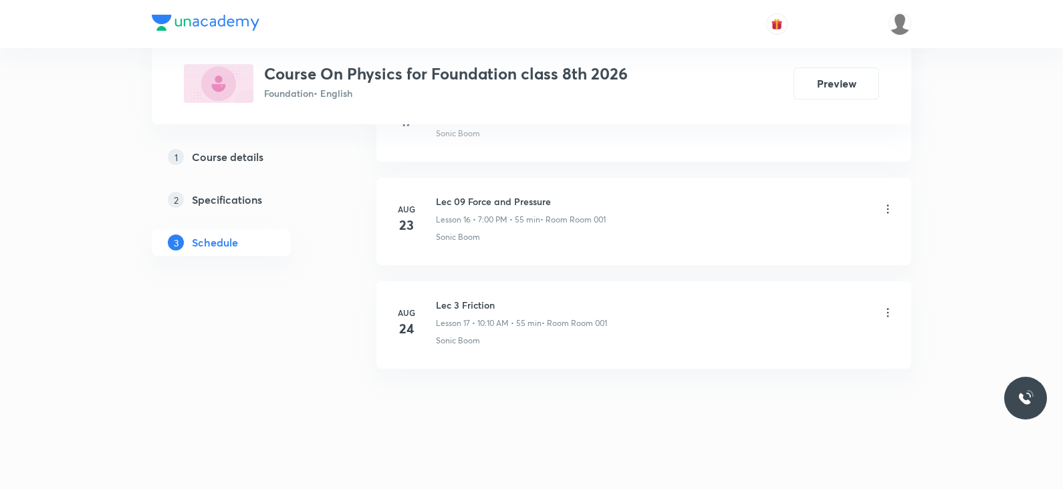
click at [477, 301] on h6 "Lec 3 Friction" at bounding box center [521, 305] width 171 height 14
copy h6 "Lec 3 Friction"
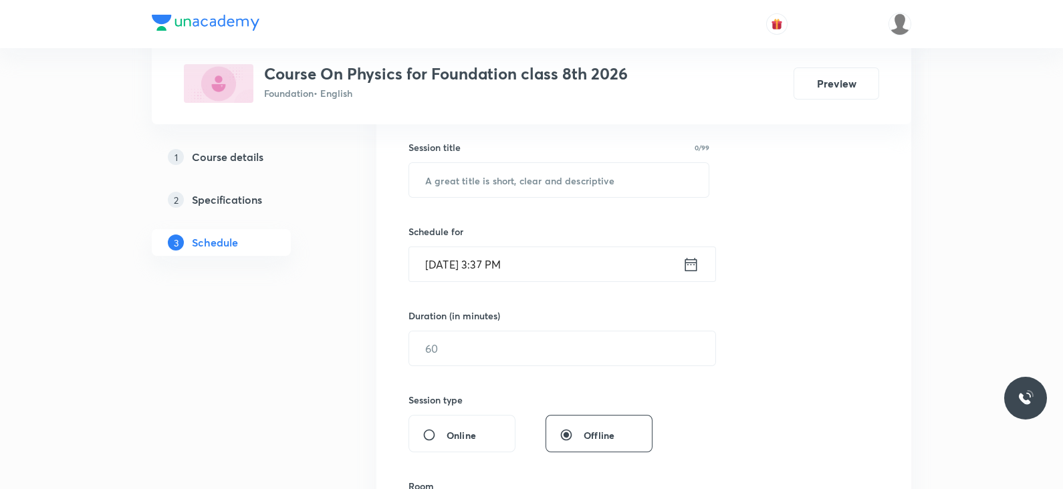
scroll to position [0, 0]
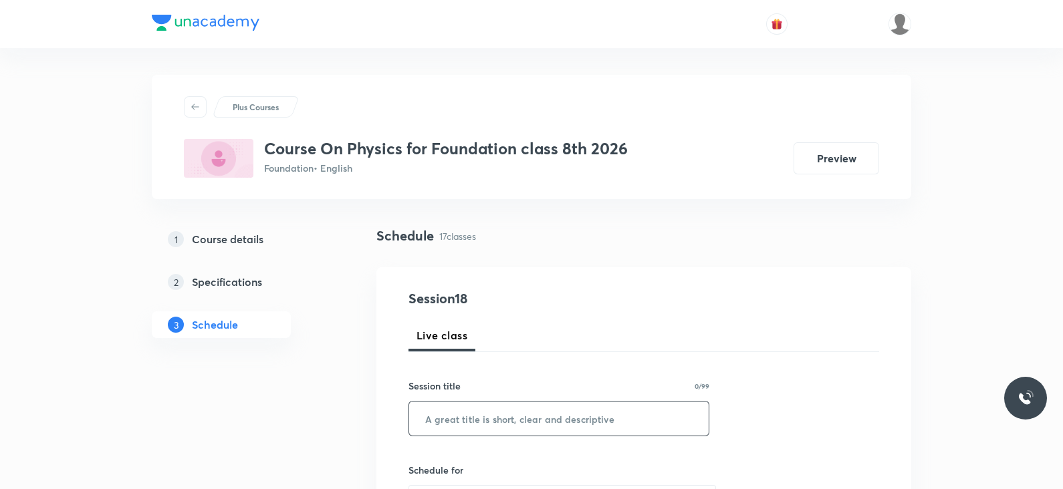
click at [493, 416] on input "text" at bounding box center [558, 419] width 299 height 34
paste input "Lec 3 Friction"
click at [449, 421] on input "Lec 3 Friction" at bounding box center [558, 419] width 299 height 34
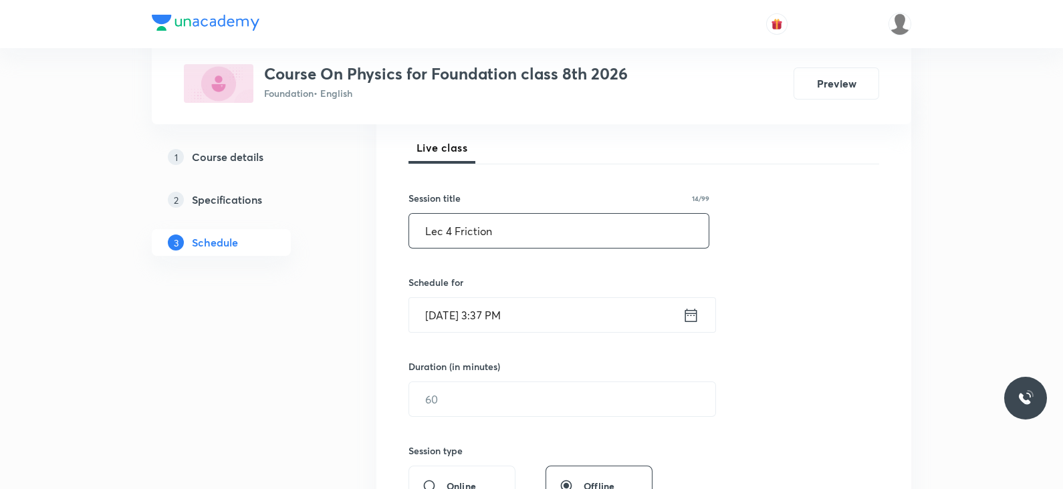
scroll to position [188, 0]
type input "Lec 4 Friction"
click at [696, 317] on icon at bounding box center [691, 313] width 12 height 13
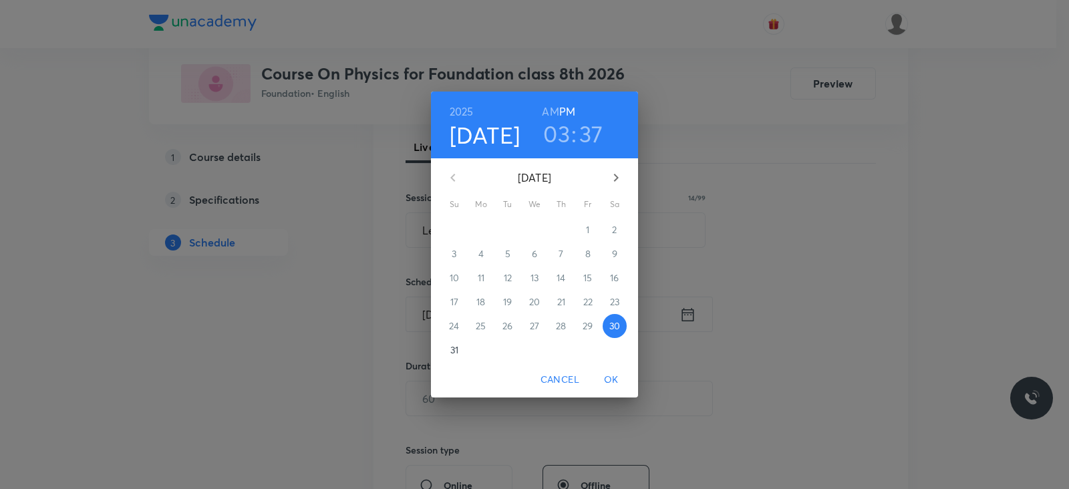
click at [559, 142] on h3 "03" at bounding box center [556, 134] width 27 height 28
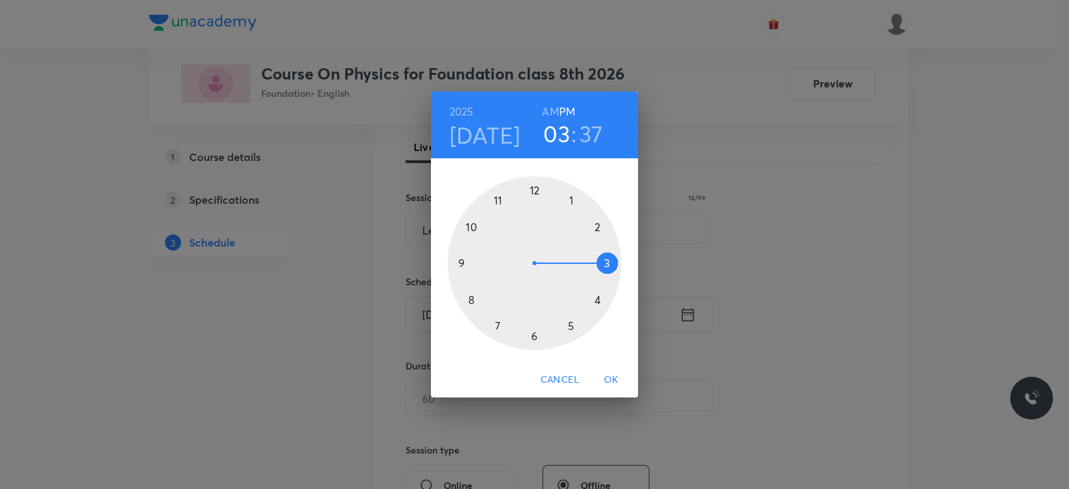
click at [532, 340] on div at bounding box center [535, 263] width 174 height 174
click at [535, 194] on div at bounding box center [535, 263] width 174 height 174
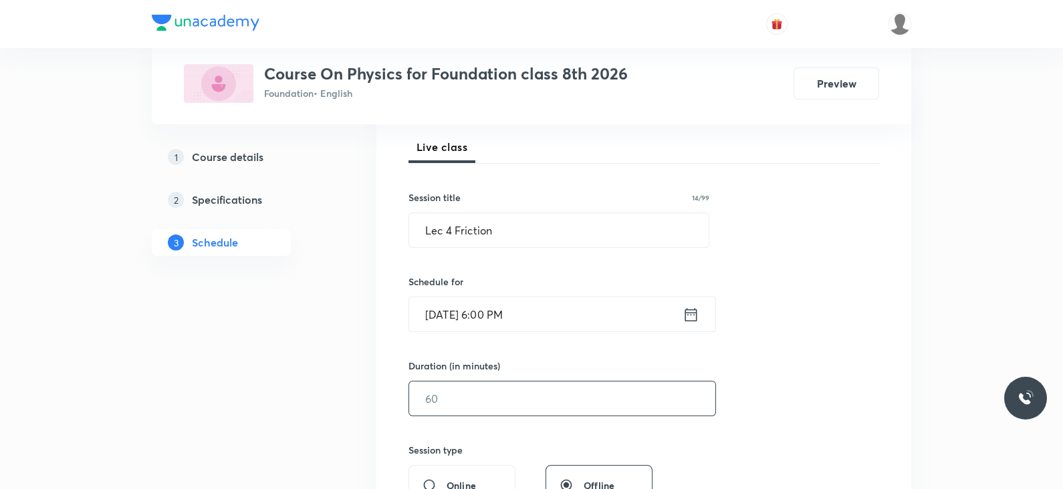
click at [481, 407] on input "text" at bounding box center [562, 399] width 306 height 34
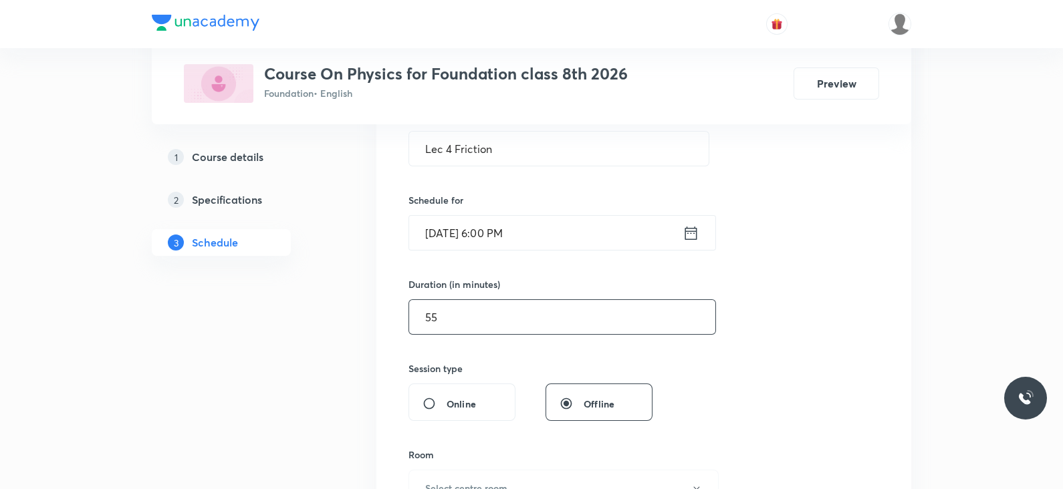
scroll to position [271, 0]
type input "55"
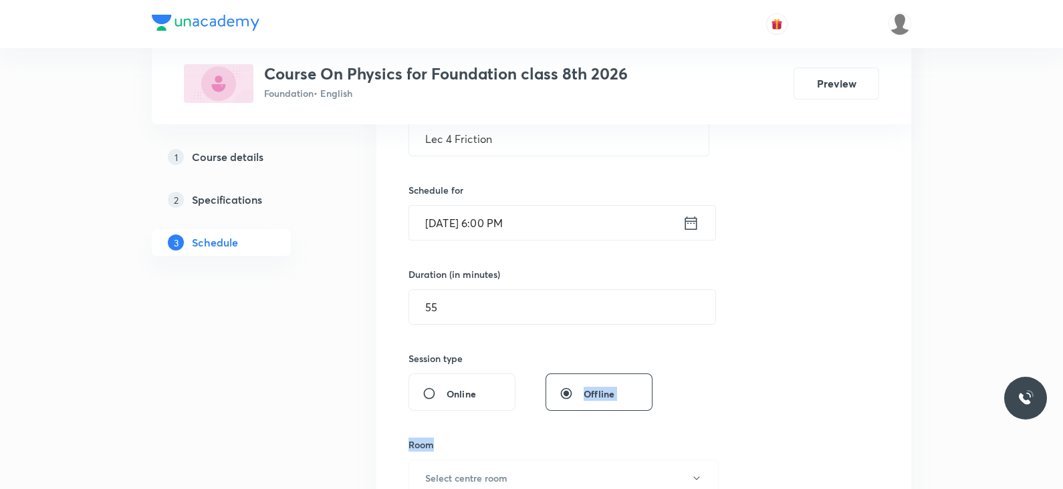
drag, startPoint x: 440, startPoint y: 449, endPoint x: 558, endPoint y: 414, distance: 122.8
click at [558, 414] on div "Session 18 Live class Session title 14/99 Lec 4 Friction ​ Schedule for Aug 30,…" at bounding box center [643, 323] width 471 height 628
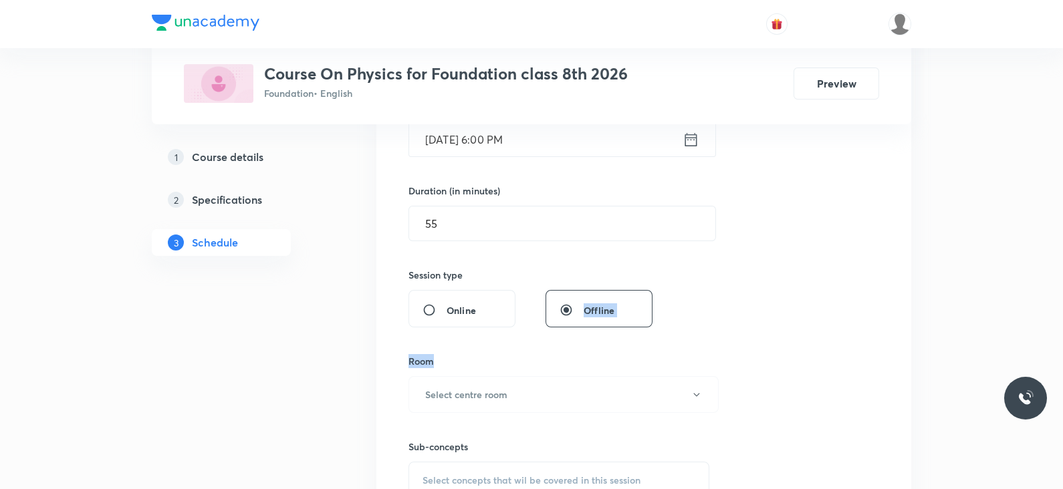
scroll to position [375, 0]
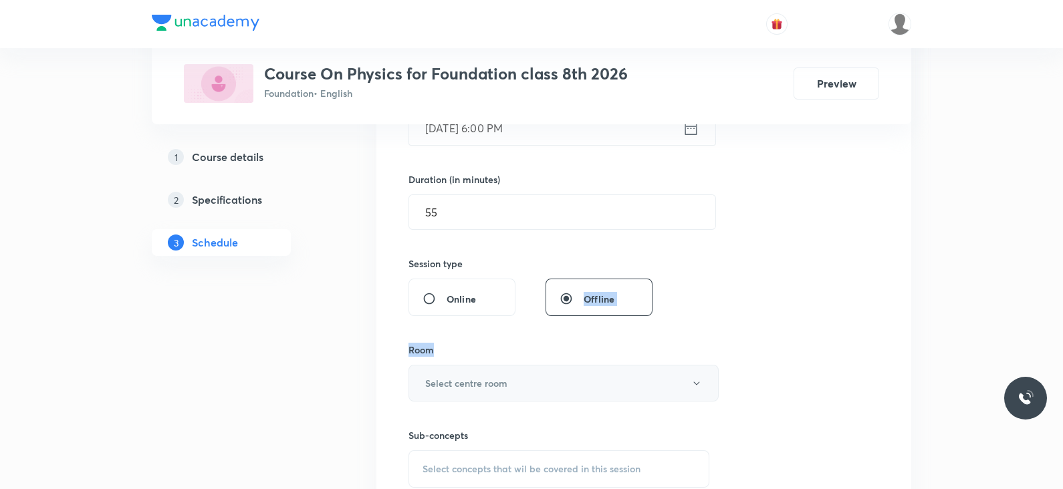
click at [537, 382] on button "Select centre room" at bounding box center [563, 383] width 310 height 37
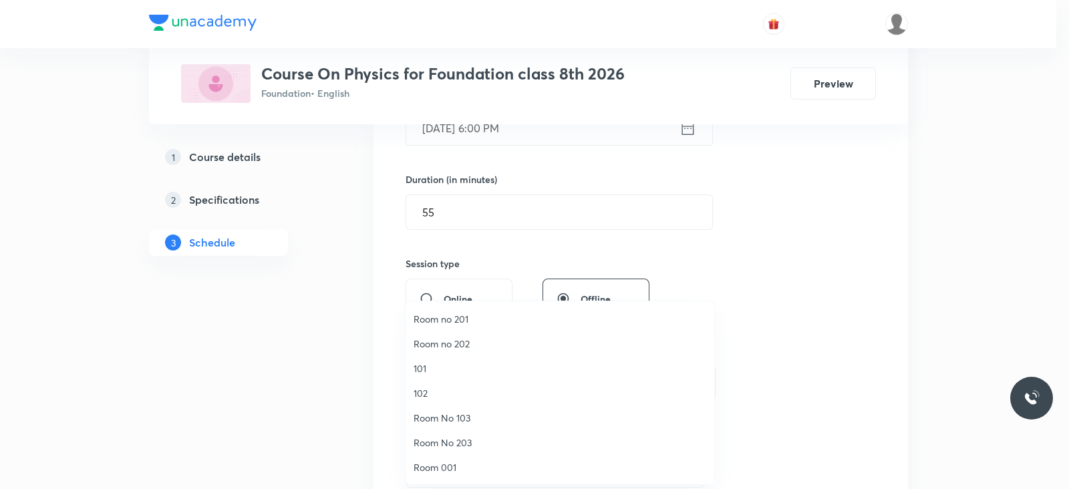
click at [454, 468] on span "Room 001" at bounding box center [560, 467] width 293 height 14
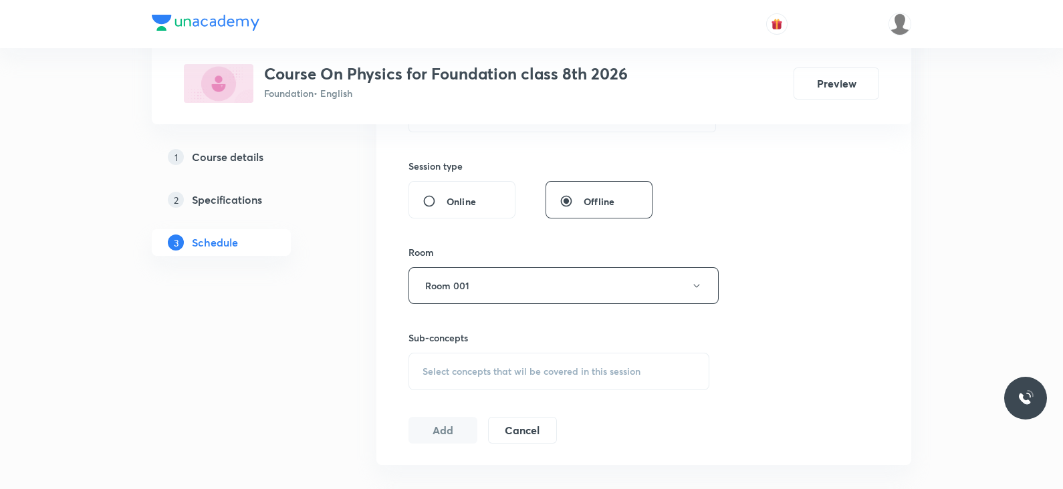
scroll to position [479, 0]
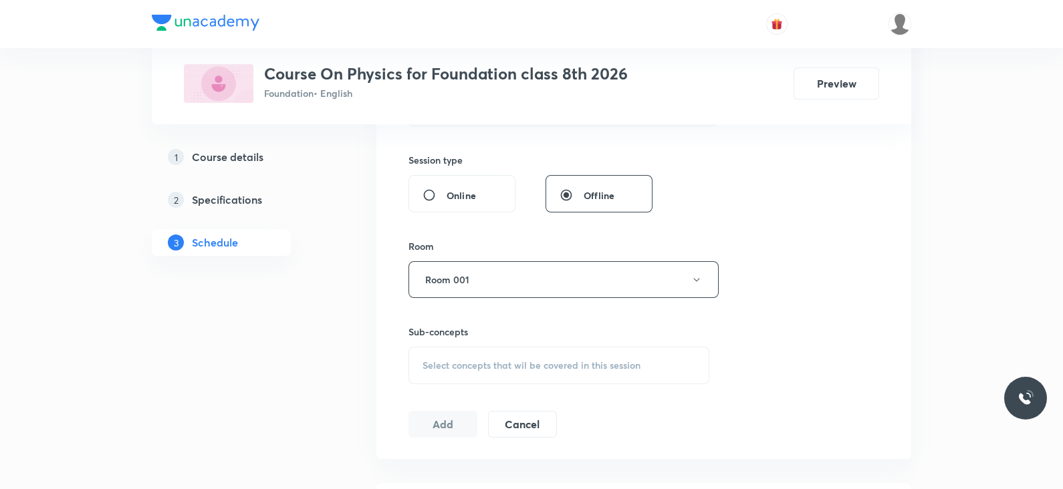
click at [501, 375] on div "Select concepts that wil be covered in this session" at bounding box center [558, 365] width 301 height 37
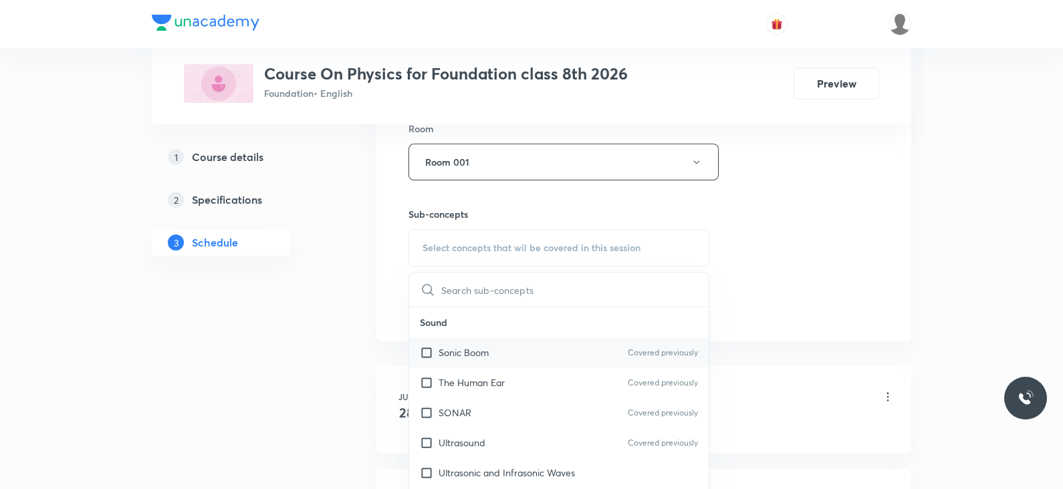
scroll to position [598, 0]
click at [486, 344] on p "Sonic Boom" at bounding box center [463, 351] width 50 height 14
checkbox input "true"
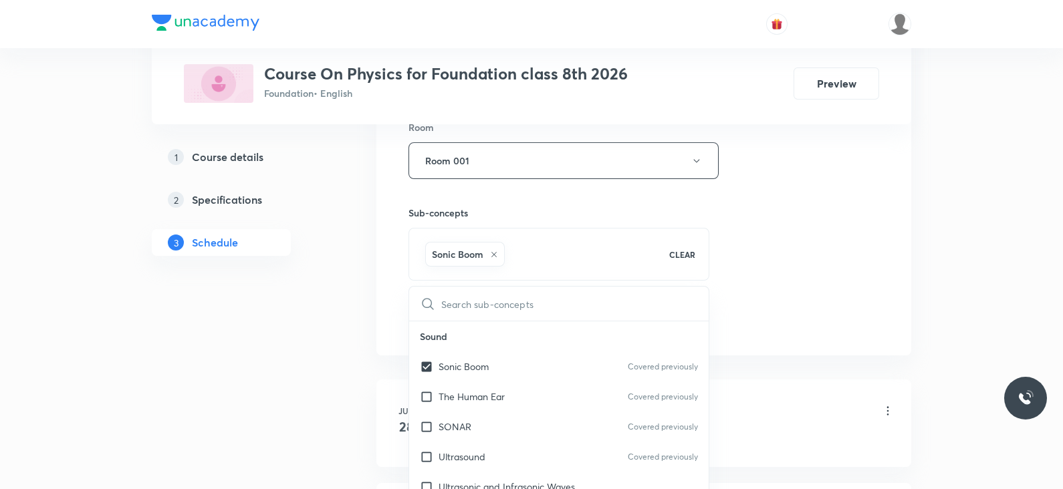
click at [768, 274] on div "Session 18 Live class Session title 14/99 Lec 4 Friction ​ Schedule for Aug 30,…" at bounding box center [643, 12] width 471 height 643
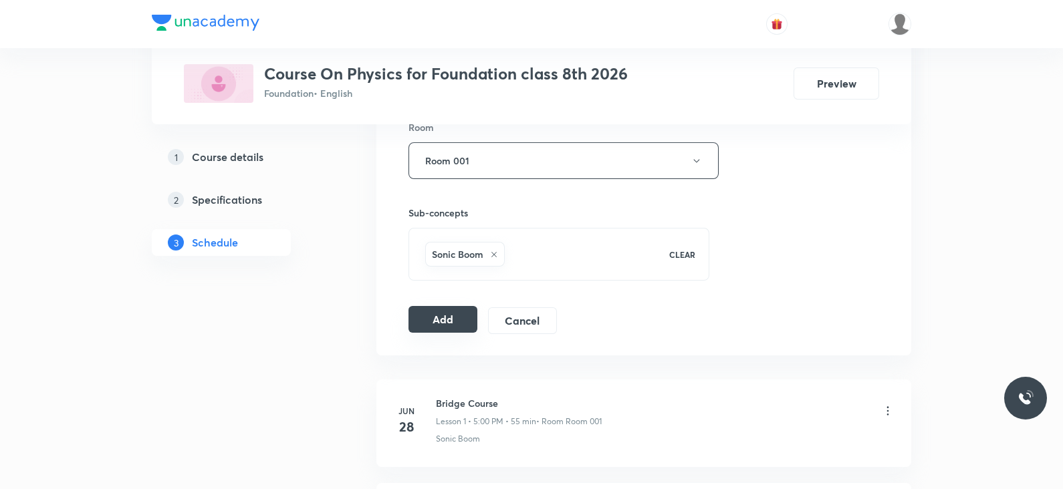
click at [446, 317] on button "Add" at bounding box center [442, 319] width 69 height 27
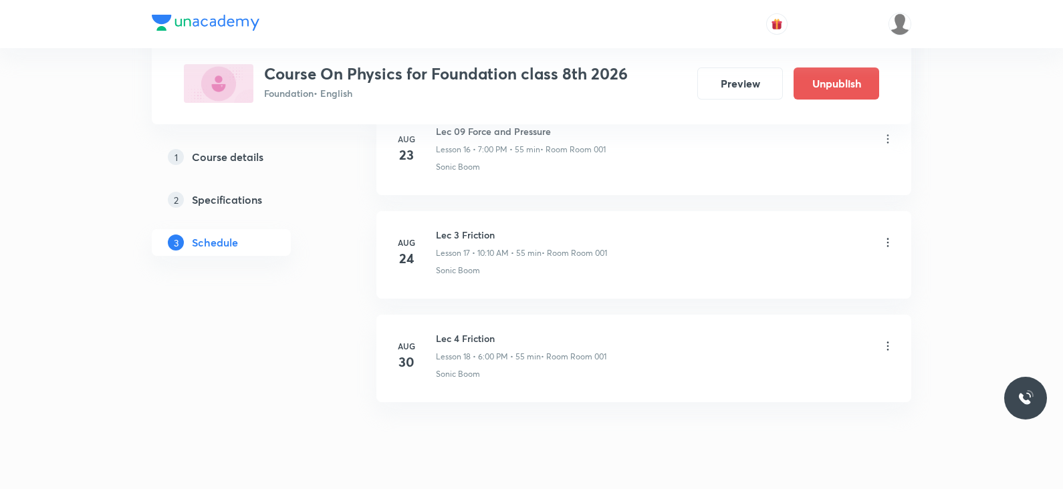
scroll to position [1828, 0]
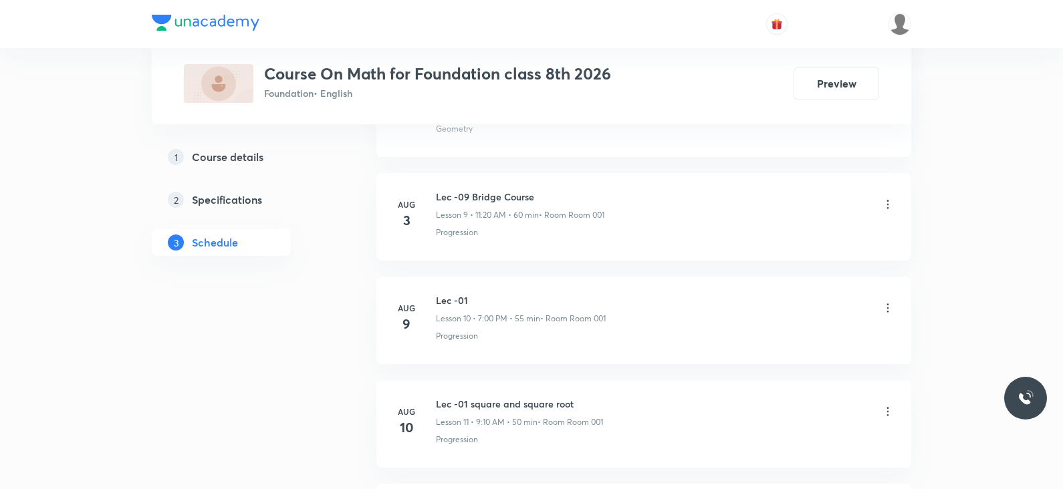
scroll to position [2028, 0]
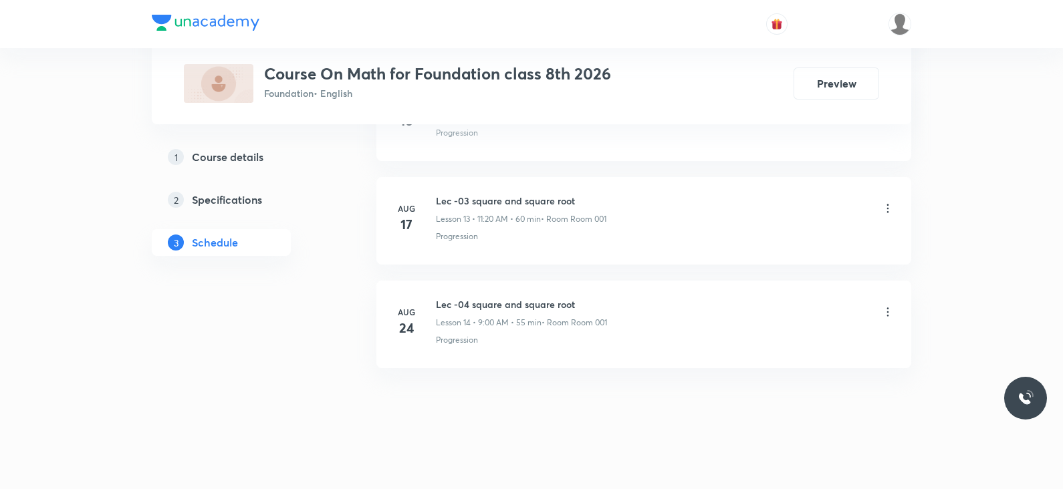
click at [541, 299] on h6 "Lec -04 square and square root" at bounding box center [521, 304] width 171 height 14
copy h6 "Lec -04 square and square root"
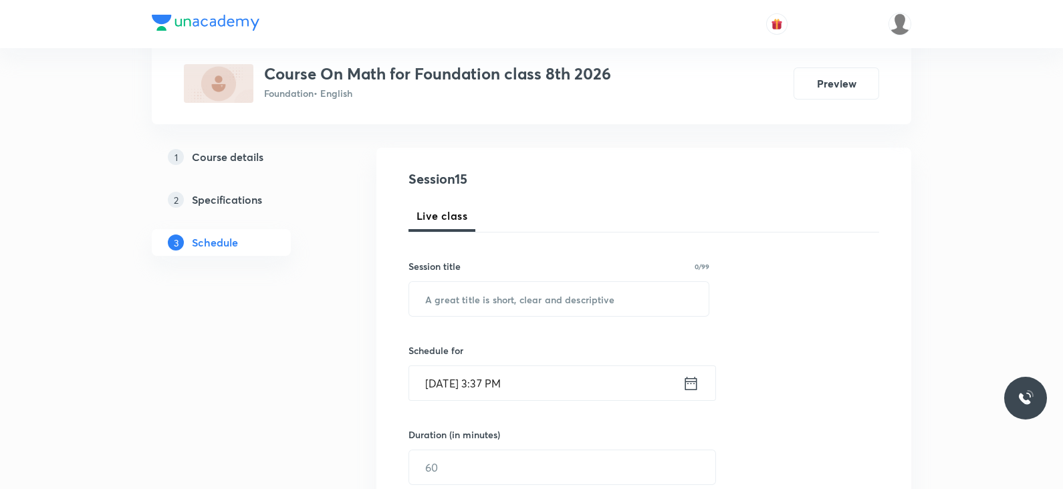
scroll to position [0, 0]
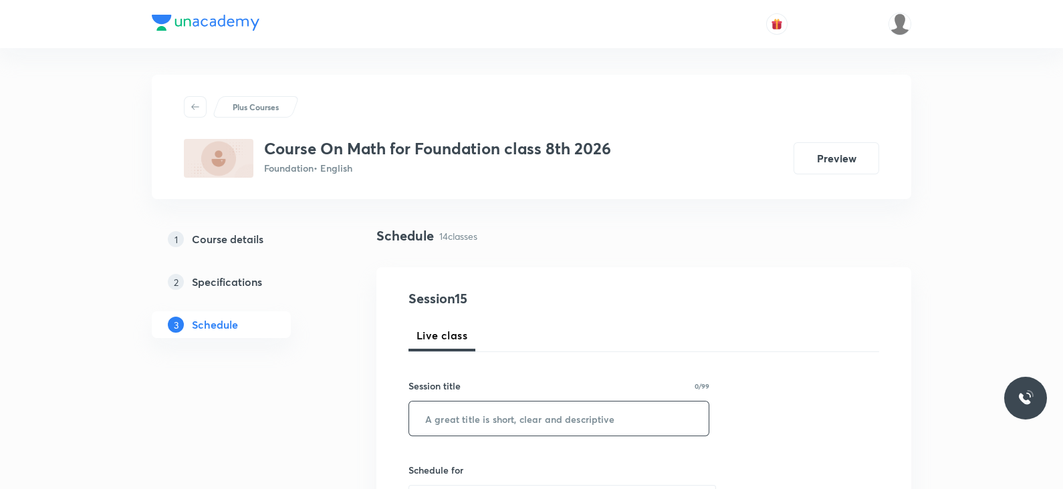
click at [518, 414] on input "text" at bounding box center [558, 419] width 299 height 34
paste input "Lec -04 square and square root"
click at [467, 419] on input "Lec -04 square and square root" at bounding box center [558, 419] width 299 height 34
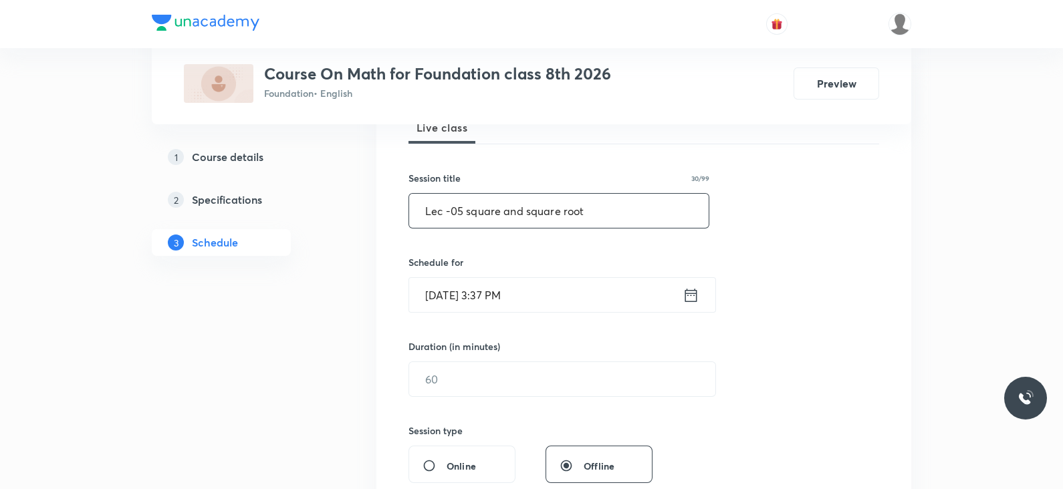
scroll to position [220, 0]
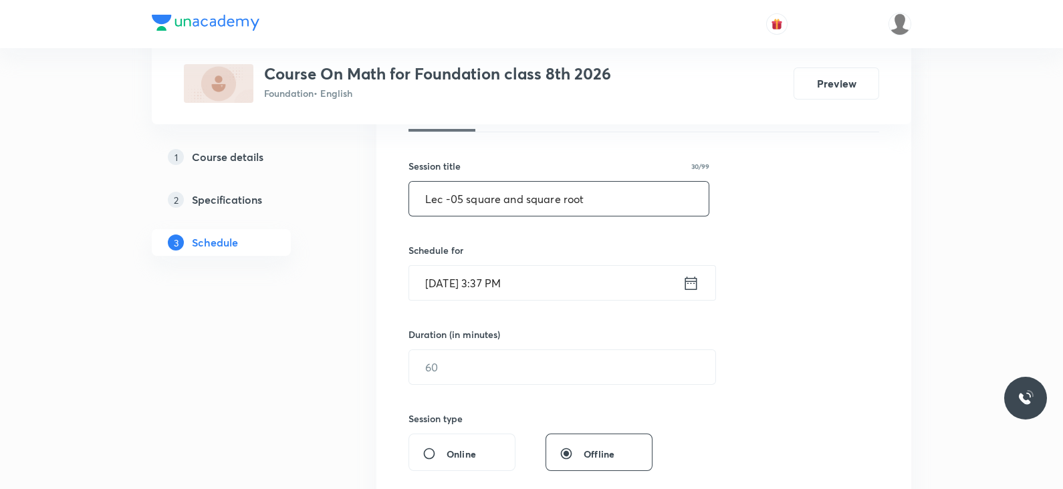
type input "Lec -05 square and square root"
click at [694, 281] on icon at bounding box center [690, 283] width 17 height 19
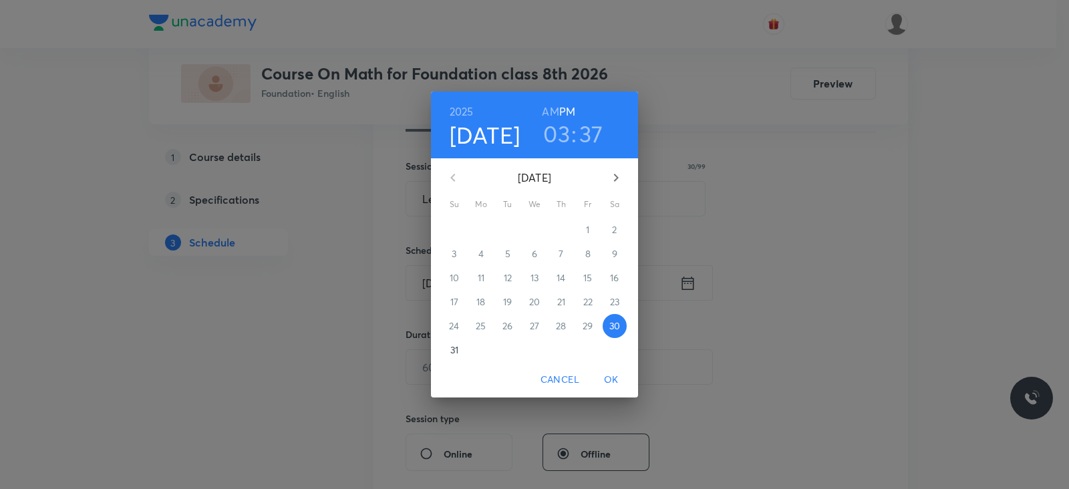
click at [560, 132] on h3 "03" at bounding box center [556, 134] width 27 height 28
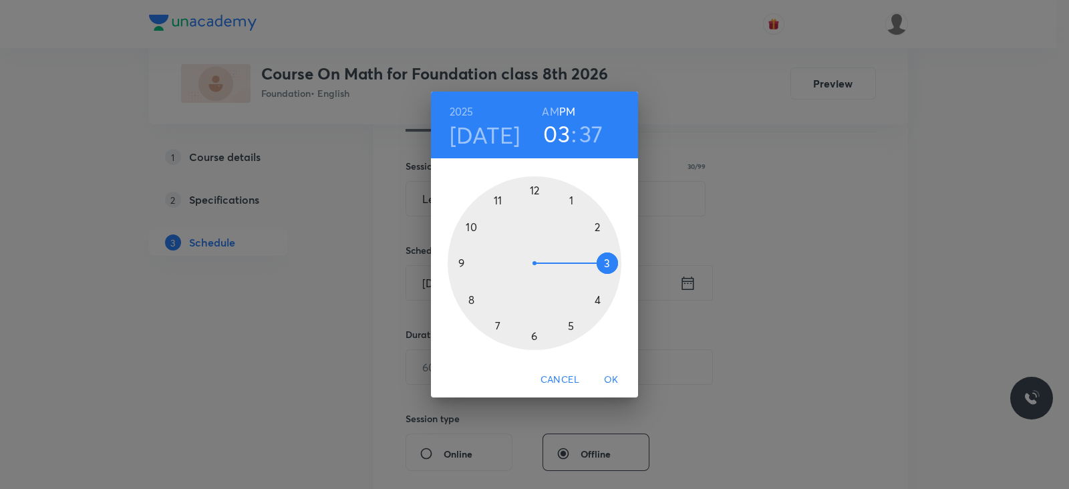
click at [498, 329] on div at bounding box center [535, 263] width 174 height 174
click at [588, 142] on h3 "37" at bounding box center [591, 134] width 24 height 28
click at [535, 189] on div at bounding box center [535, 263] width 174 height 174
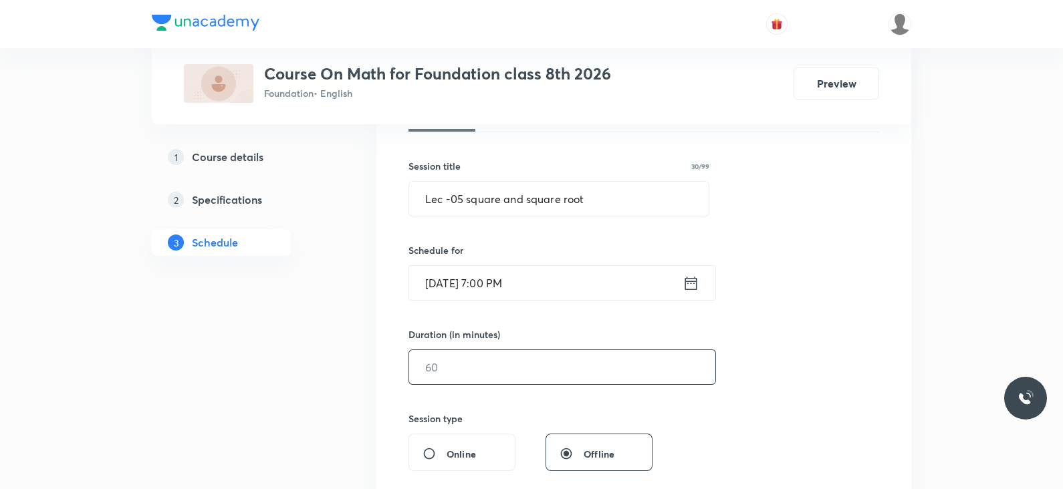
click at [537, 365] on input "text" at bounding box center [562, 367] width 306 height 34
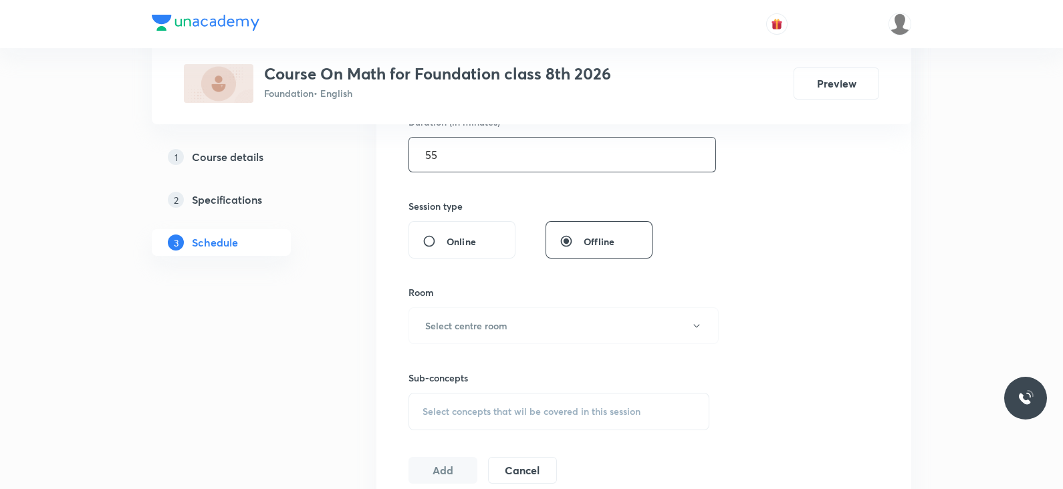
scroll to position [434, 0]
type input "55"
click at [509, 312] on button "Select centre room" at bounding box center [563, 324] width 310 height 37
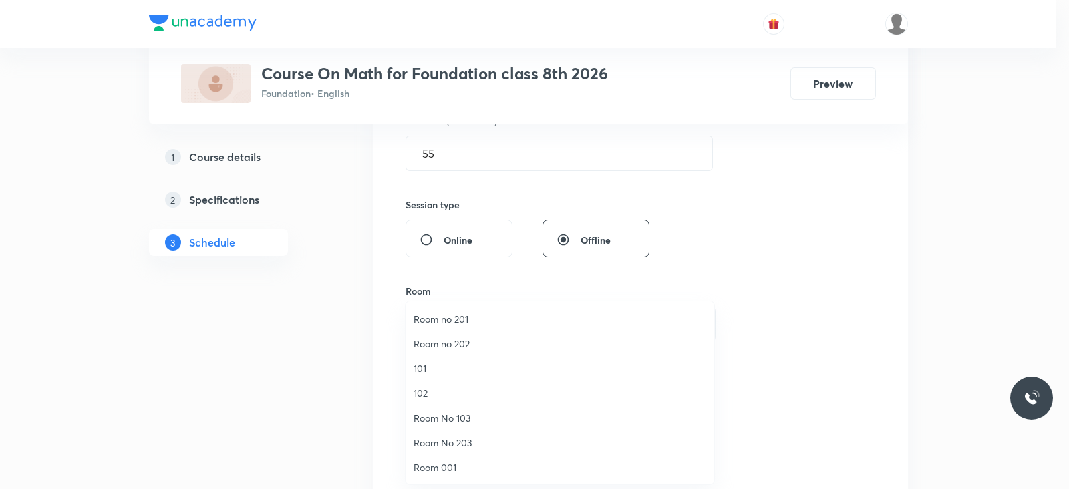
click at [432, 469] on span "Room 001" at bounding box center [560, 467] width 293 height 14
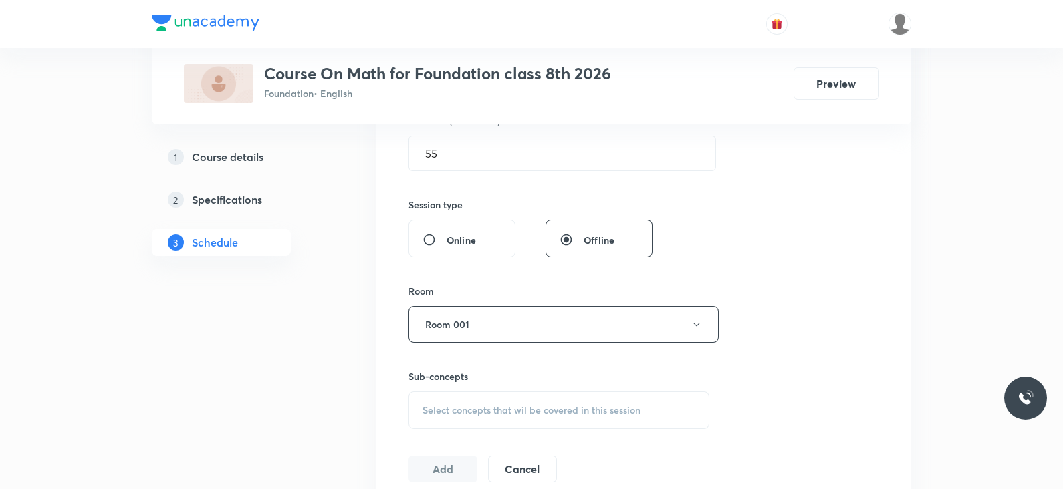
click at [533, 406] on span "Select concepts that wil be covered in this session" at bounding box center [531, 410] width 218 height 11
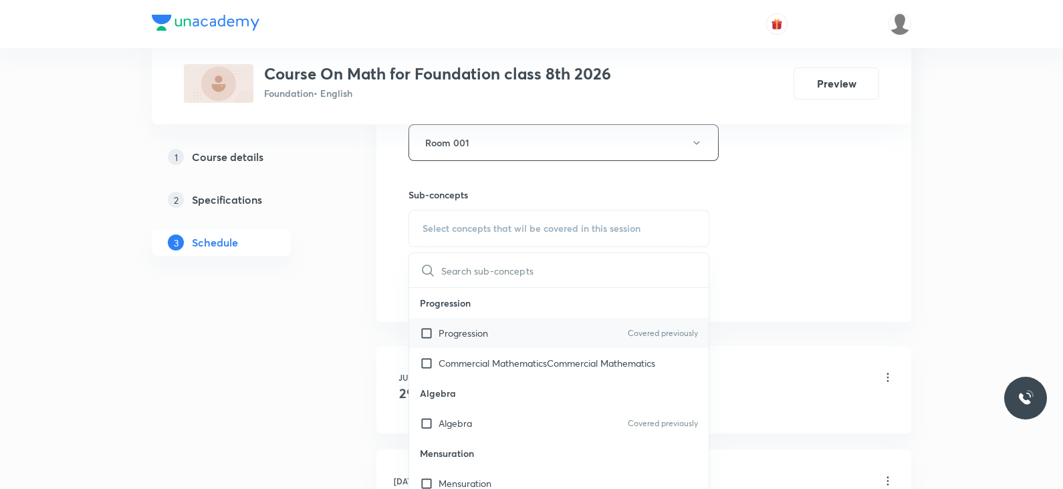
click at [488, 333] on p "Progression" at bounding box center [462, 333] width 49 height 14
checkbox input "true"
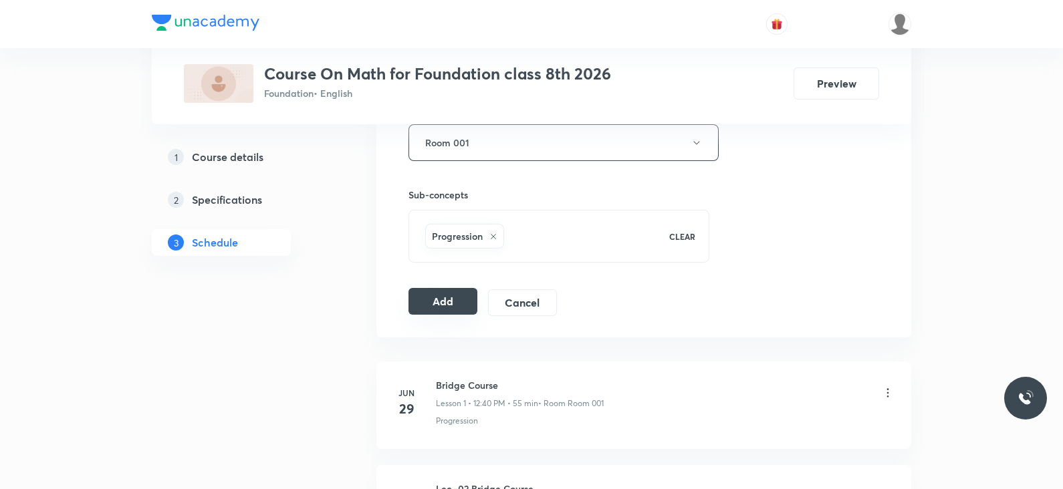
click at [434, 293] on button "Add" at bounding box center [442, 301] width 69 height 27
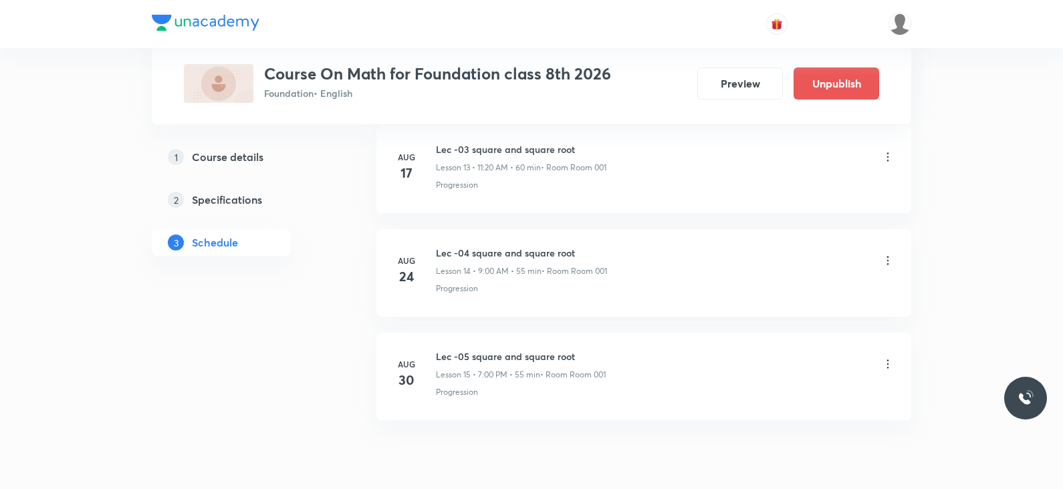
scroll to position [1518, 0]
